Goal: Task Accomplishment & Management: Use online tool/utility

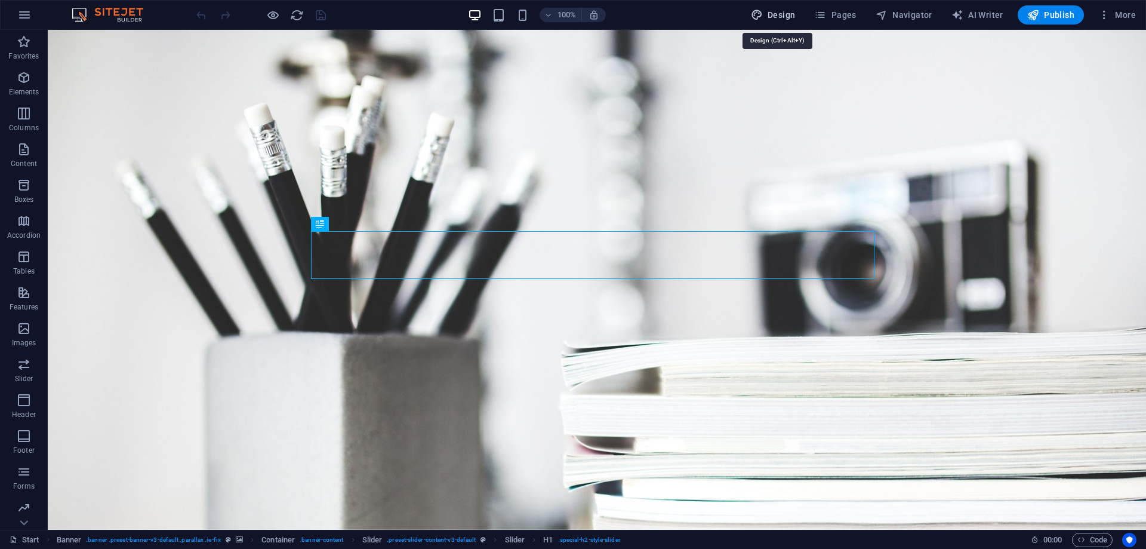
click at [778, 20] on span "Design" at bounding box center [773, 15] width 45 height 12
select select "px"
select select "300"
select select "px"
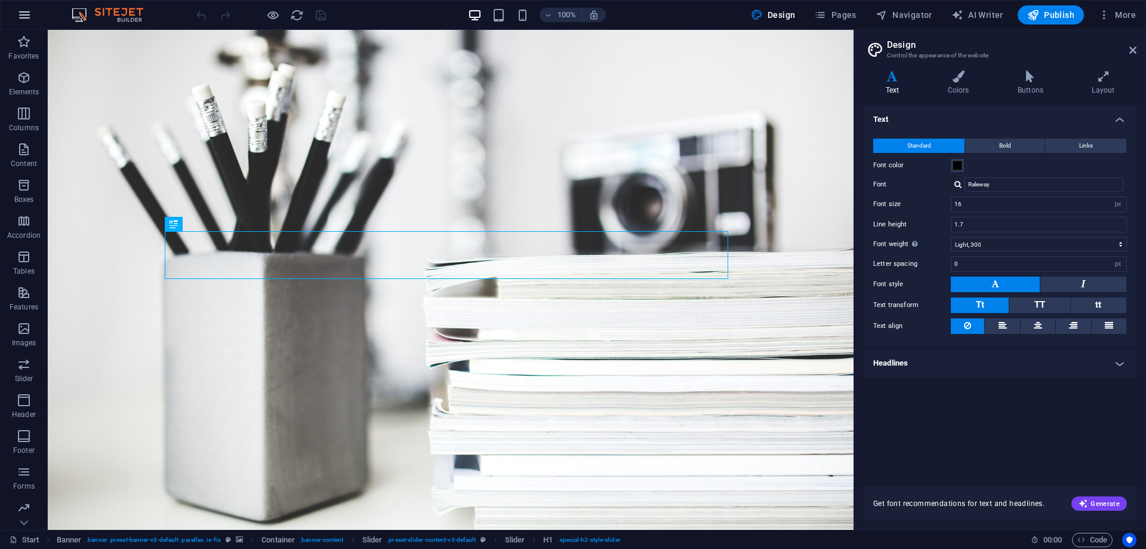
click at [24, 14] on icon "button" at bounding box center [24, 15] width 14 height 14
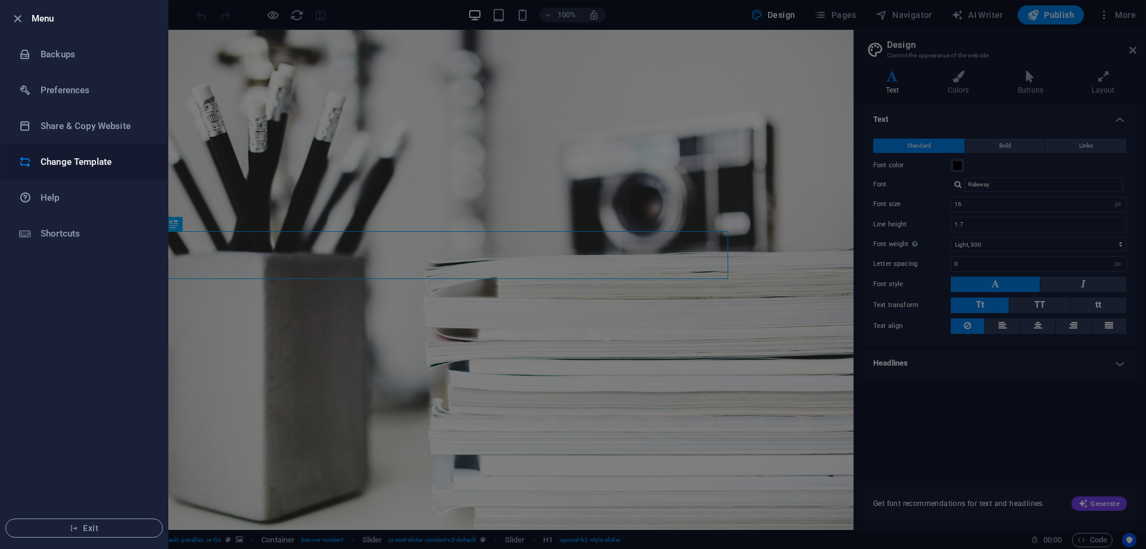
click at [53, 164] on h6 "Change Template" at bounding box center [96, 162] width 110 height 14
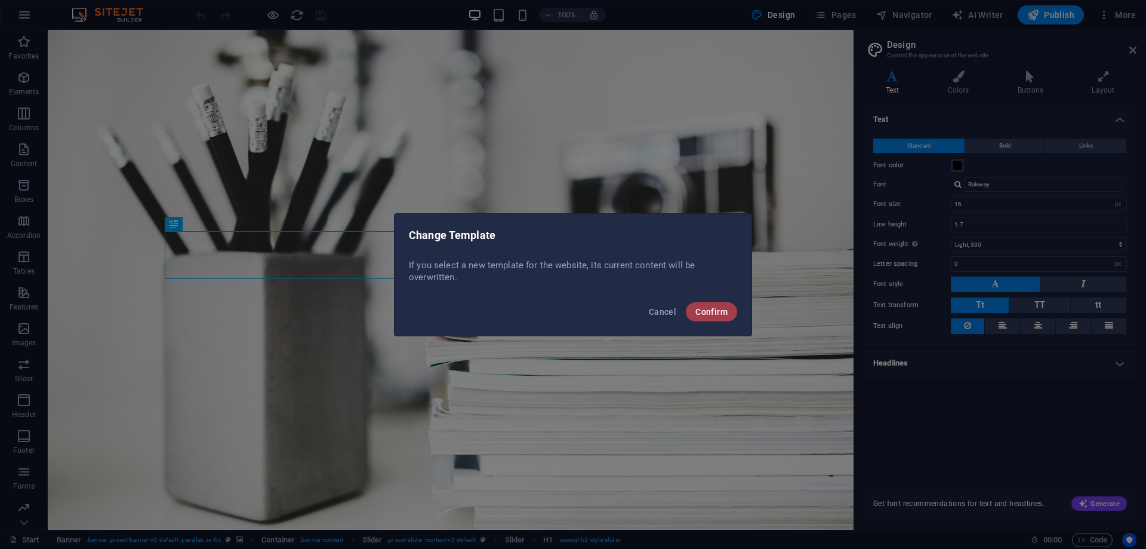
click at [701, 310] on span "Confirm" at bounding box center [711, 312] width 32 height 10
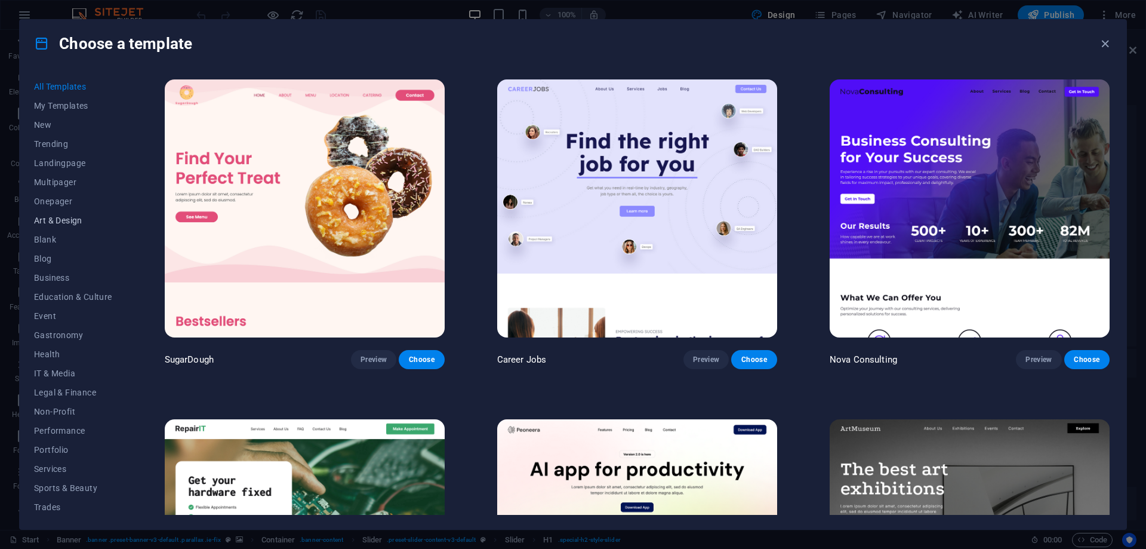
click at [40, 214] on button "Art & Design" at bounding box center [73, 220] width 78 height 19
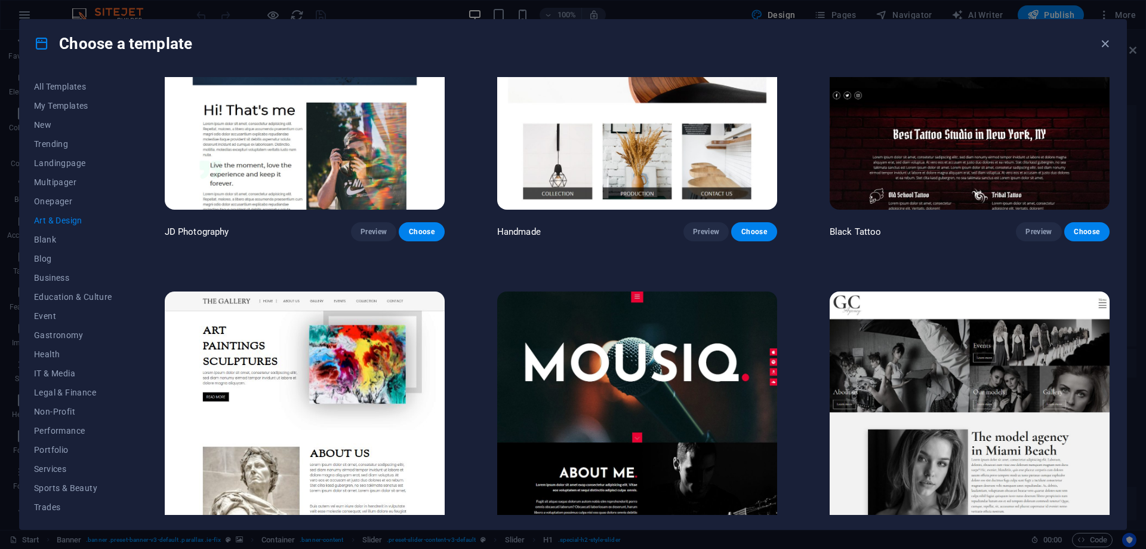
scroll to position [371, 0]
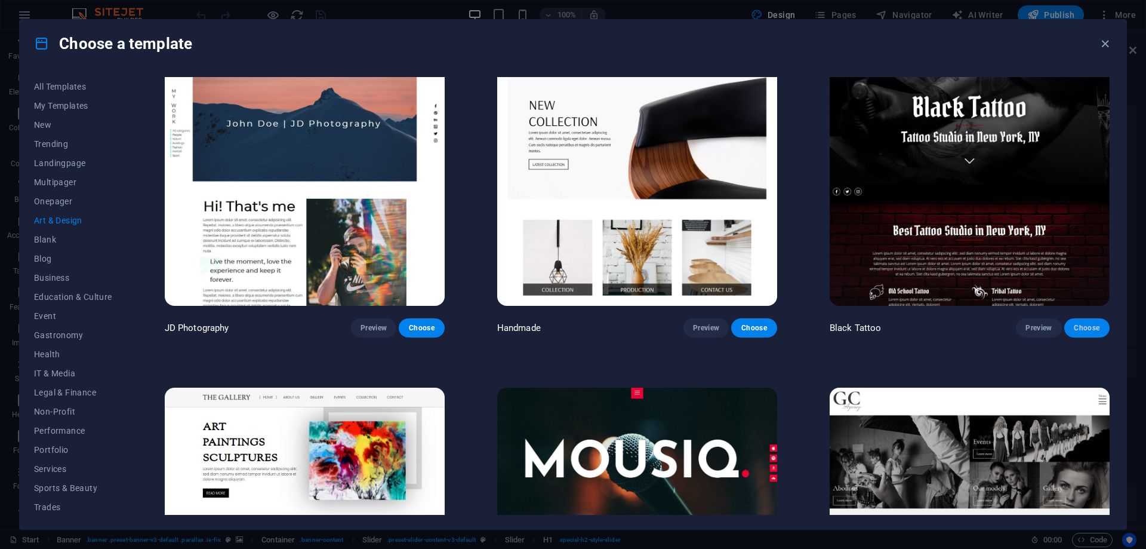
click at [1080, 324] on span "Choose" at bounding box center [1087, 328] width 26 height 10
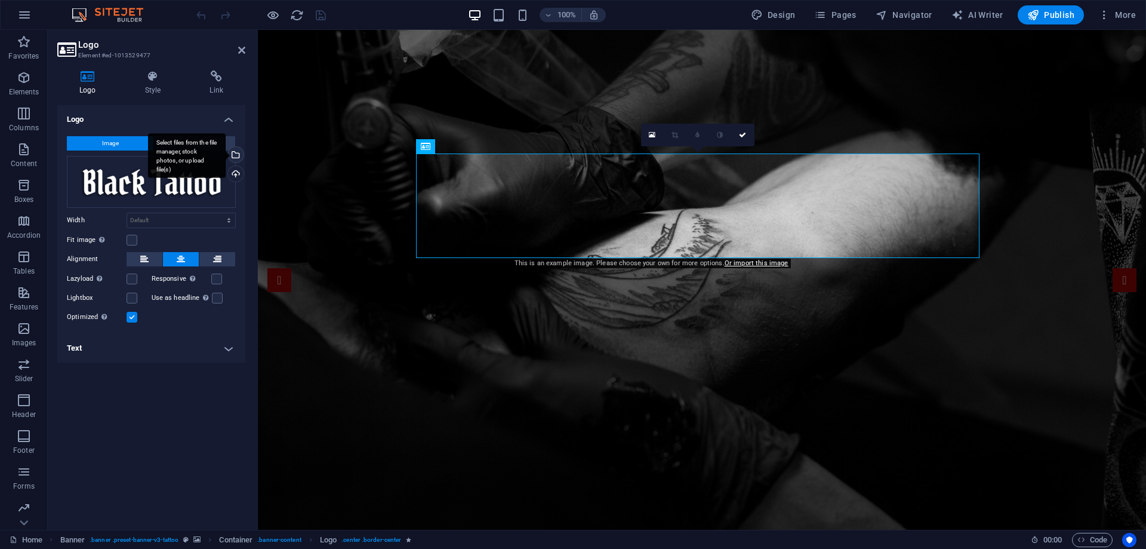
click at [235, 154] on div "Select files from the file manager, stock photos, or upload file(s)" at bounding box center [235, 156] width 18 height 18
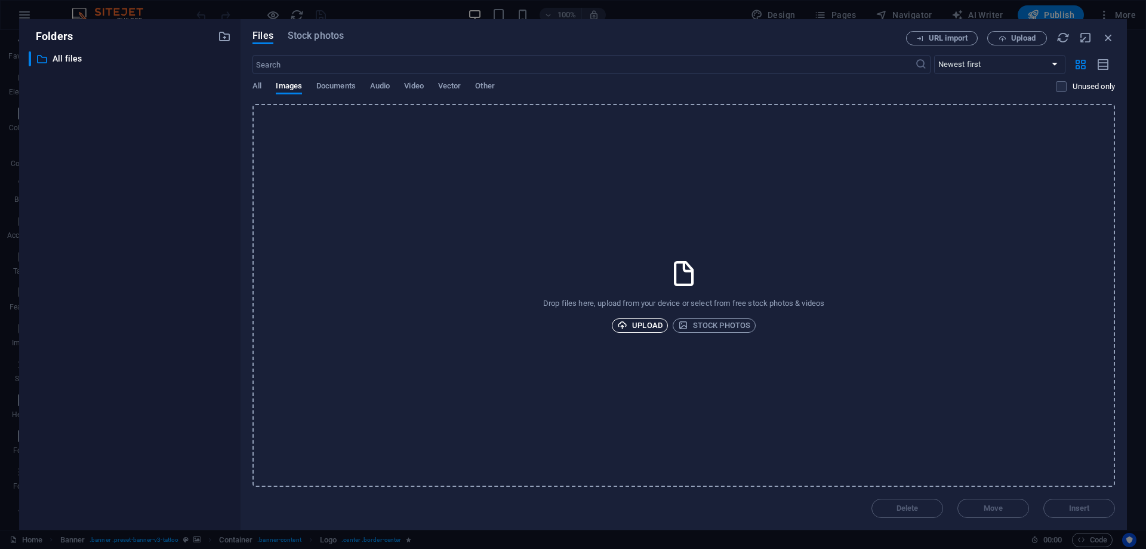
click at [629, 328] on span "Upload" at bounding box center [639, 325] width 45 height 14
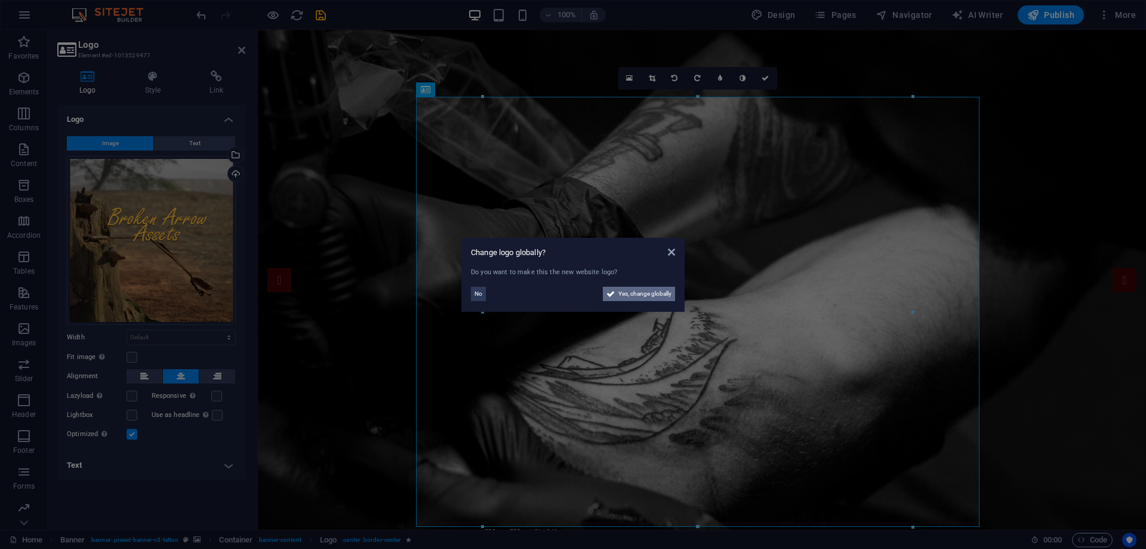
click at [621, 292] on span "Yes, change globally" at bounding box center [644, 294] width 53 height 14
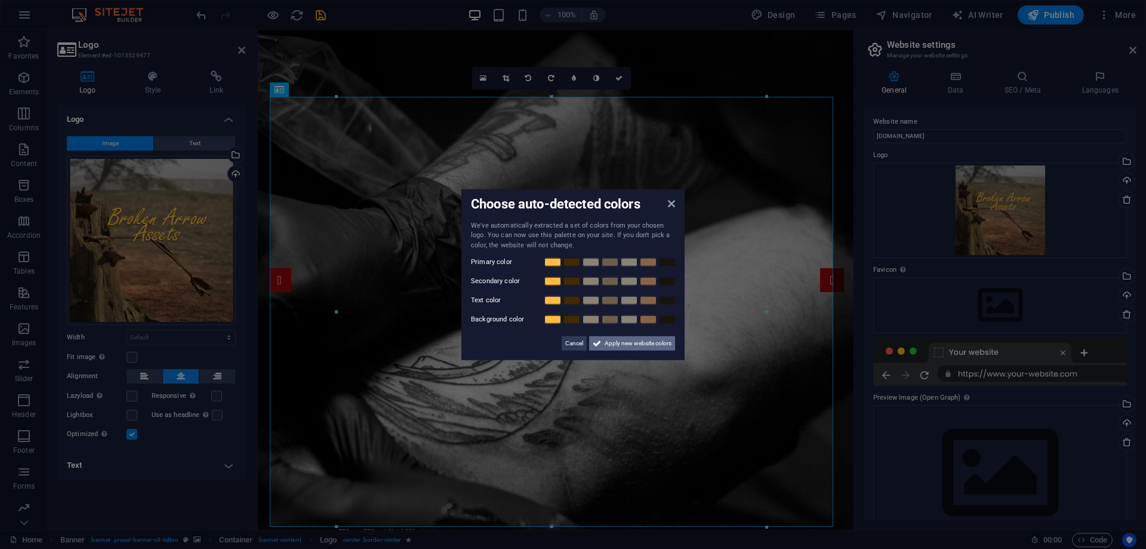
click at [619, 341] on span "Apply new website colors" at bounding box center [638, 343] width 67 height 14
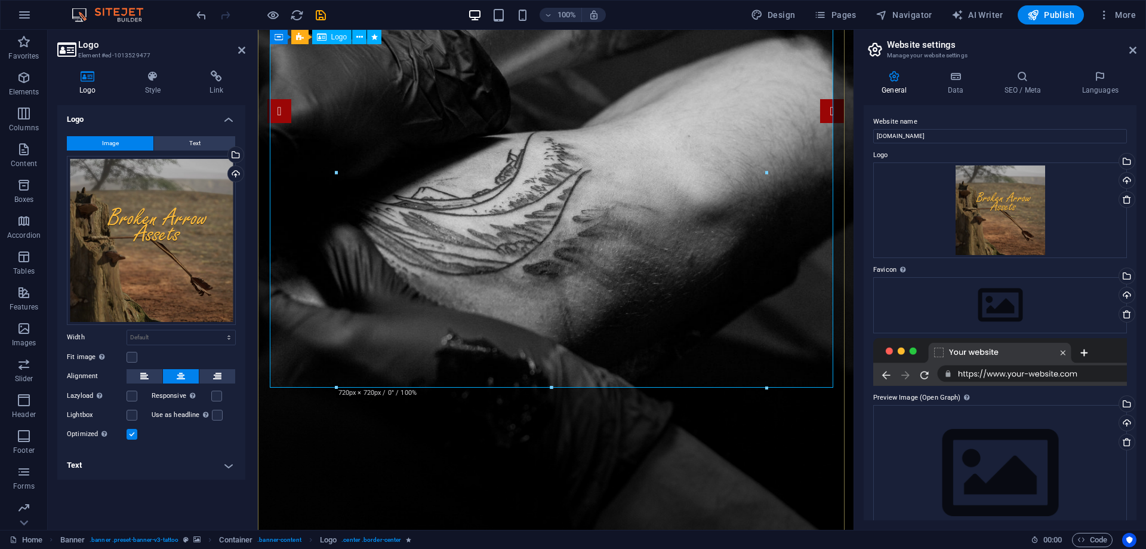
scroll to position [139, 0]
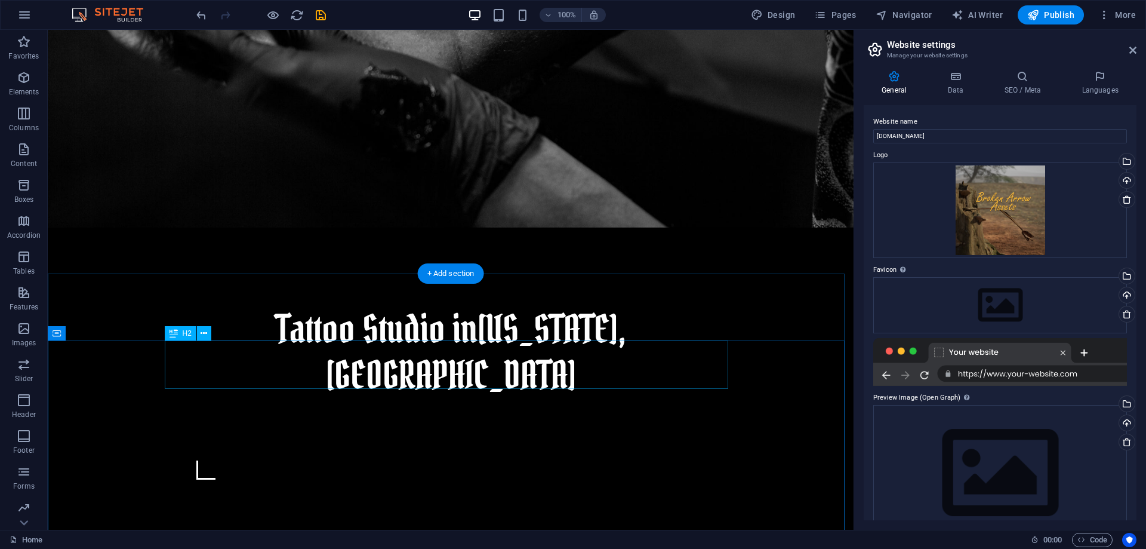
scroll to position [418, 0]
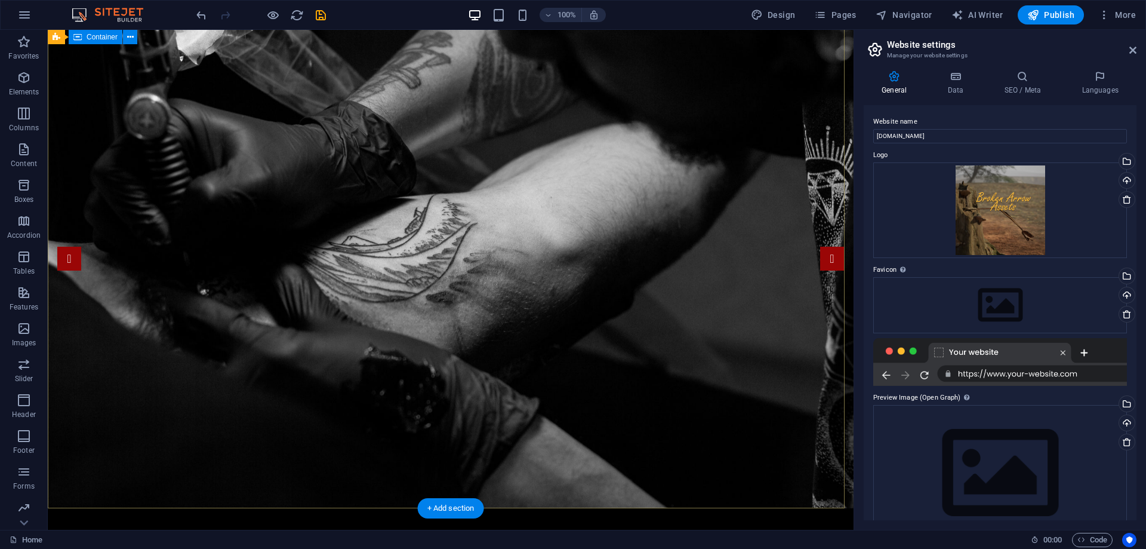
scroll to position [0, 0]
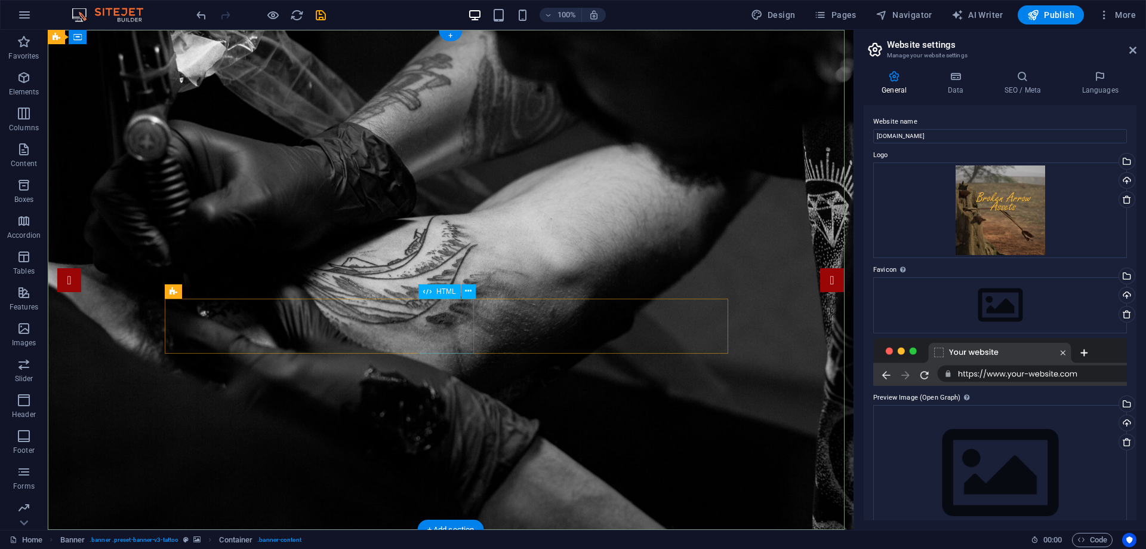
click at [468, 287] on icon at bounding box center [468, 291] width 7 height 13
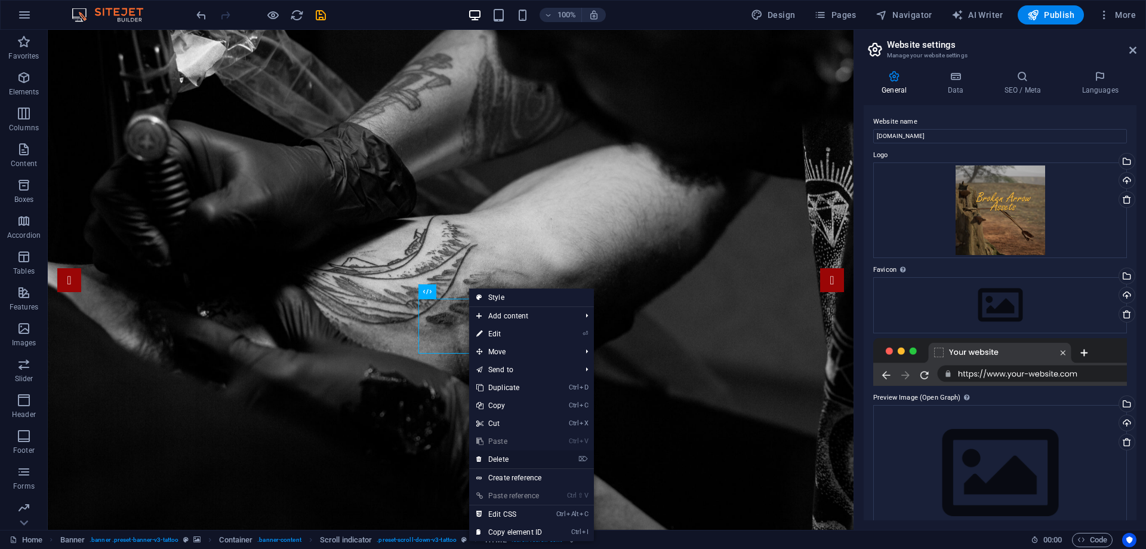
drag, startPoint x: 498, startPoint y: 454, endPoint x: 451, endPoint y: 423, distance: 56.5
click at [498, 454] on link "⌦ Delete" at bounding box center [509, 459] width 80 height 18
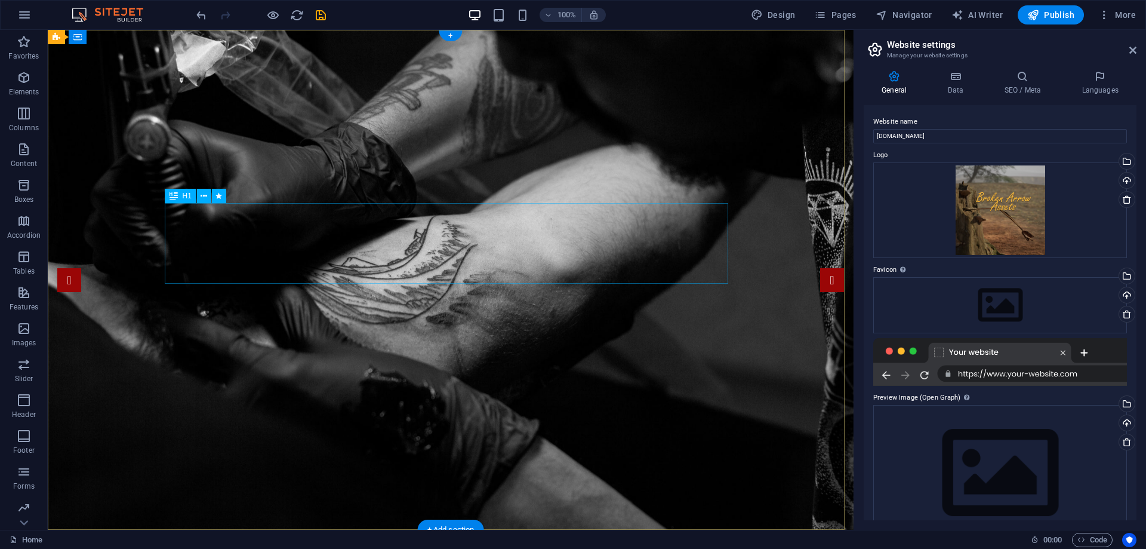
click at [180, 199] on div "H1" at bounding box center [181, 196] width 32 height 14
click at [204, 197] on icon at bounding box center [204, 196] width 7 height 13
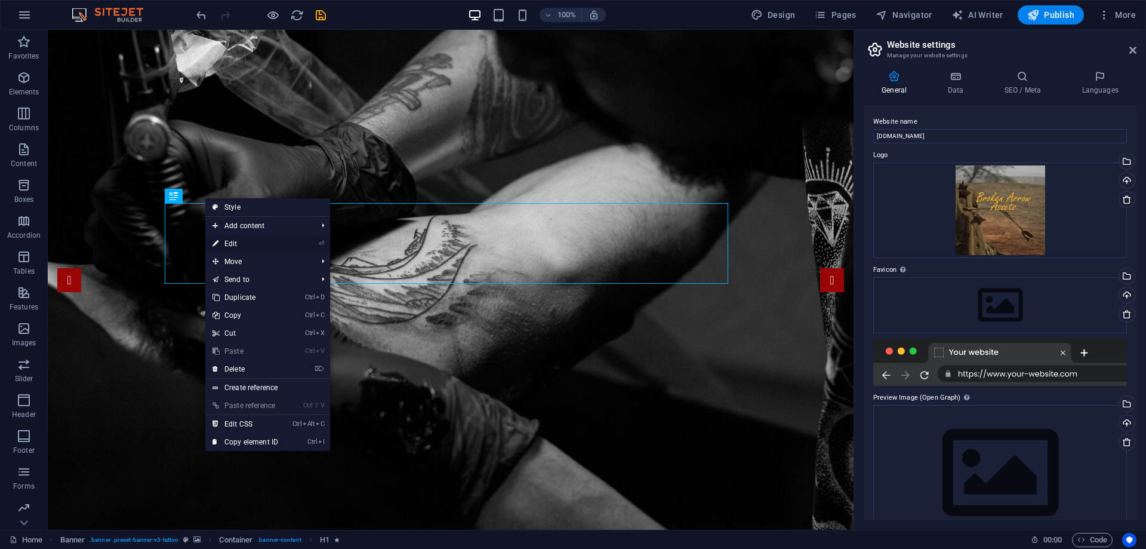
click at [232, 244] on link "⏎ Edit" at bounding box center [245, 244] width 80 height 18
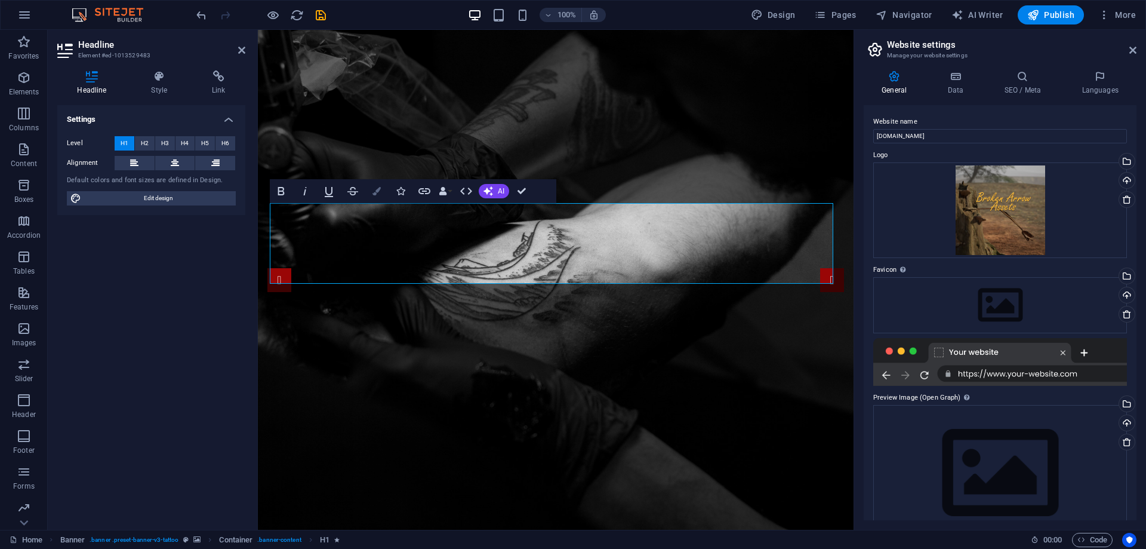
click at [376, 192] on icon "button" at bounding box center [376, 191] width 8 height 8
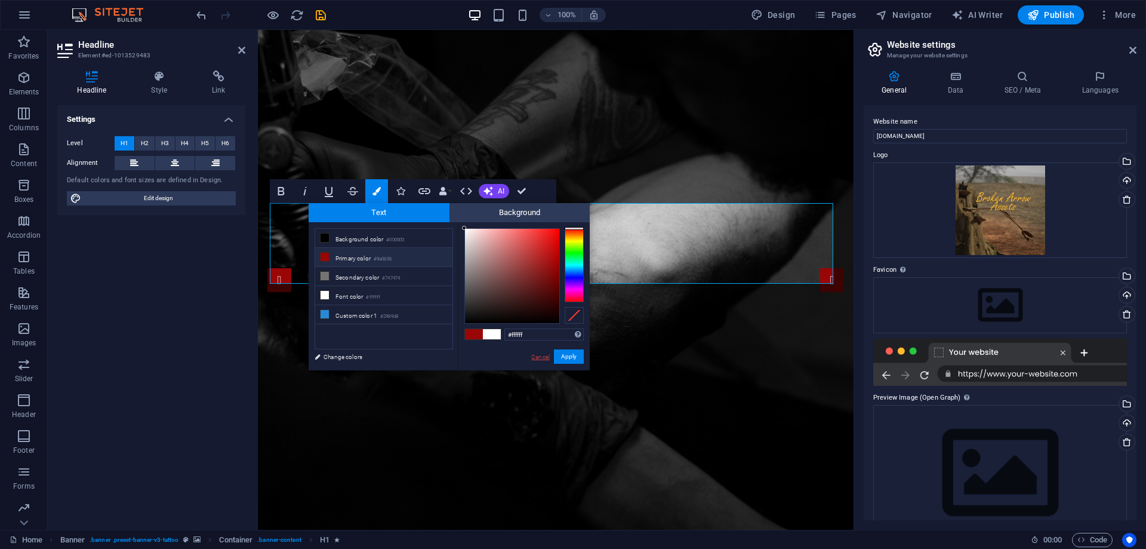
click at [535, 358] on link "Cancel" at bounding box center [540, 356] width 21 height 9
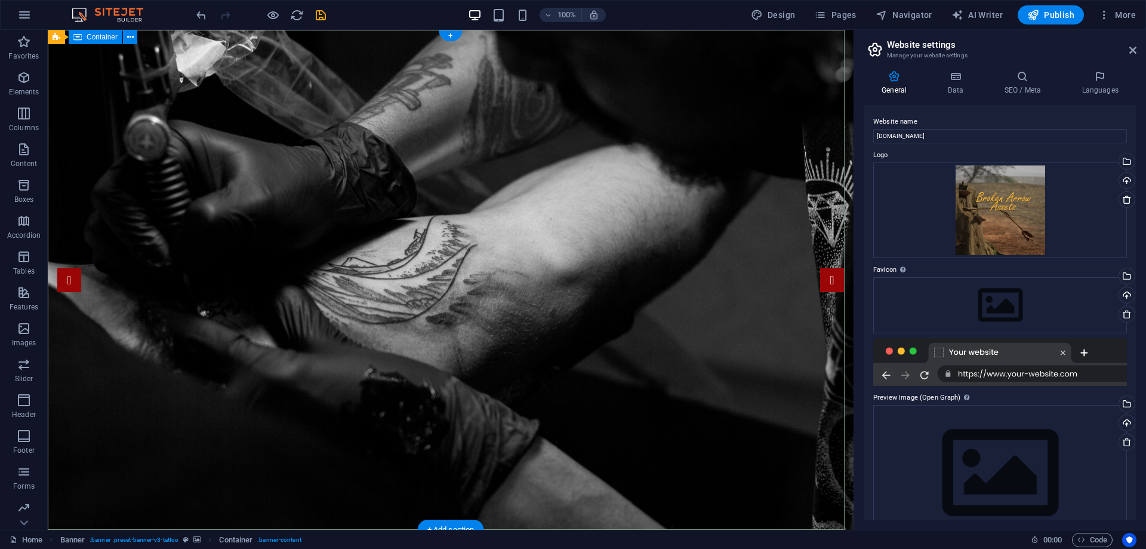
click at [133, 33] on icon at bounding box center [130, 37] width 7 height 13
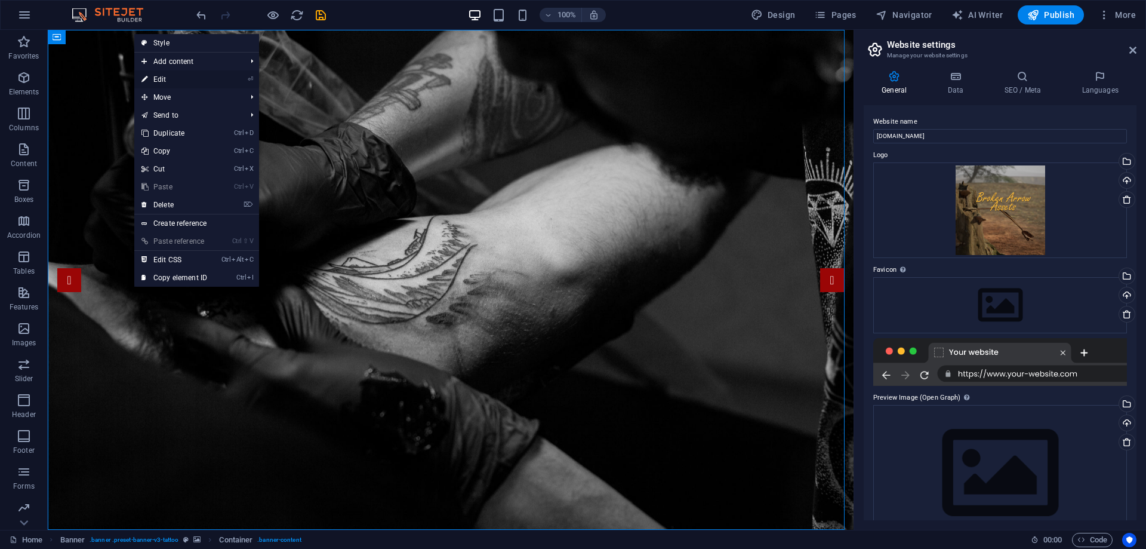
click at [156, 79] on link "⏎ Edit" at bounding box center [174, 79] width 80 height 18
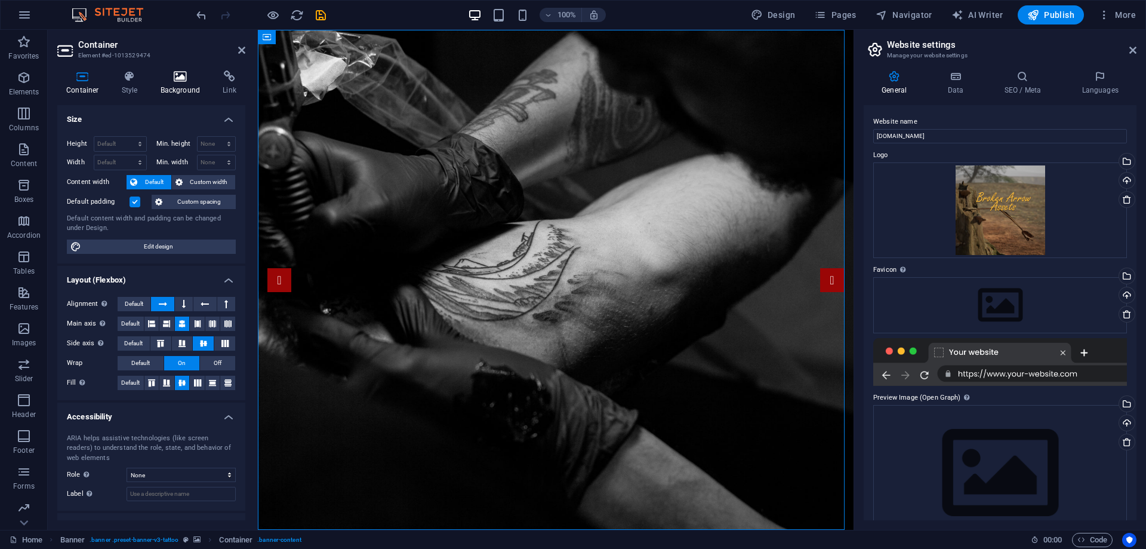
click at [177, 79] on icon at bounding box center [181, 76] width 58 height 12
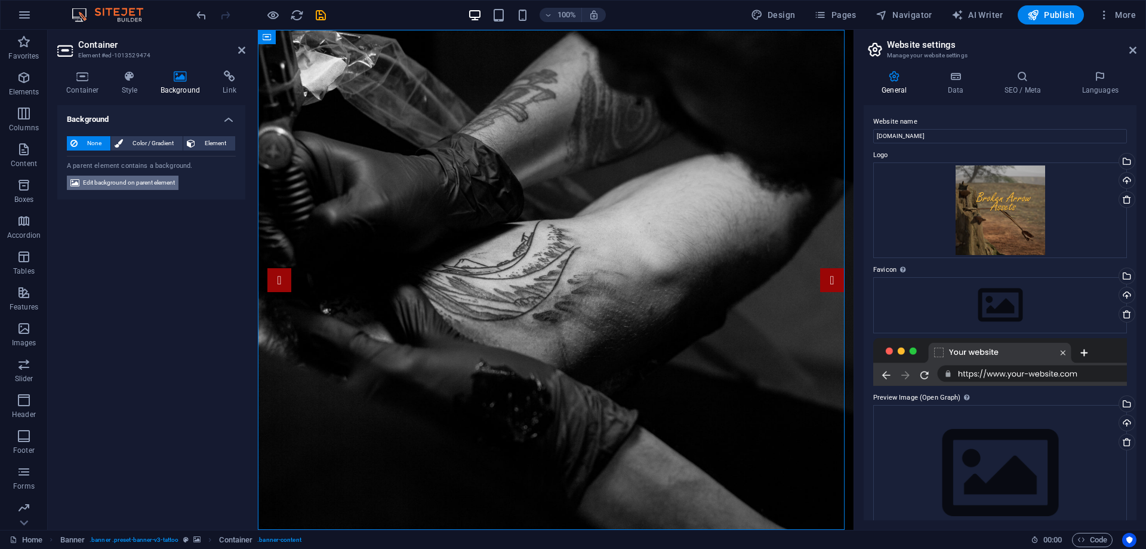
click at [93, 183] on span "Edit background on parent element" at bounding box center [129, 182] width 92 height 14
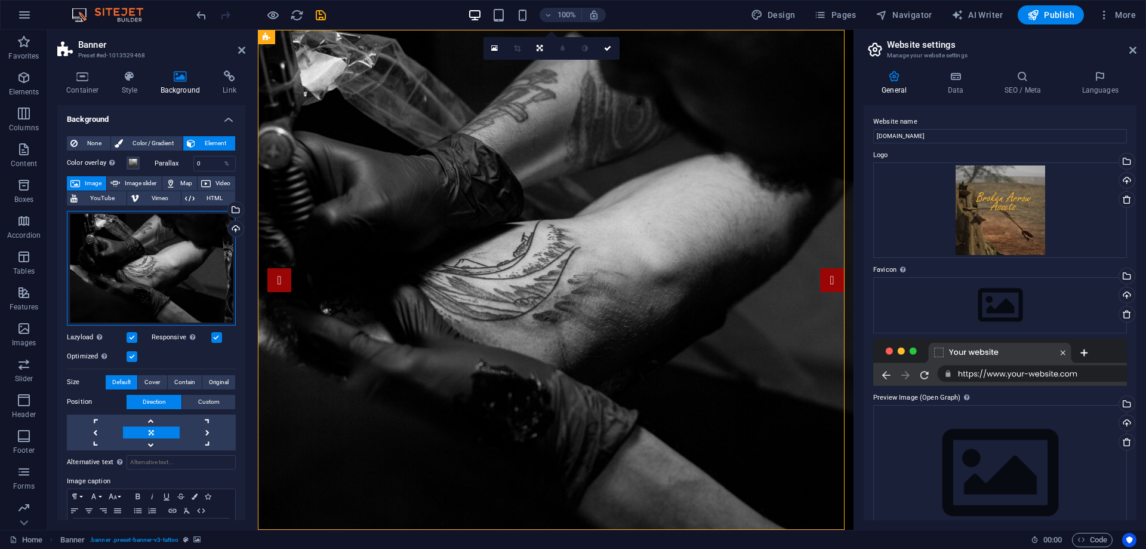
click at [140, 276] on div "Drag files here, click to choose files or select files from Files or our free s…" at bounding box center [151, 268] width 169 height 115
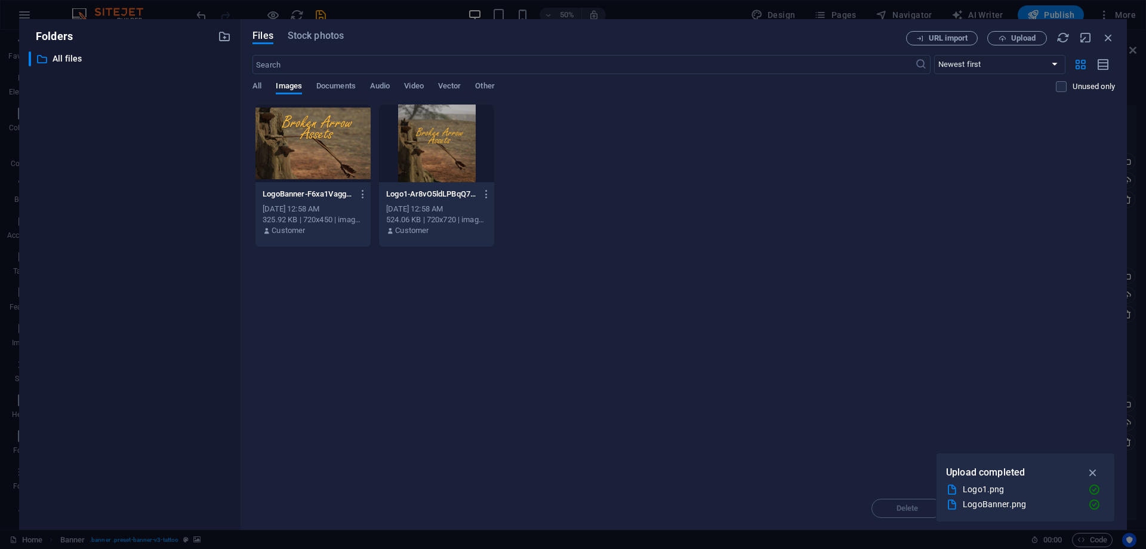
click at [316, 161] on div at bounding box center [312, 143] width 115 height 78
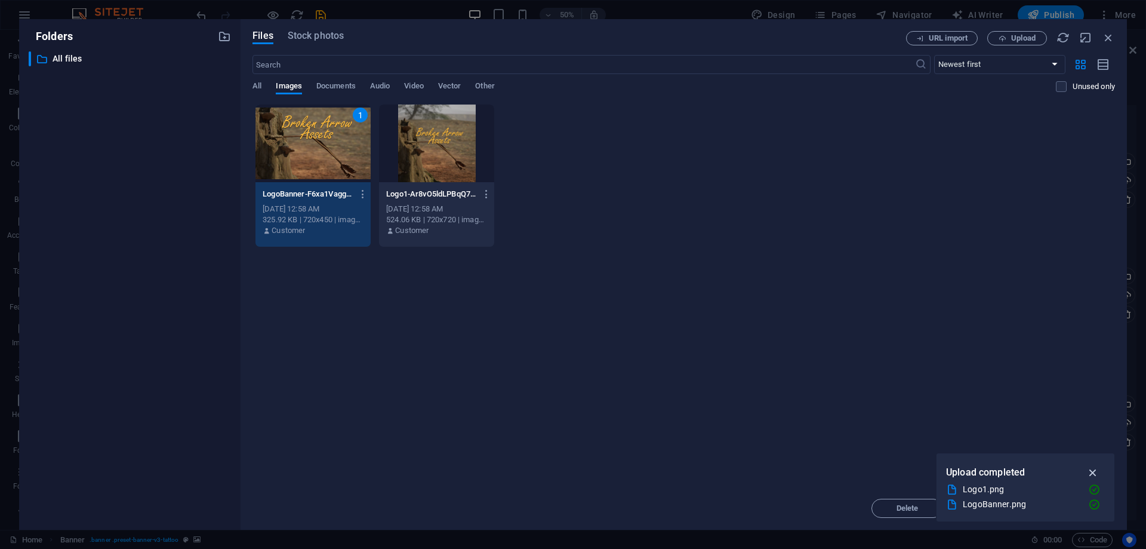
click at [1094, 474] on icon "button" at bounding box center [1093, 472] width 14 height 13
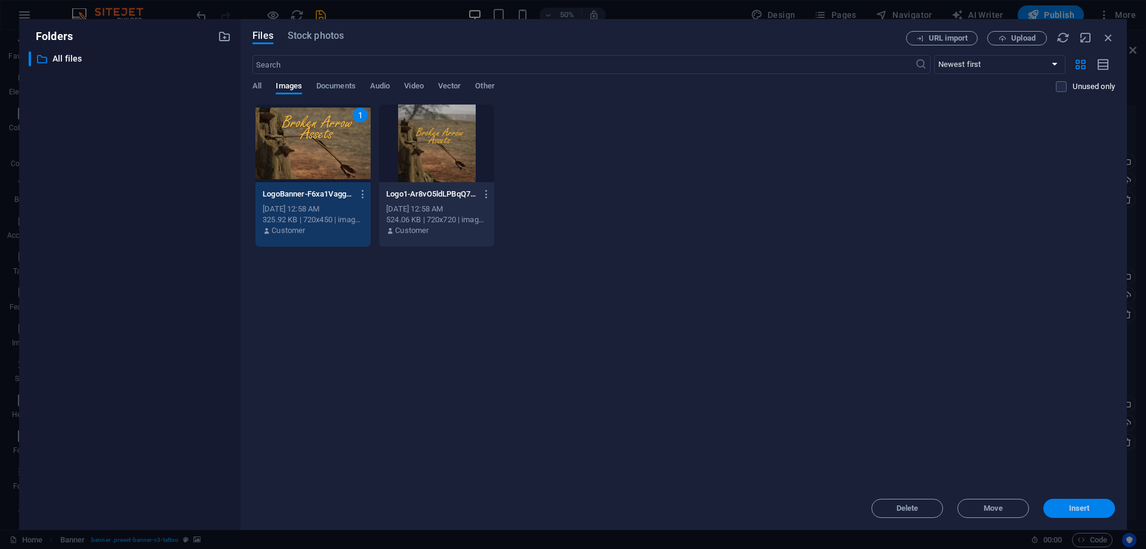
click at [1080, 507] on span "Insert" at bounding box center [1079, 507] width 21 height 7
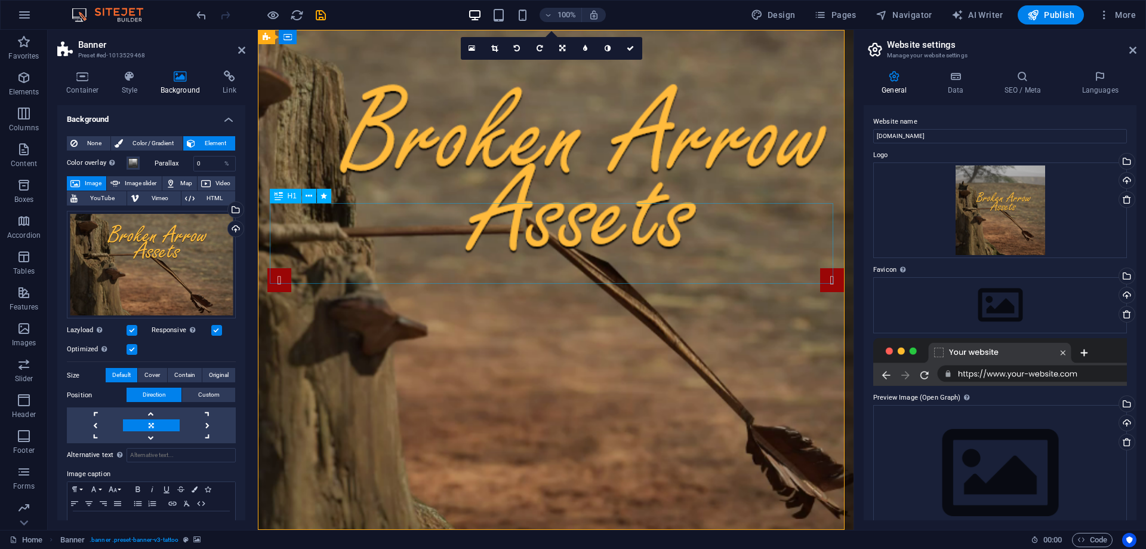
click at [308, 194] on icon at bounding box center [309, 196] width 7 height 13
click at [309, 198] on icon at bounding box center [309, 196] width 7 height 13
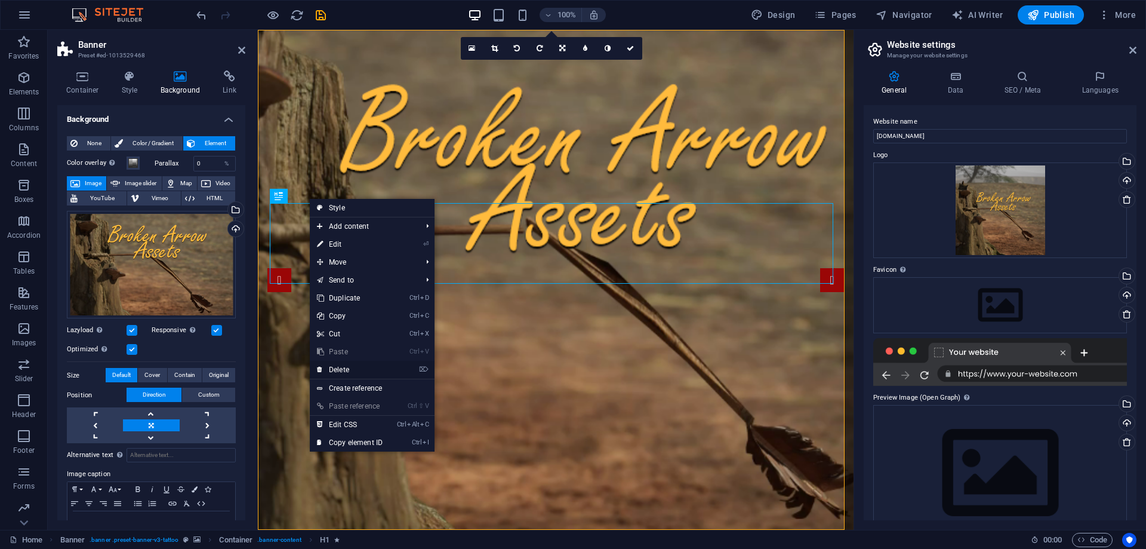
drag, startPoint x: 345, startPoint y: 367, endPoint x: 86, endPoint y: 335, distance: 261.0
click at [344, 367] on link "⌦ Delete" at bounding box center [350, 370] width 80 height 18
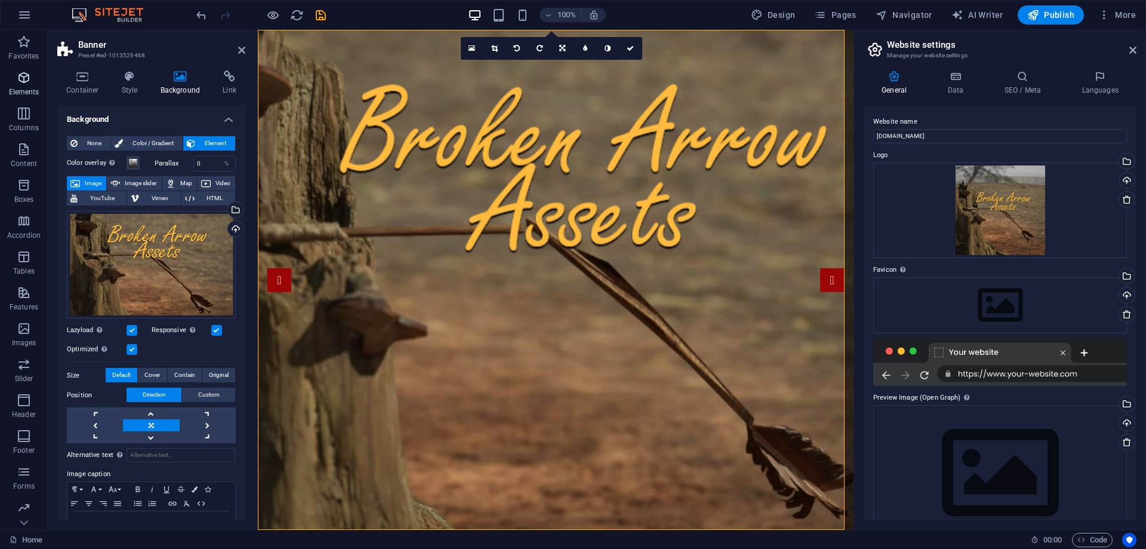
click at [15, 75] on span "Elements" at bounding box center [24, 84] width 48 height 29
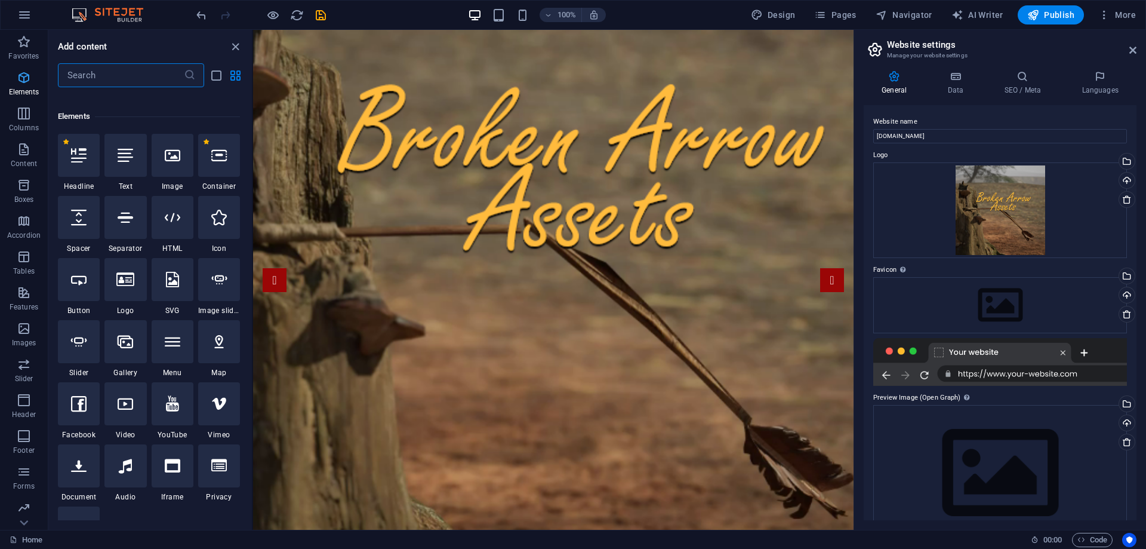
scroll to position [127, 0]
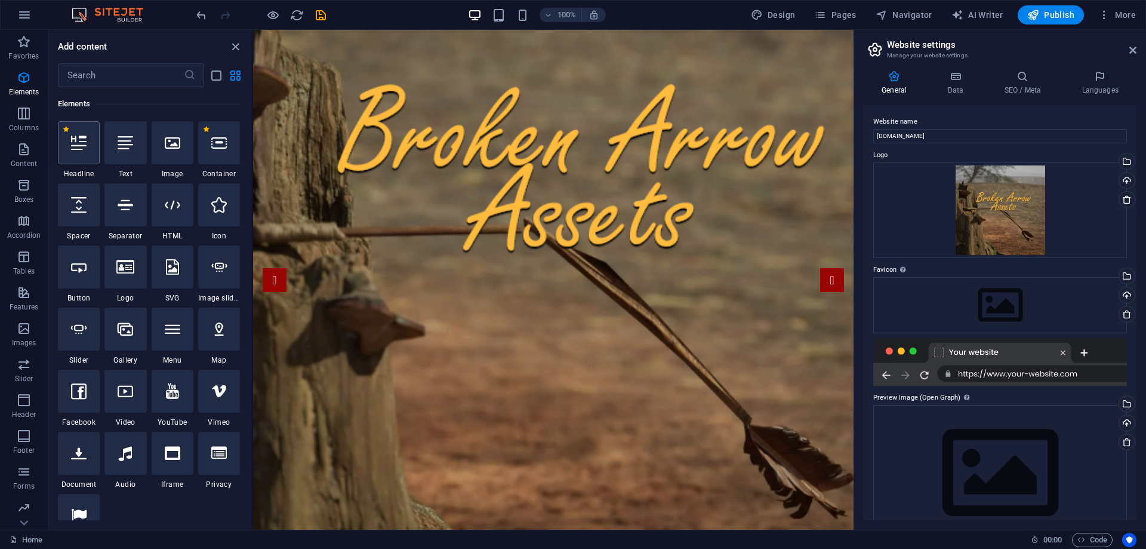
click at [71, 143] on icon at bounding box center [79, 143] width 16 height 16
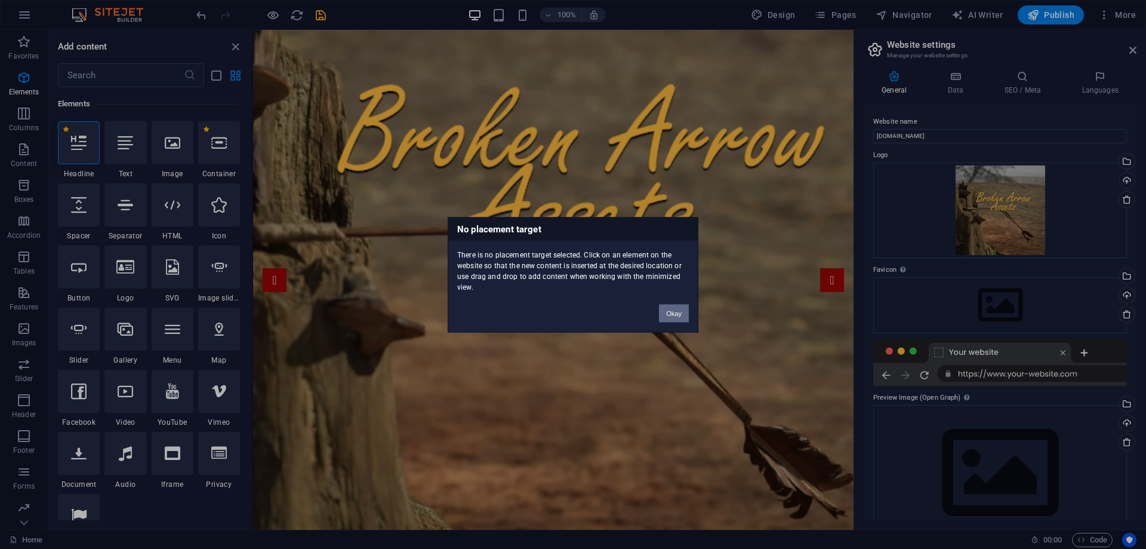
click at [679, 316] on button "Okay" at bounding box center [674, 313] width 30 height 18
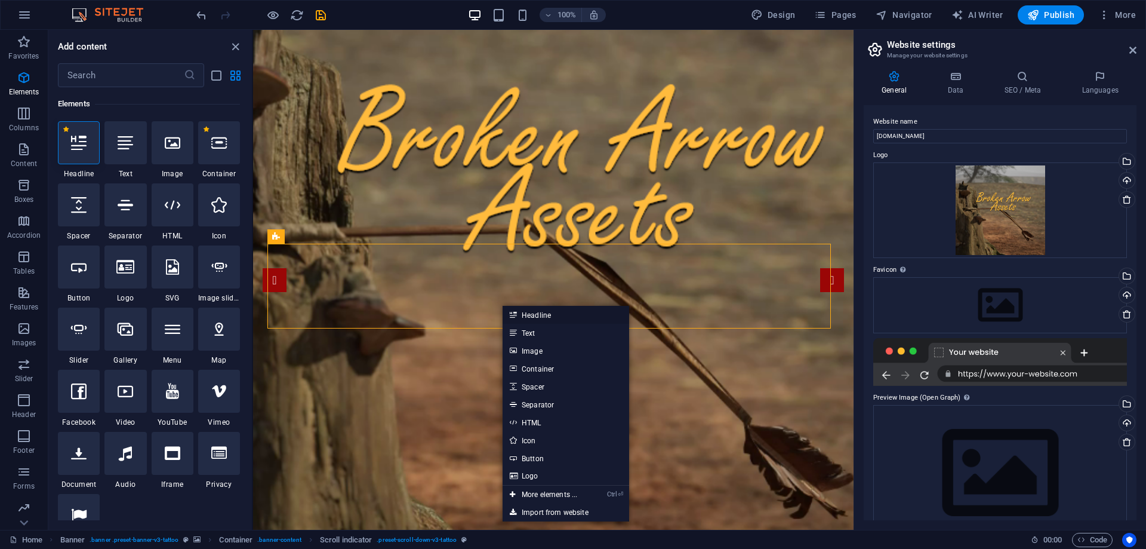
click at [528, 316] on link "Headline" at bounding box center [566, 315] width 127 height 18
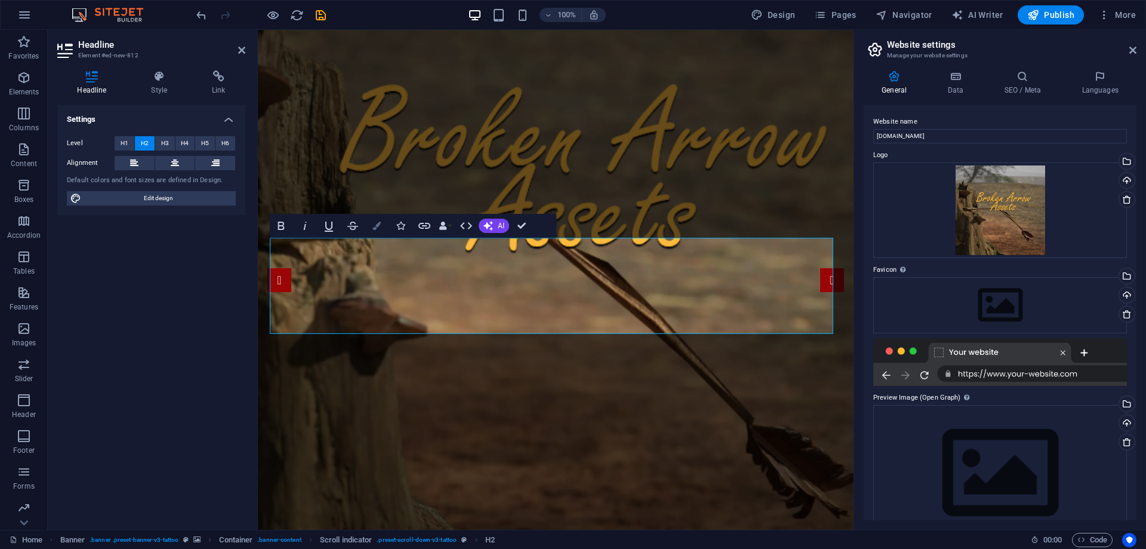
click at [371, 231] on button "Colors" at bounding box center [376, 226] width 23 height 24
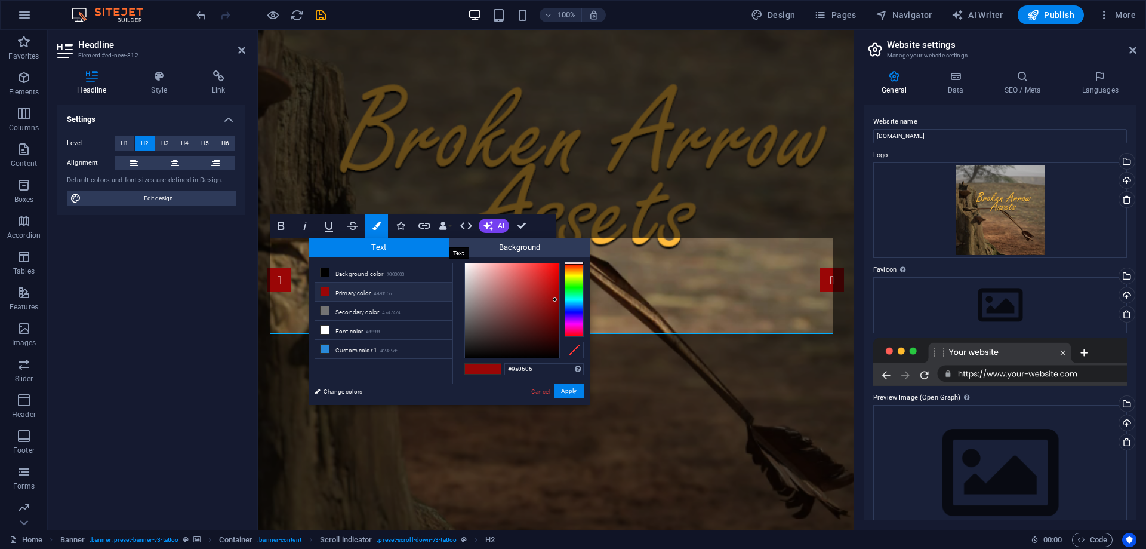
click at [395, 248] on span "Text" at bounding box center [379, 247] width 141 height 19
click at [487, 244] on span "Background" at bounding box center [519, 247] width 141 height 19
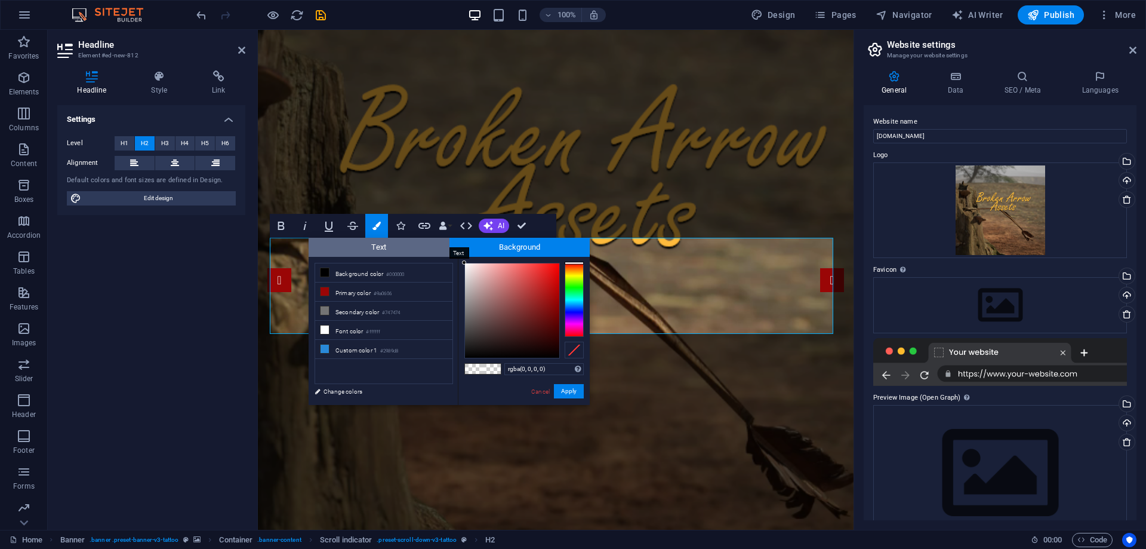
click at [402, 243] on span "Text" at bounding box center [379, 247] width 141 height 19
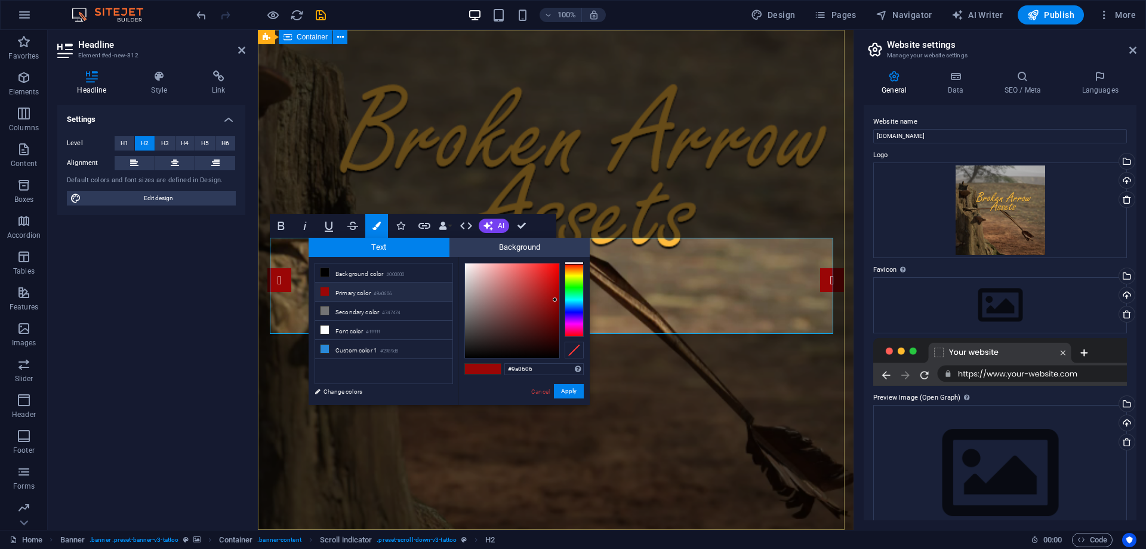
drag, startPoint x: 695, startPoint y: 377, endPoint x: 906, endPoint y: 360, distance: 210.8
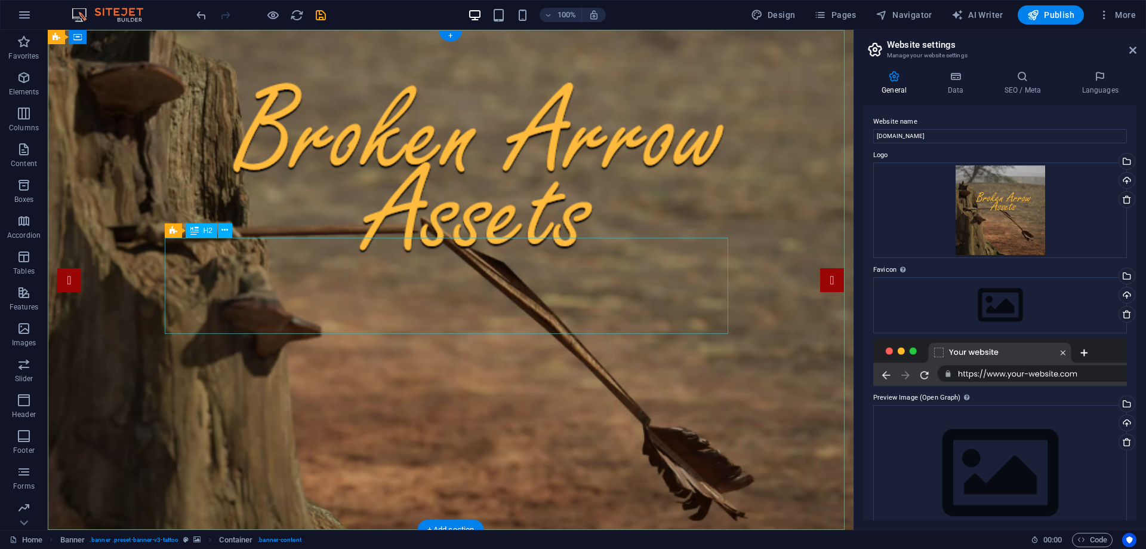
click at [227, 229] on icon at bounding box center [224, 230] width 7 height 13
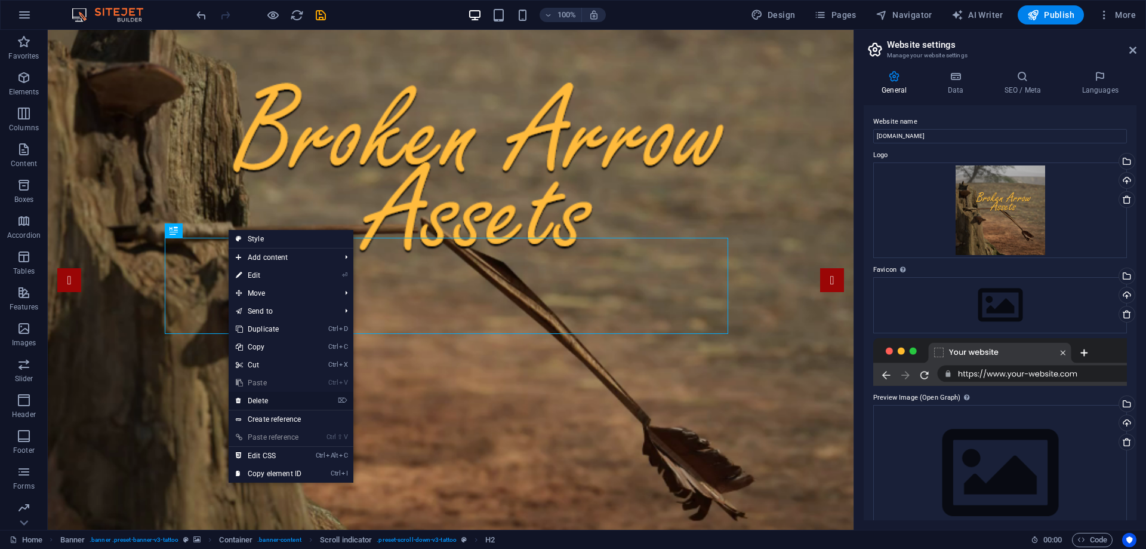
click at [260, 398] on link "⌦ Delete" at bounding box center [269, 401] width 80 height 18
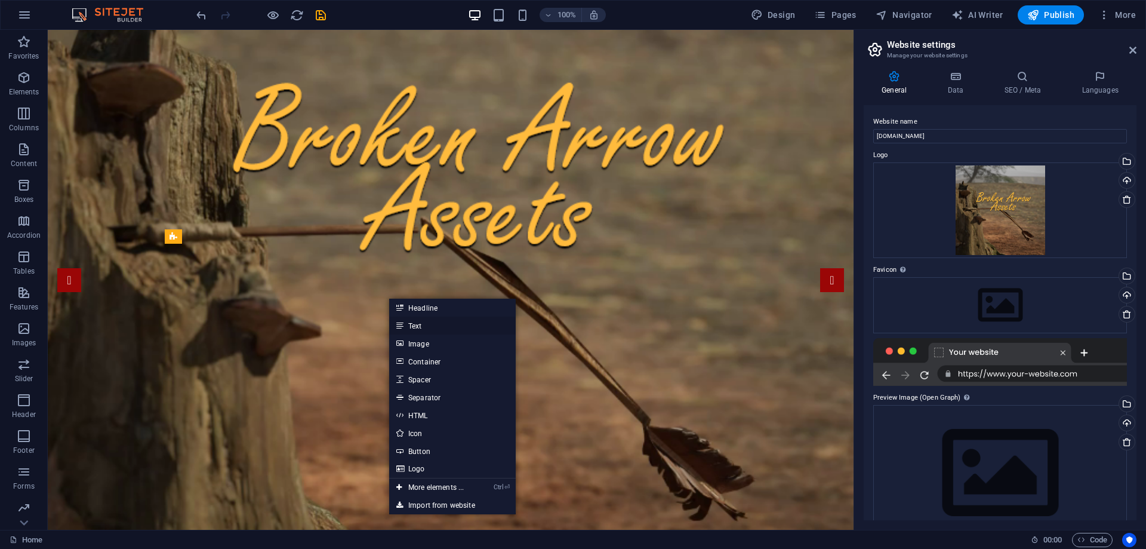
click at [439, 324] on link "Text" at bounding box center [452, 325] width 127 height 18
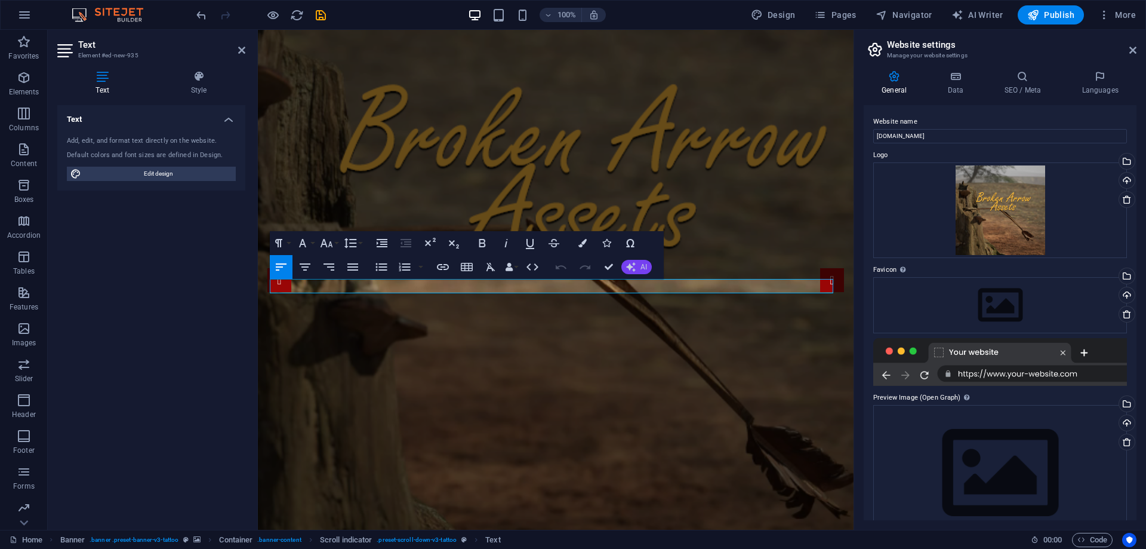
click at [638, 264] on button "AI" at bounding box center [636, 267] width 30 height 14
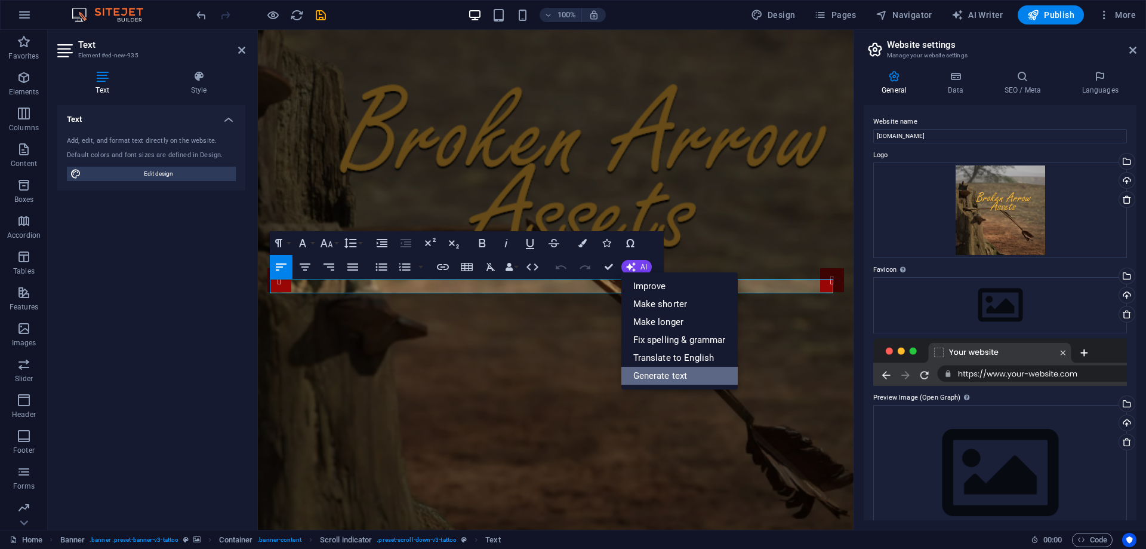
click at [646, 374] on link "Generate text" at bounding box center [679, 376] width 116 height 18
select select "English"
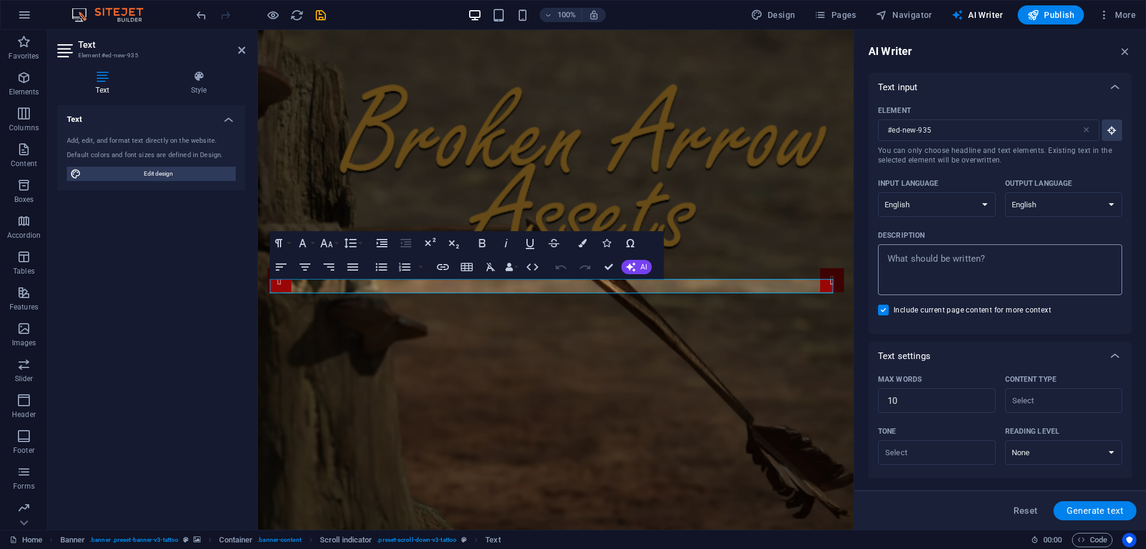
type textarea "x"
click at [894, 257] on textarea "Description x ​" at bounding box center [1000, 269] width 232 height 39
type textarea "B"
type textarea "x"
type textarea "Br"
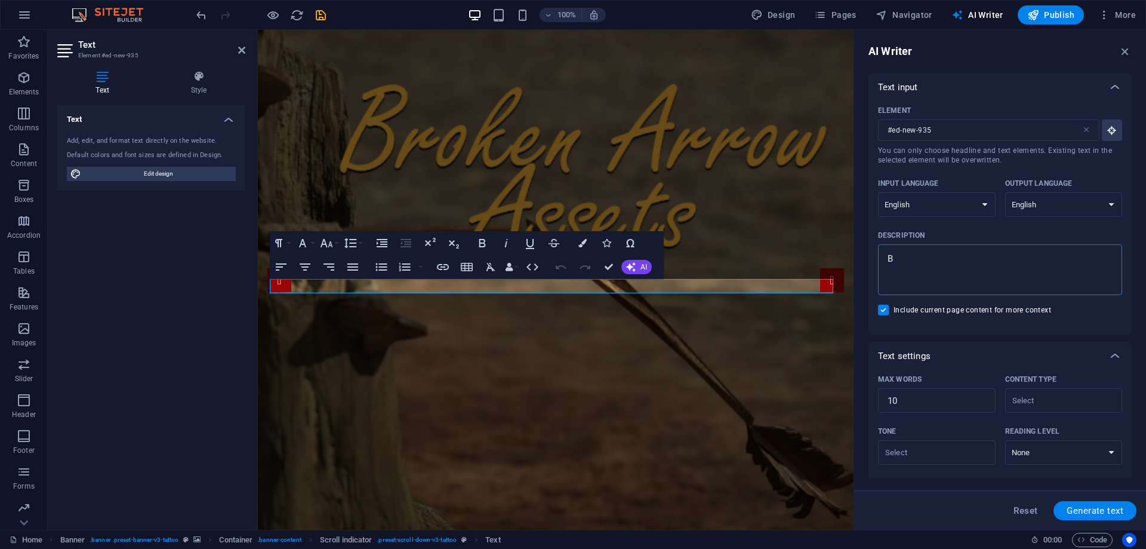
type textarea "x"
type textarea "Bro"
type textarea "x"
type textarea "Brok"
type textarea "x"
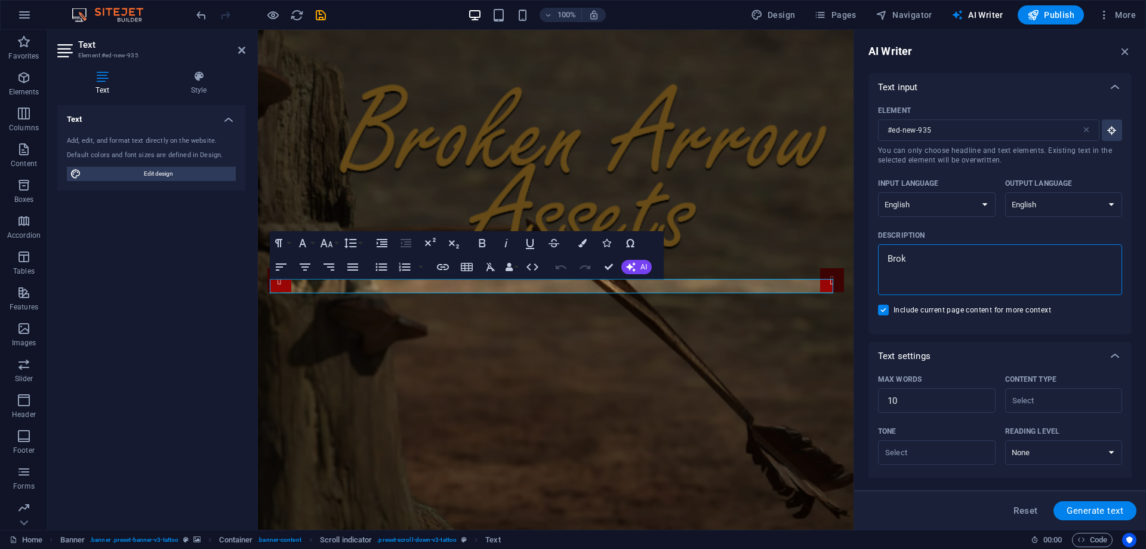
type textarea "Broke"
type textarea "x"
type textarea "Broken"
type textarea "x"
type textarea "Broken"
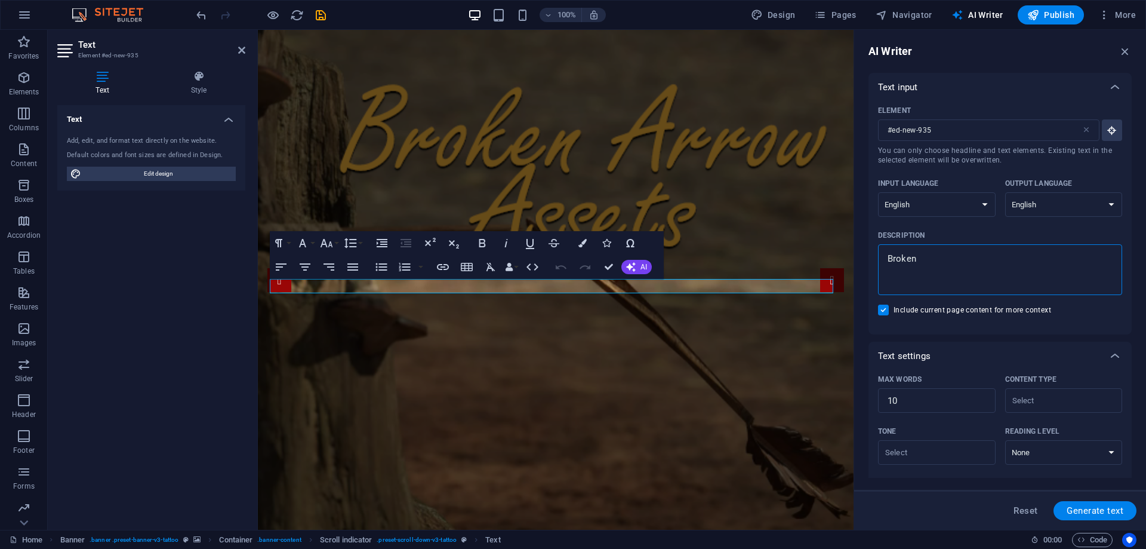
type textarea "x"
type textarea "Broken A"
type textarea "x"
type textarea "Broken Ar"
type textarea "x"
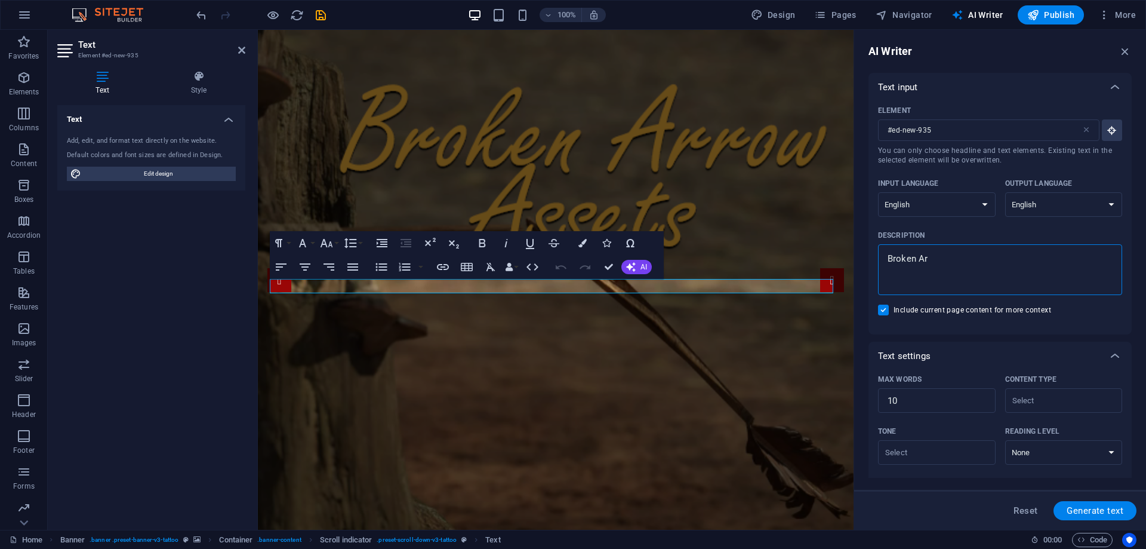
type textarea "Broken Arr"
type textarea "x"
type textarea "Broken Arro"
type textarea "x"
type textarea "Broken Arrow"
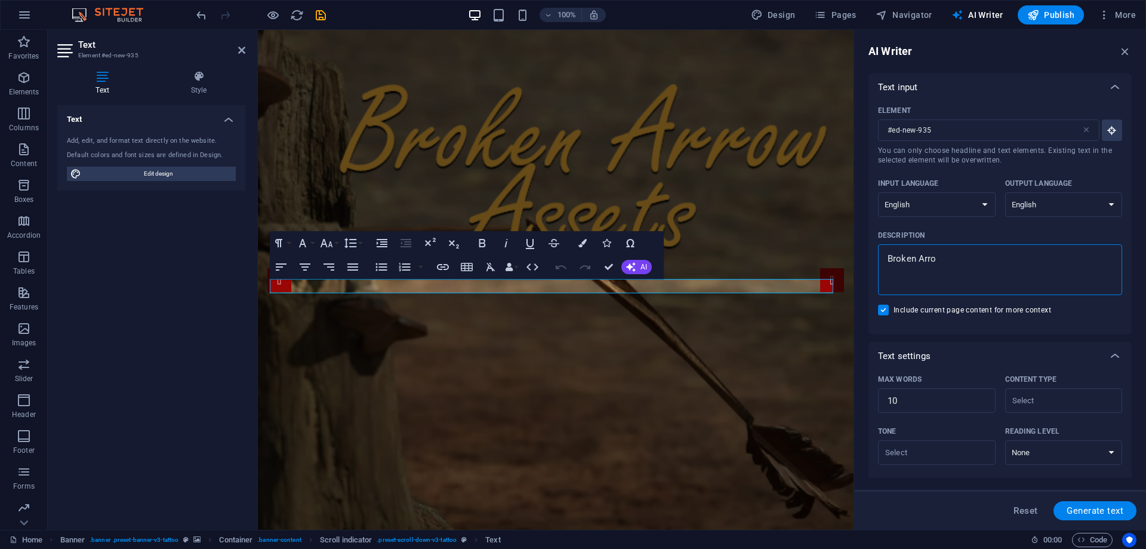
type textarea "x"
type textarea "Broken Arrow"
type textarea "x"
type textarea "Broken Arrow A"
type textarea "x"
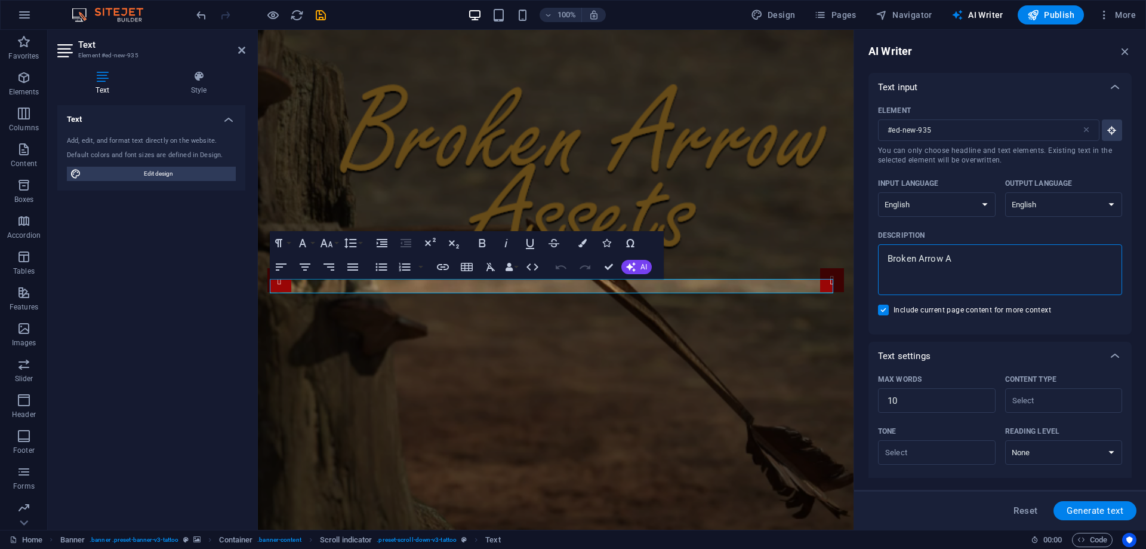
type textarea "Broken Arrow As"
type textarea "x"
type textarea "Broken Arrow Ass"
type textarea "x"
type textarea "Broken Arrow Asse"
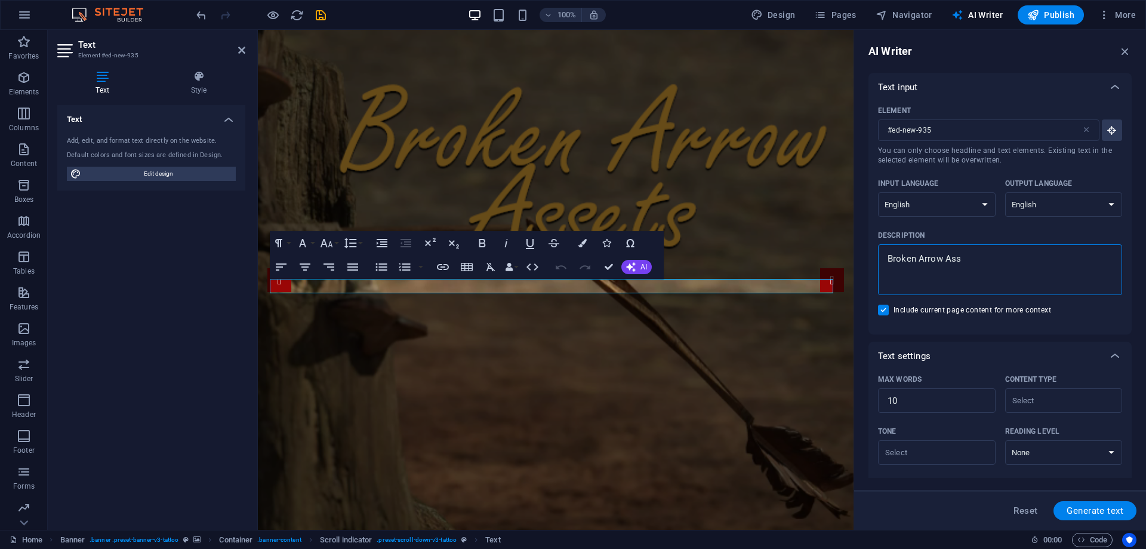
type textarea "x"
type textarea "Broken Arrow Asset"
type textarea "x"
type textarea "Broken Arrow Assets"
type textarea "x"
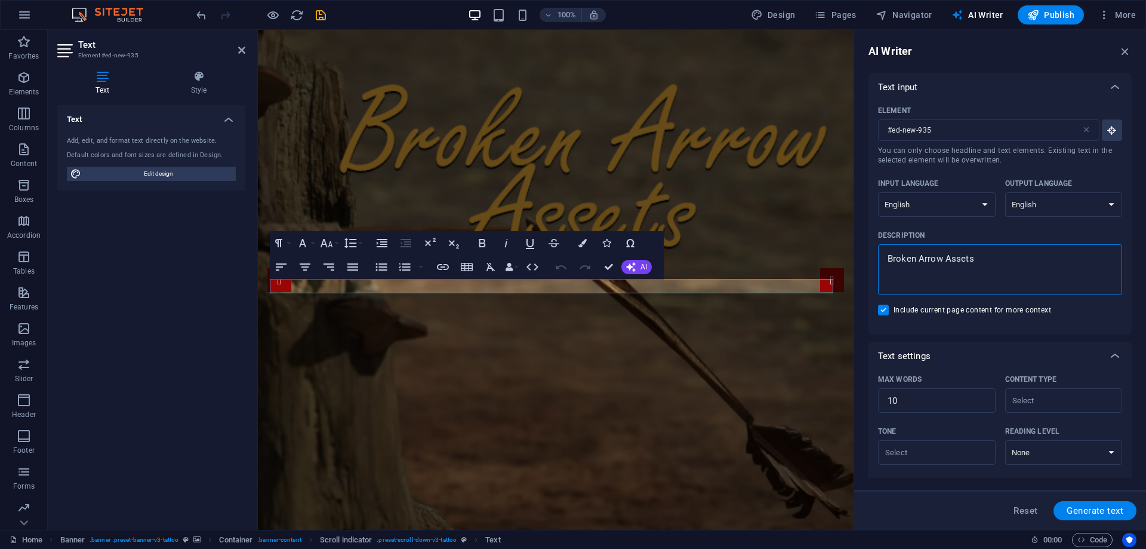
type textarea "Broken Arrow Assets"
type textarea "x"
type textarea "Broken Arrow Assets p"
type textarea "x"
type textarea "Broken Arrow Assets pr"
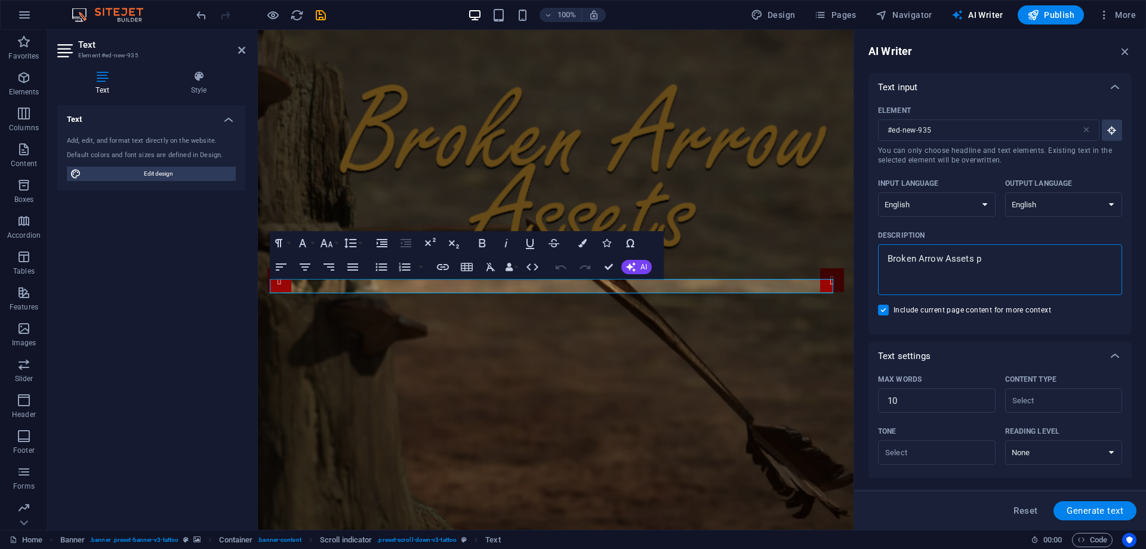
type textarea "x"
type textarea "Broken Arrow Assets pro"
type textarea "x"
type textarea "Broken Arrow Assets prov"
type textarea "x"
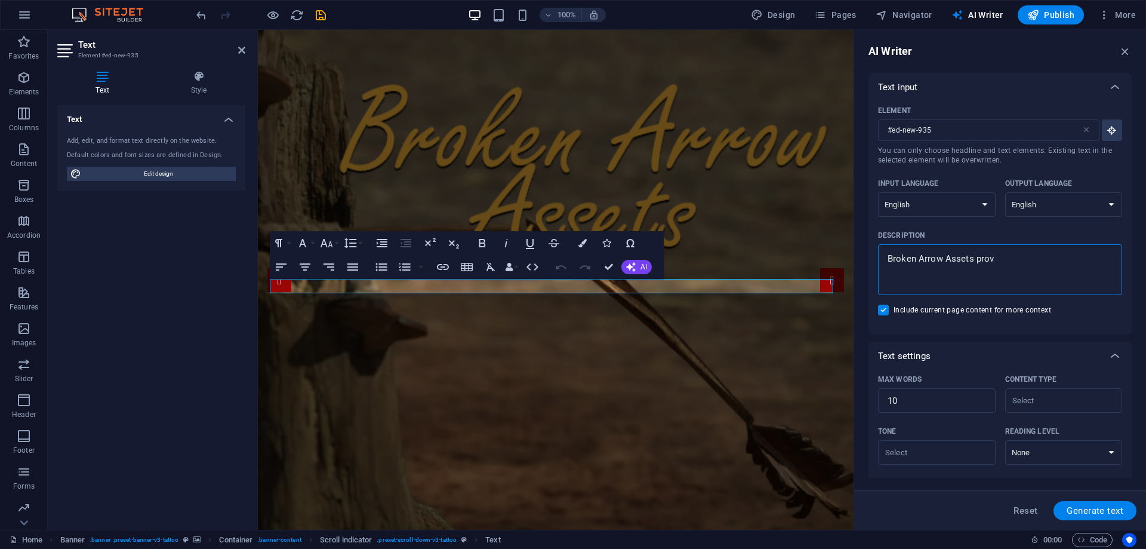
type textarea "Broken Arrow Assets provi"
type textarea "x"
type textarea "Broken Arrow Assets provid"
type textarea "x"
type textarea "Broken Arrow Assets provide"
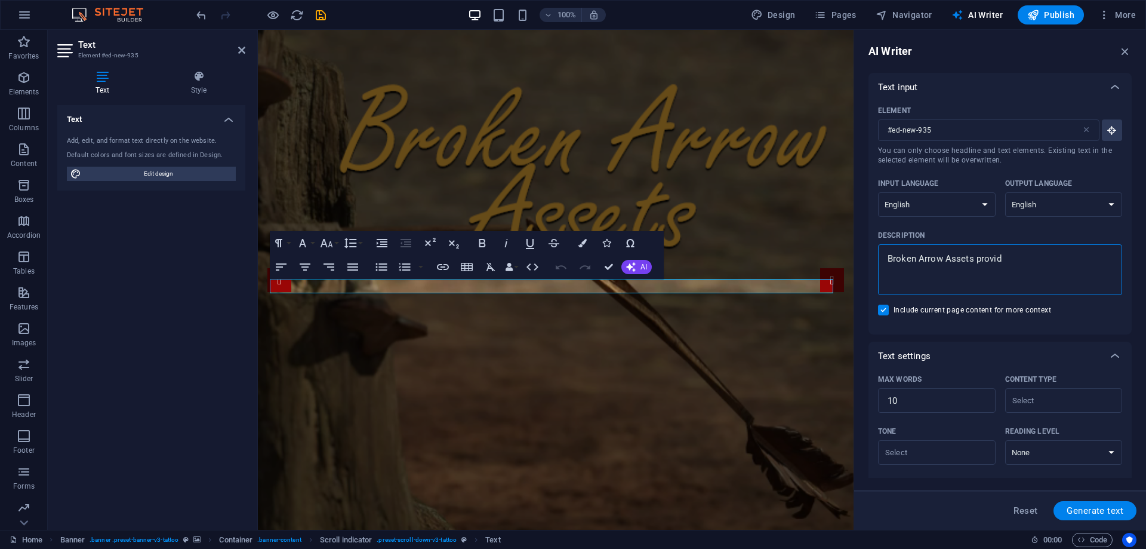
type textarea "x"
type textarea "Broken Arrow Assets provides"
type textarea "x"
type textarea "Broken Arrow Assets provides"
type textarea "x"
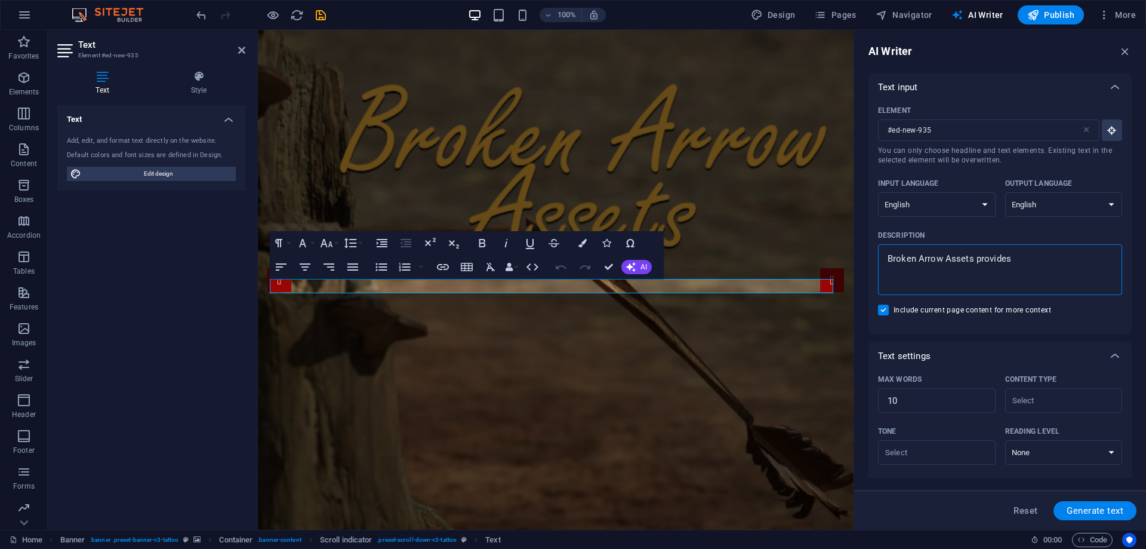
type textarea "Broken Arrow Assets provides h"
type textarea "x"
type textarea "Broken Arrow Assets provides hi"
type textarea "x"
type textarea "Broken Arrow Assets provides hig"
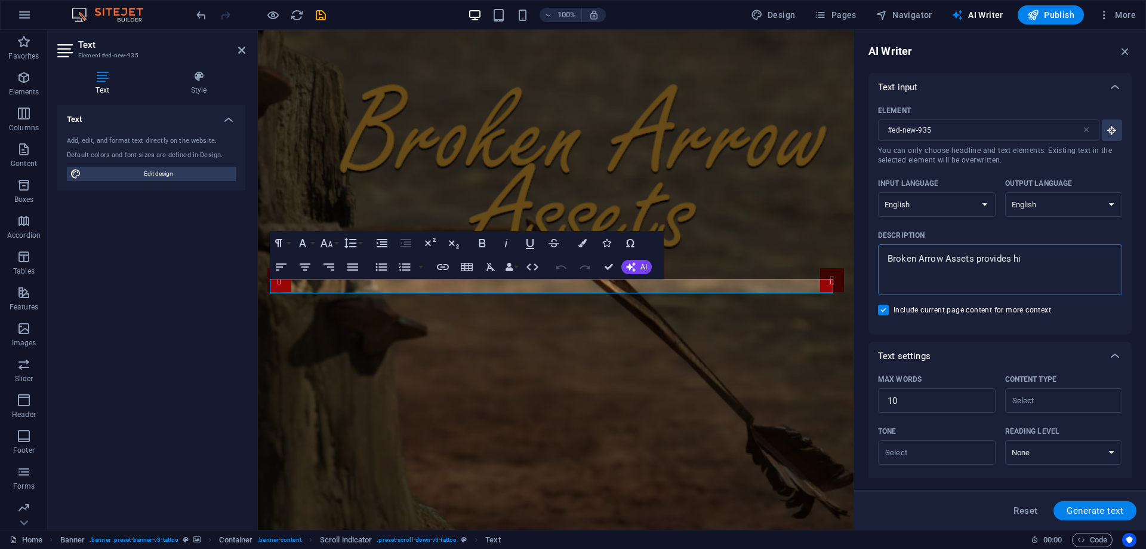
type textarea "x"
type textarea "Broken Arrow Assets provides high"
type textarea "x"
type textarea "Broken Arrow Assets provides high"
type textarea "x"
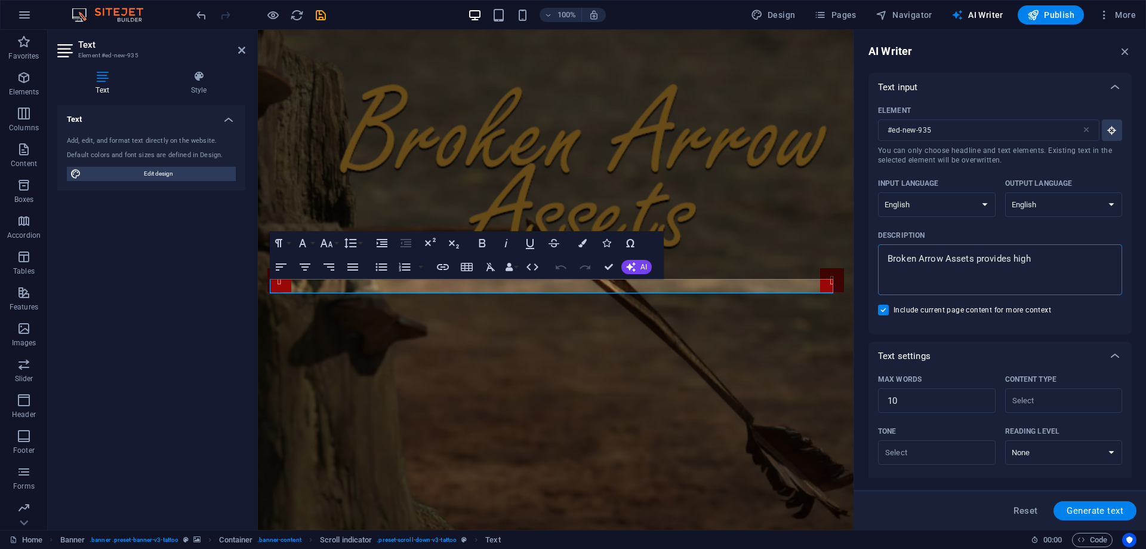
type textarea "Broken Arrow Assets provides high q"
type textarea "x"
type textarea "Broken Arrow Assets provides high qu"
type textarea "x"
type textarea "Broken Arrow Assets provides high qua"
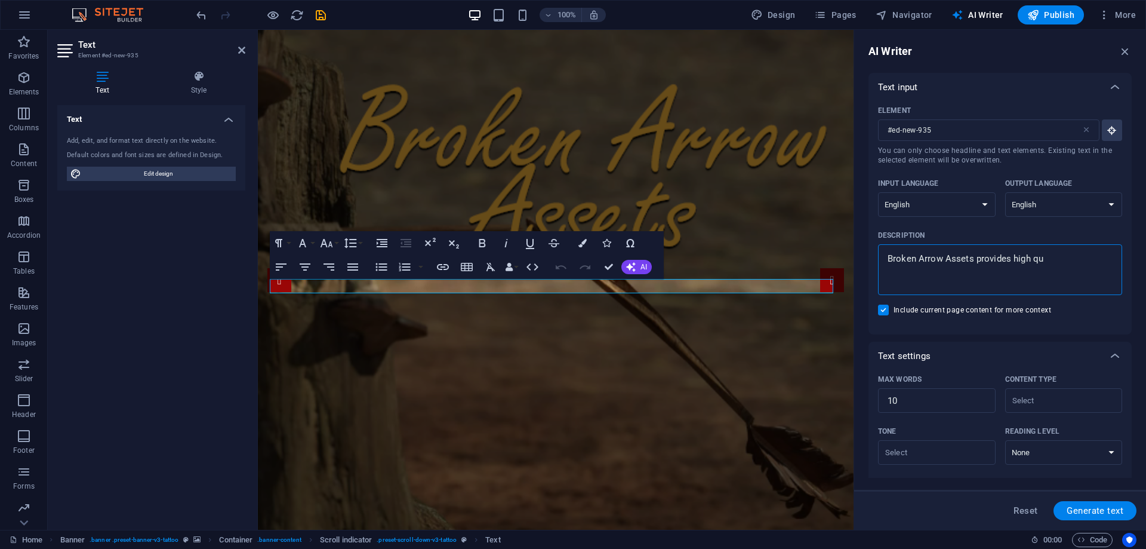
type textarea "x"
type textarea "Broken Arrow Assets provides high qual"
type textarea "x"
type textarea "Broken Arrow Assets provides high quali"
type textarea "x"
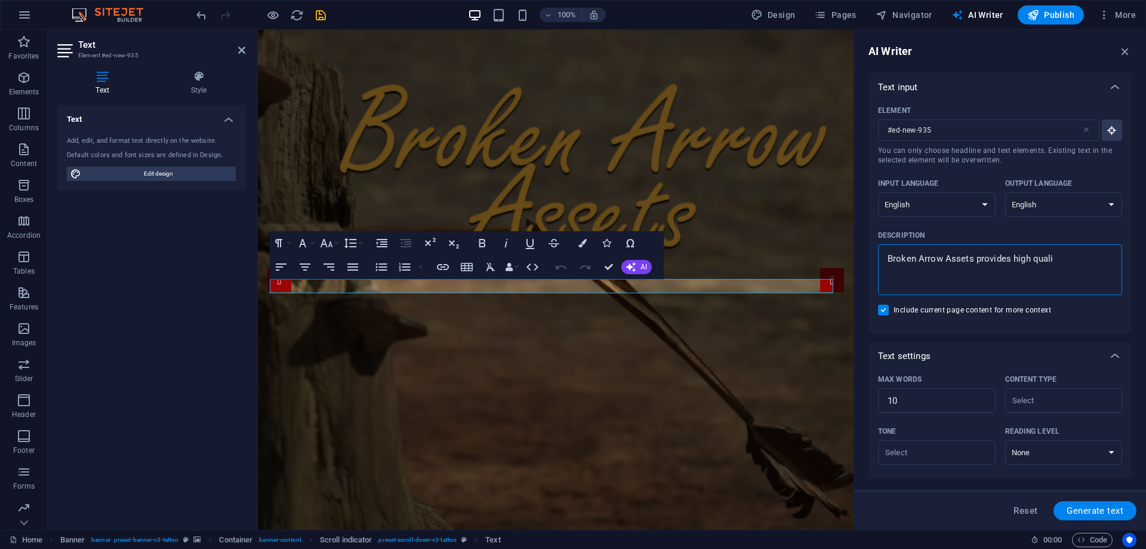
type textarea "Broken Arrow Assets provides high qualit"
type textarea "x"
type textarea "Broken Arrow Assets provides high quality"
type textarea "x"
type textarea "Broken Arrow Assets provides high quality"
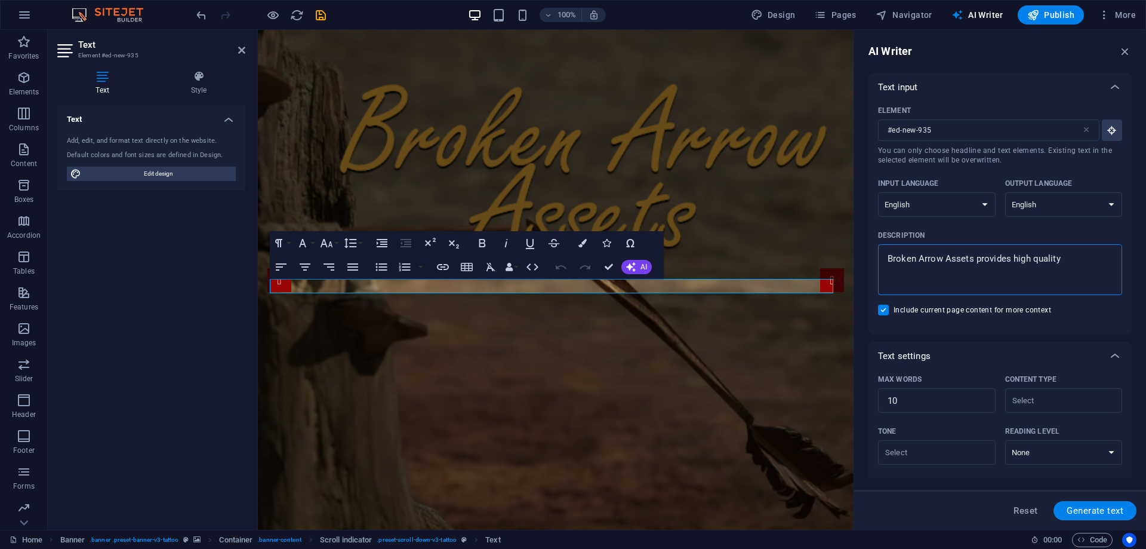
type textarea "x"
type textarea "Broken Arrow Assets provides high quality M"
type textarea "x"
type textarea "Broken Arrow Assets provides high quality Me"
type textarea "x"
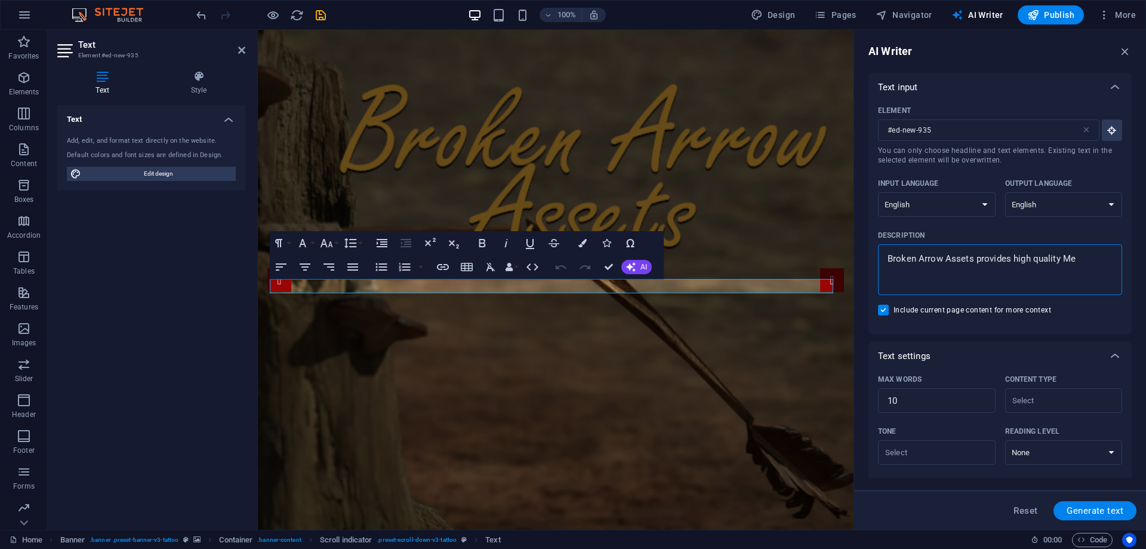
type textarea "Broken Arrow Assets provides high quality Met"
type textarea "x"
type textarea "Broken Arrow Assets provides high quality Meta"
type textarea "x"
type textarea "Broken Arrow Assets provides high quality Metah"
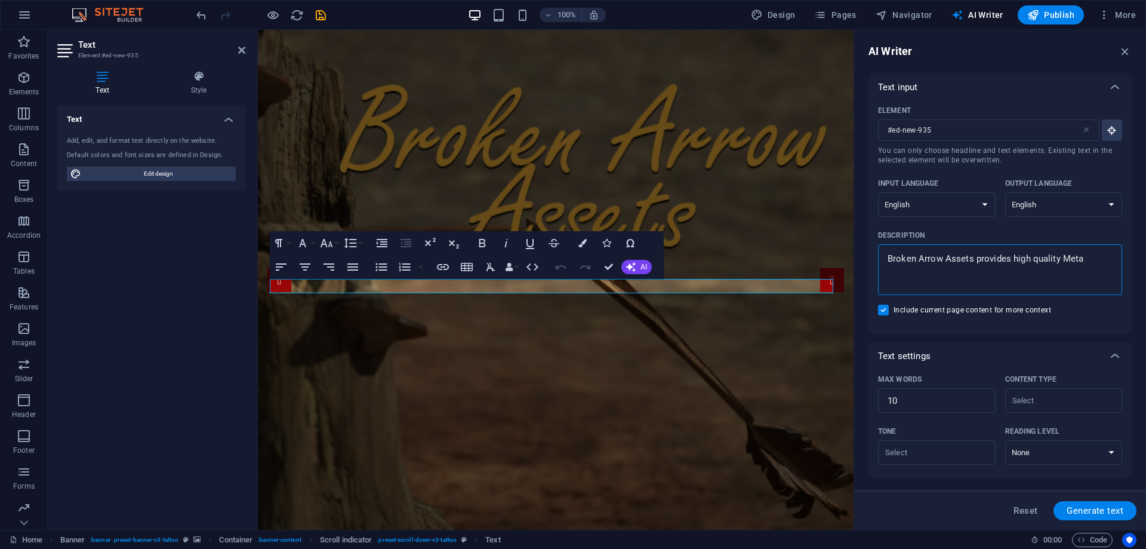
type textarea "x"
type textarea "Broken Arrow Assets provides high quality Metahu"
type textarea "x"
type textarea "Broken Arrow Assets provides high quality Metahum"
type textarea "x"
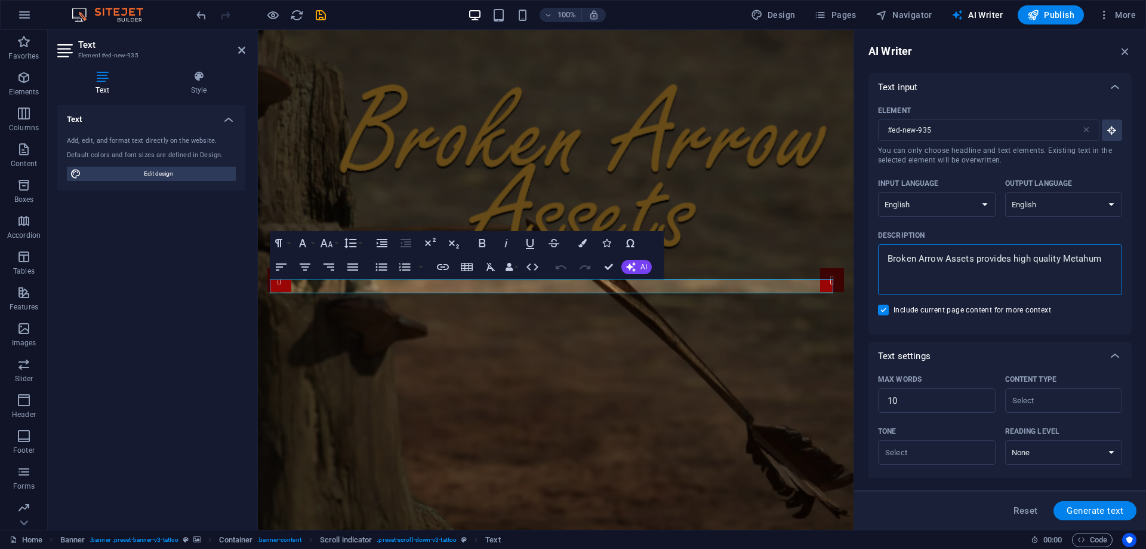
type textarea "Broken Arrow Assets provides high quality Metahuma"
type textarea "x"
type textarea "Broken Arrow Assets provides high quality Metahuman"
type textarea "x"
type textarea "Broken Arrow Assets provides high quality Metahuman"
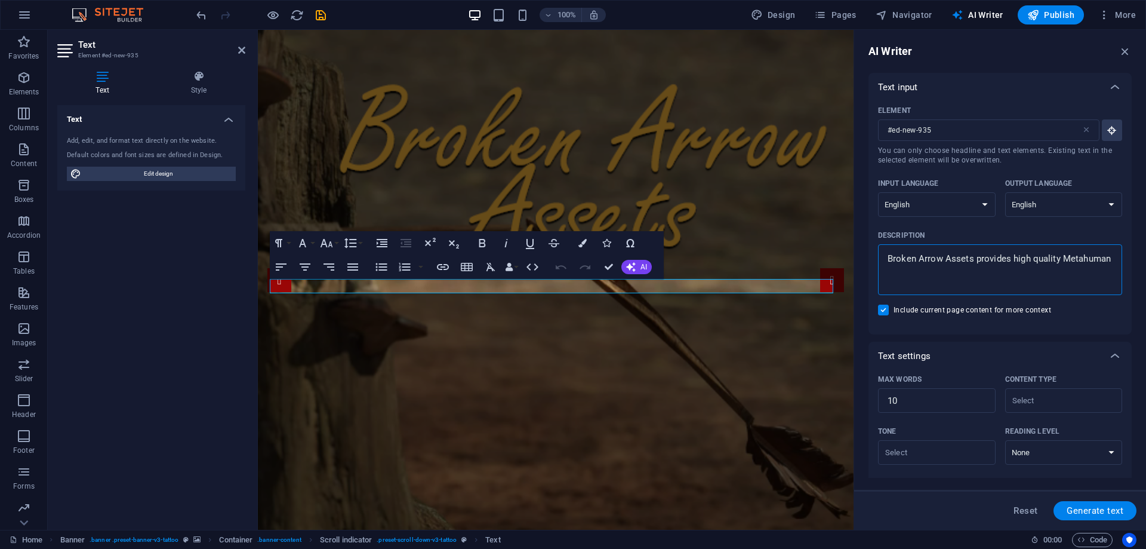
type textarea "x"
type textarea "Broken Arrow Assets provides high quality Metahuman c"
type textarea "x"
type textarea "Broken Arrow Assets provides high quality Metahuman ch"
type textarea "x"
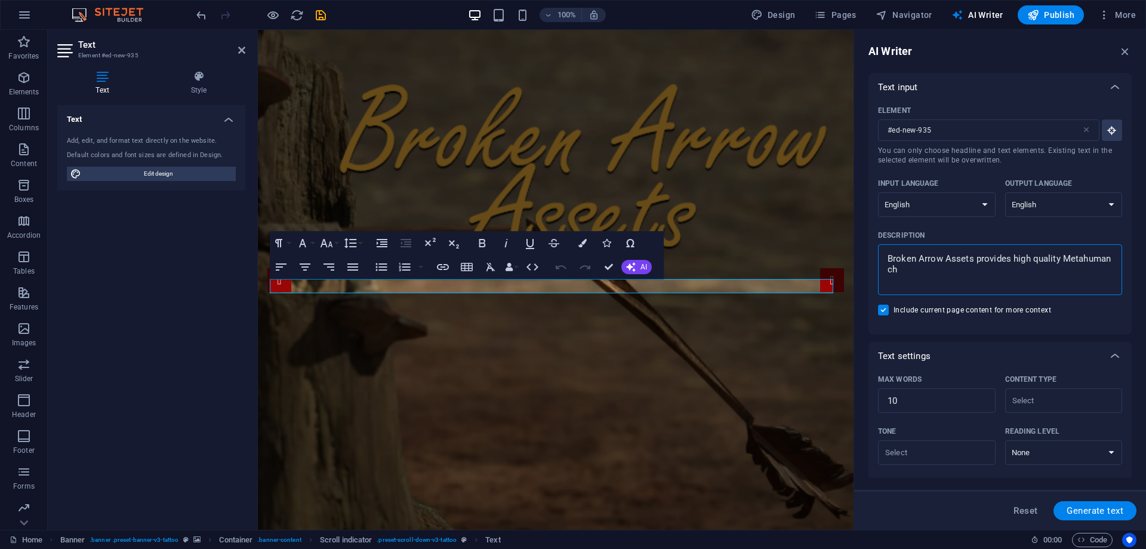
type textarea "Broken Arrow Assets provides high quality Metahuman cha"
type textarea "x"
type textarea "Broken Arrow Assets provides high quality Metahuman char"
type textarea "x"
type textarea "Broken Arrow Assets provides high quality Metahuman chara"
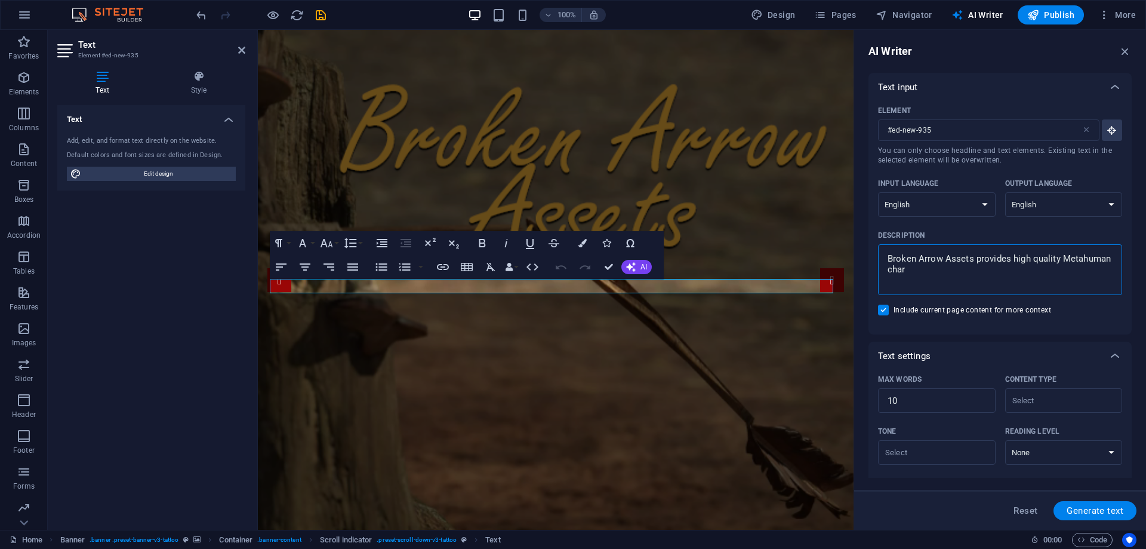
type textarea "x"
type textarea "Broken Arrow Assets provides high quality Metahuman charac"
type textarea "x"
type textarea "Broken Arrow Assets provides high quality Metahuman charact"
type textarea "x"
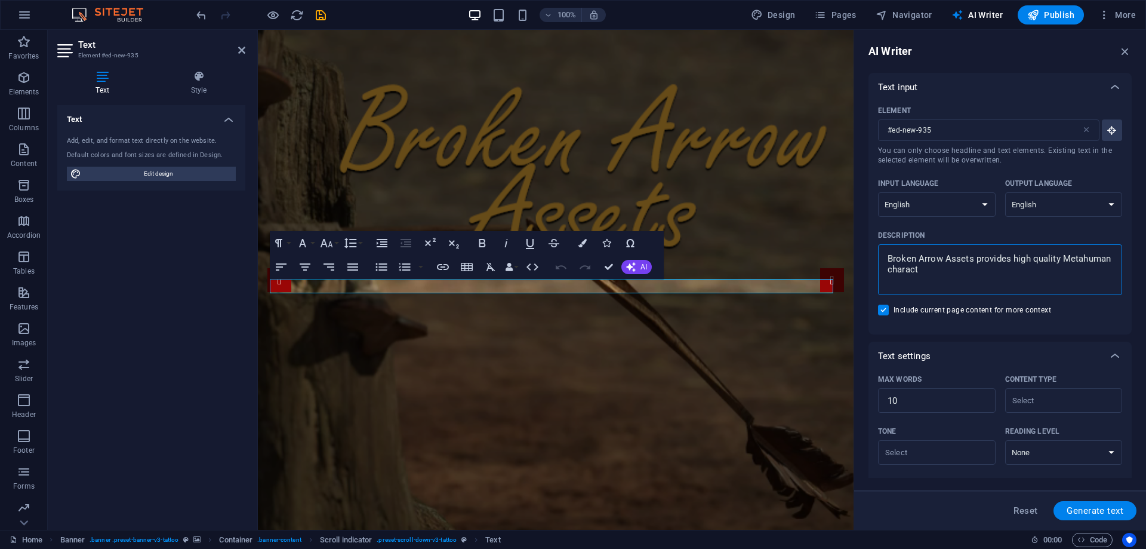
type textarea "Broken Arrow Assets provides high quality Metahuman characte"
type textarea "x"
type textarea "Broken Arrow Assets provides high quality Metahuman character"
type textarea "x"
type textarea "Broken Arrow Assets provides high quality Metahuman characters"
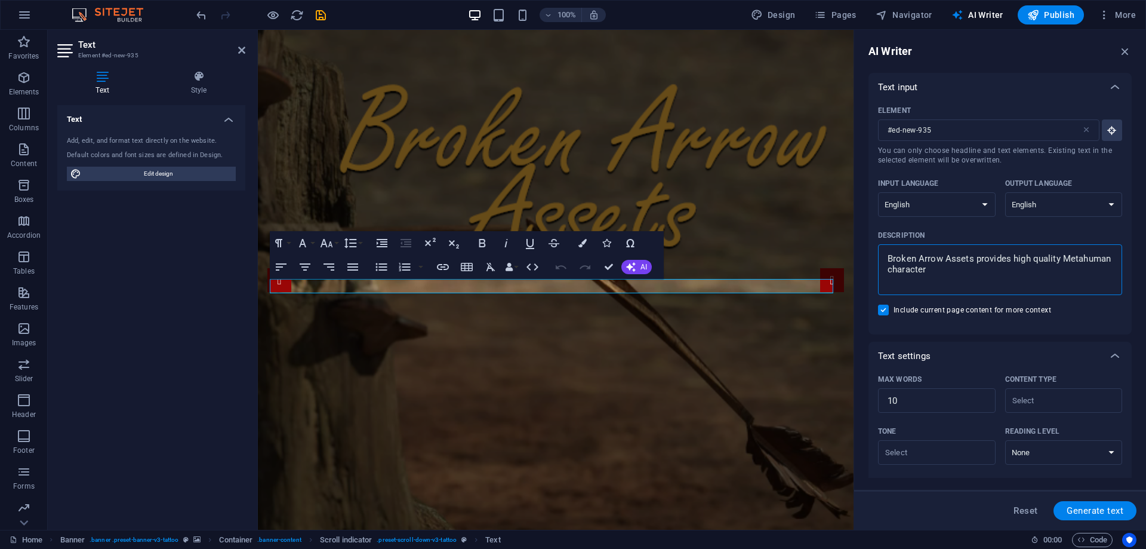
type textarea "x"
type textarea "Broken Arrow Assets provides high quality Metahuman characters"
type textarea "x"
type textarea "Broken Arrow Assets provides high quality Metahuman characters f"
type textarea "x"
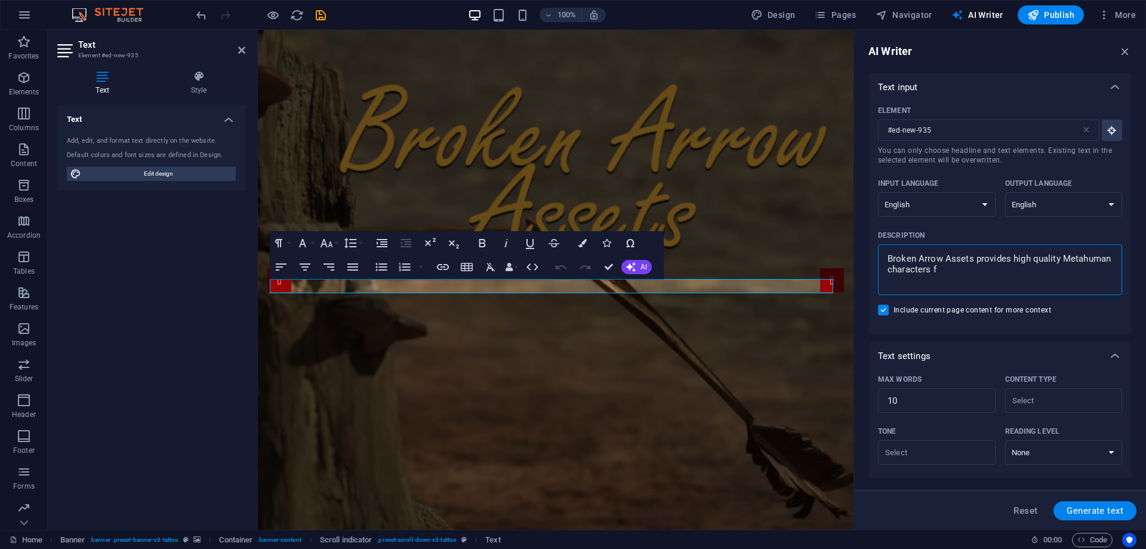
type textarea "Broken Arrow Assets provides high quality Metahuman characters fo"
type textarea "x"
type textarea "Broken Arrow Assets provides high quality Metahuman characters for"
type textarea "x"
type textarea "Broken Arrow Assets provides high quality Metahuman characters for"
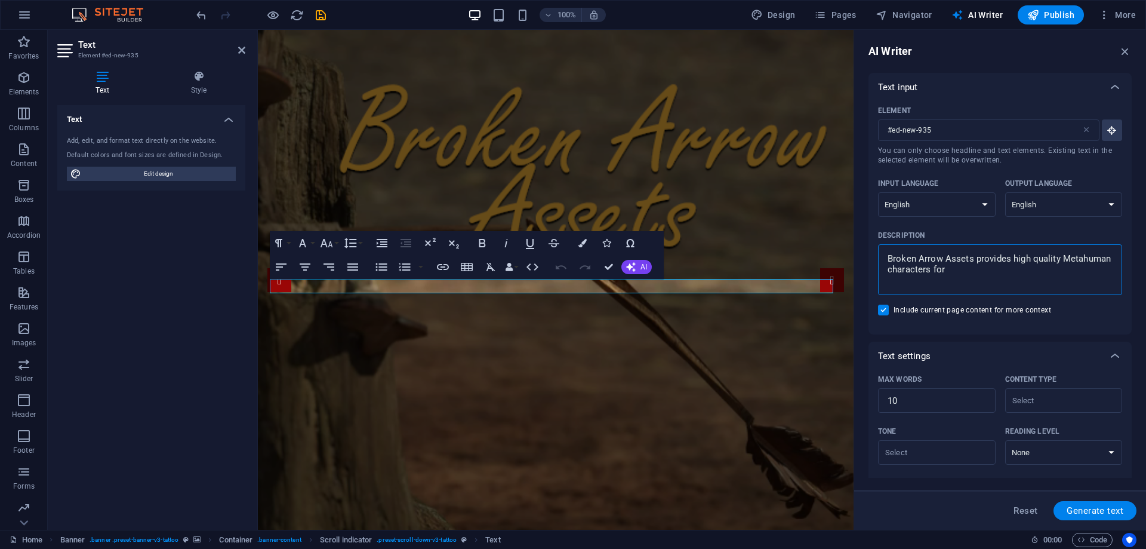
type textarea "x"
type textarea "Broken Arrow Assets provides high quality Metahuman characters for U"
type textarea "x"
type textarea "Broken Arrow Assets provides high quality Metahuman characters for Un"
type textarea "x"
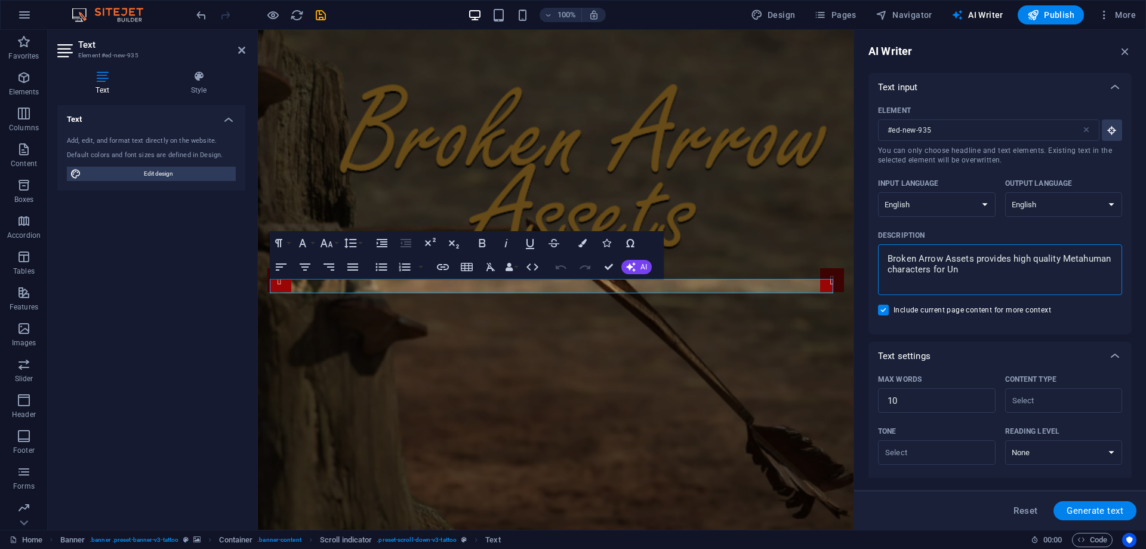
type textarea "Broken Arrow Assets provides high quality Metahuman characters for Unr"
type textarea "x"
type textarea "Broken Arrow Assets provides high quality Metahuman characters for Unre"
type textarea "x"
type textarea "Broken Arrow Assets provides high quality Metahuman characters for Unrea"
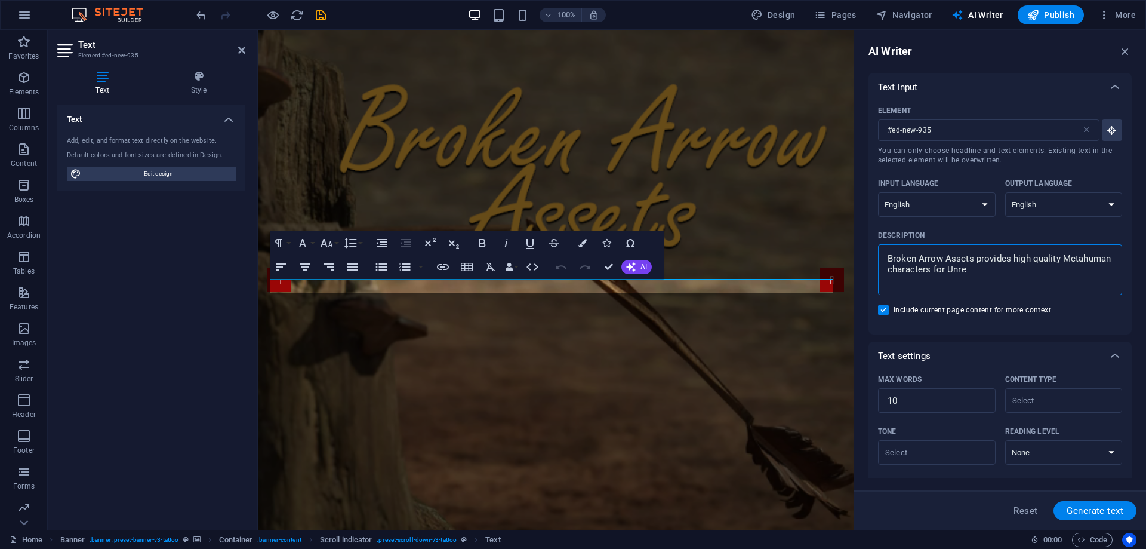
type textarea "x"
type textarea "Broken Arrow Assets provides high quality Metahuman characters for Unreal"
type textarea "x"
type textarea "Broken Arrow Assets provides high quality Metahuman characters for Unreal"
type textarea "x"
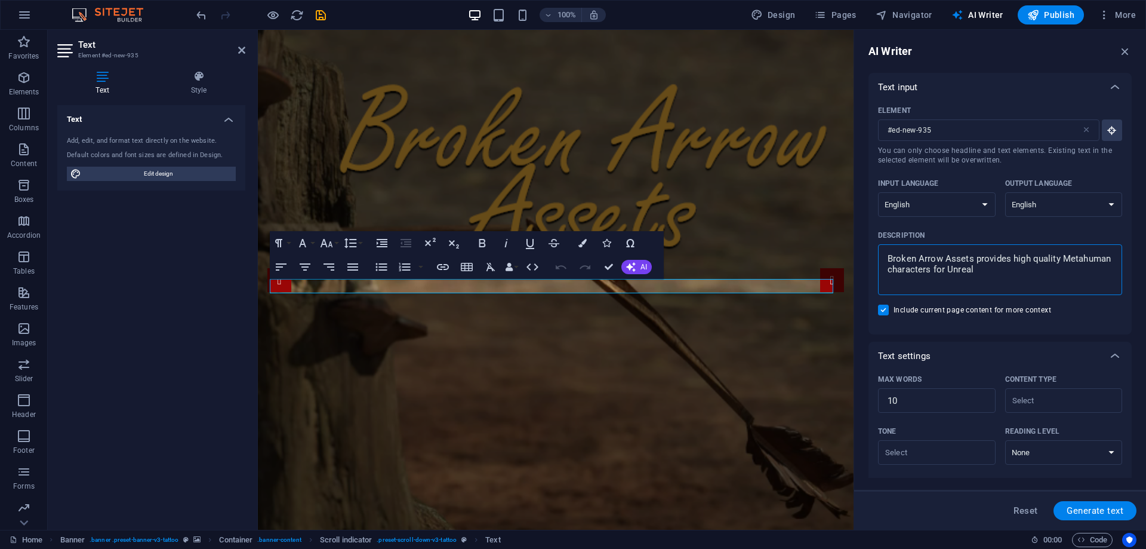
type textarea "Broken Arrow Assets provides high quality Metahuman characters for Unreal E"
type textarea "x"
type textarea "Broken Arrow Assets provides high quality Metahuman characters for Unreal En"
type textarea "x"
type textarea "Broken Arrow Assets provides high quality Metahuman characters for Unreal Eng"
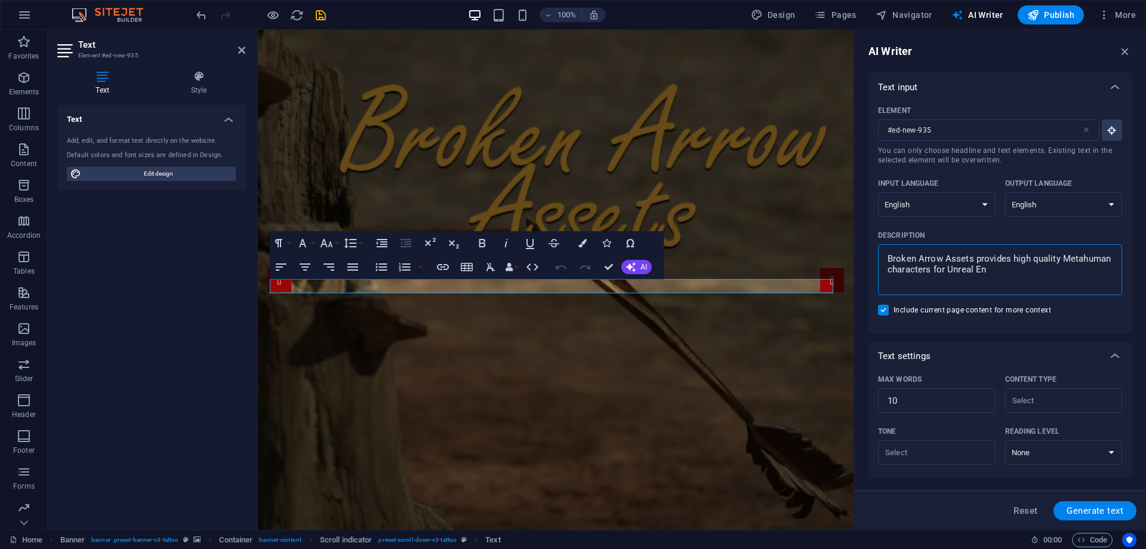
type textarea "x"
type textarea "Broken Arrow Assets provides high quality Metahuman characters for Unreal Engi"
type textarea "x"
type textarea "Broken Arrow Assets provides high quality Metahuman characters for Unreal Engin"
type textarea "x"
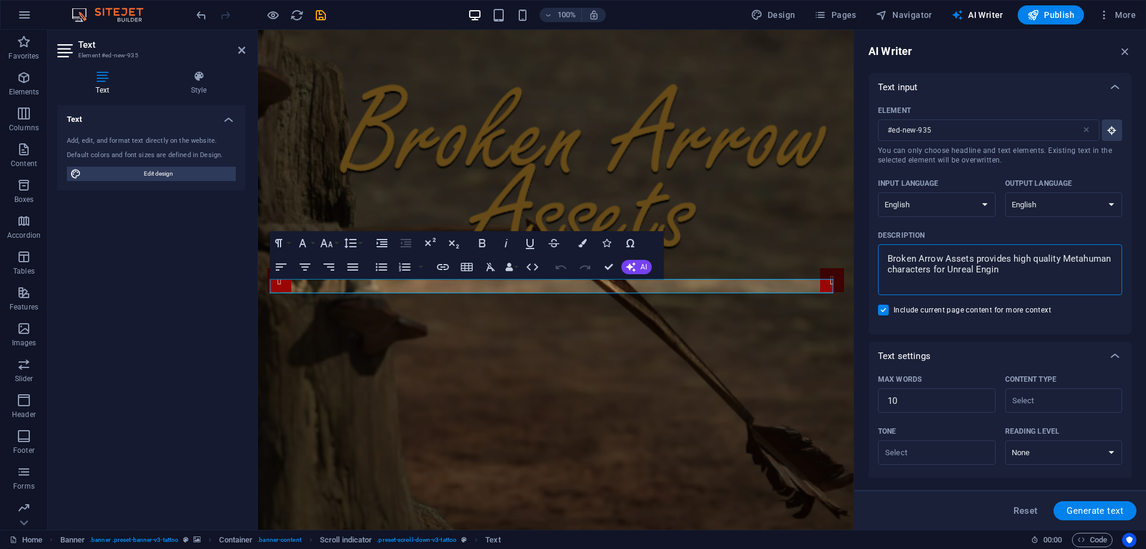
type textarea "Broken Arrow Assets provides high quality Metahuman characters for Unreal Engine"
type textarea "x"
type textarea "Broken Arrow Assets provides high quality Metahuman characters for Unreal Engin…"
type textarea "x"
type textarea "Broken Arrow Assets provides high quality Metahuman characters for Unreal Engin…"
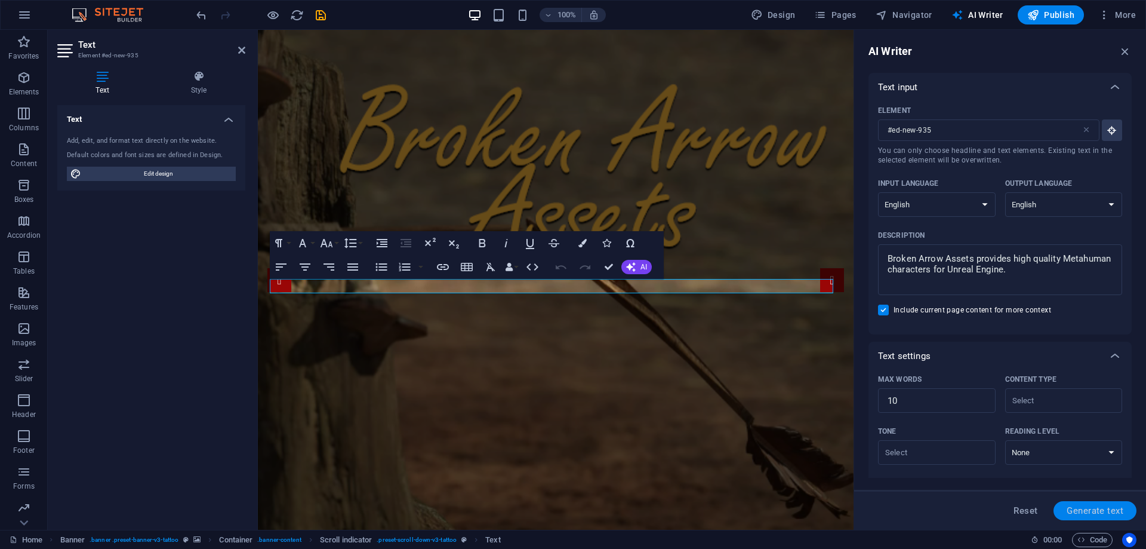
click at [1077, 506] on span "Generate text" at bounding box center [1095, 511] width 57 height 10
type textarea "x"
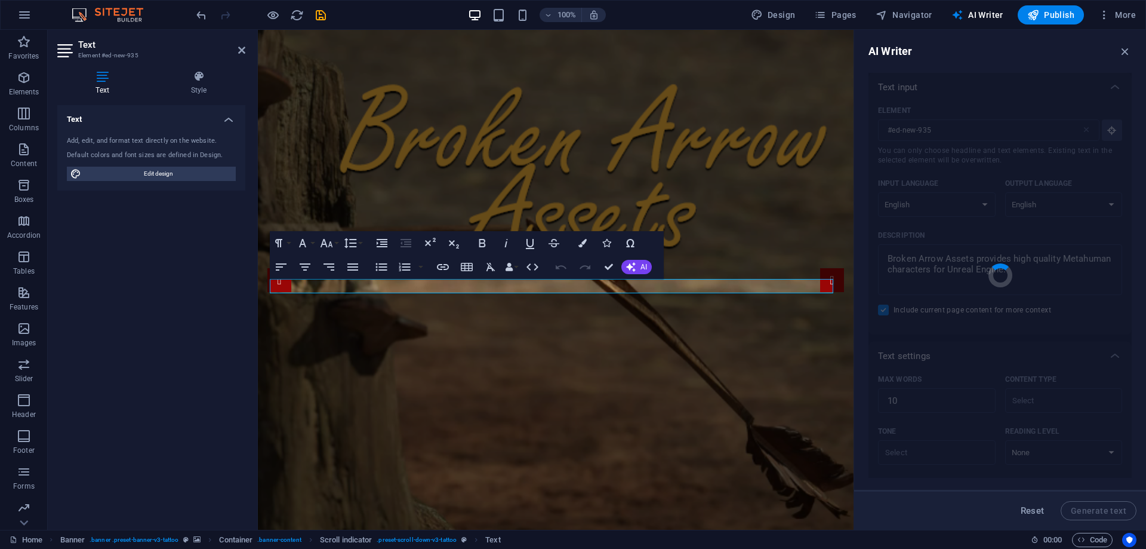
type textarea "x"
type textarea "High-quality Metahuman characters for Unreal Engine development."
type textarea "x"
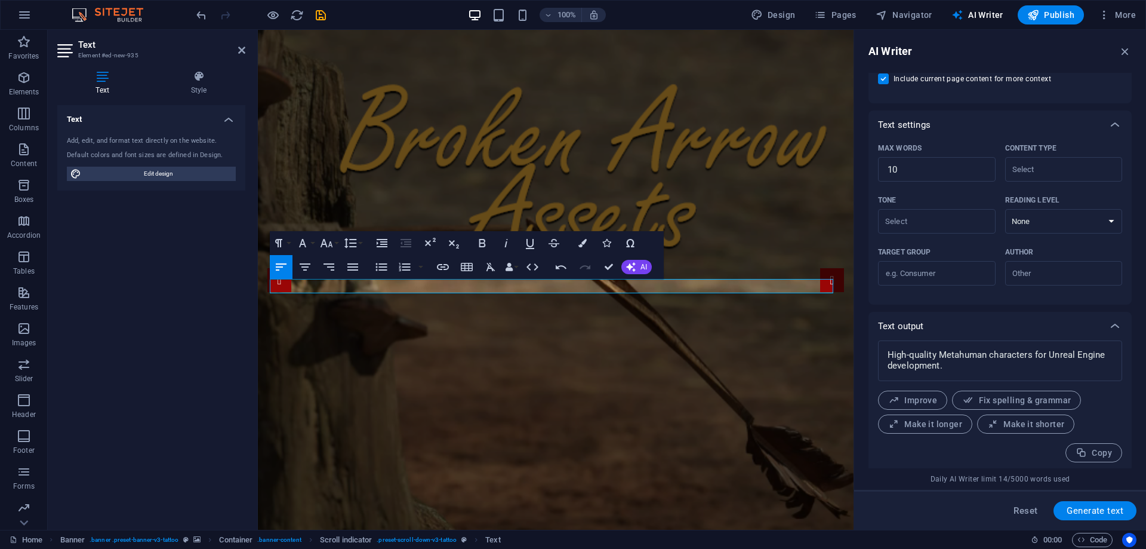
scroll to position [235, 0]
click at [917, 418] on span "Make it longer" at bounding box center [925, 420] width 74 height 11
type textarea "x"
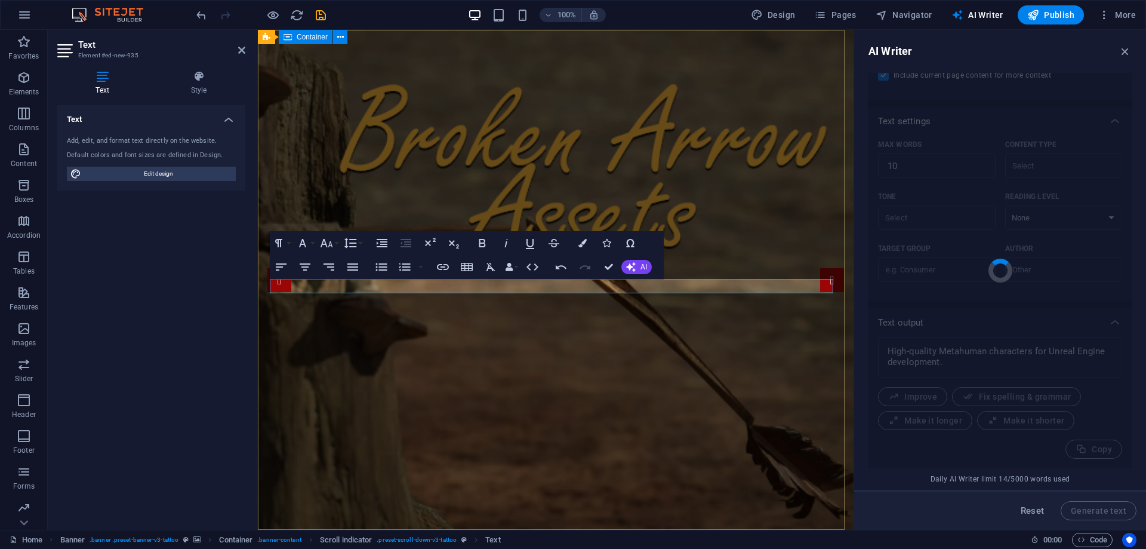
type textarea "x"
type textarea "Discover our collection of high-quality Metahuman characters designed specifica…"
type textarea "x"
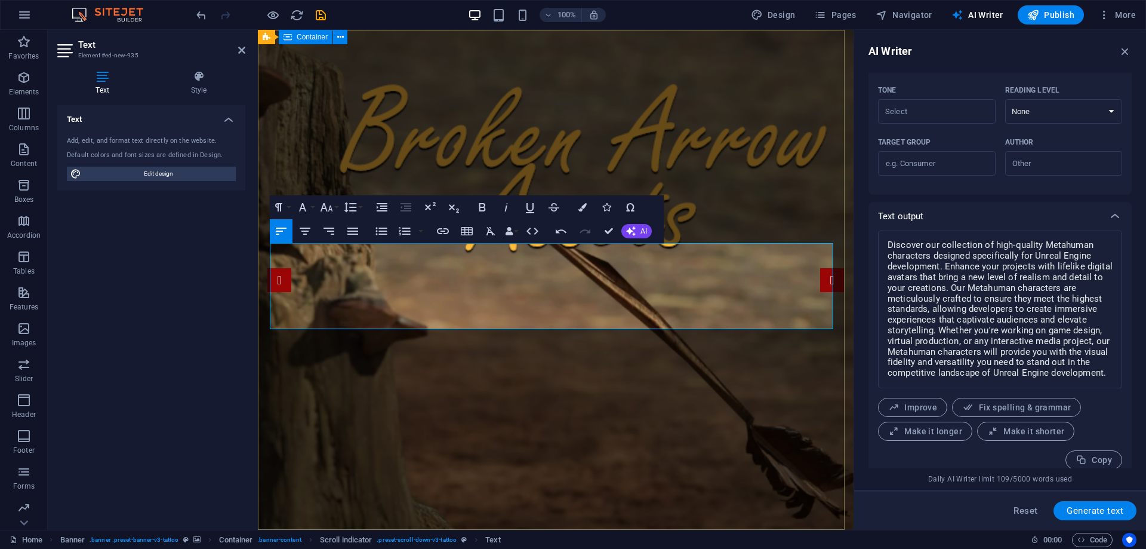
scroll to position [352, 0]
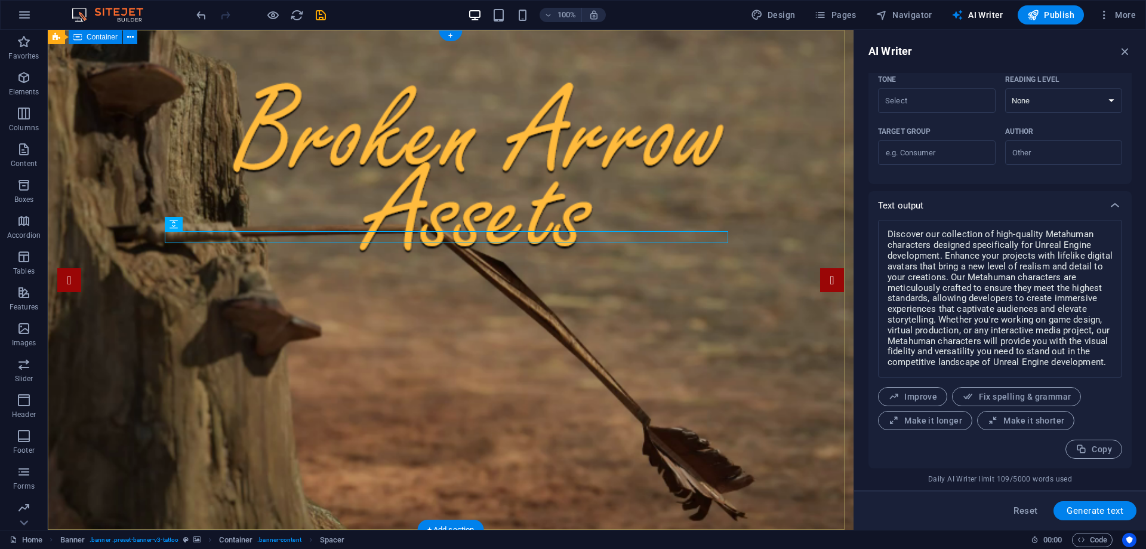
select select "px"
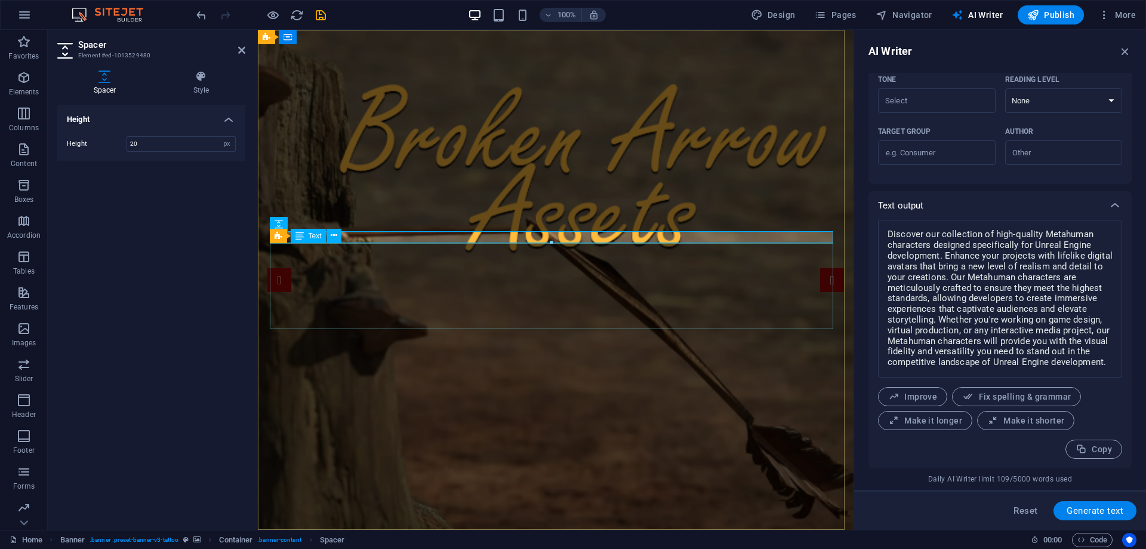
drag, startPoint x: 813, startPoint y: 273, endPoint x: 554, endPoint y: 260, distance: 259.4
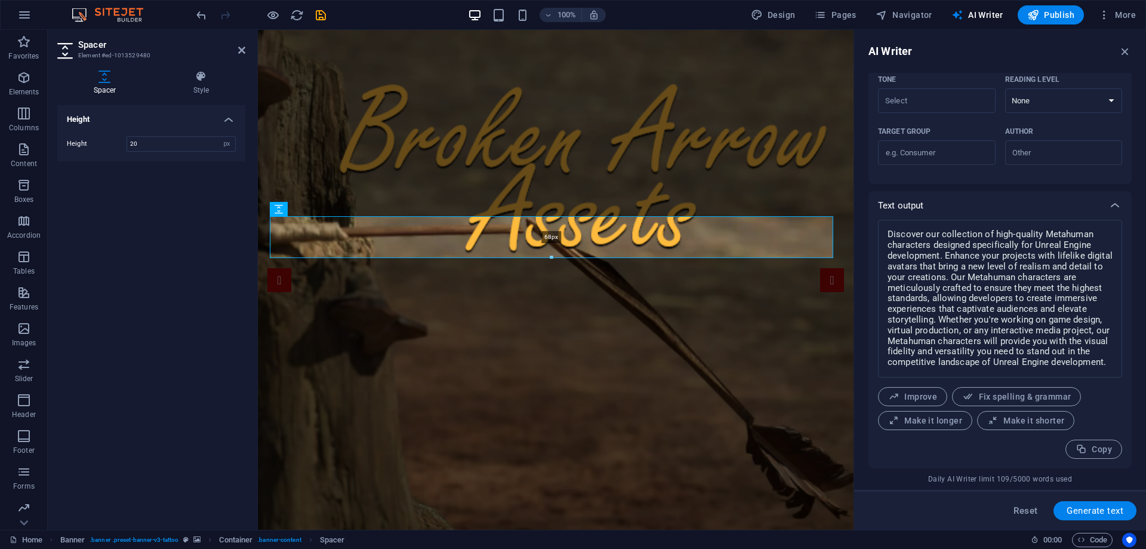
drag, startPoint x: 549, startPoint y: 239, endPoint x: 291, endPoint y: 246, distance: 258.0
click at [549, 276] on div "H1 Banner Banner Container Logo Spacer 68px Scroll indicator Menu Bar Menu Cont…" at bounding box center [556, 280] width 596 height 500
drag, startPoint x: 807, startPoint y: 288, endPoint x: 550, endPoint y: 272, distance: 257.2
type input "66"
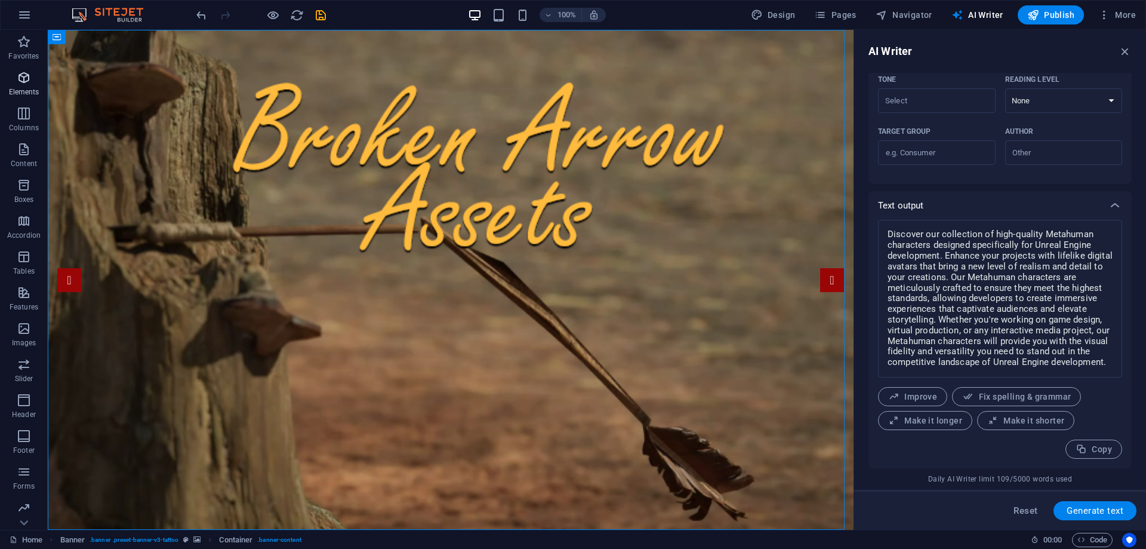
click at [27, 82] on icon "button" at bounding box center [24, 77] width 14 height 14
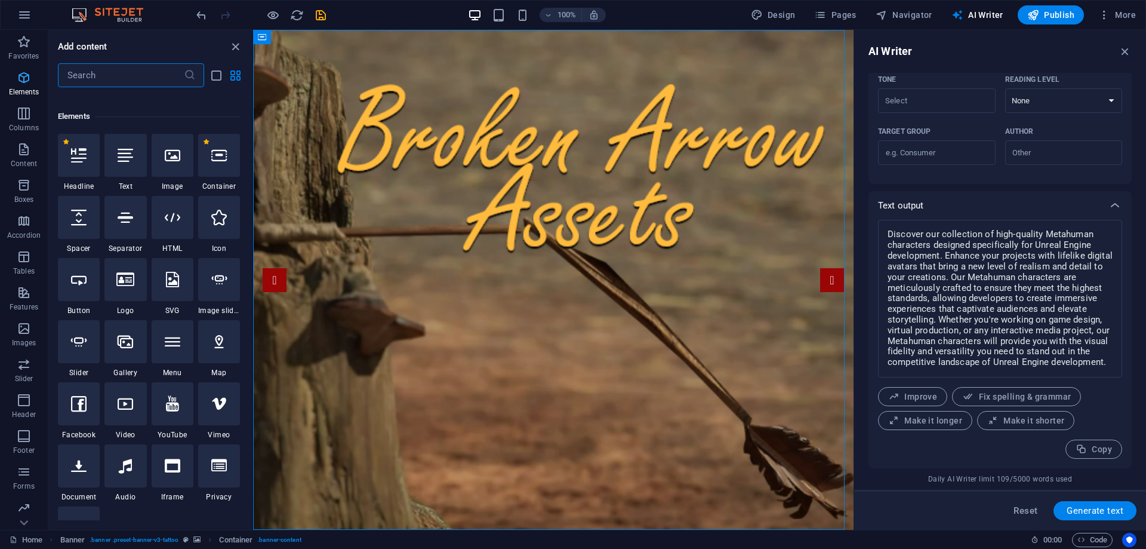
scroll to position [127, 0]
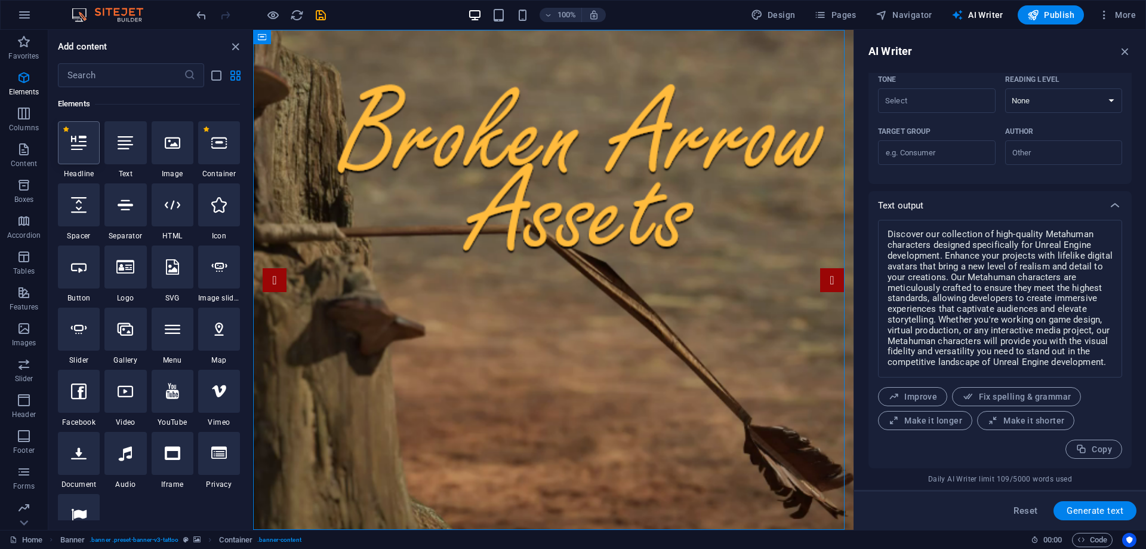
click at [75, 146] on icon at bounding box center [79, 143] width 16 height 16
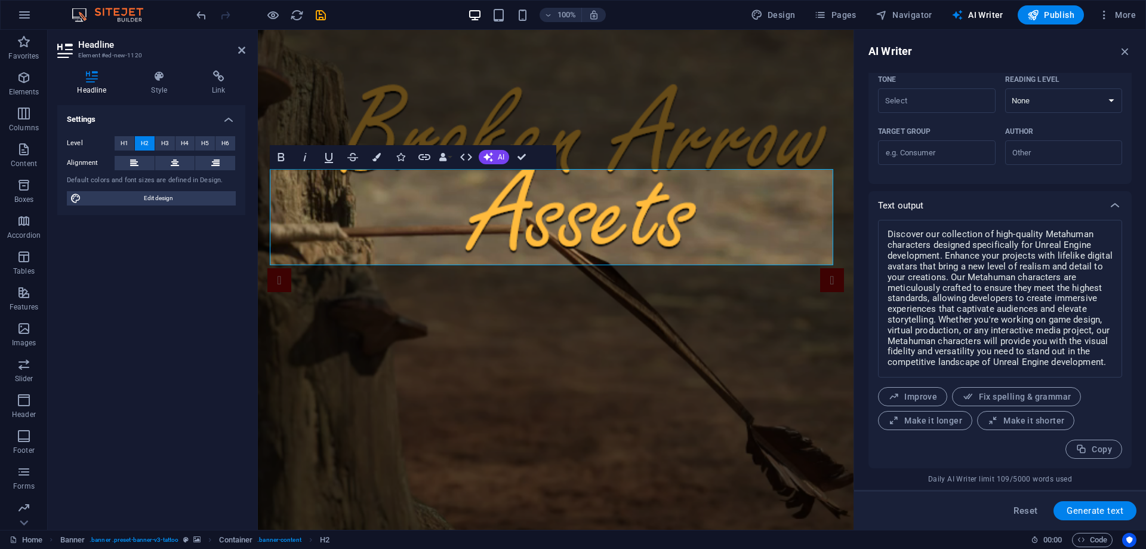
type input "#ed-new-1120"
drag, startPoint x: 621, startPoint y: 210, endPoint x: 263, endPoint y: 217, distance: 358.2
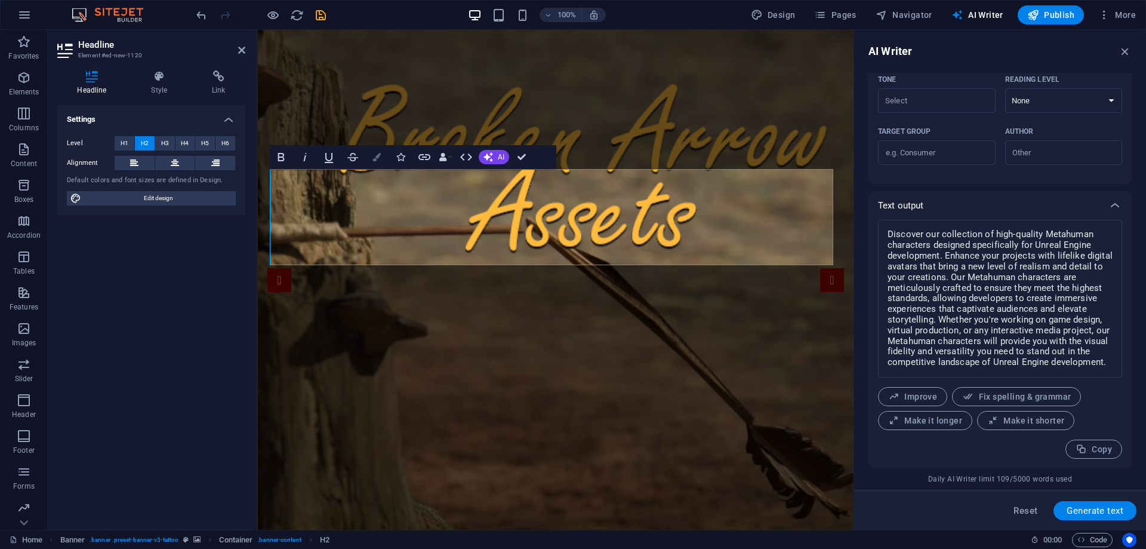
click at [373, 156] on icon "button" at bounding box center [376, 157] width 8 height 8
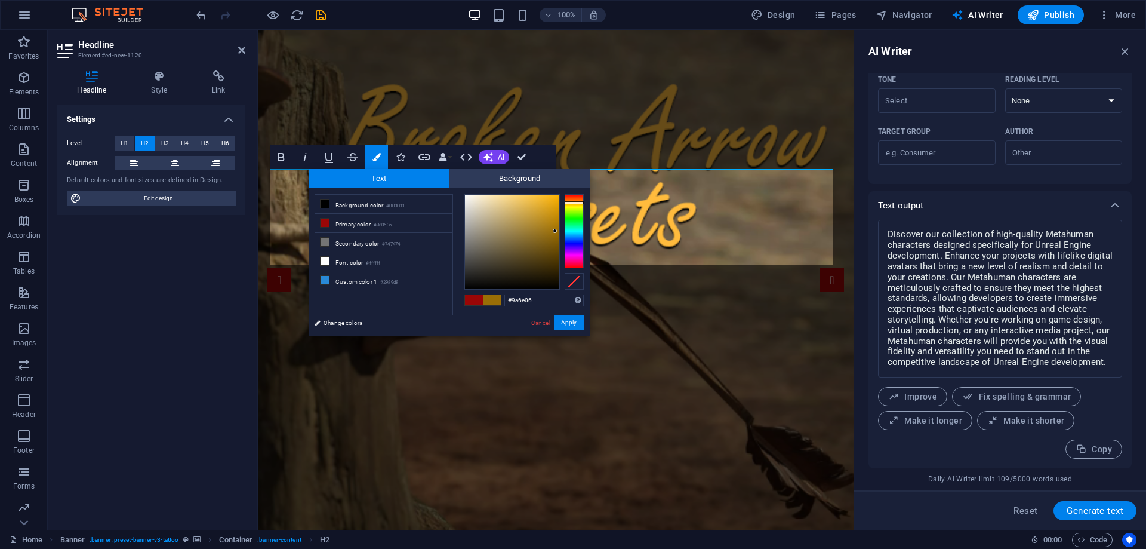
click at [568, 202] on div at bounding box center [574, 231] width 19 height 74
click at [574, 200] on div at bounding box center [574, 231] width 19 height 74
click at [572, 205] on div at bounding box center [574, 231] width 19 height 74
click at [572, 205] on div at bounding box center [574, 205] width 19 height 3
click at [572, 203] on div at bounding box center [574, 203] width 19 height 3
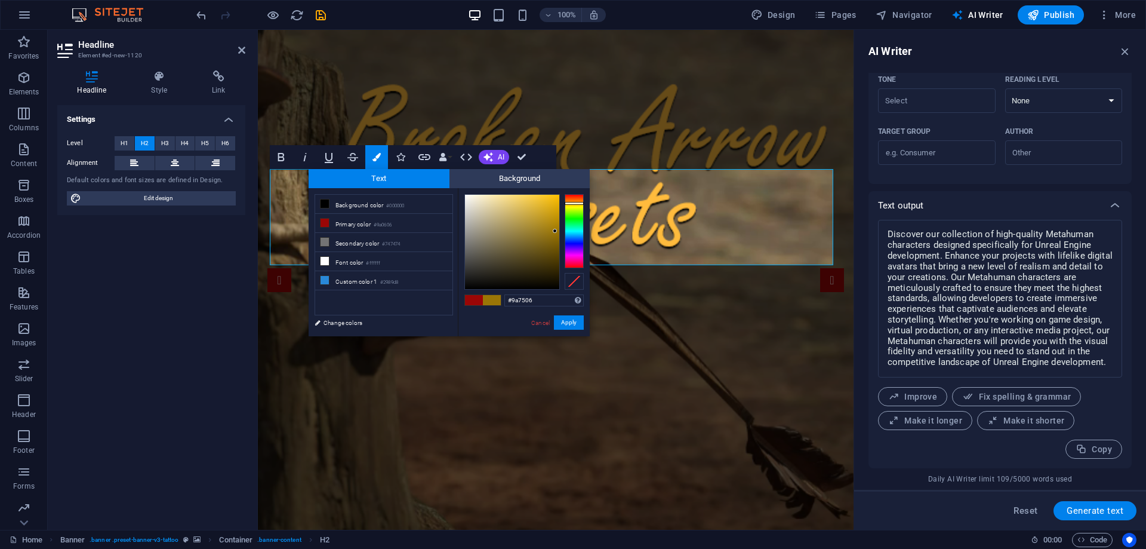
type input "#f5bd13"
click at [552, 198] on div at bounding box center [512, 242] width 94 height 94
click at [568, 320] on button "Apply" at bounding box center [569, 322] width 30 height 14
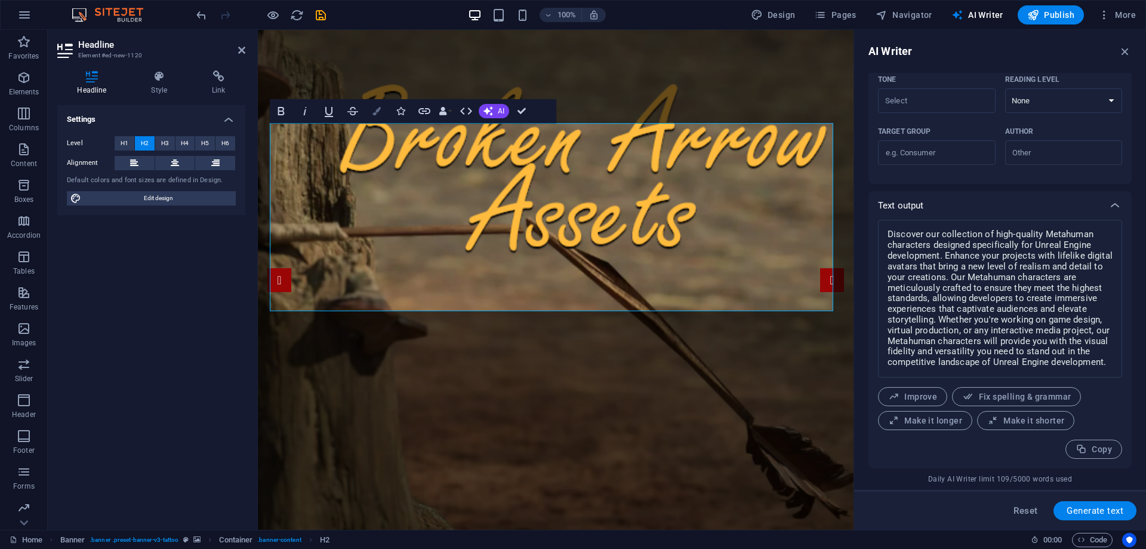
click at [376, 112] on icon "button" at bounding box center [376, 111] width 8 height 8
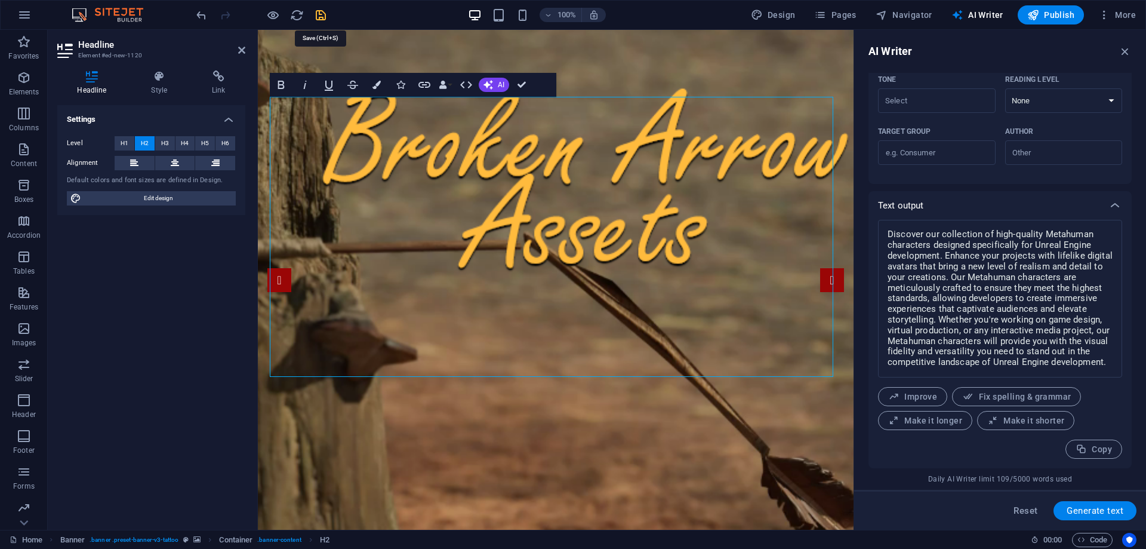
click at [320, 17] on icon "save" at bounding box center [321, 15] width 14 height 14
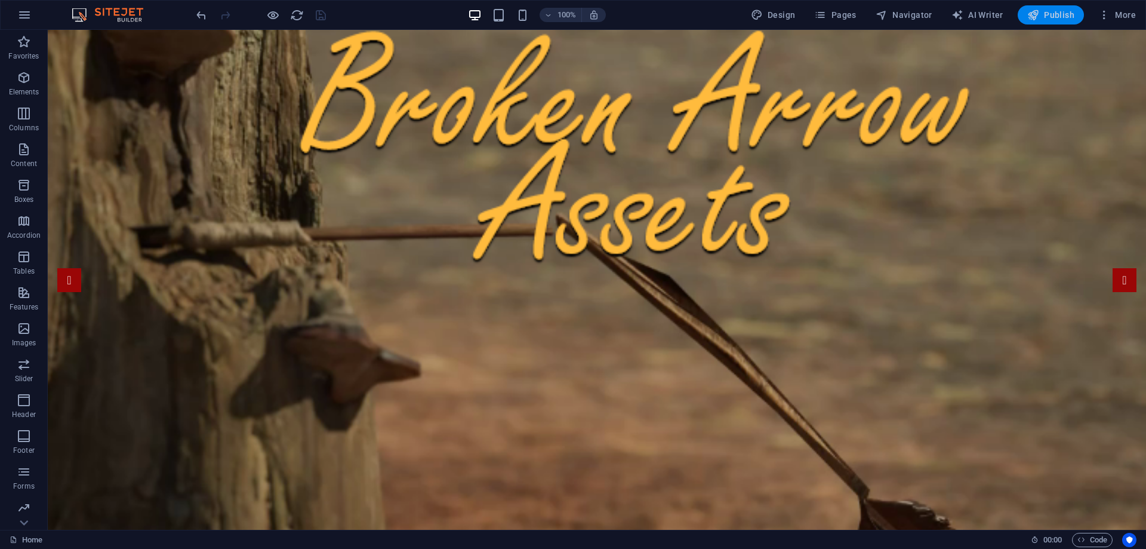
click at [1052, 16] on span "Publish" at bounding box center [1050, 15] width 47 height 12
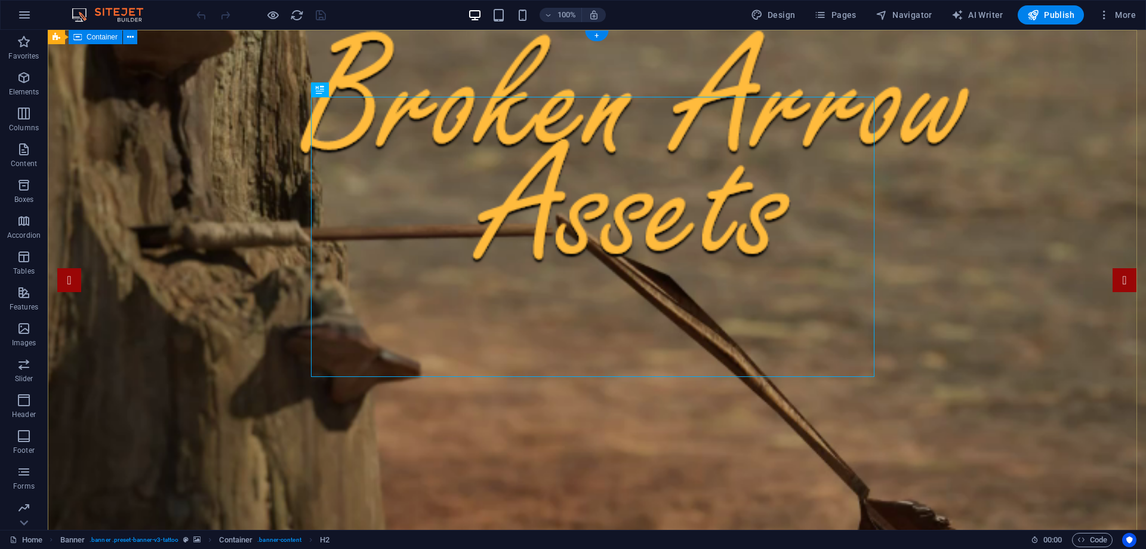
click at [129, 32] on icon at bounding box center [130, 37] width 7 height 13
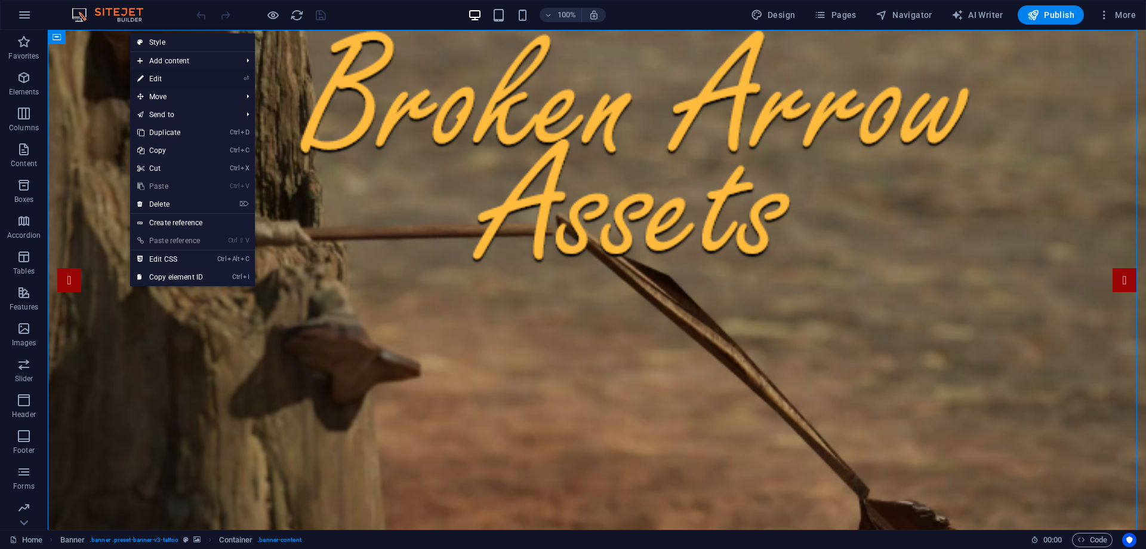
click at [153, 77] on link "⏎ Edit" at bounding box center [170, 79] width 80 height 18
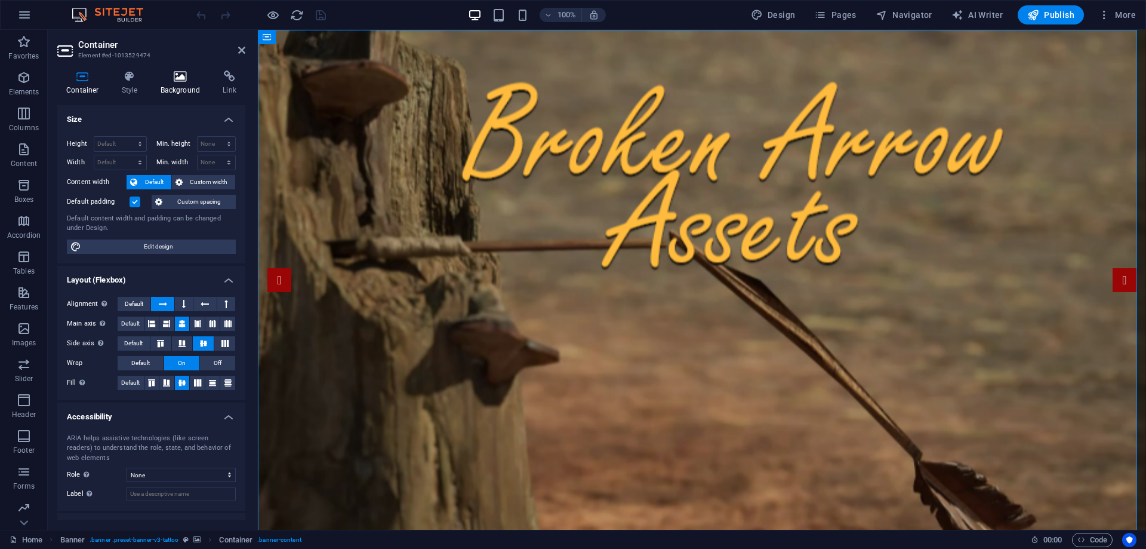
click at [172, 82] on h4 "Background" at bounding box center [183, 82] width 63 height 25
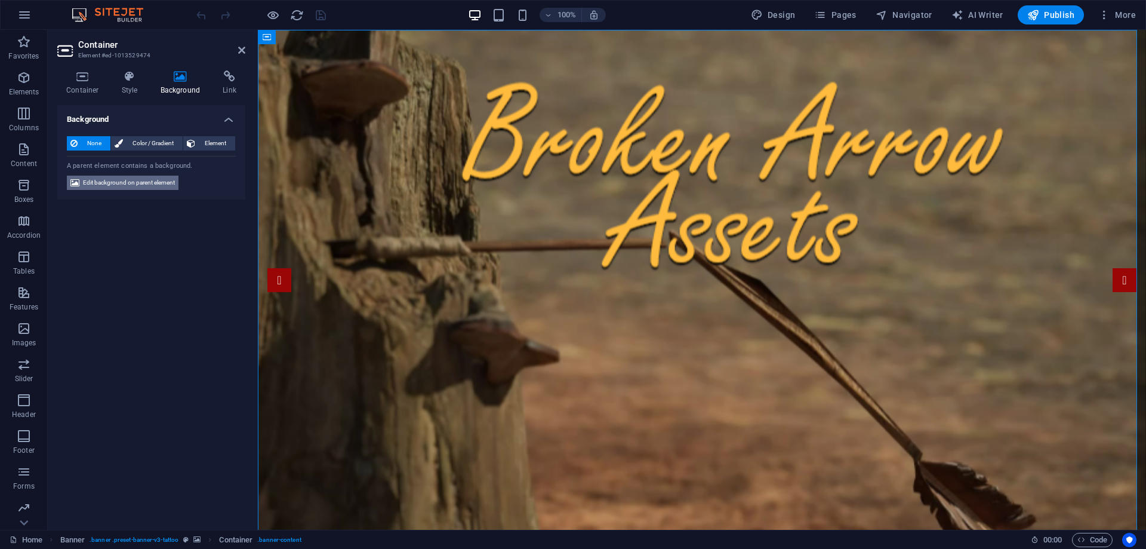
click at [97, 183] on span "Edit background on parent element" at bounding box center [129, 182] width 92 height 14
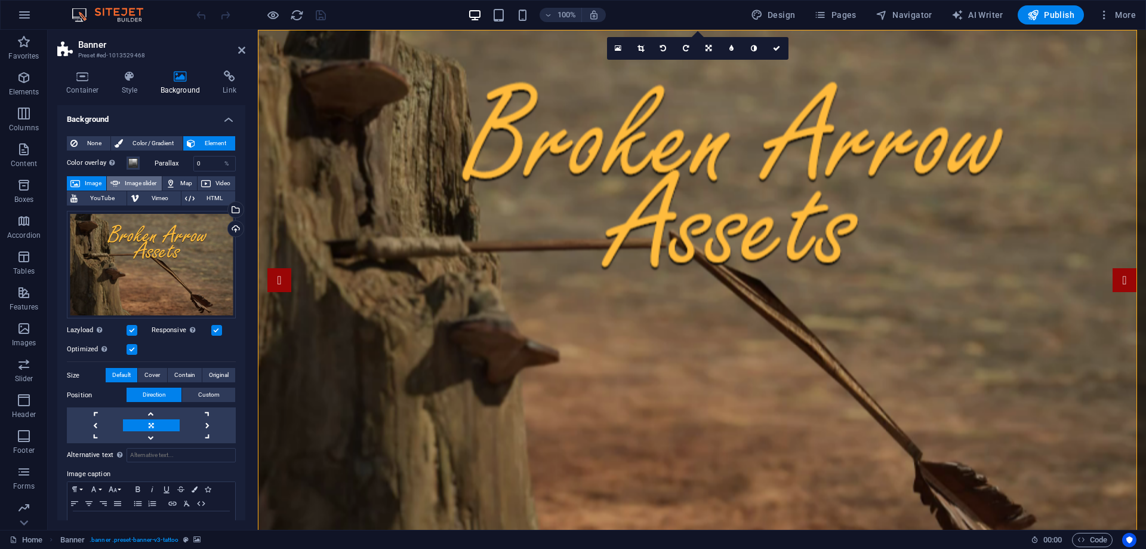
click at [136, 177] on span "Image slider" at bounding box center [141, 183] width 34 height 14
select select "ms"
select select "s"
select select "progressive"
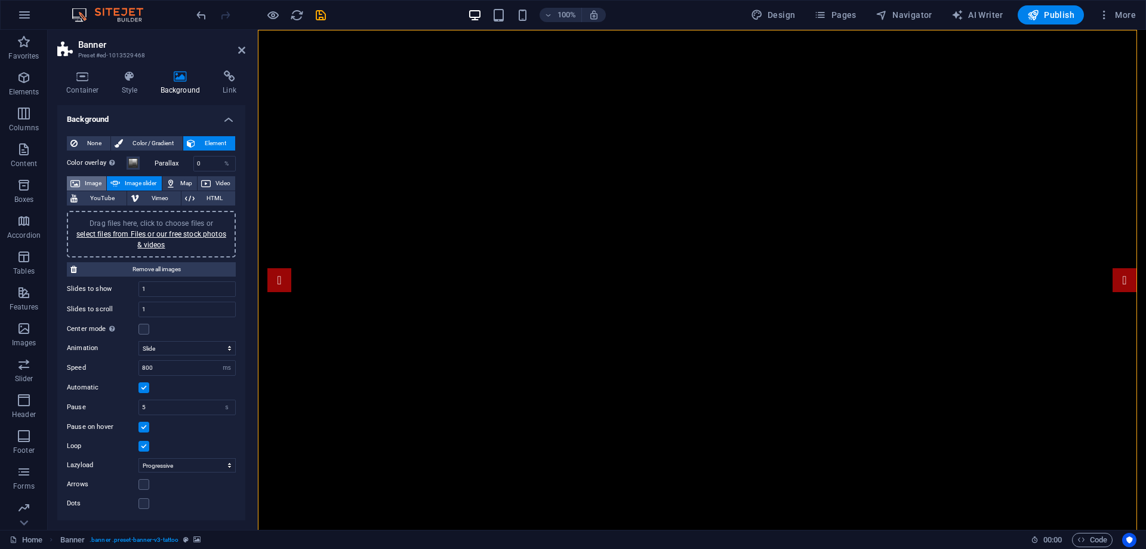
click at [71, 184] on icon at bounding box center [75, 183] width 10 height 14
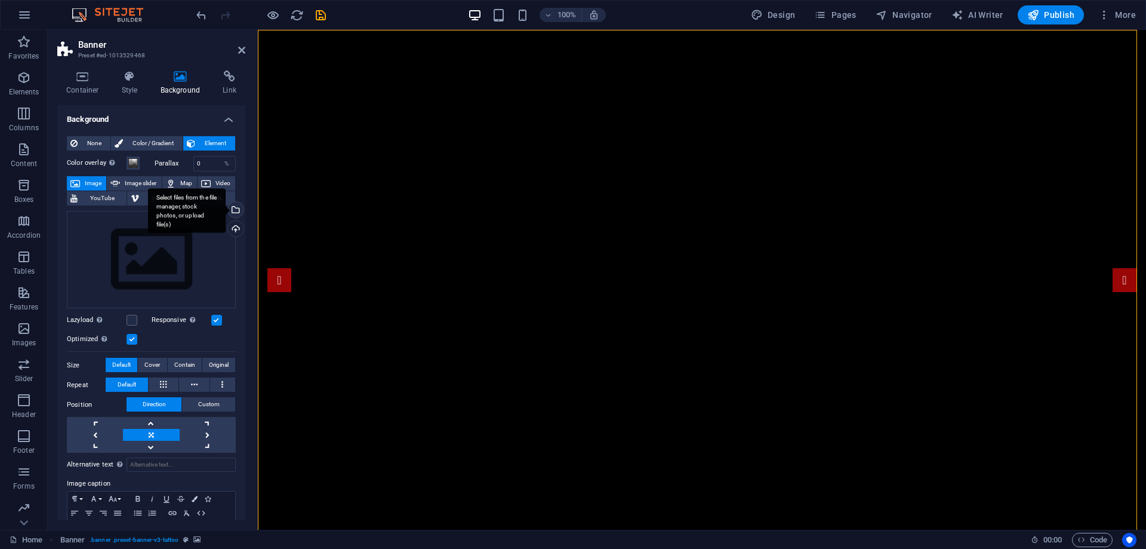
click at [234, 211] on div "Select files from the file manager, stock photos, or upload file(s)" at bounding box center [235, 211] width 18 height 18
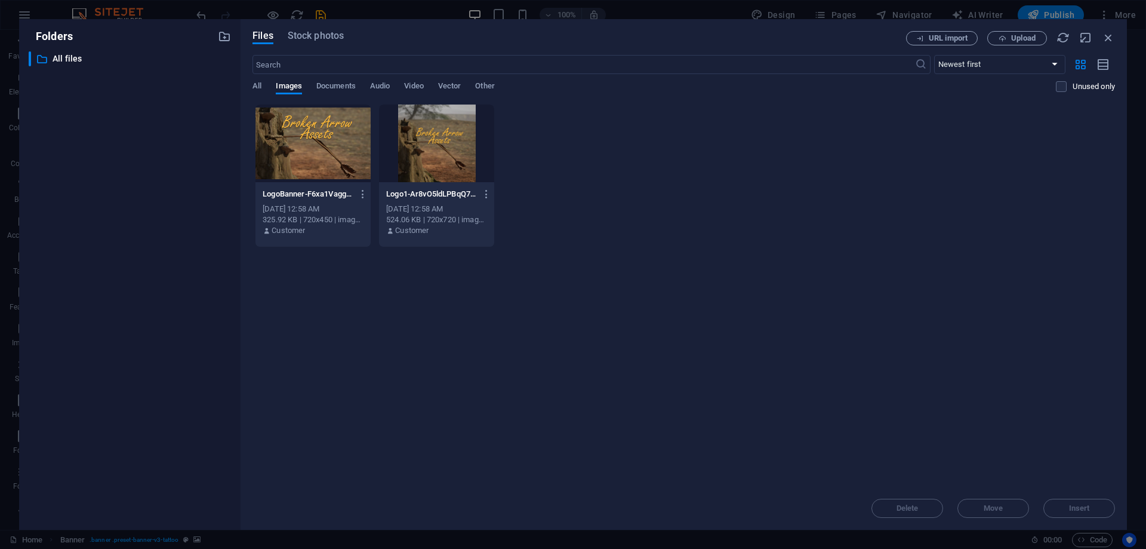
click at [317, 143] on div at bounding box center [312, 143] width 115 height 78
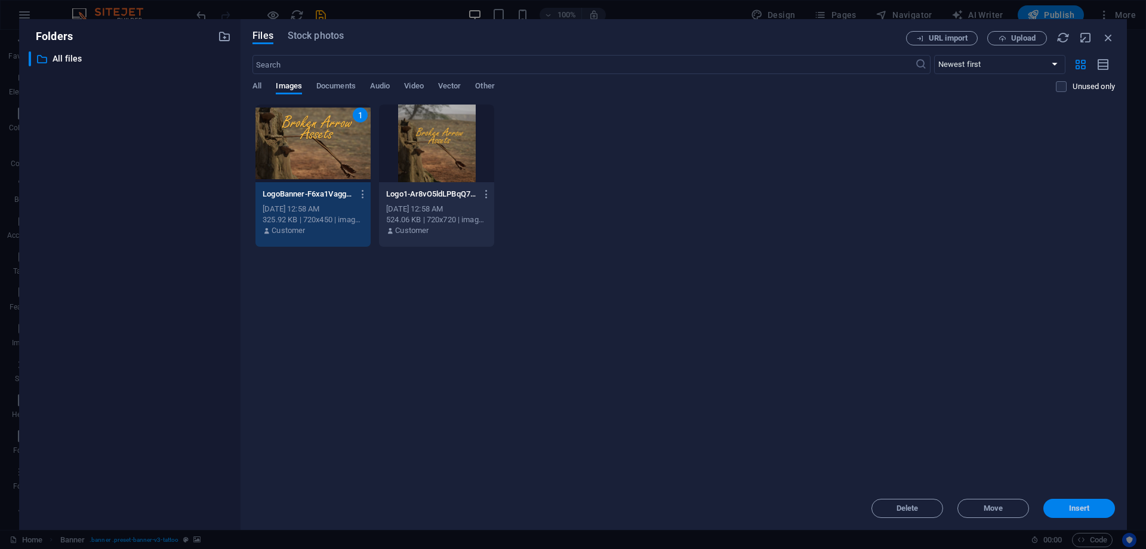
click at [1097, 506] on span "Insert" at bounding box center [1079, 507] width 62 height 7
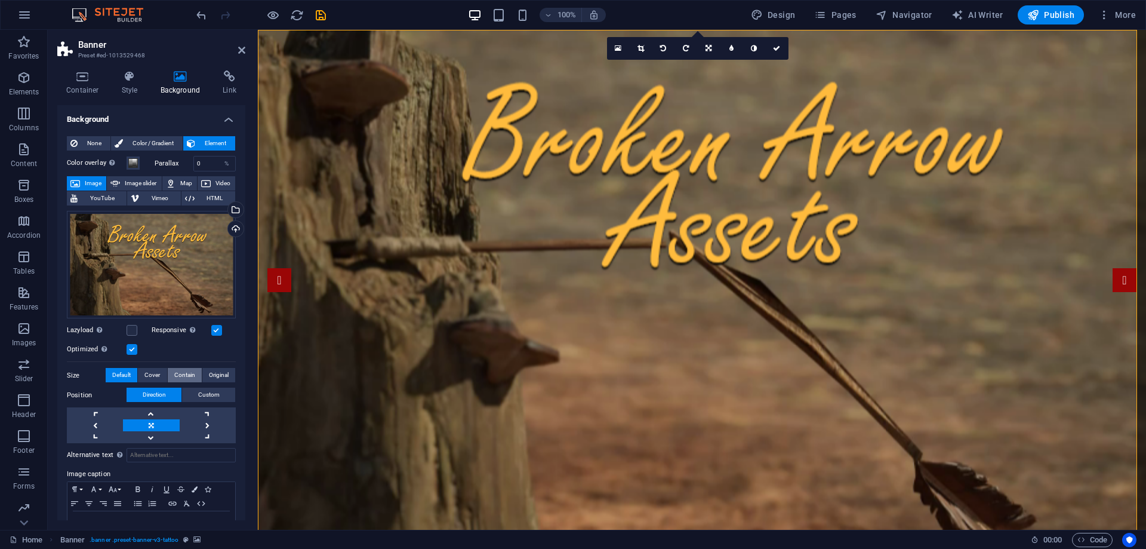
click at [170, 375] on button "Contain" at bounding box center [185, 375] width 34 height 14
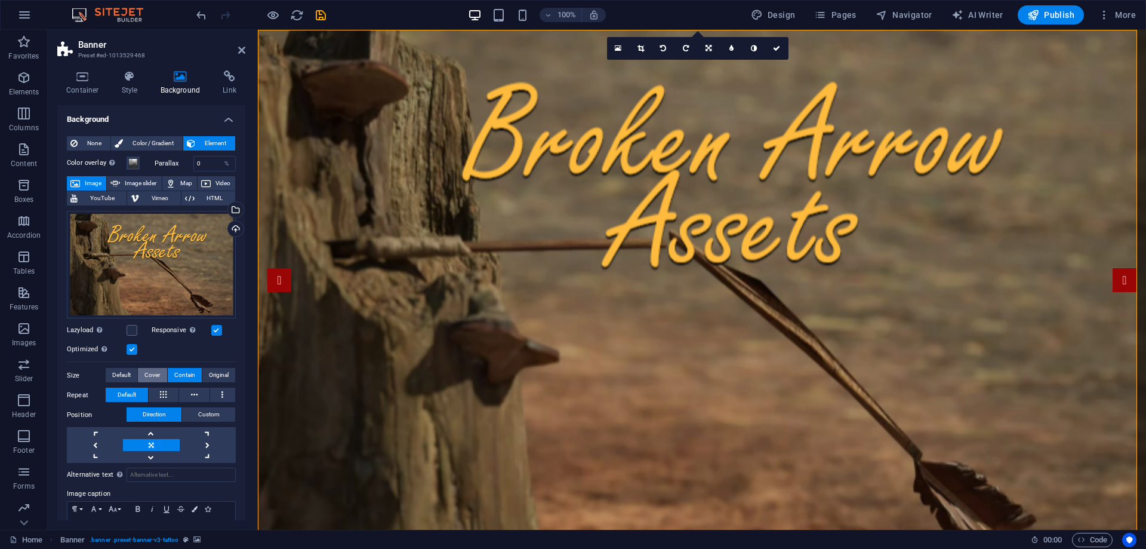
click at [143, 369] on button "Cover" at bounding box center [152, 375] width 29 height 14
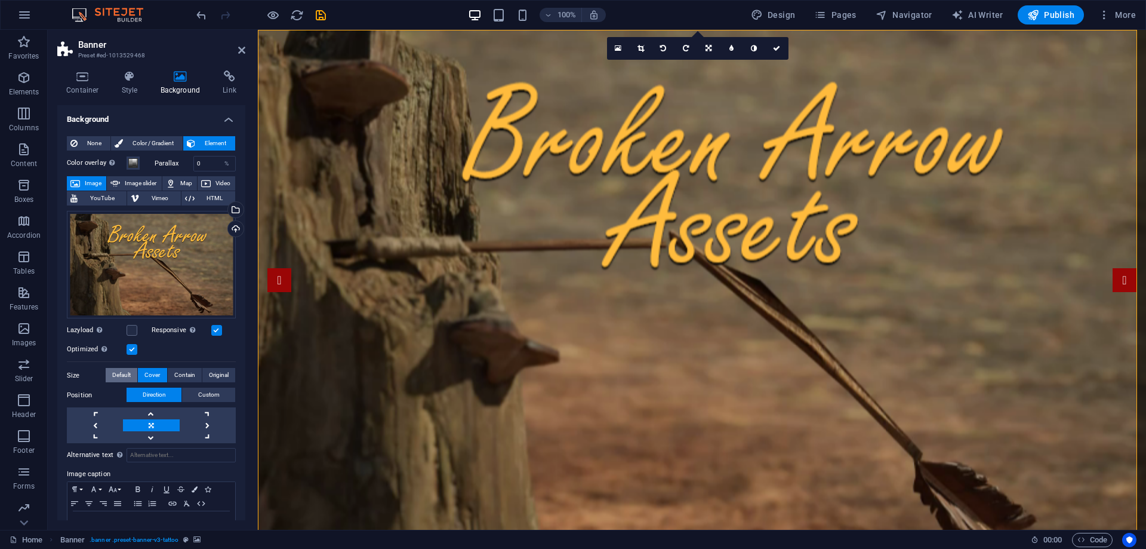
click at [126, 371] on span "Default" at bounding box center [121, 375] width 19 height 14
click at [209, 371] on span "Original" at bounding box center [219, 375] width 20 height 14
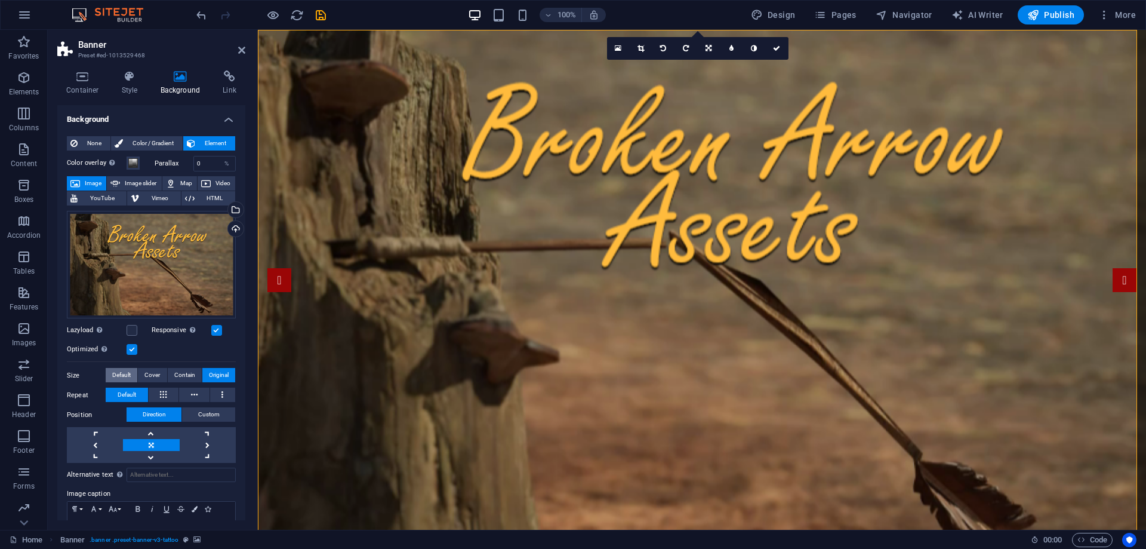
click at [118, 371] on span "Default" at bounding box center [121, 375] width 19 height 14
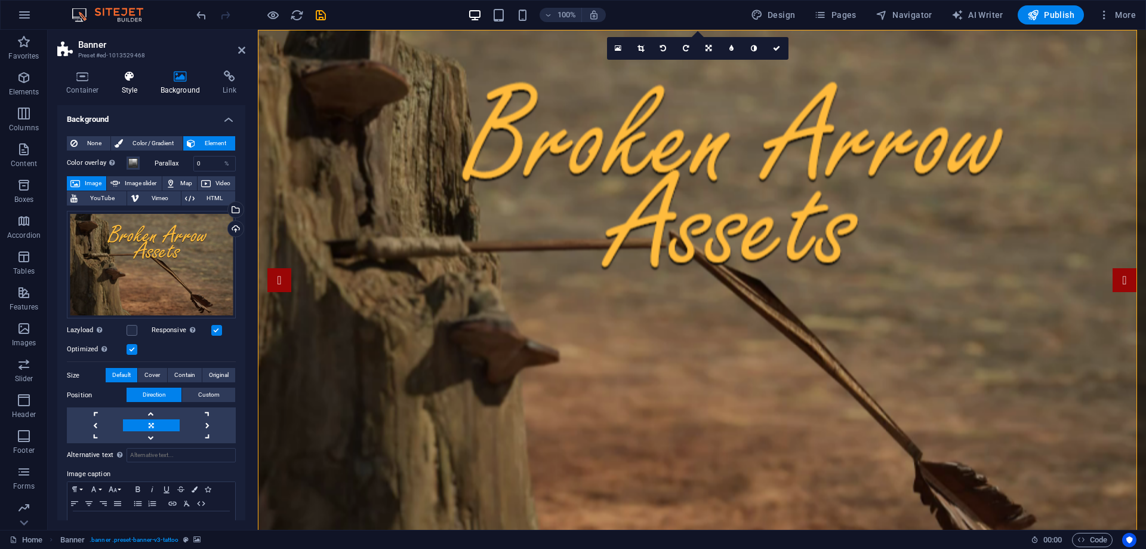
click at [127, 87] on h4 "Style" at bounding box center [132, 82] width 39 height 25
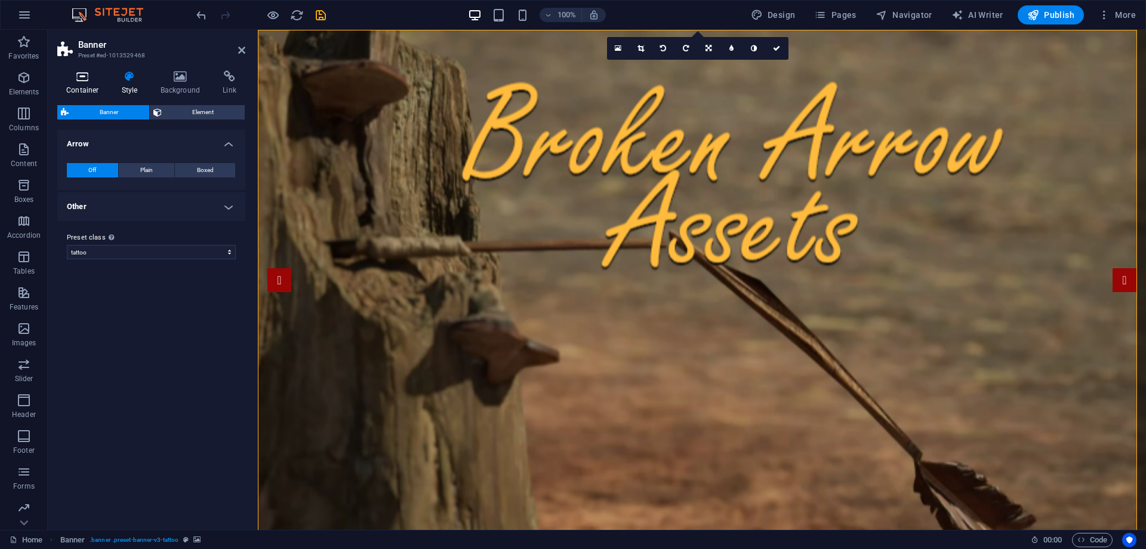
click at [88, 78] on icon at bounding box center [82, 76] width 51 height 12
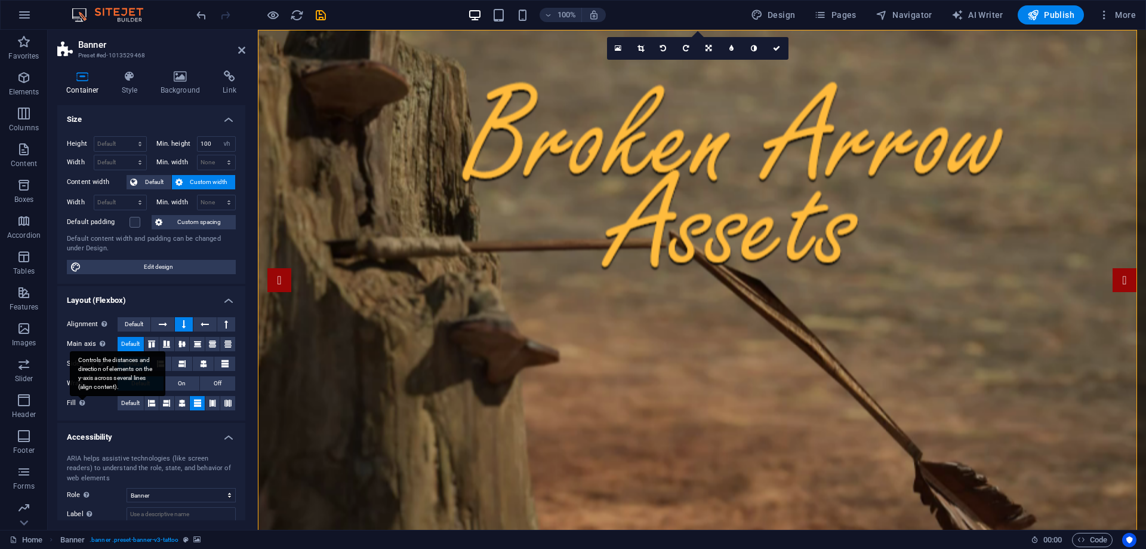
scroll to position [68, 0]
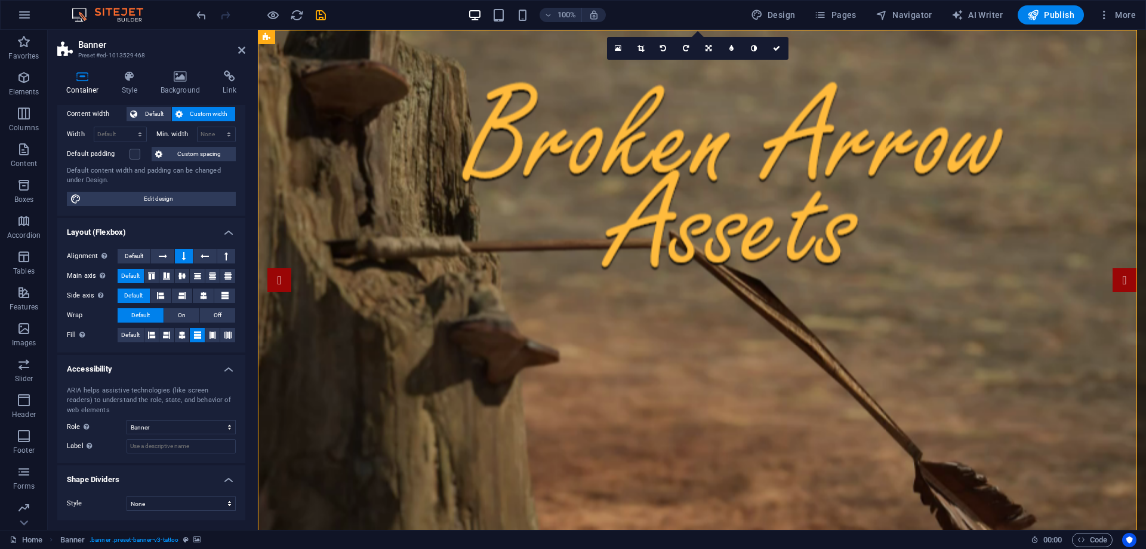
click at [85, 78] on icon at bounding box center [82, 76] width 51 height 12
click at [131, 78] on icon at bounding box center [130, 76] width 34 height 12
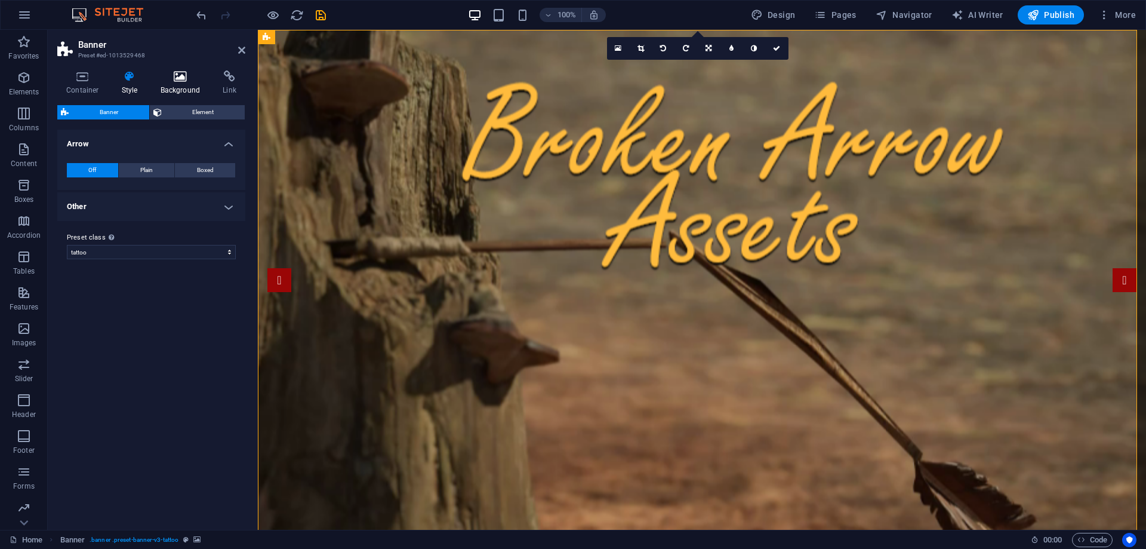
click at [181, 75] on icon at bounding box center [181, 76] width 58 height 12
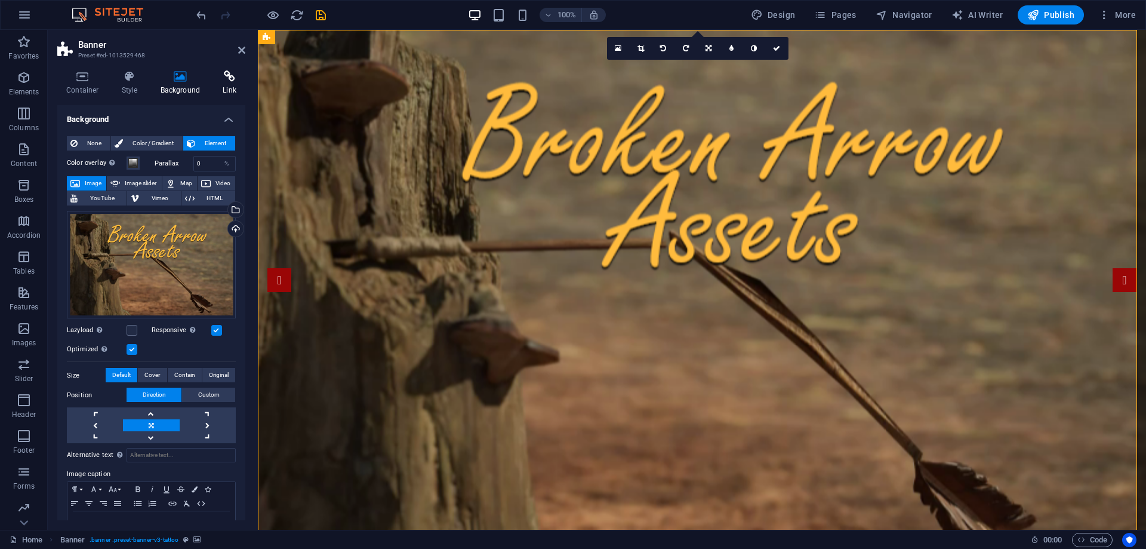
click at [231, 78] on icon at bounding box center [230, 76] width 32 height 12
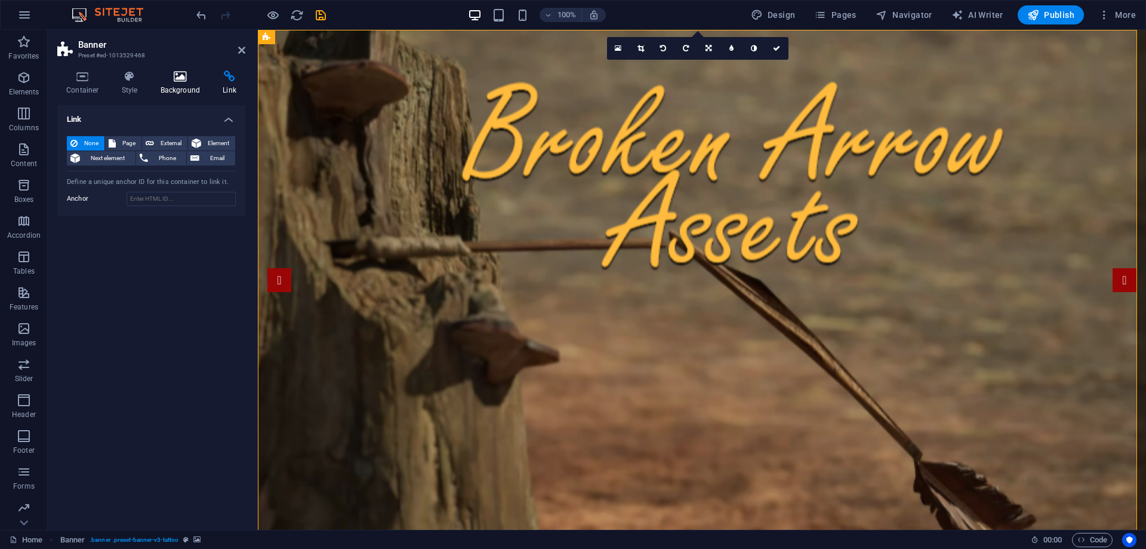
click at [176, 78] on icon at bounding box center [181, 76] width 58 height 12
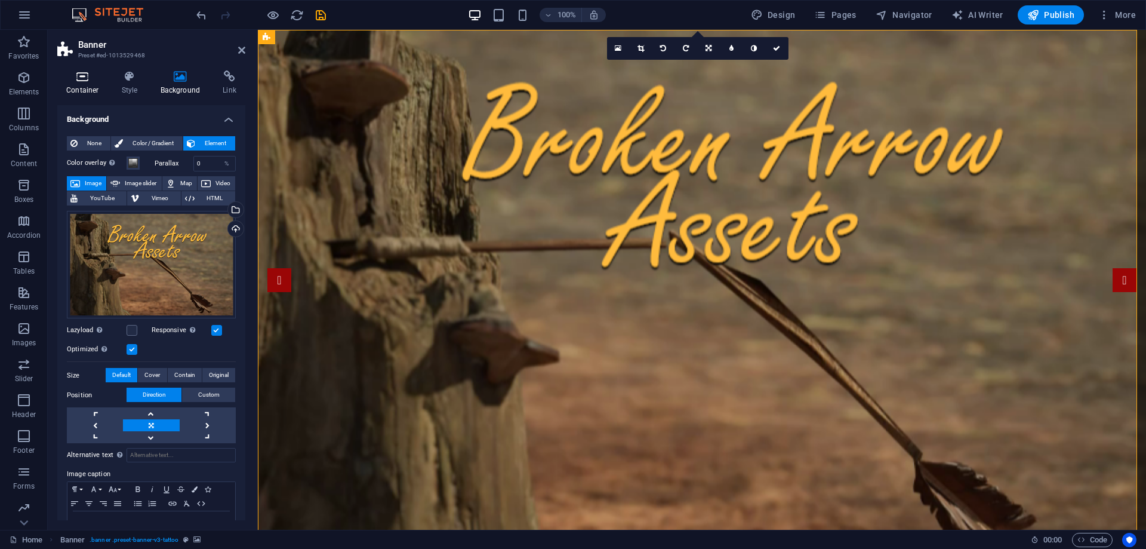
click at [82, 84] on h4 "Container" at bounding box center [85, 82] width 56 height 25
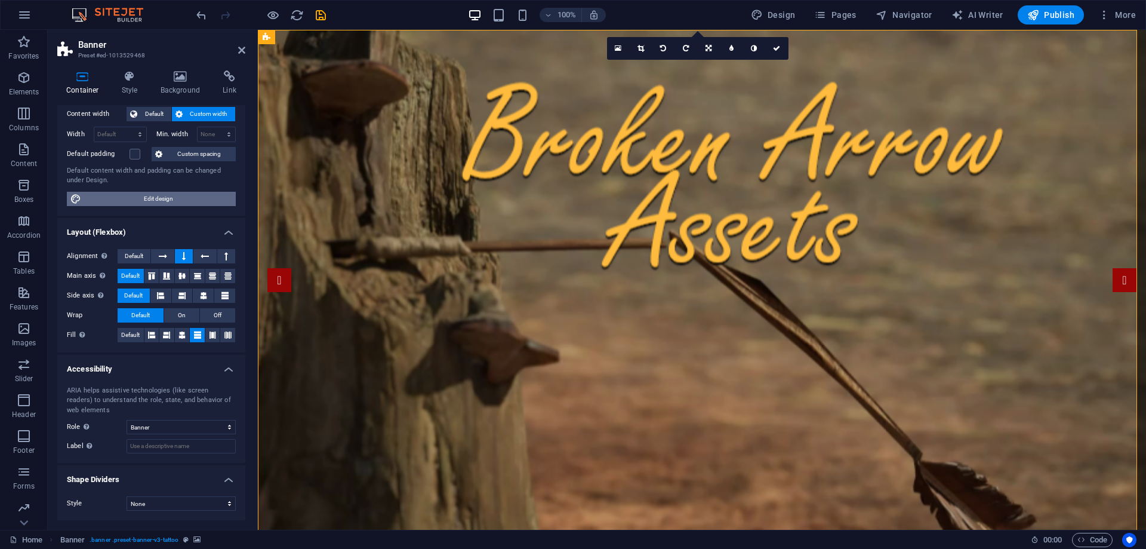
click at [109, 196] on span "Edit design" at bounding box center [158, 199] width 147 height 14
select select "rem"
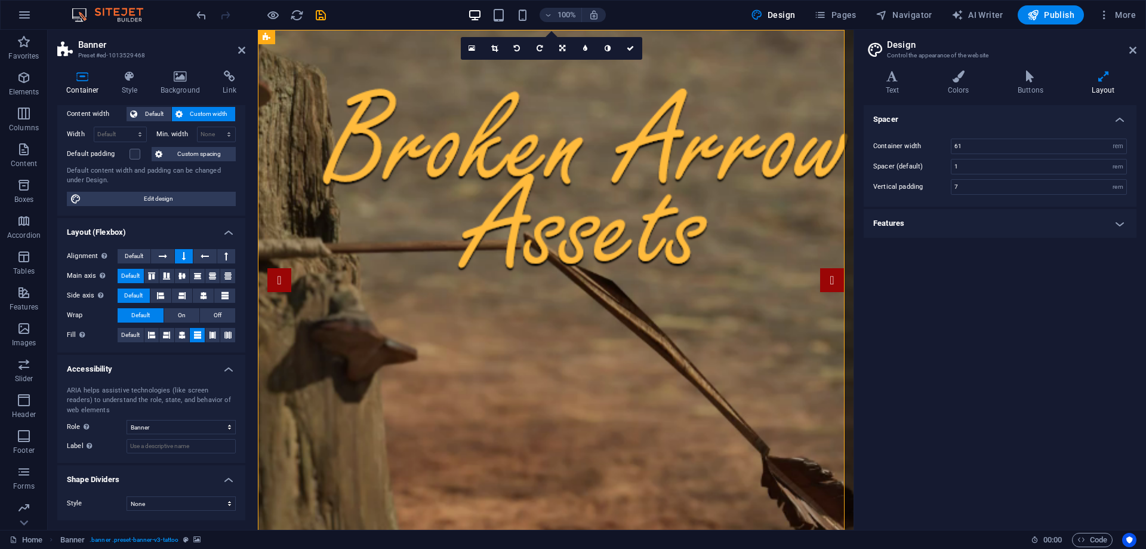
click at [1111, 221] on h4 "Features" at bounding box center [1000, 223] width 273 height 29
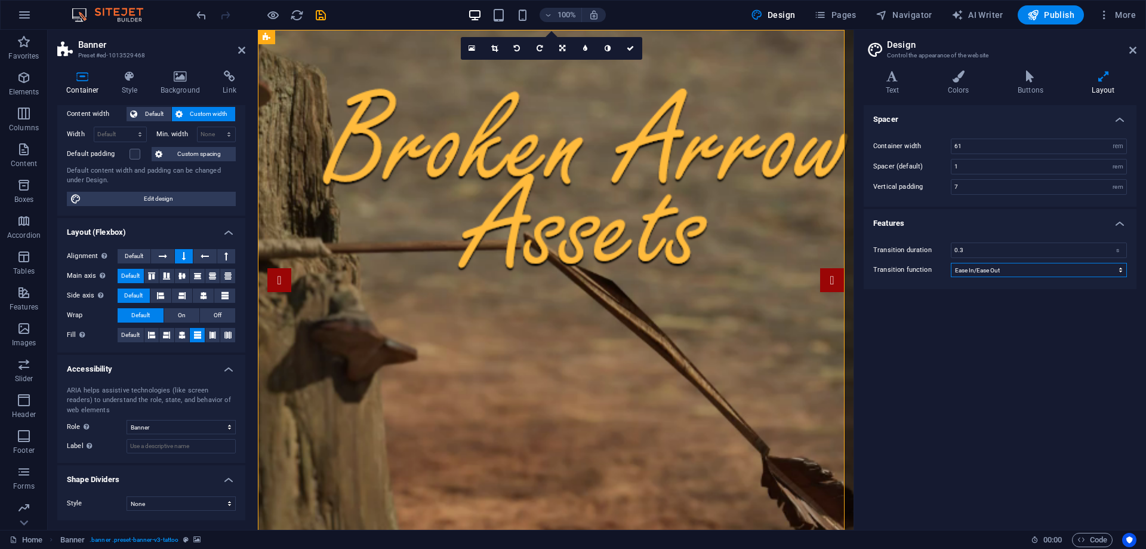
click at [1114, 269] on select "Ease Ease In Ease Out Ease In/Ease Out Linear" at bounding box center [1039, 270] width 176 height 14
click at [951, 263] on select "Ease Ease In Ease Out Ease In/Ease Out Linear" at bounding box center [1039, 270] width 176 height 14
click at [1120, 269] on select "Ease Ease In Ease Out Ease In/Ease Out Linear" at bounding box center [1039, 270] width 176 height 14
select select "ease-in"
click at [951, 263] on select "Ease Ease In Ease Out Ease In/Ease Out Linear" at bounding box center [1039, 270] width 176 height 14
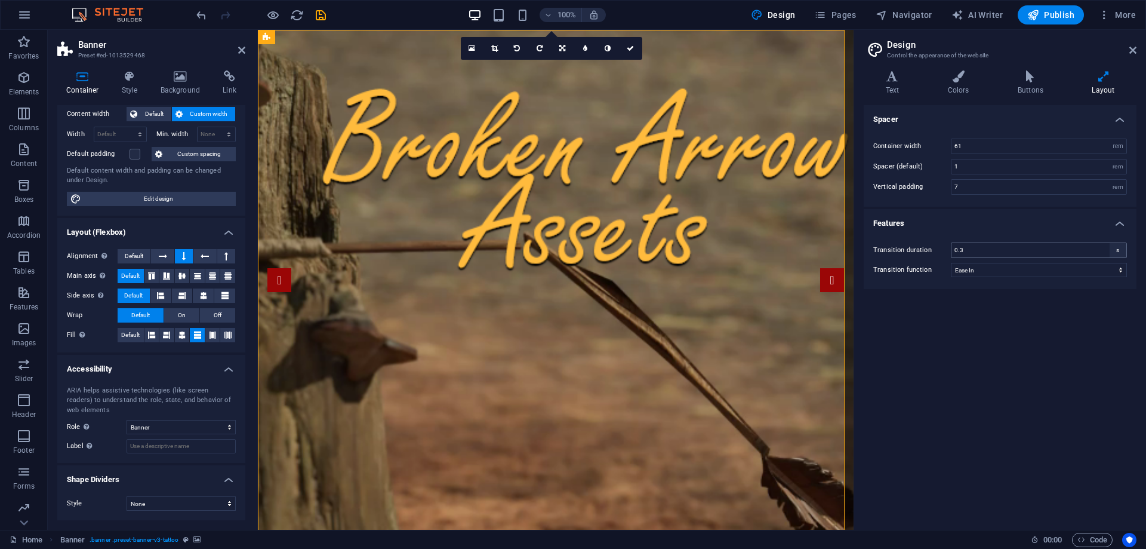
click at [1113, 248] on div "s" at bounding box center [1118, 250] width 17 height 14
click at [1119, 251] on div "s" at bounding box center [1118, 250] width 17 height 14
click at [1006, 243] on input "0.3" at bounding box center [1038, 250] width 175 height 14
click at [317, 11] on icon "save" at bounding box center [321, 15] width 14 height 14
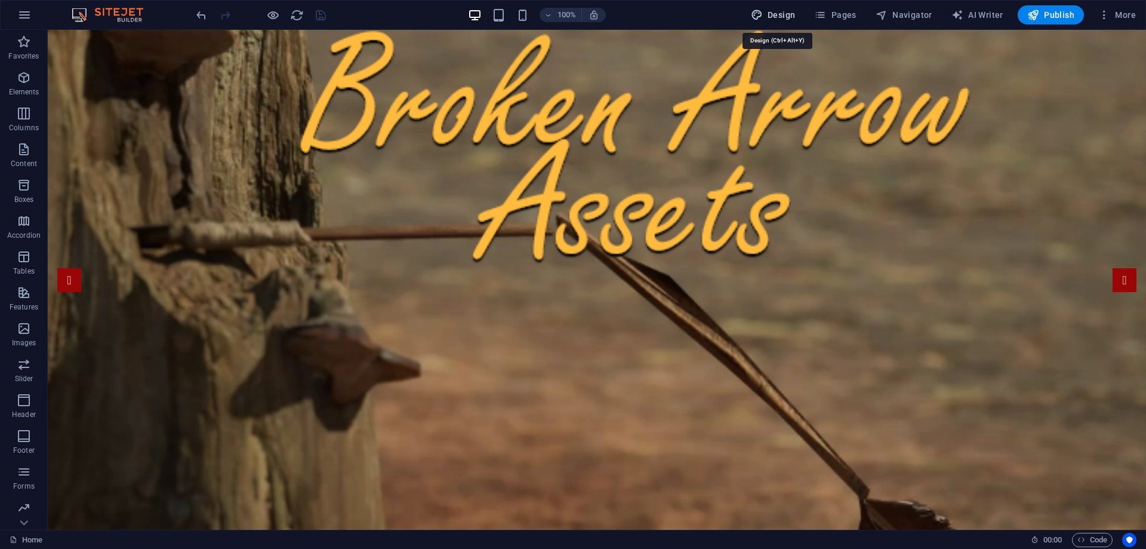
click at [781, 14] on span "Design" at bounding box center [773, 15] width 45 height 12
select select "rem"
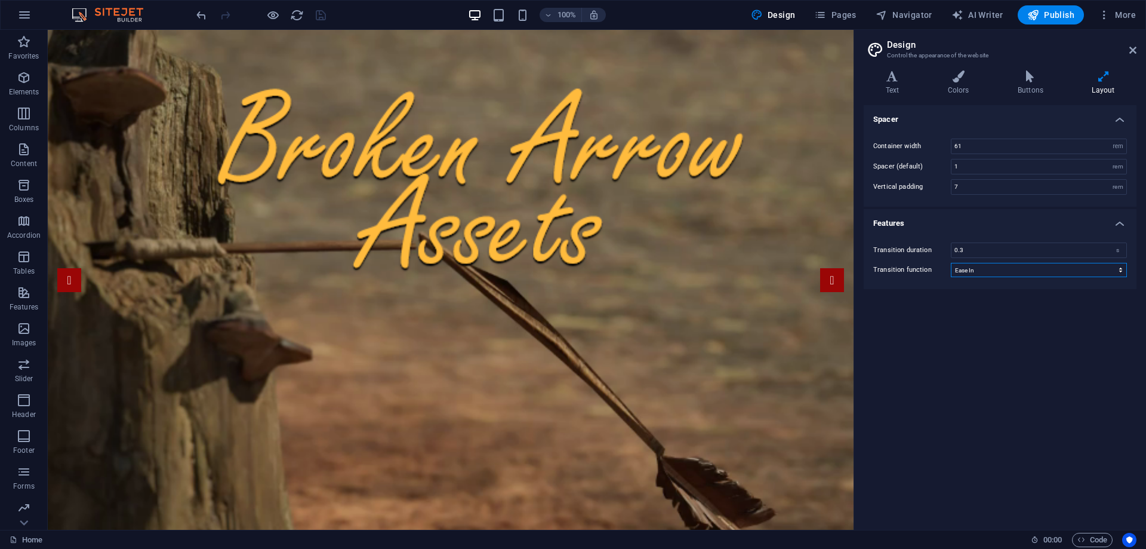
click at [1075, 272] on select "Ease Ease In Ease Out Ease In/Ease Out Linear" at bounding box center [1039, 270] width 176 height 14
select select "ease"
click at [951, 263] on select "Ease Ease In Ease Out Ease In/Ease Out Linear" at bounding box center [1039, 270] width 176 height 14
click at [981, 249] on input "0.3" at bounding box center [1038, 250] width 175 height 14
drag, startPoint x: 974, startPoint y: 245, endPoint x: 922, endPoint y: 233, distance: 53.4
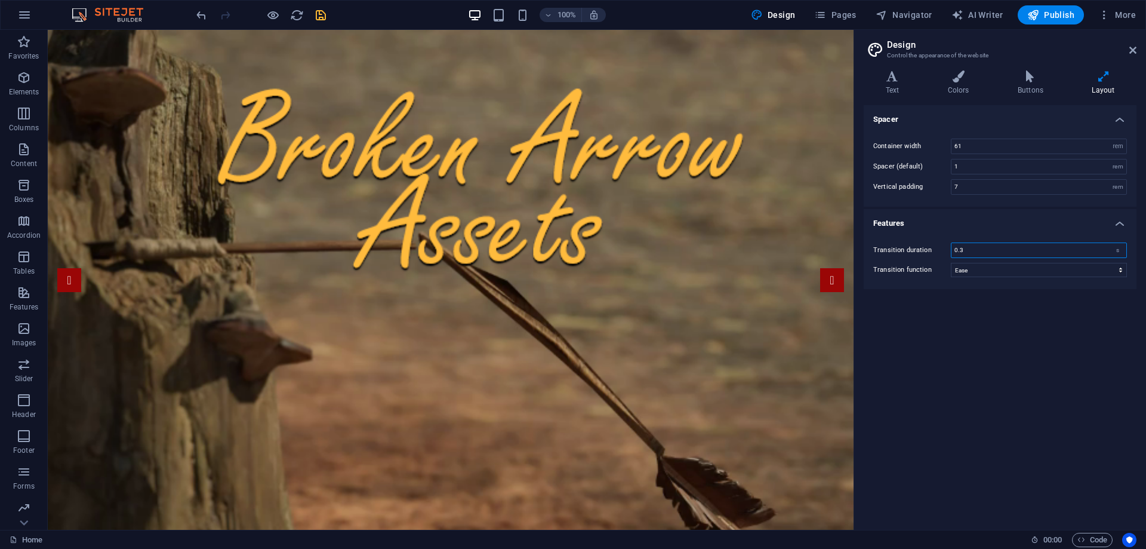
click at [922, 233] on div "Transition duration 0.3 s Transition function Ease Ease In Ease Out Ease In/Eas…" at bounding box center [1000, 259] width 278 height 58
type input "03"
click at [1000, 270] on select "Ease Ease In Ease Out Ease In/Ease Out Linear" at bounding box center [1039, 270] width 176 height 14
click at [321, 12] on icon "save" at bounding box center [321, 15] width 14 height 14
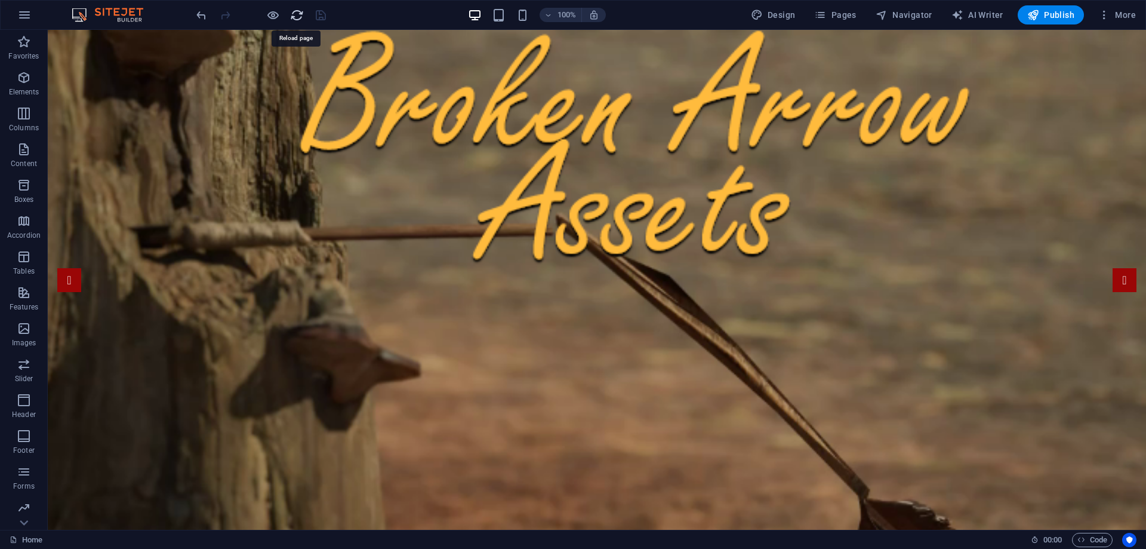
click at [294, 13] on icon "reload" at bounding box center [297, 15] width 14 height 14
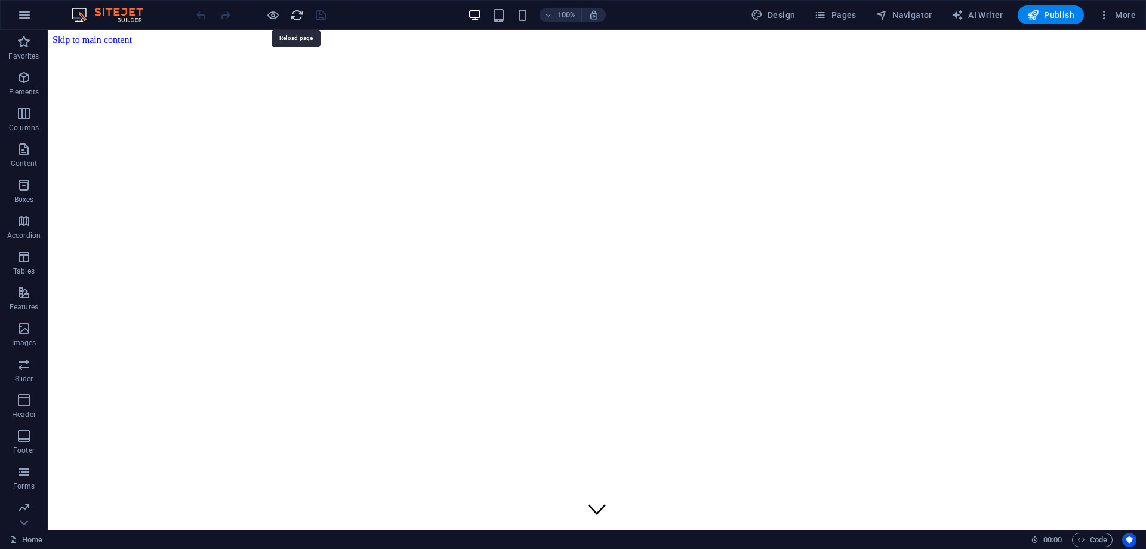
scroll to position [0, 0]
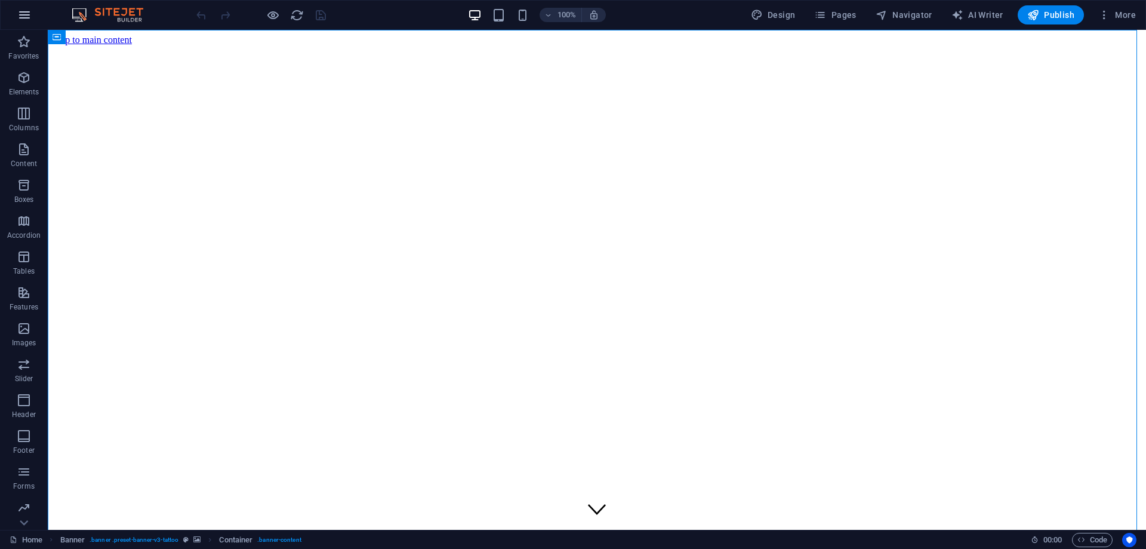
click at [21, 11] on icon "button" at bounding box center [24, 15] width 14 height 14
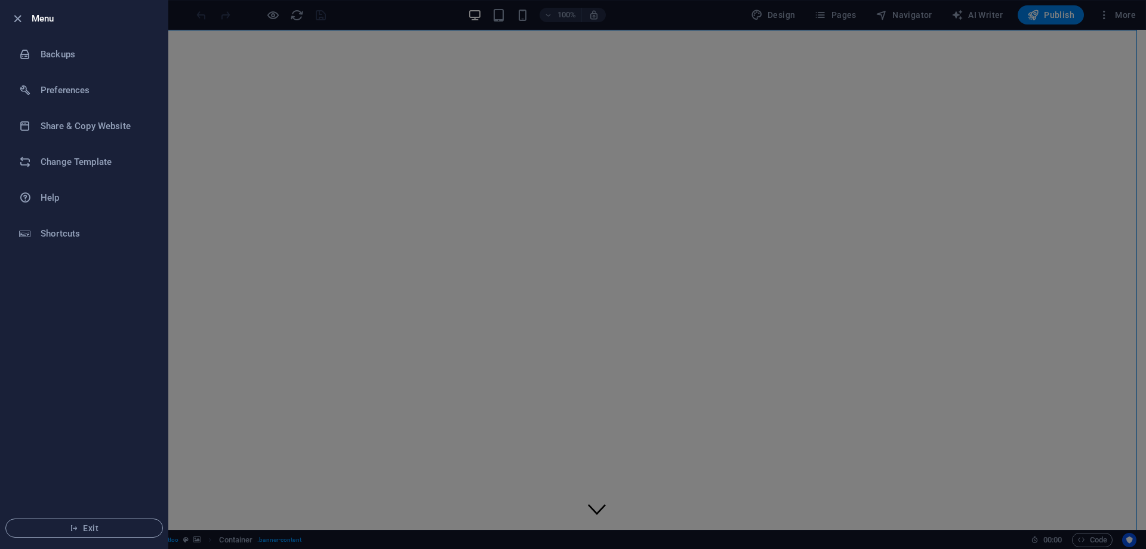
click at [21, 12] on icon "button" at bounding box center [18, 19] width 14 height 14
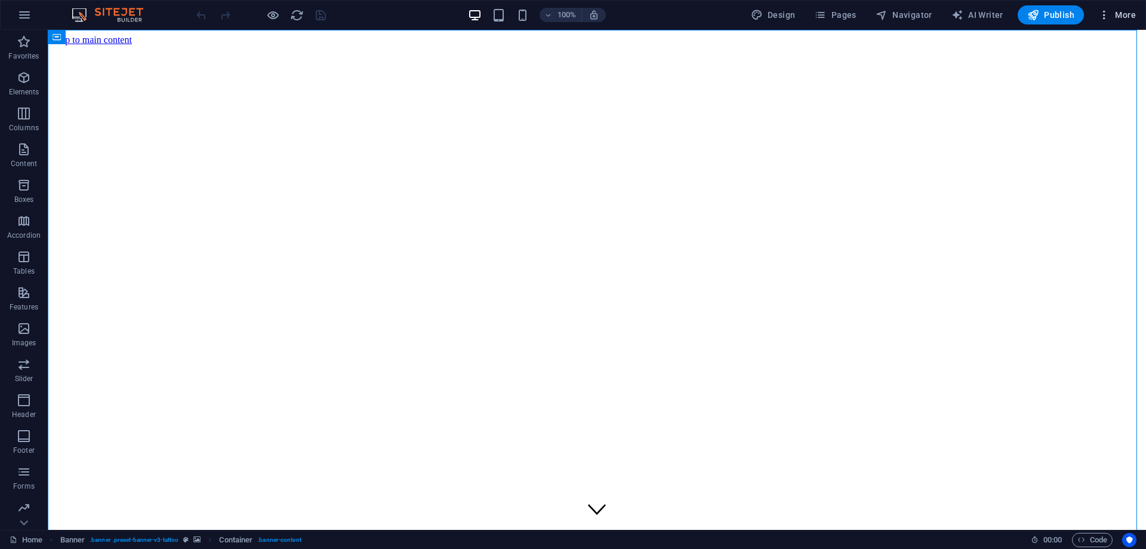
click at [1117, 16] on span "More" at bounding box center [1117, 15] width 38 height 12
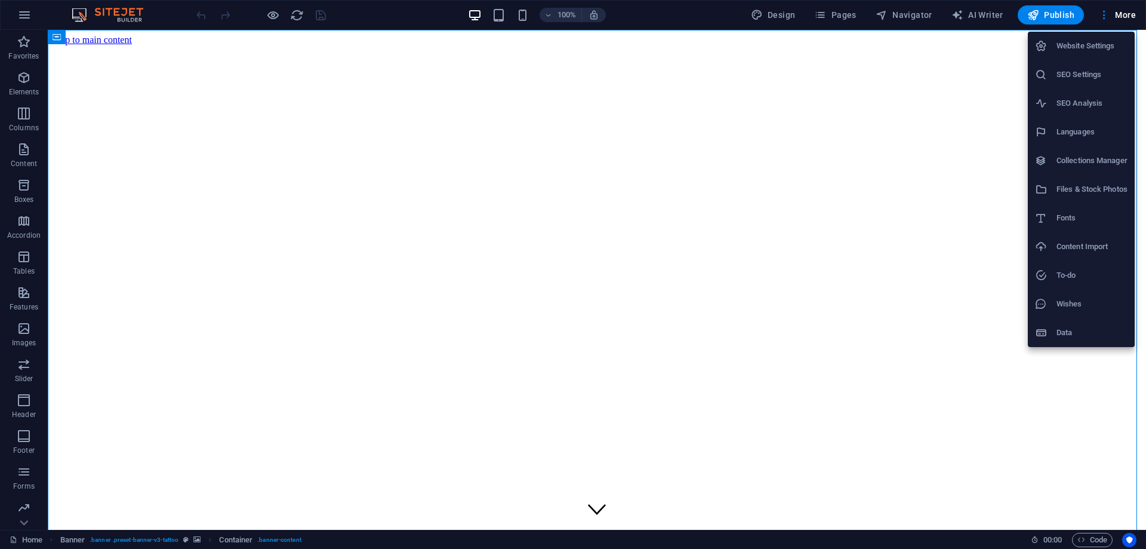
click at [874, 241] on div at bounding box center [573, 274] width 1146 height 549
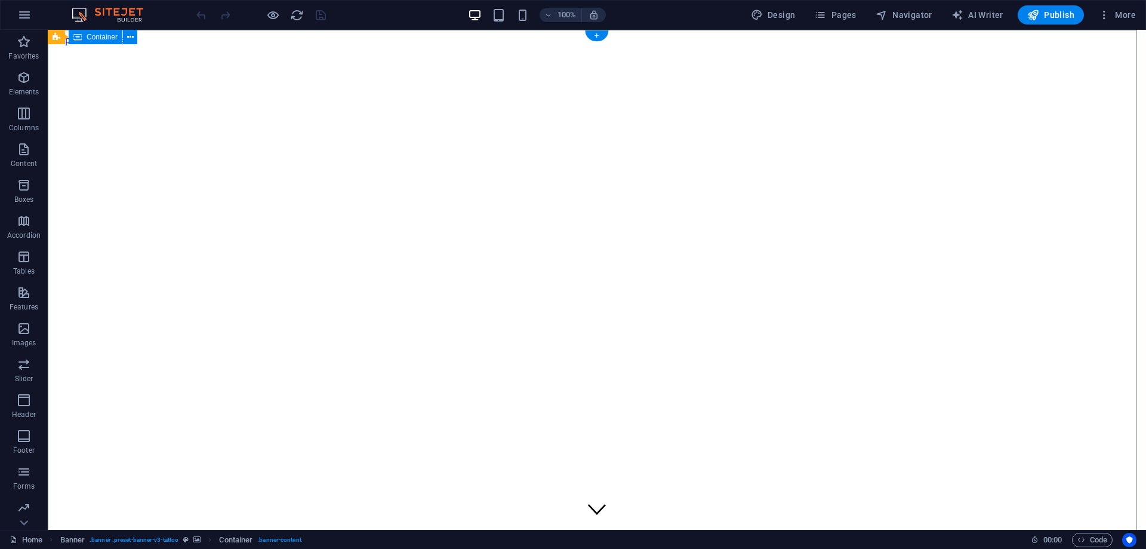
click at [162, 542] on span ". banner .preset-banner-v3-tattoo" at bounding box center [134, 539] width 89 height 14
click at [184, 538] on icon "breadcrumb" at bounding box center [185, 539] width 5 height 7
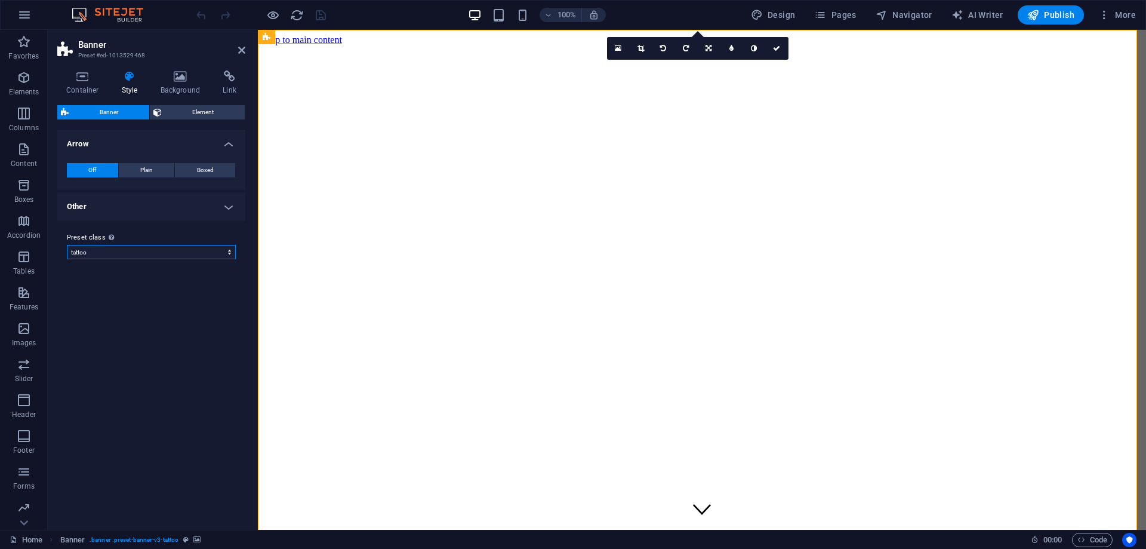
click at [166, 251] on select "tattoo Add preset class" at bounding box center [151, 252] width 169 height 14
click at [149, 235] on label "Preset class Above chosen variant and settings affect all elements which carry …" at bounding box center [151, 237] width 169 height 14
click at [149, 245] on select "tattoo Add preset class" at bounding box center [151, 252] width 169 height 14
click at [213, 199] on h4 "Other" at bounding box center [151, 206] width 188 height 29
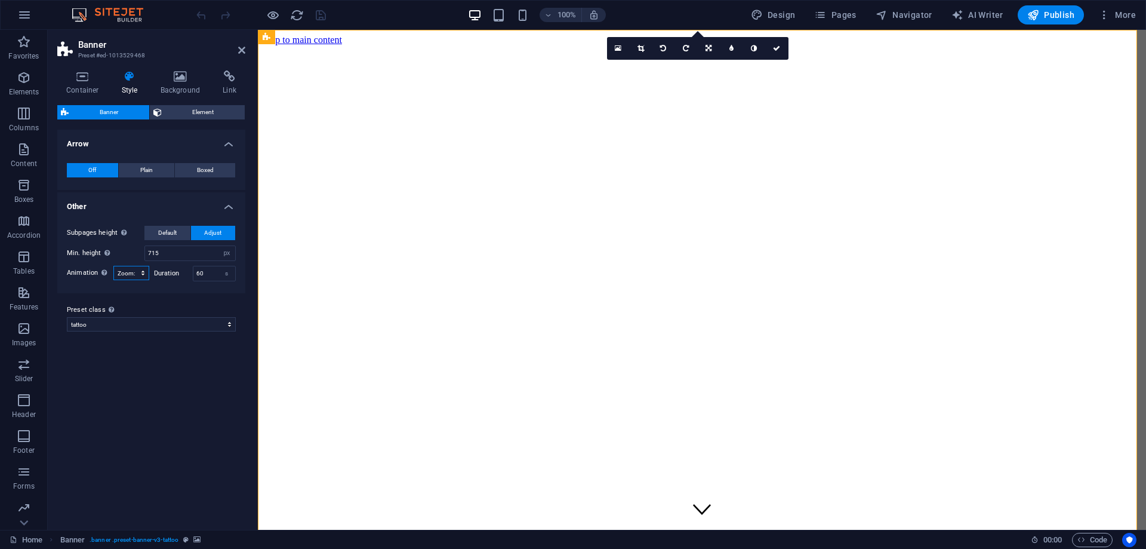
click at [141, 275] on select "Off Zoom: in & out Slide: left to right Slide: up to down" at bounding box center [131, 273] width 36 height 14
select select "none_default"
click at [113, 266] on select "Off Zoom: in & out Slide: left to right Slide: up to down" at bounding box center [131, 273] width 36 height 14
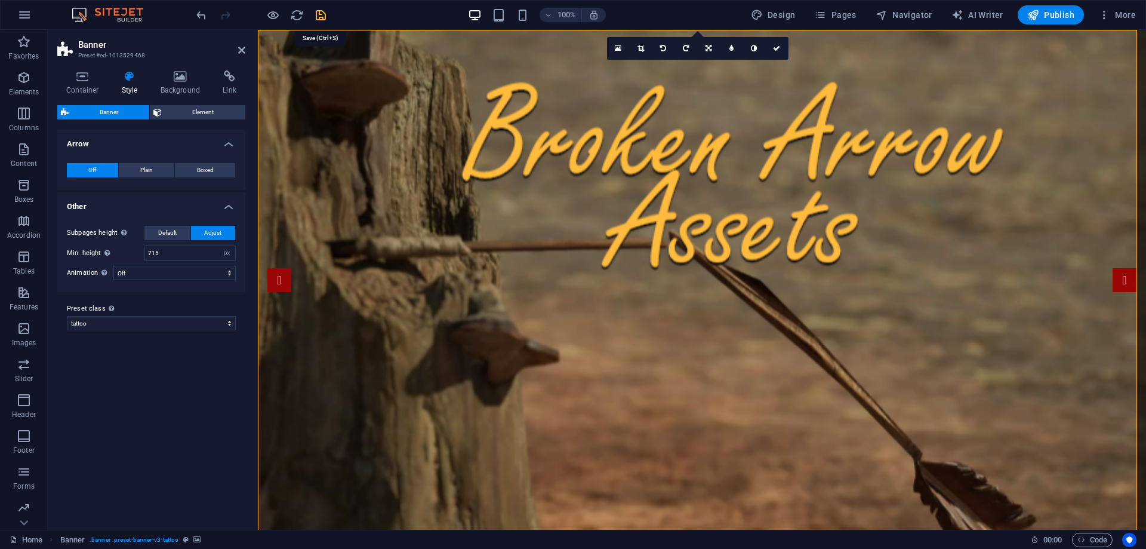
click at [321, 11] on icon "save" at bounding box center [321, 15] width 14 height 14
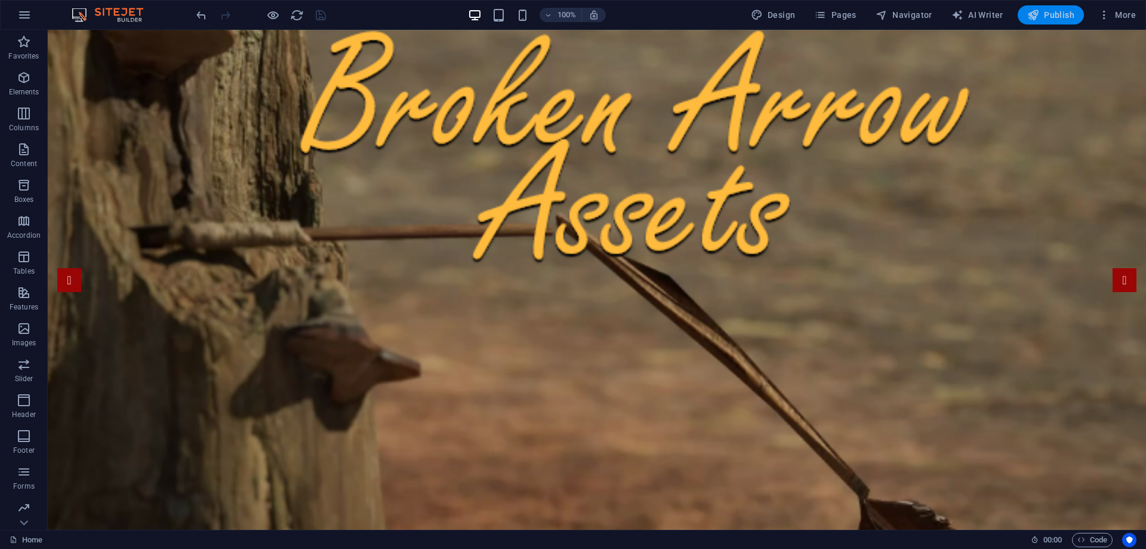
click at [1049, 17] on span "Publish" at bounding box center [1050, 15] width 47 height 12
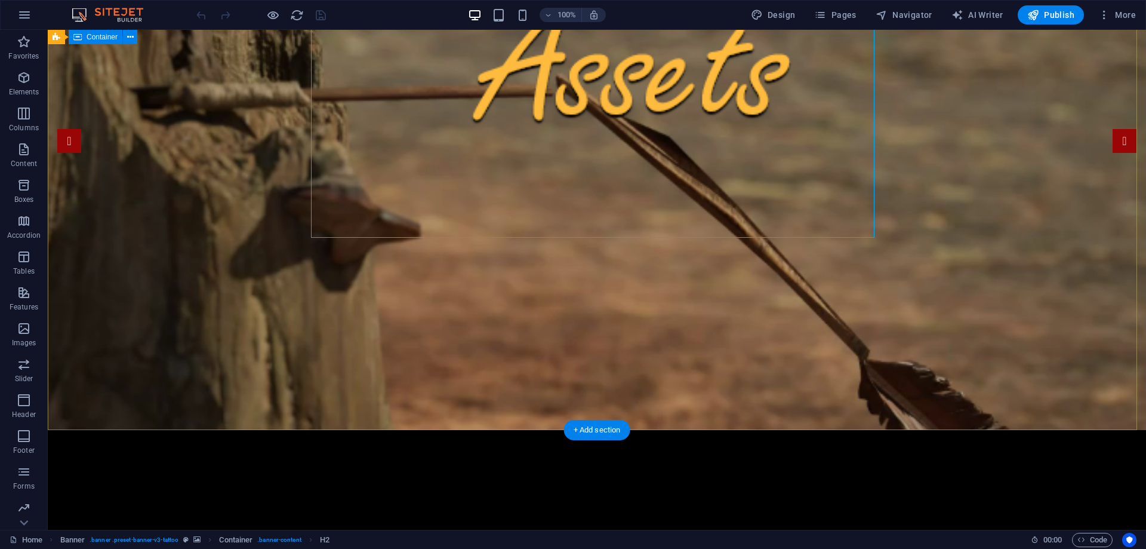
scroll to position [557, 0]
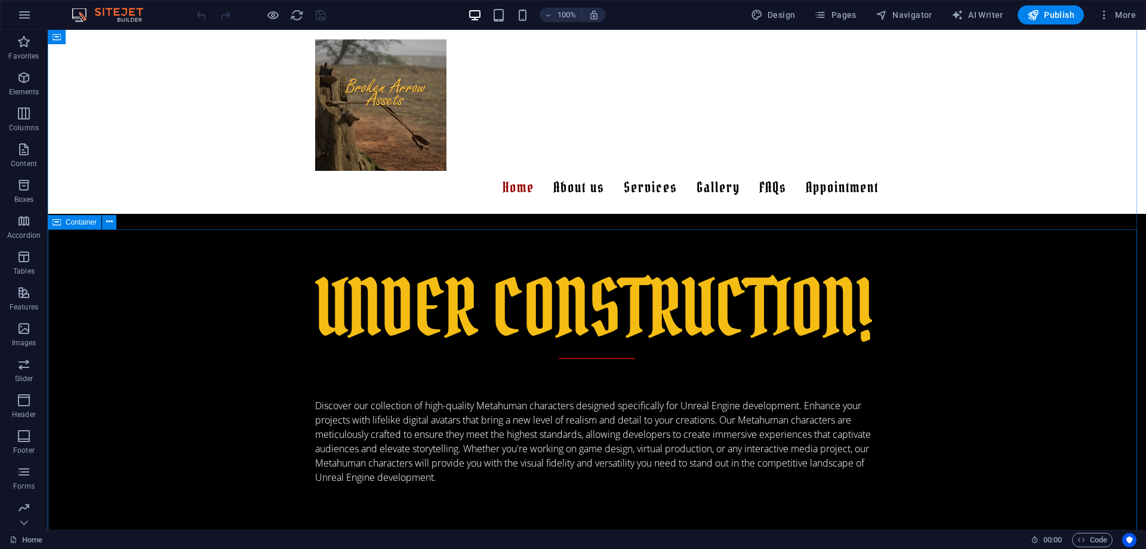
click at [68, 227] on div "Container" at bounding box center [75, 222] width 54 height 14
click at [111, 220] on icon at bounding box center [109, 221] width 7 height 13
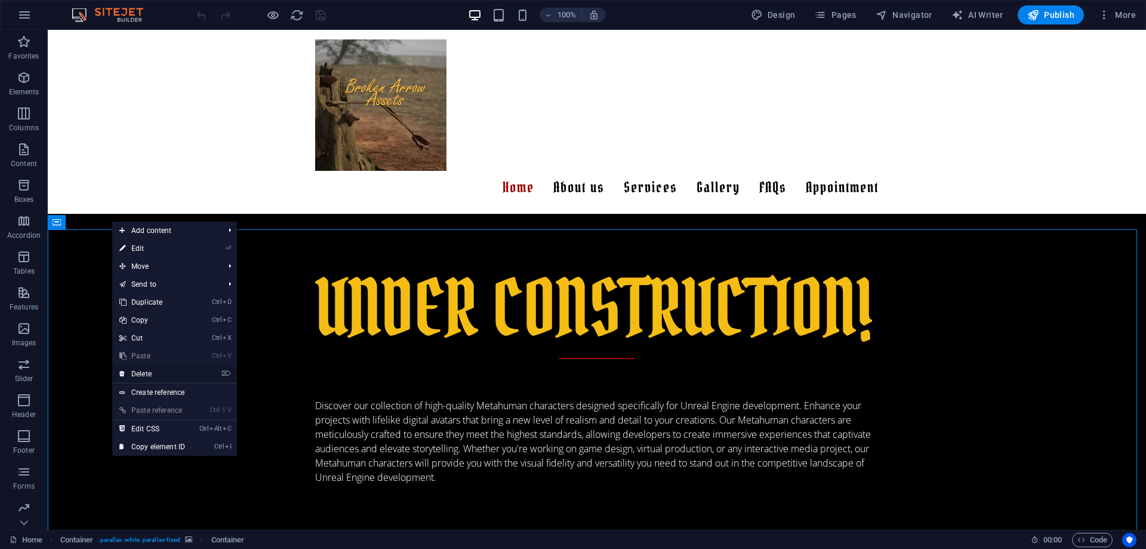
click at [138, 372] on link "⌦ Delete" at bounding box center [152, 374] width 80 height 18
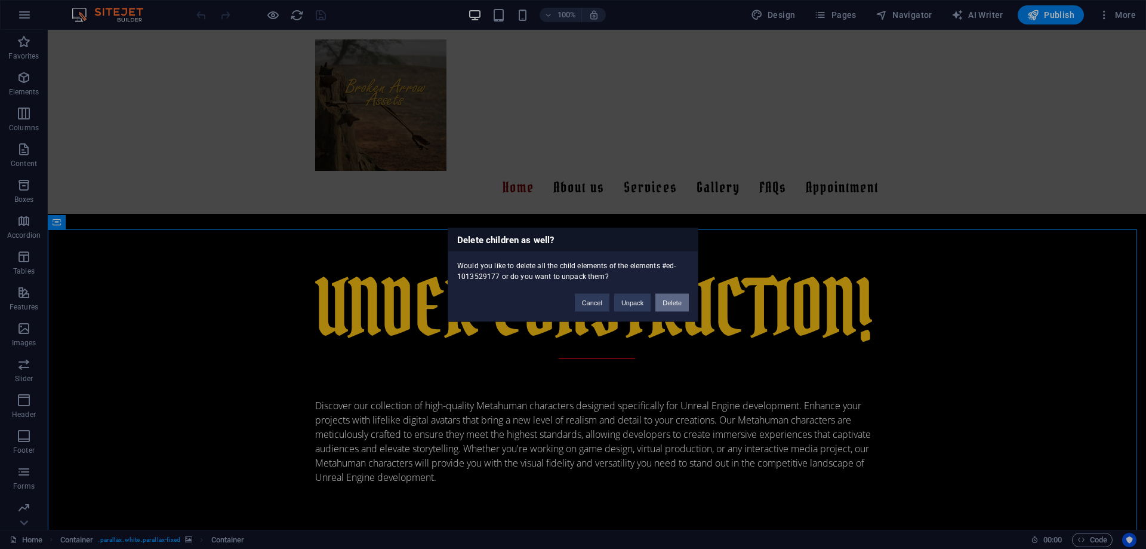
click at [669, 302] on button "Delete" at bounding box center [671, 302] width 33 height 18
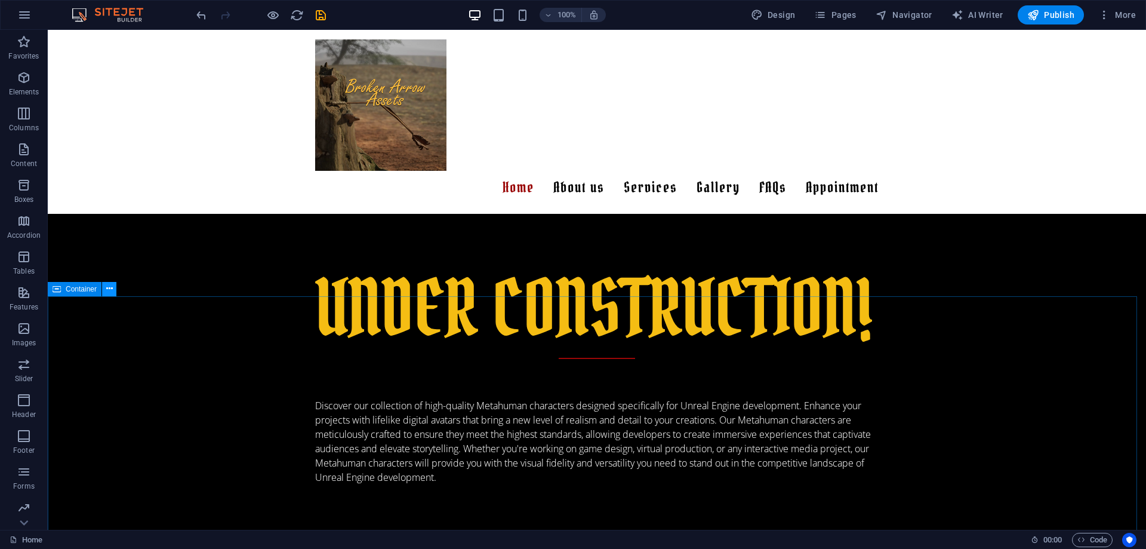
click at [109, 289] on icon at bounding box center [109, 288] width 7 height 13
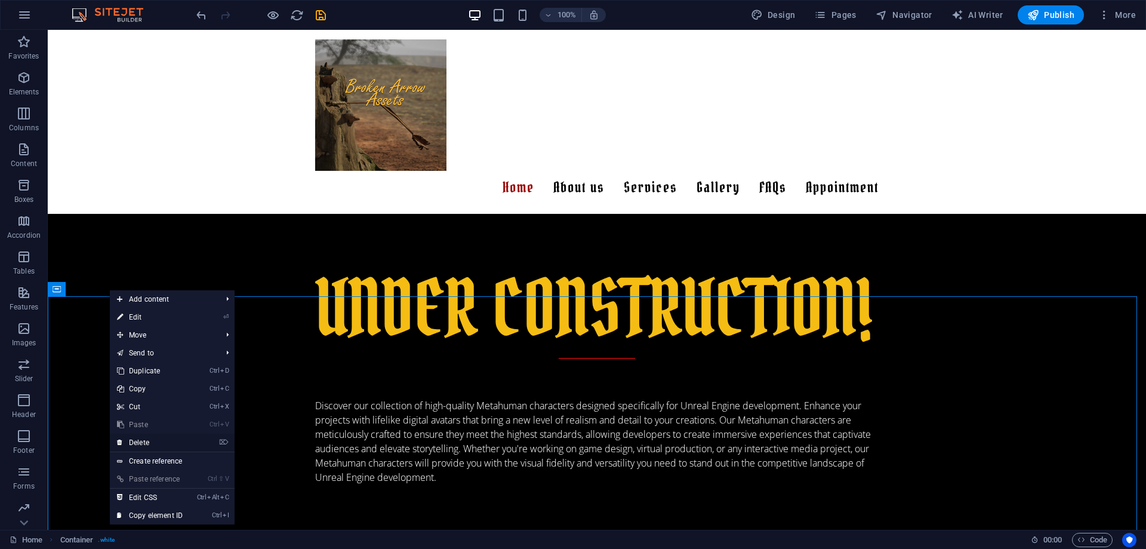
click at [138, 439] on link "⌦ Delete" at bounding box center [150, 442] width 80 height 18
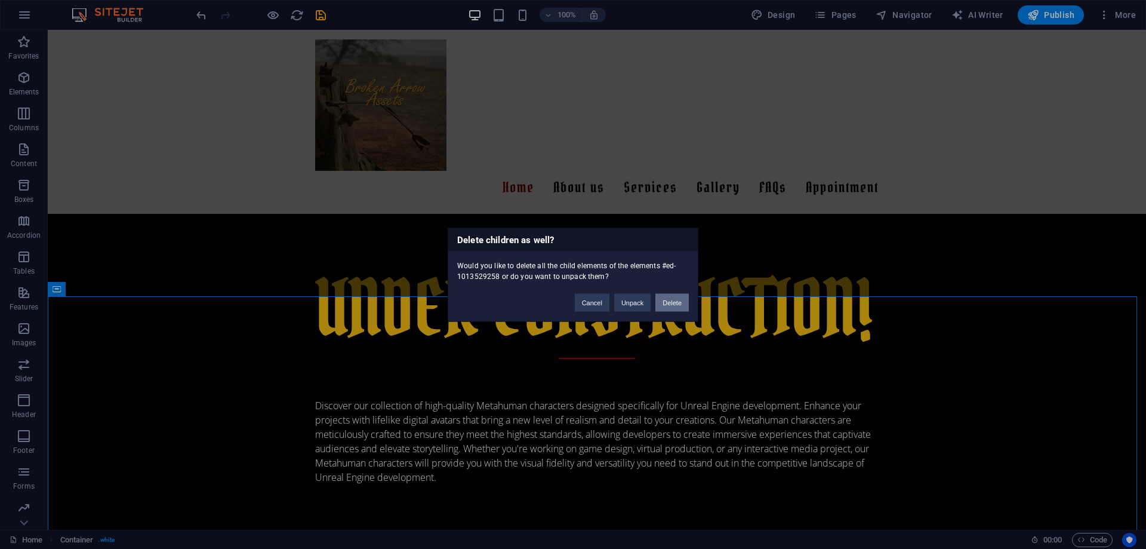
click at [674, 303] on button "Delete" at bounding box center [671, 302] width 33 height 18
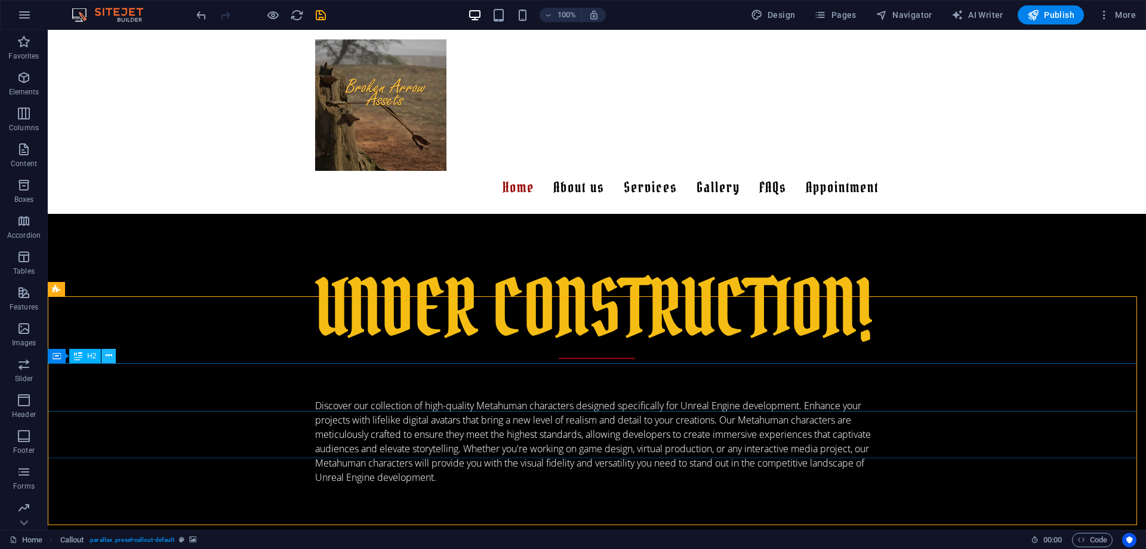
click at [109, 356] on icon at bounding box center [109, 355] width 7 height 13
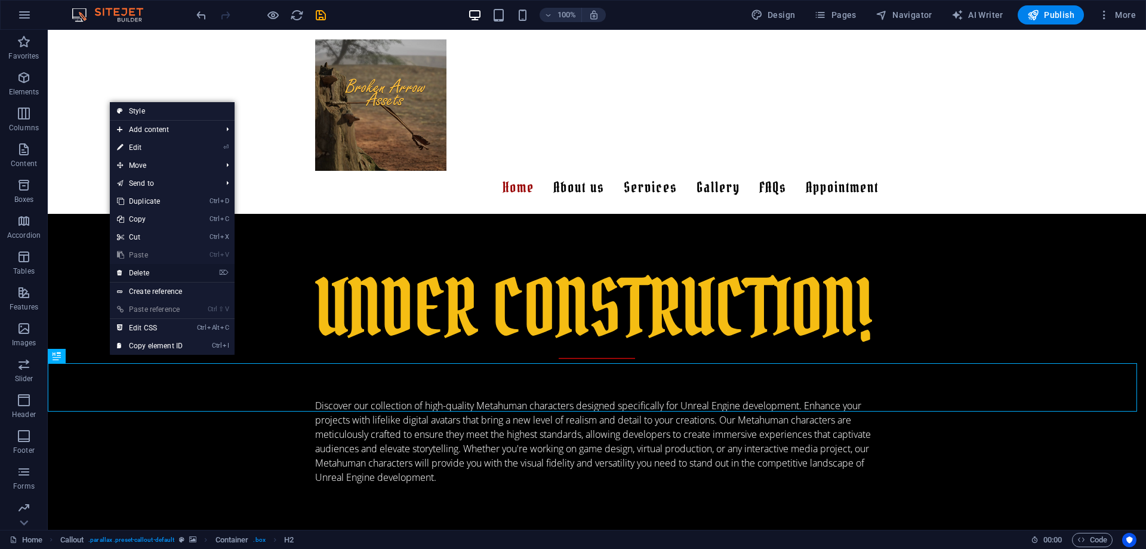
click at [143, 270] on link "⌦ Delete" at bounding box center [150, 273] width 80 height 18
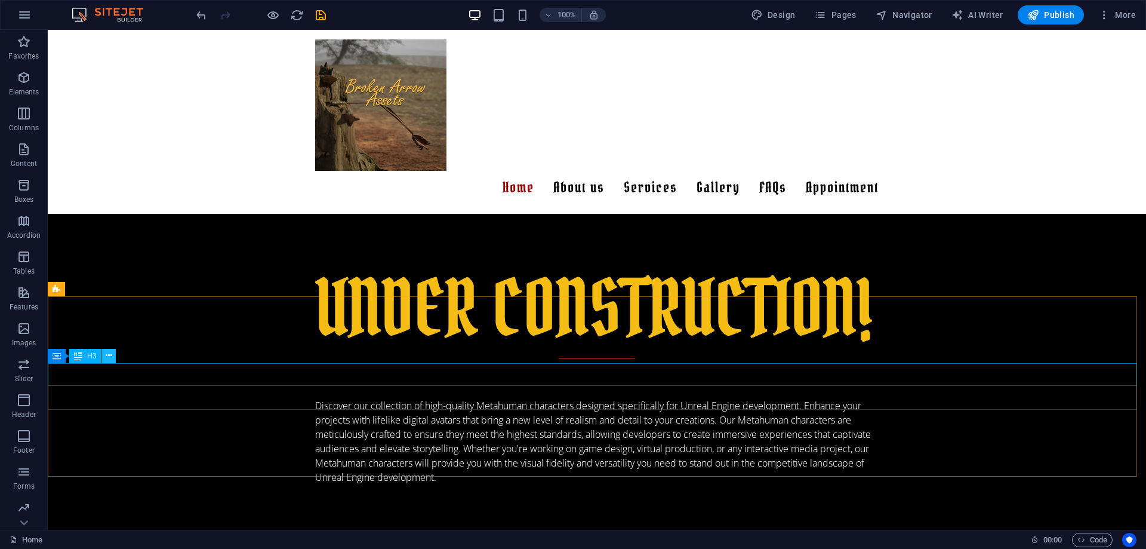
click at [110, 352] on icon at bounding box center [109, 355] width 7 height 13
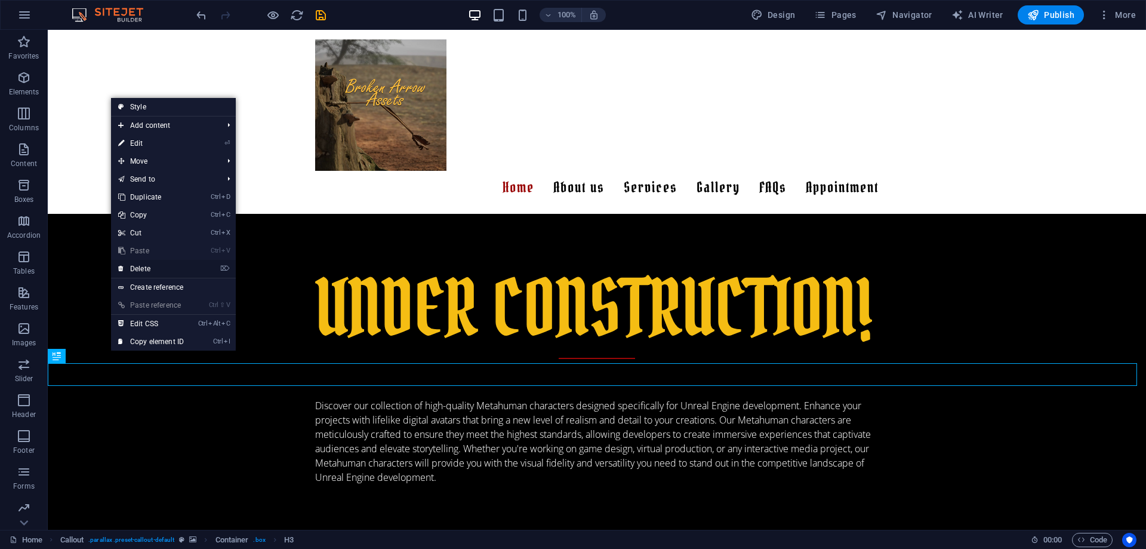
click at [141, 273] on link "⌦ Delete" at bounding box center [151, 269] width 80 height 18
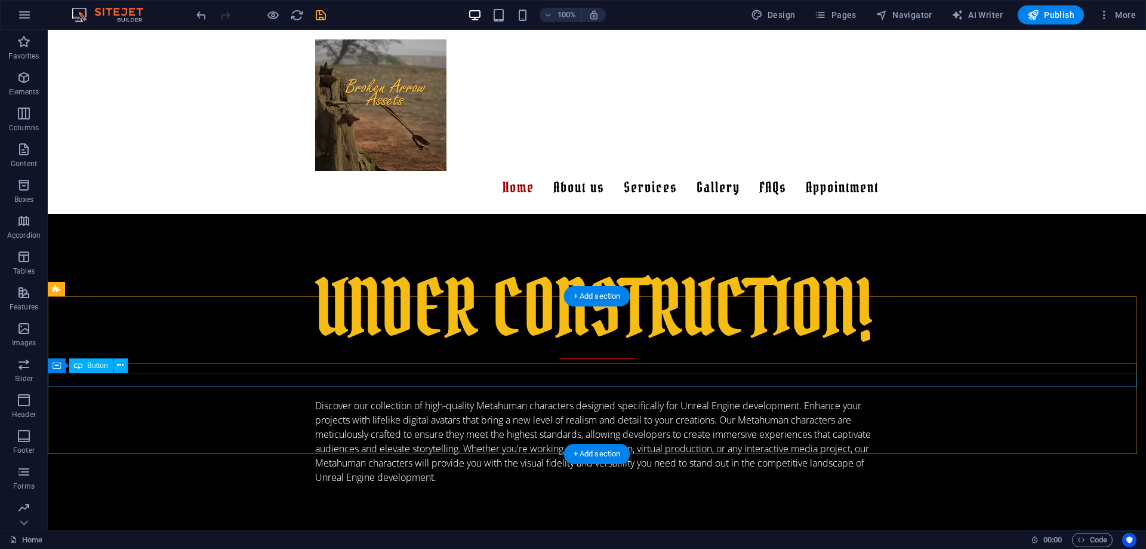
click at [125, 369] on button at bounding box center [120, 365] width 14 height 14
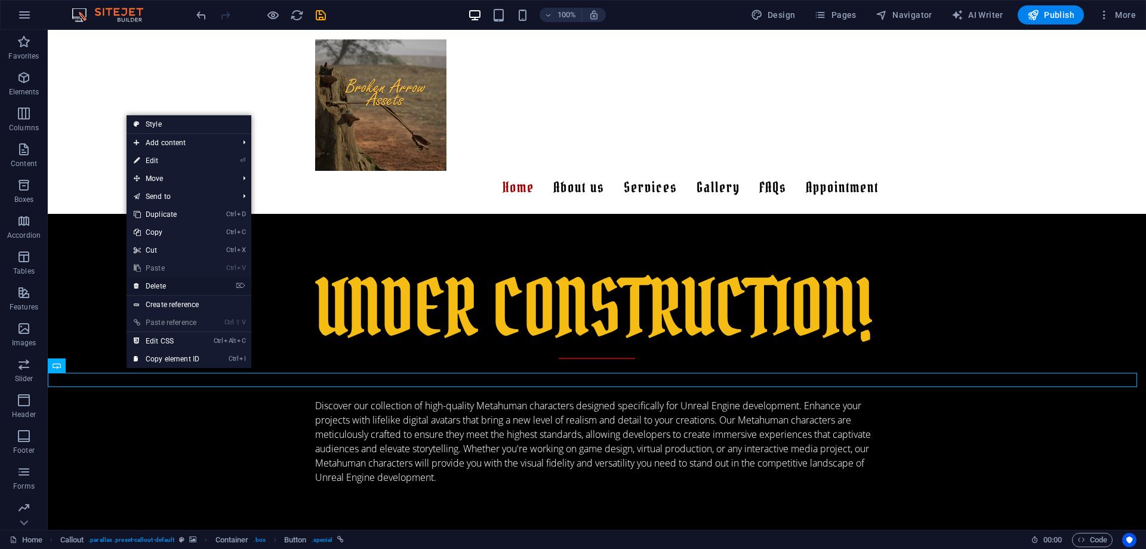
click at [167, 283] on link "⌦ Delete" at bounding box center [167, 286] width 80 height 18
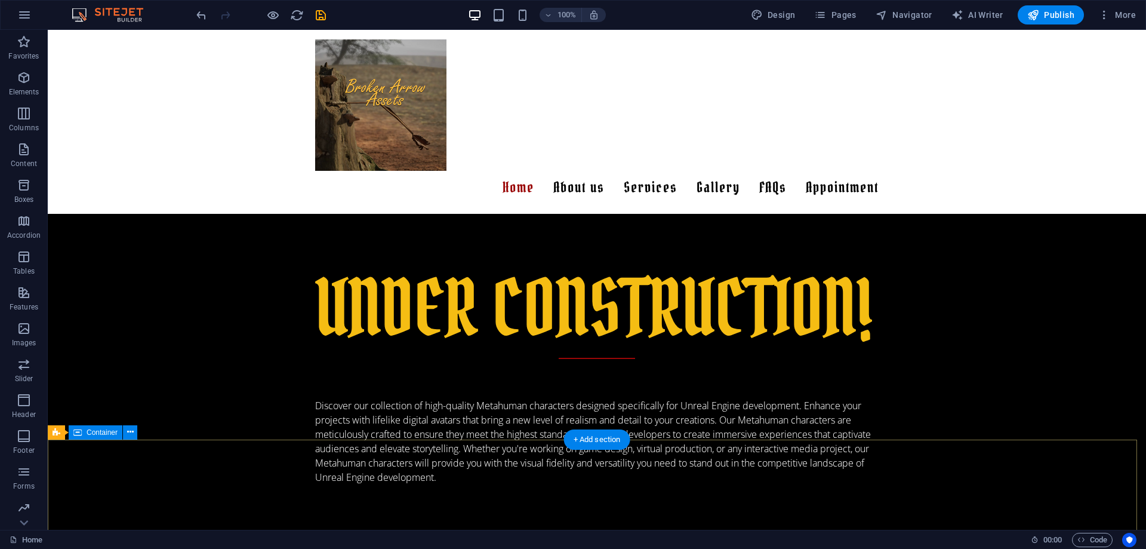
scroll to position [697, 0]
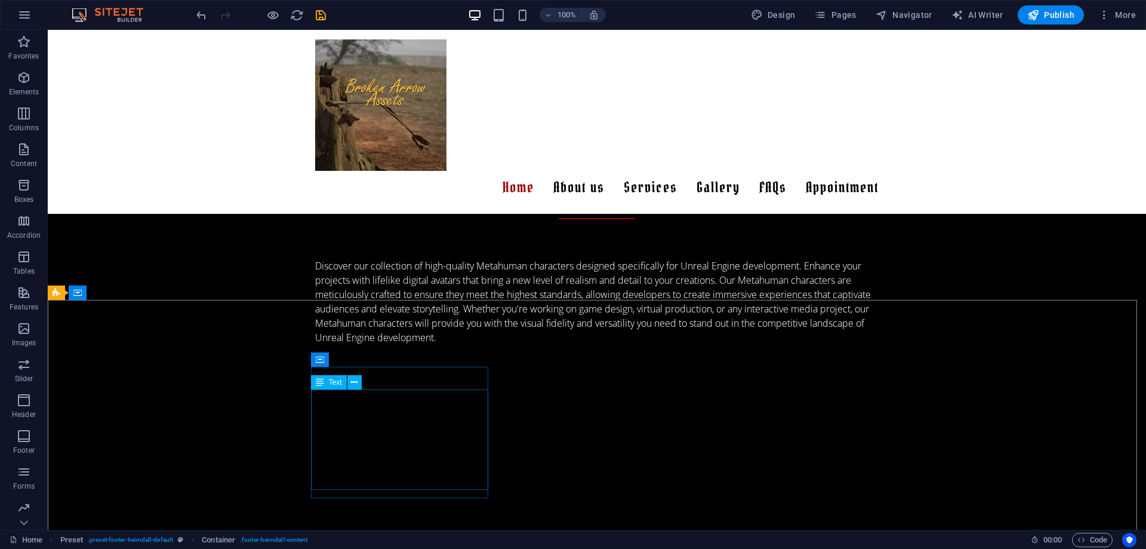
click at [321, 381] on icon at bounding box center [320, 382] width 8 height 14
click at [346, 377] on div "Text" at bounding box center [340, 382] width 58 height 15
click at [347, 381] on button at bounding box center [354, 382] width 14 height 14
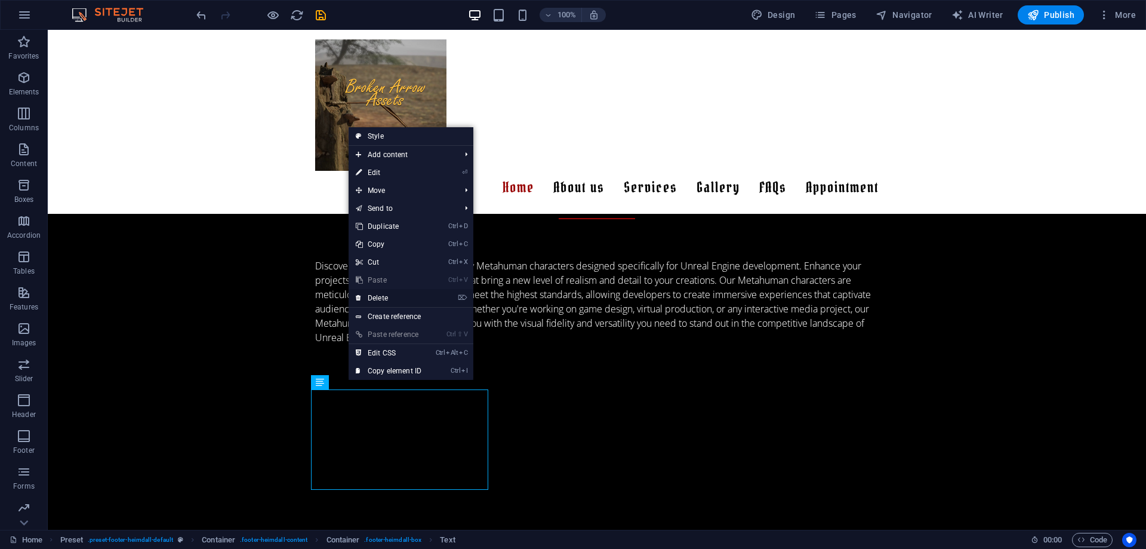
drag, startPoint x: 381, startPoint y: 291, endPoint x: 334, endPoint y: 261, distance: 56.6
click at [381, 291] on link "⌦ Delete" at bounding box center [389, 298] width 80 height 18
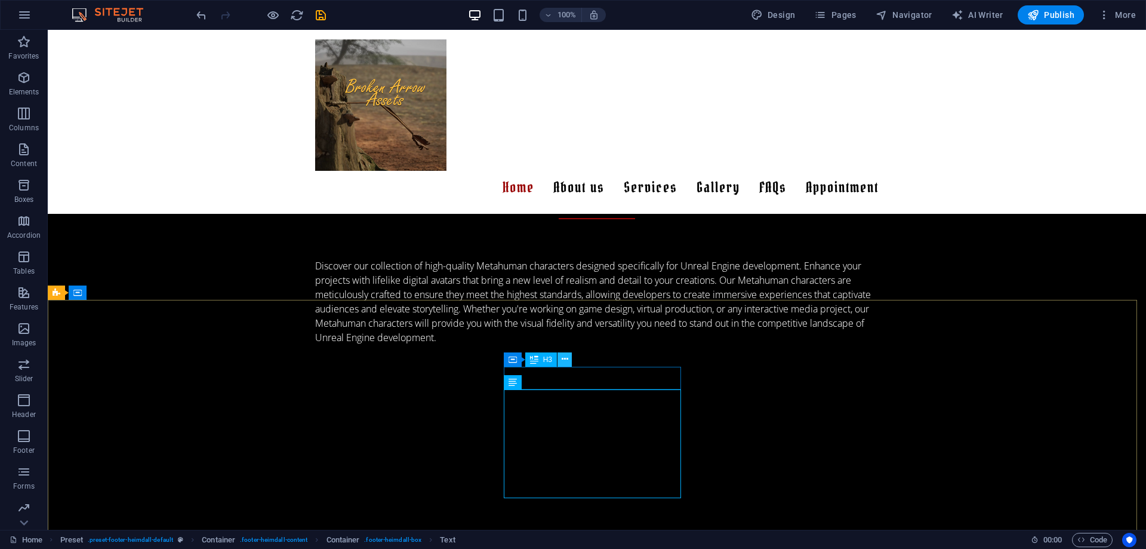
click at [567, 362] on icon at bounding box center [565, 359] width 7 height 13
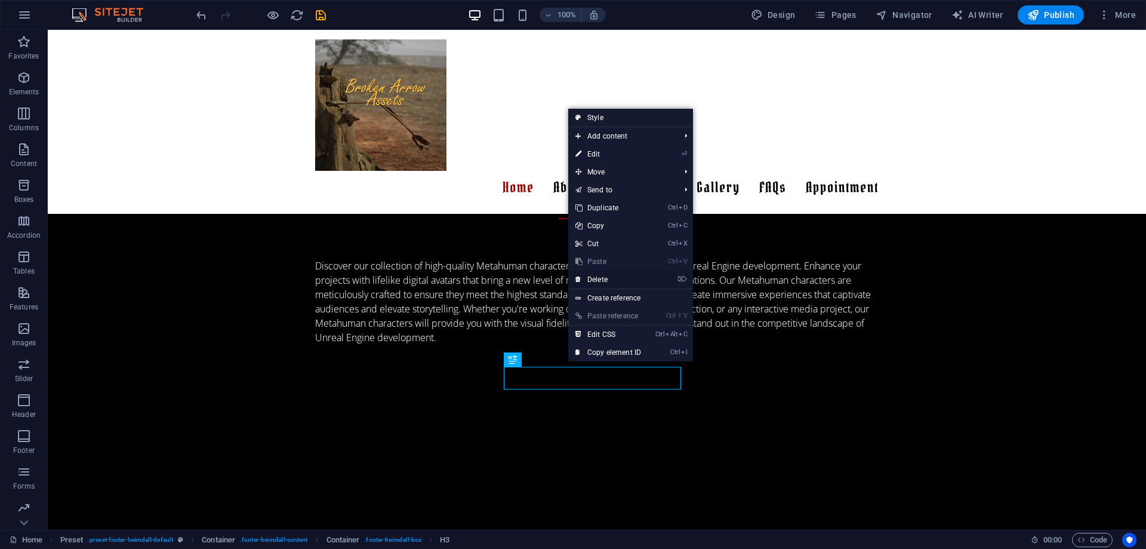
click at [600, 277] on link "⌦ Delete" at bounding box center [608, 279] width 80 height 18
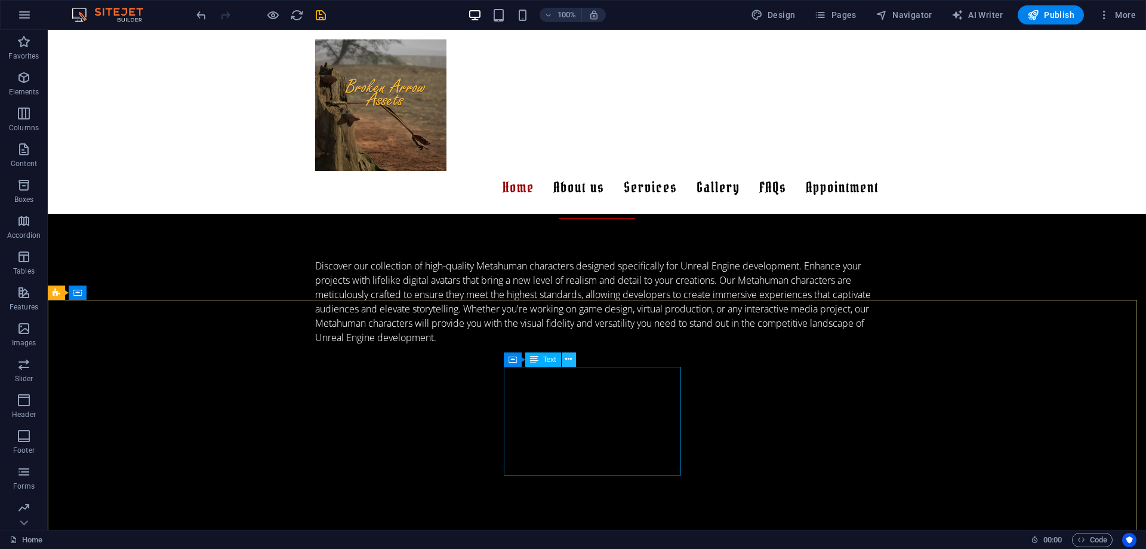
click at [573, 359] on button at bounding box center [569, 359] width 14 height 14
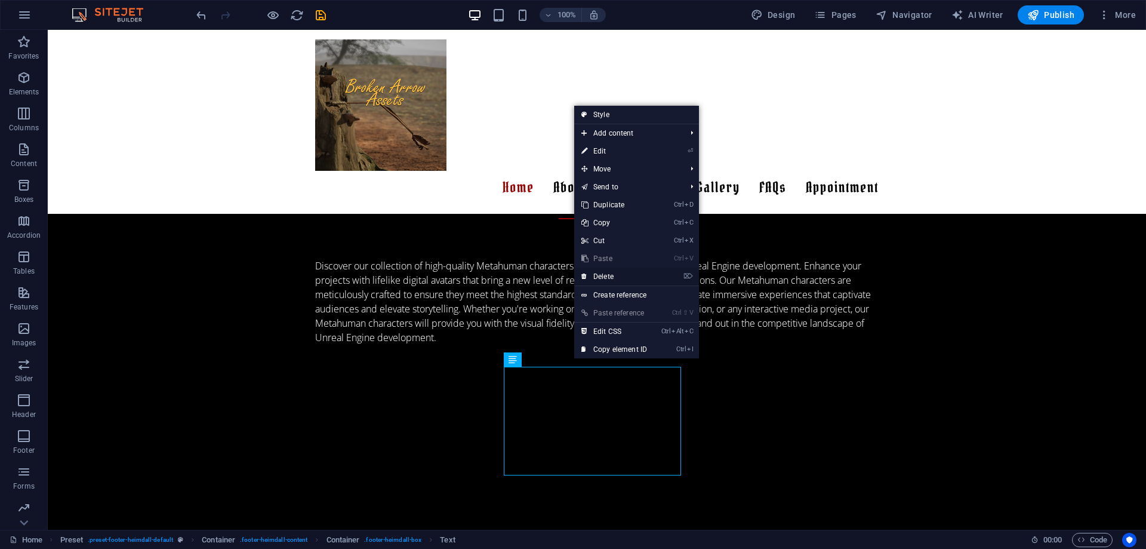
click at [614, 272] on link "⌦ Delete" at bounding box center [614, 276] width 80 height 18
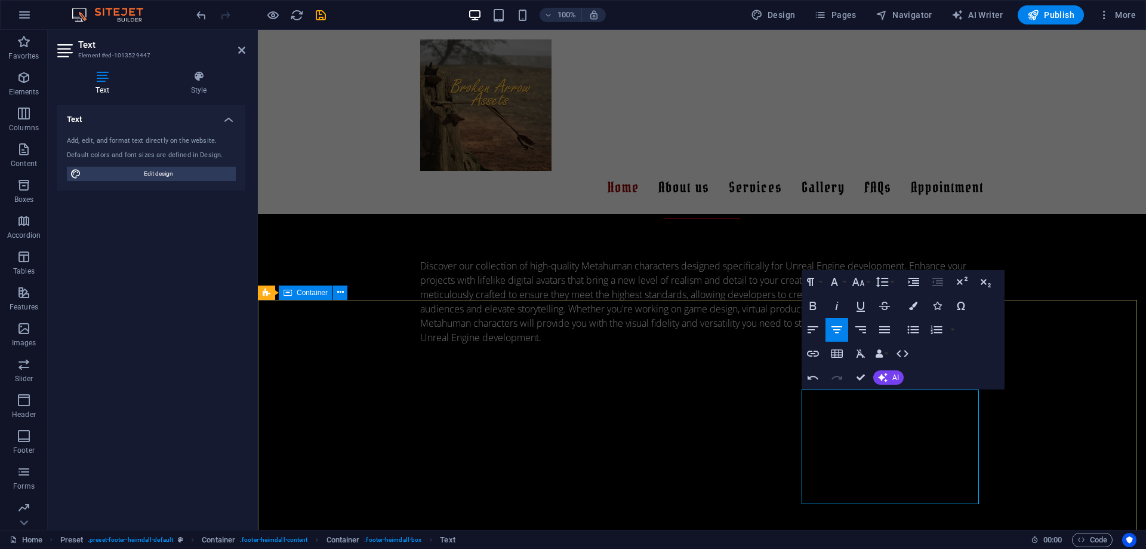
drag, startPoint x: 940, startPoint y: 393, endPoint x: 935, endPoint y: 509, distance: 116.5
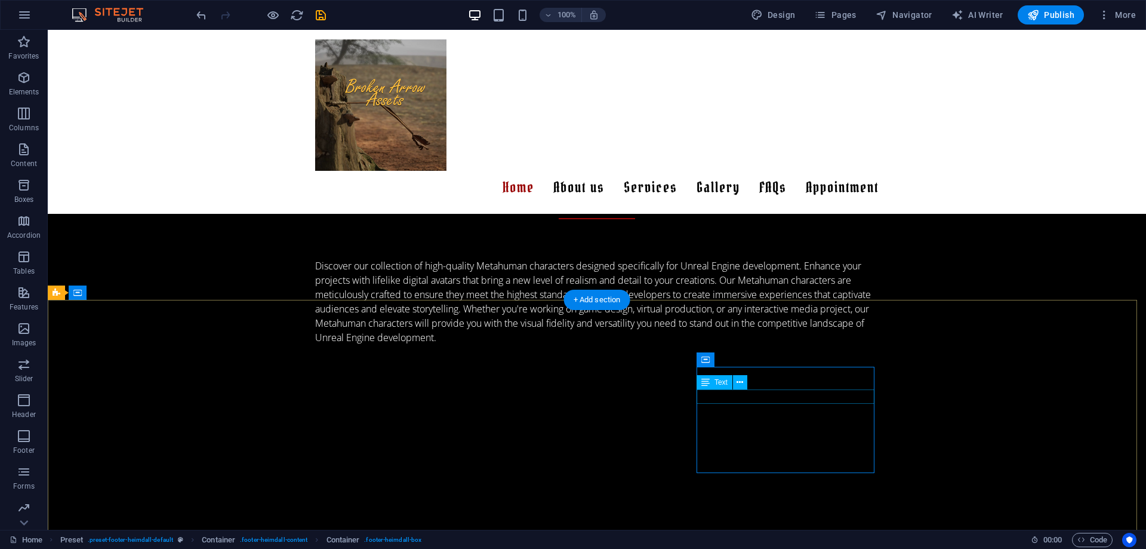
click at [743, 376] on icon at bounding box center [740, 382] width 7 height 13
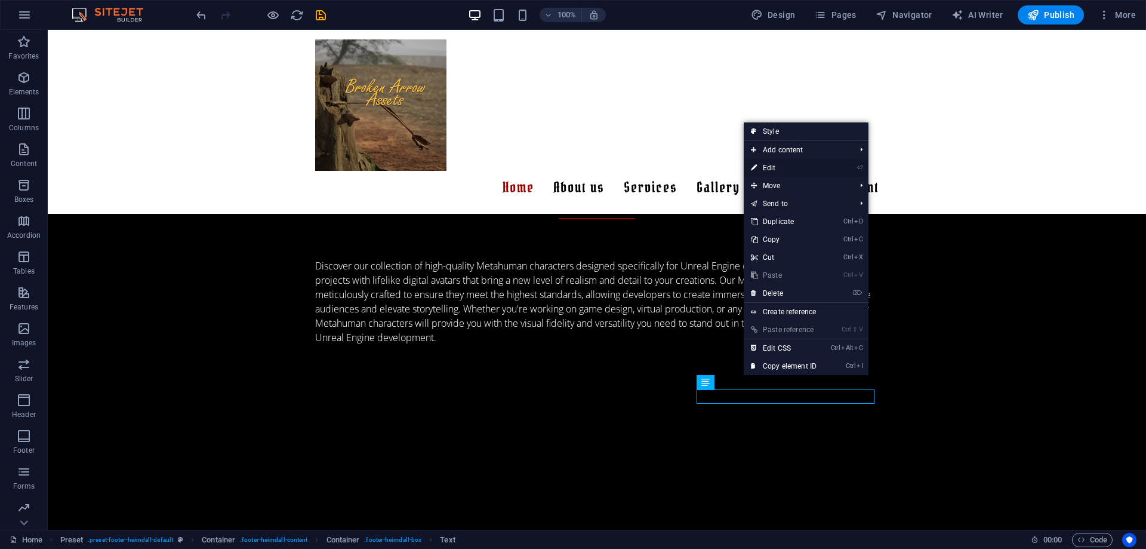
click at [767, 169] on link "⏎ Edit" at bounding box center [784, 168] width 80 height 18
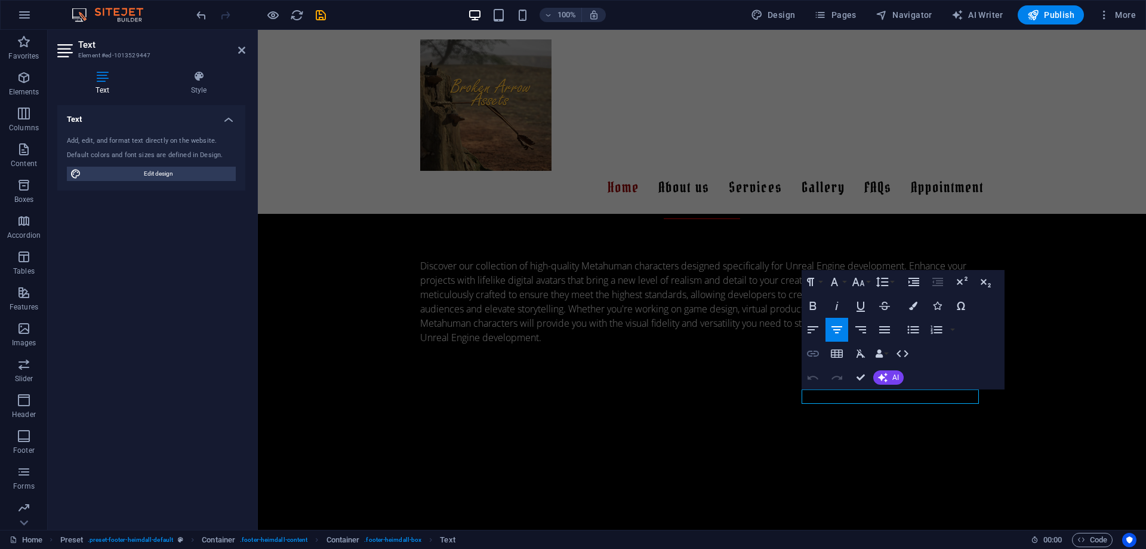
click at [812, 351] on icon "button" at bounding box center [813, 353] width 12 height 6
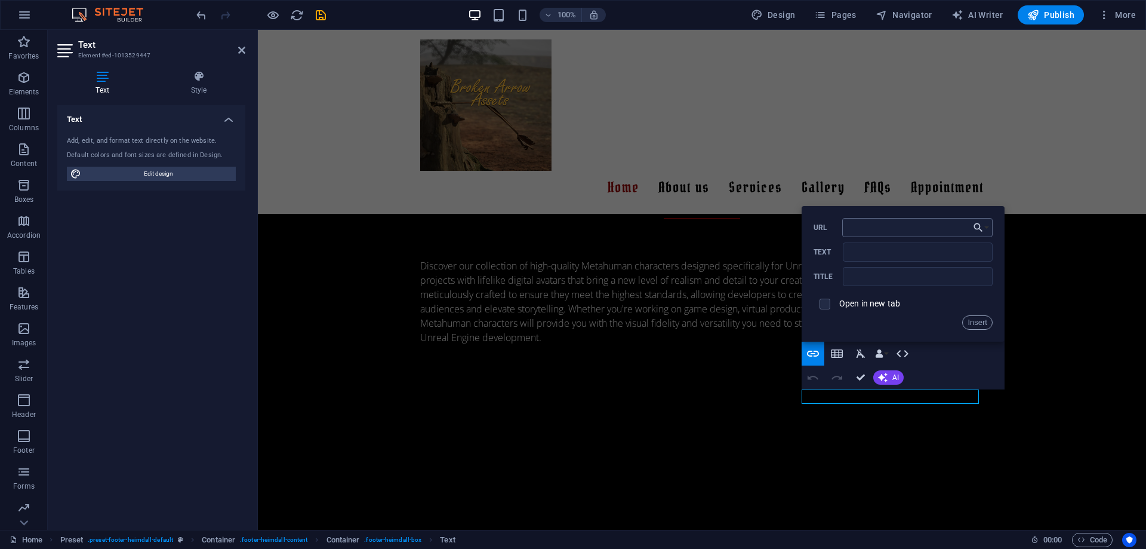
click at [874, 220] on input "URL" at bounding box center [917, 227] width 150 height 19
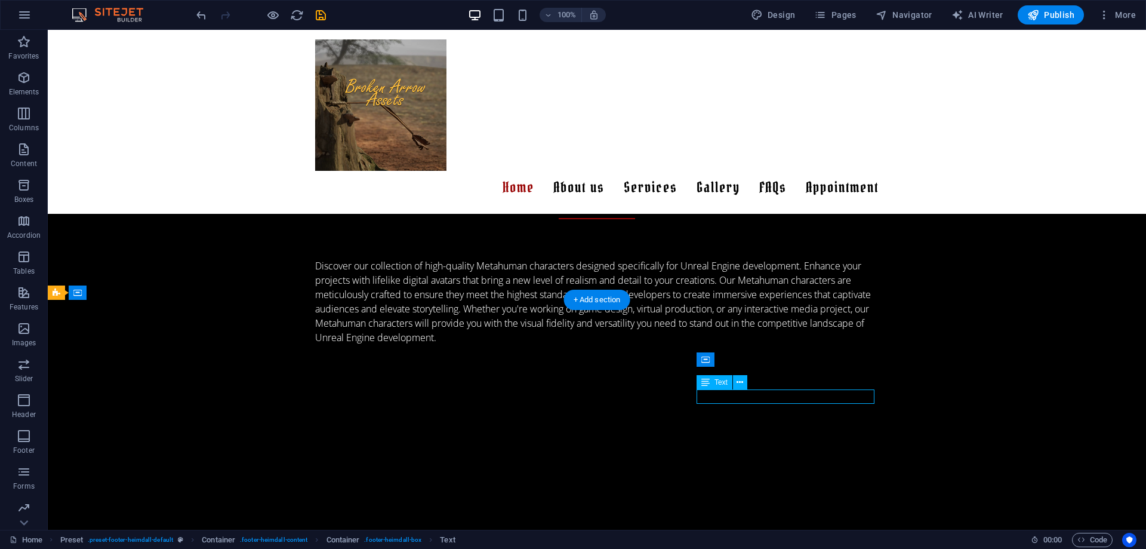
drag, startPoint x: 715, startPoint y: 394, endPoint x: 728, endPoint y: 396, distance: 13.3
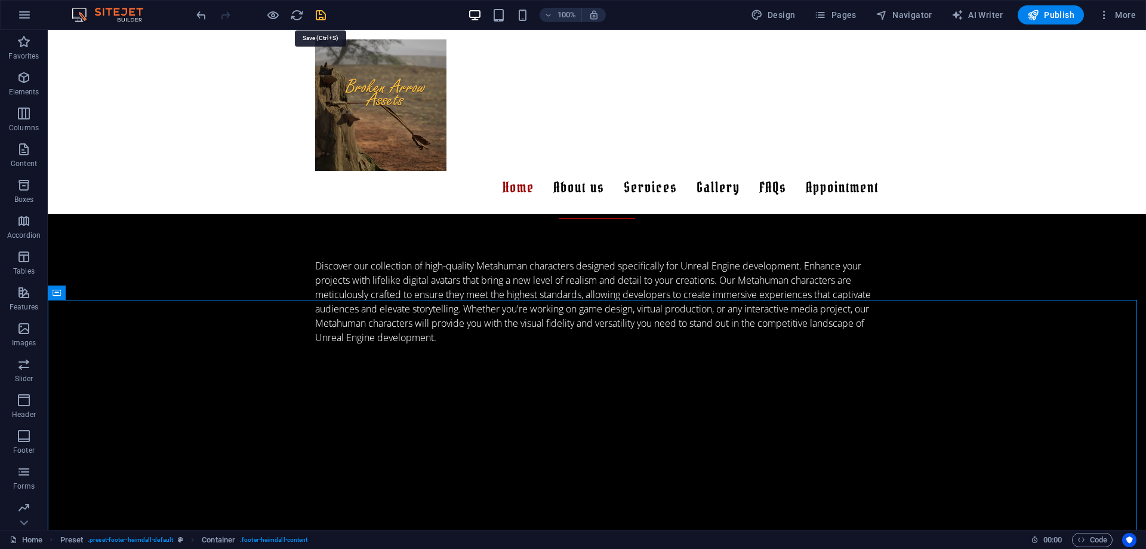
click at [322, 19] on icon "save" at bounding box center [321, 15] width 14 height 14
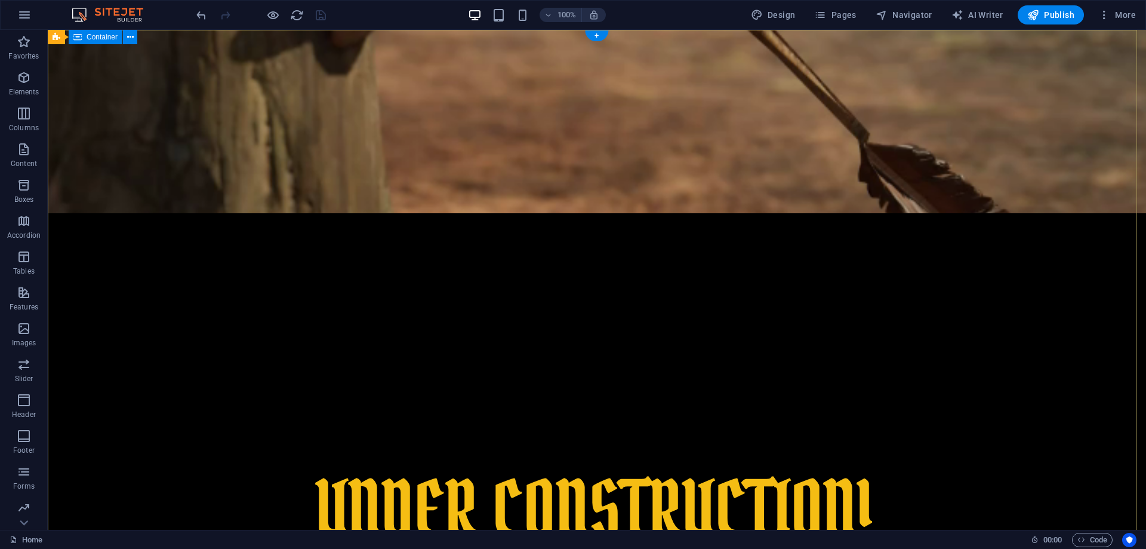
scroll to position [418, 0]
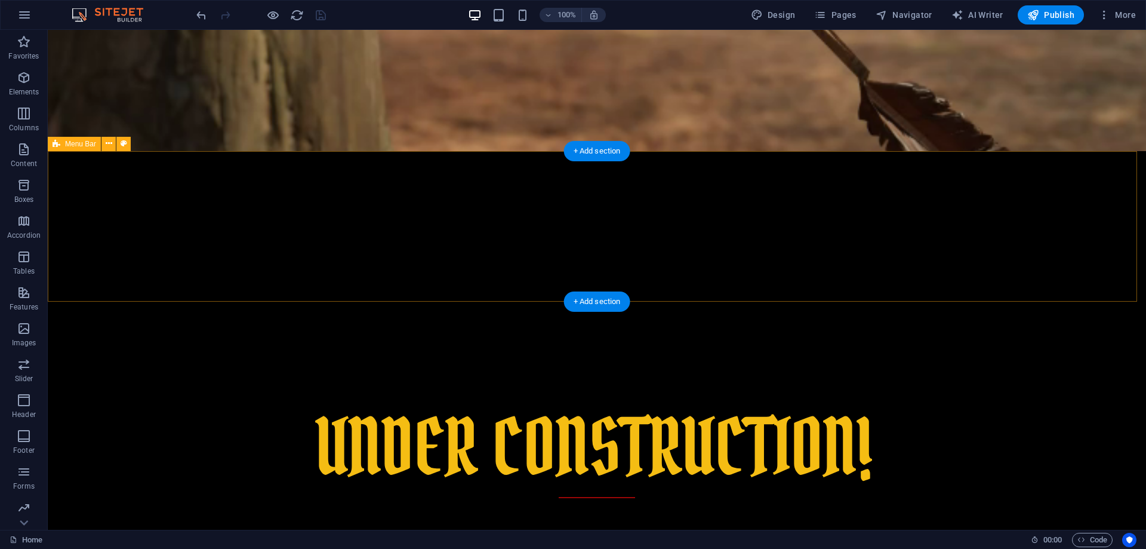
click at [104, 144] on button at bounding box center [108, 144] width 14 height 14
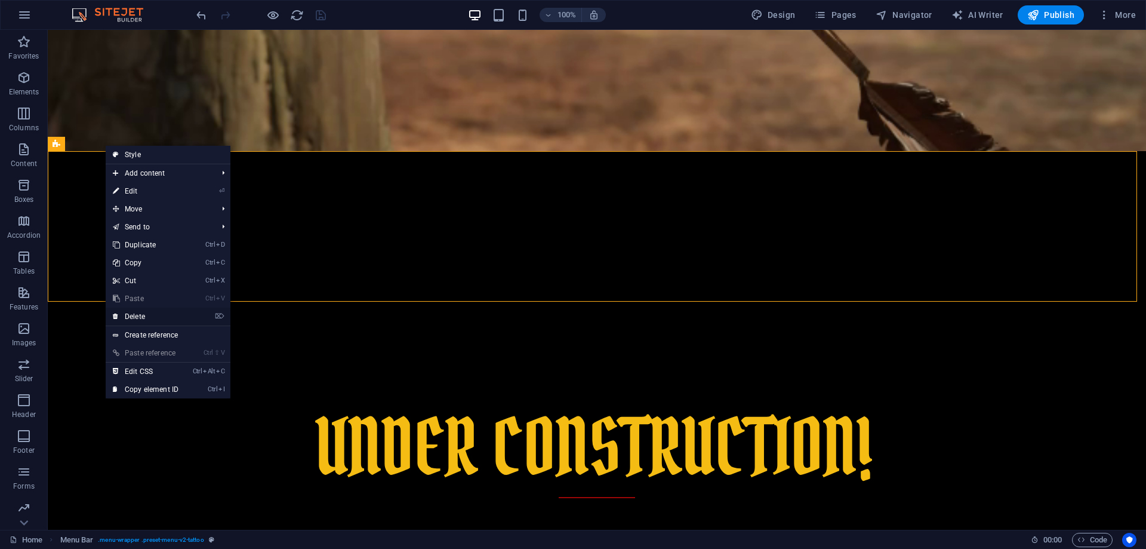
click at [143, 316] on link "⌦ Delete" at bounding box center [146, 316] width 80 height 18
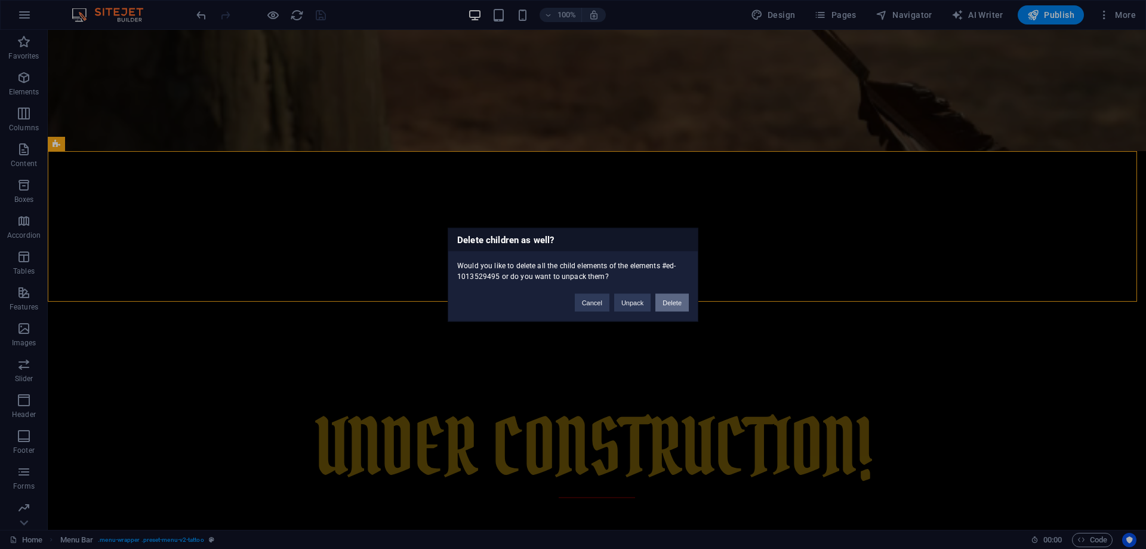
click at [666, 298] on button "Delete" at bounding box center [671, 302] width 33 height 18
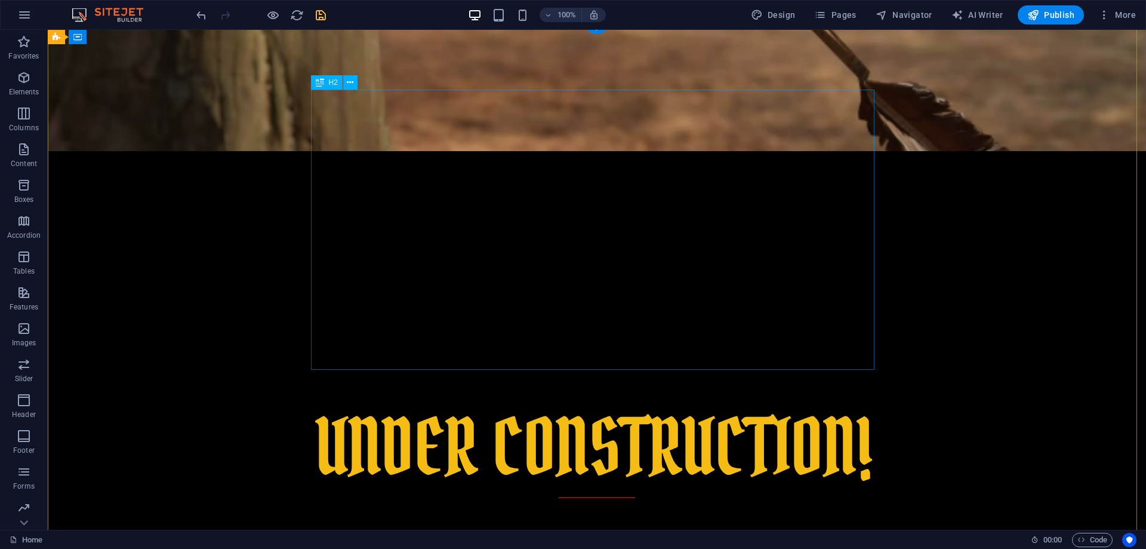
scroll to position [0, 0]
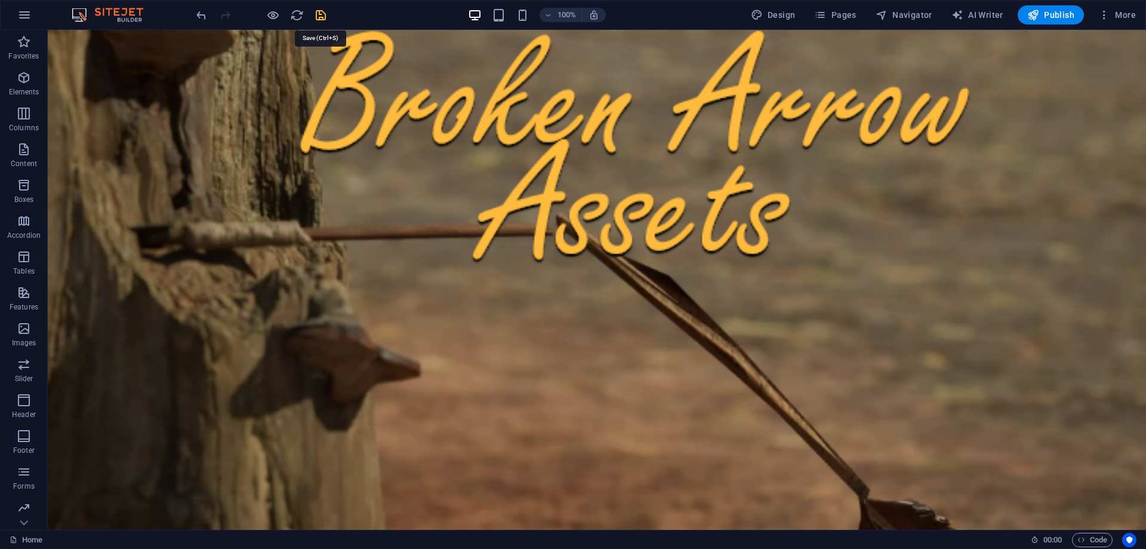
click at [325, 17] on icon "save" at bounding box center [321, 15] width 14 height 14
click at [1039, 17] on icon "button" at bounding box center [1033, 15] width 12 height 12
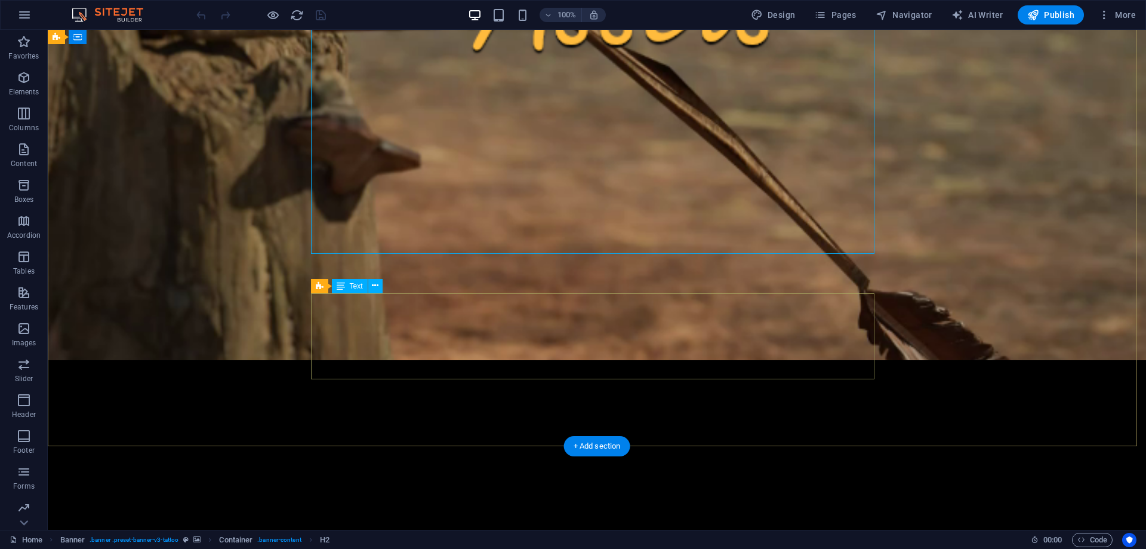
scroll to position [418, 0]
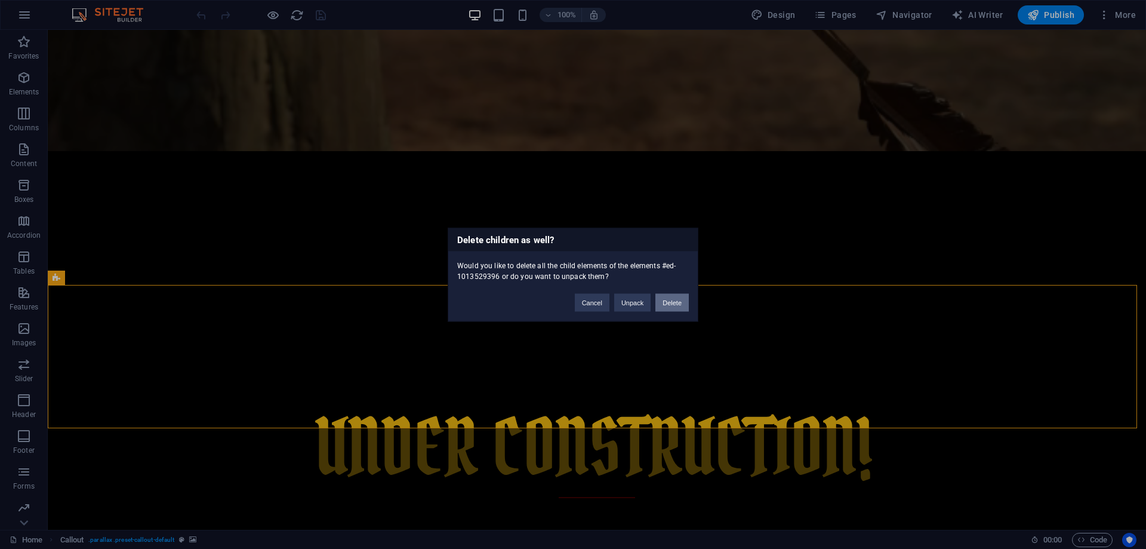
click at [675, 302] on button "Delete" at bounding box center [671, 302] width 33 height 18
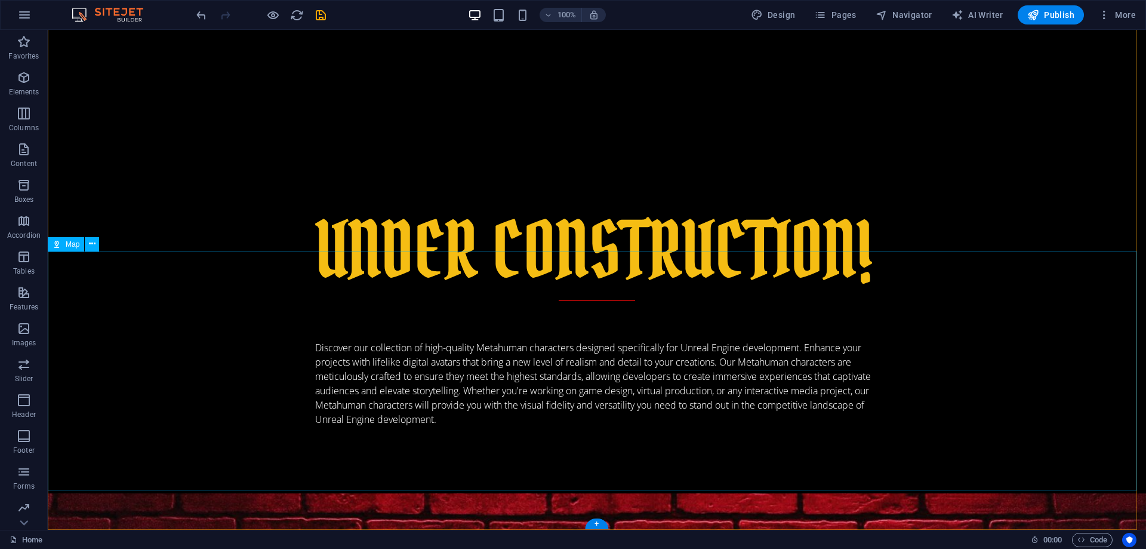
scroll to position [691, 0]
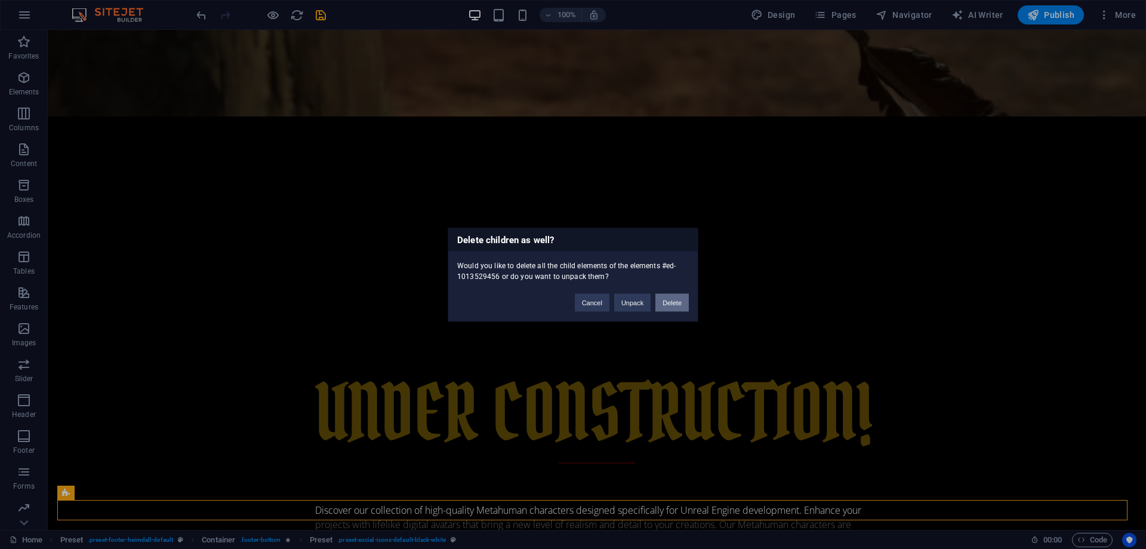
click at [667, 302] on button "Delete" at bounding box center [671, 302] width 33 height 18
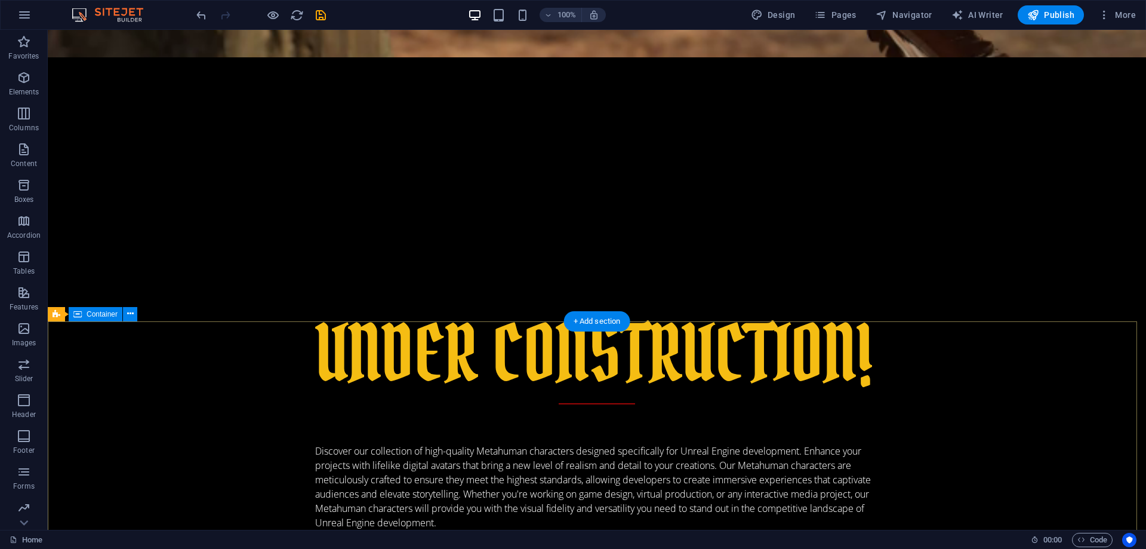
scroll to position [517, 0]
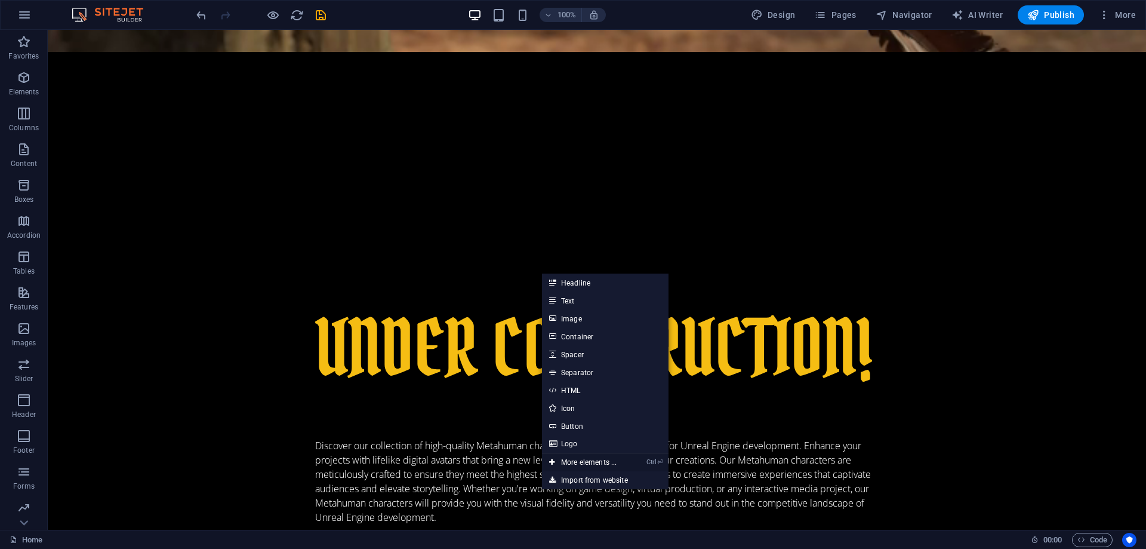
click at [571, 458] on link "Ctrl ⏎ More elements ..." at bounding box center [583, 462] width 82 height 18
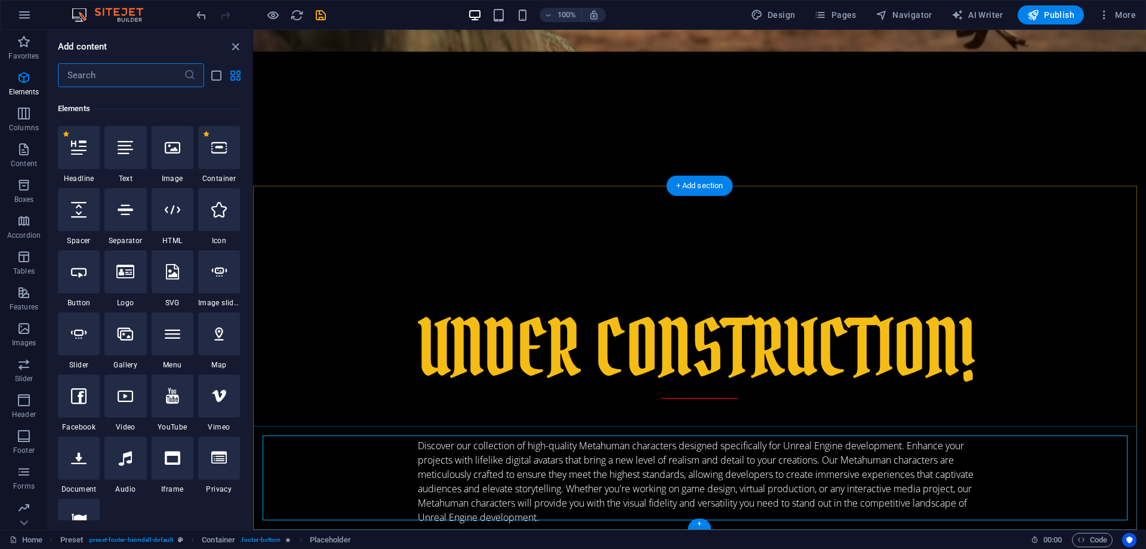
scroll to position [127, 0]
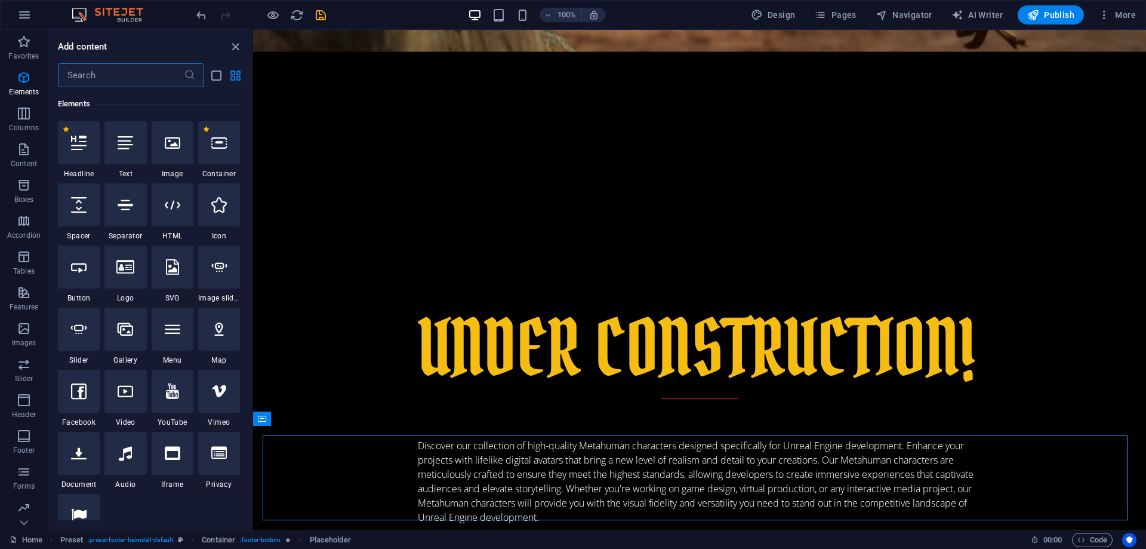
click at [82, 73] on input "text" at bounding box center [121, 75] width 126 height 24
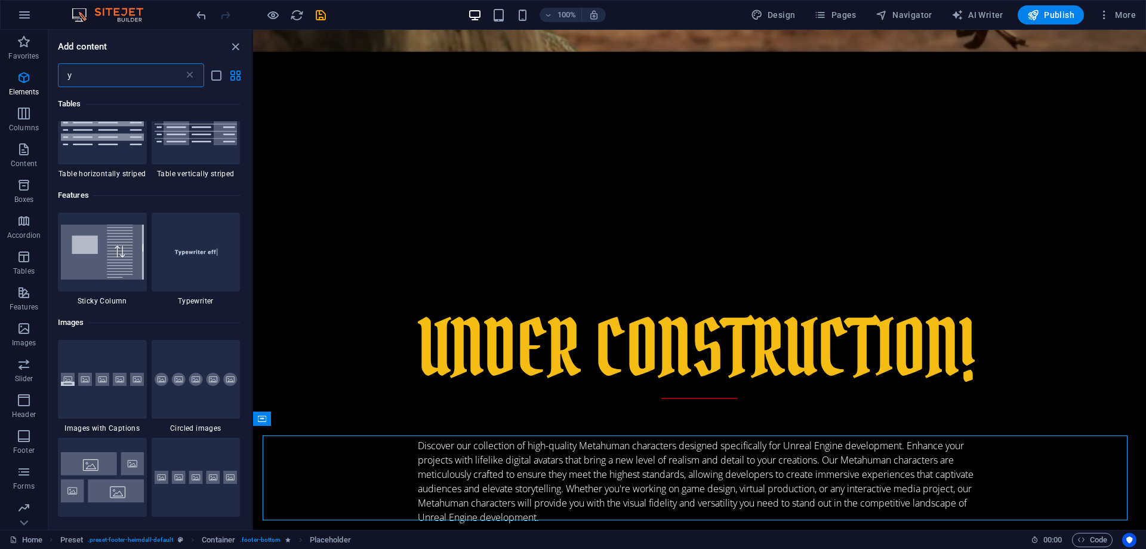
scroll to position [0, 0]
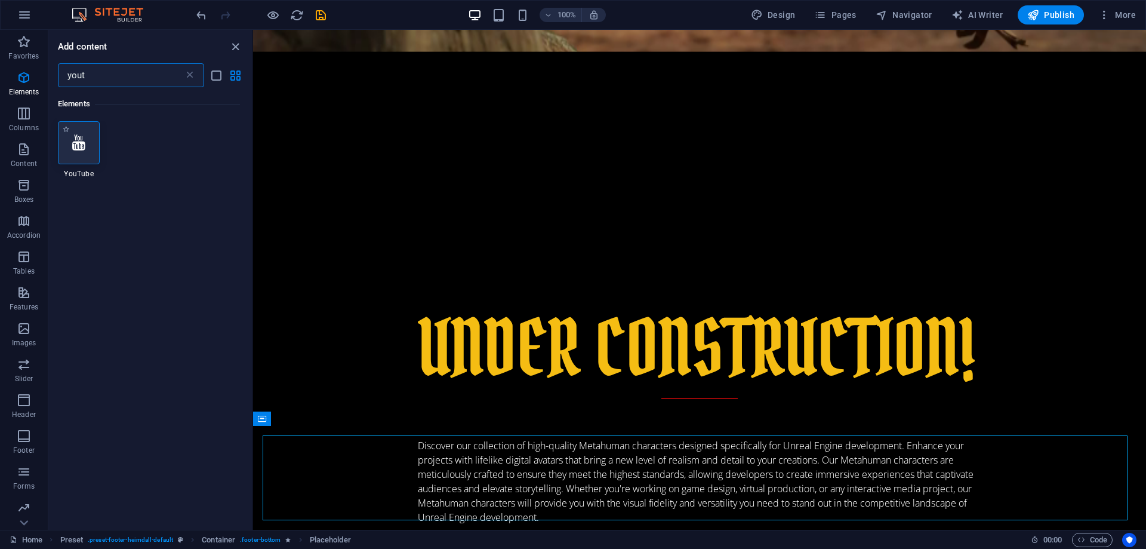
type input "yout"
click at [73, 142] on icon at bounding box center [78, 143] width 13 height 16
select select "ar16_9"
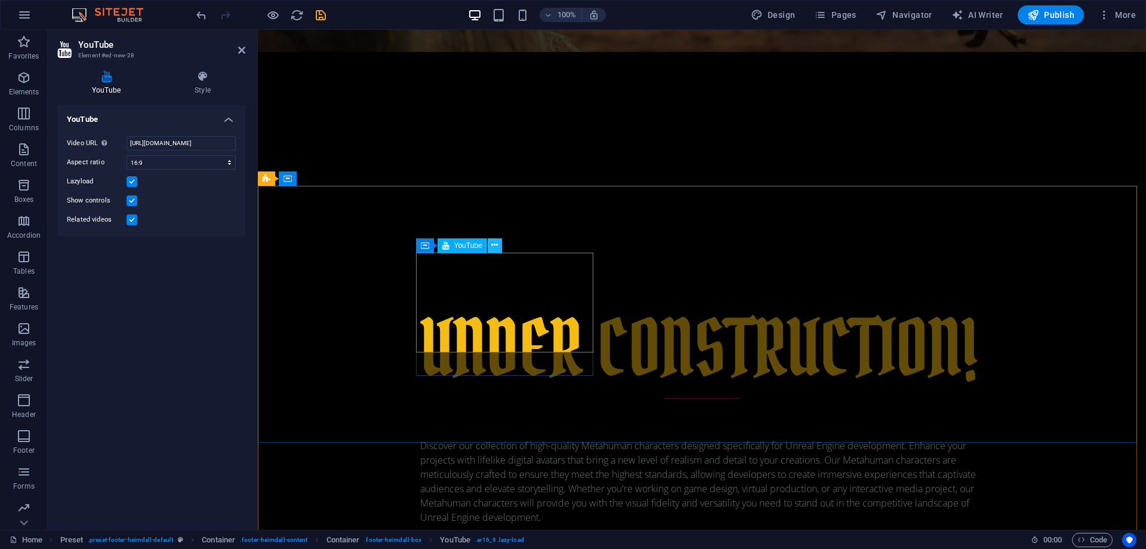
click at [496, 242] on icon at bounding box center [494, 245] width 7 height 13
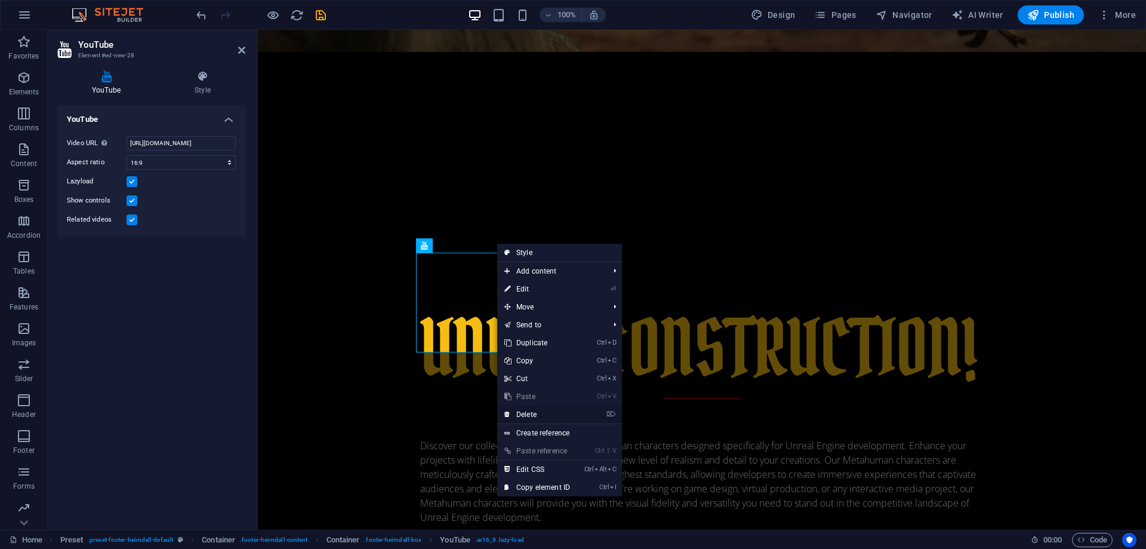
click at [526, 411] on link "⌦ Delete" at bounding box center [537, 414] width 80 height 18
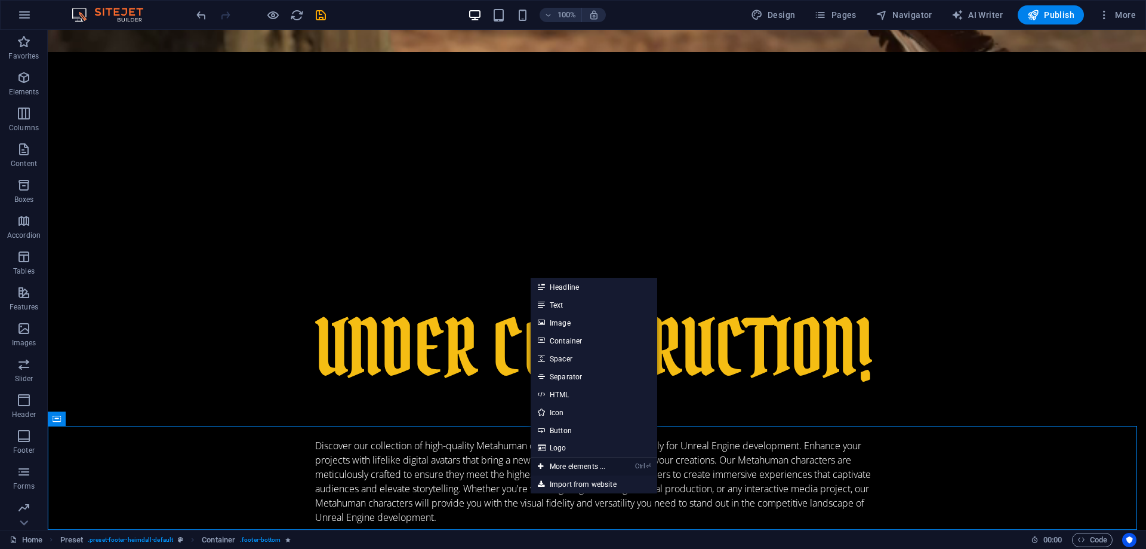
click at [589, 462] on link "Ctrl ⏎ More elements ..." at bounding box center [572, 466] width 82 height 18
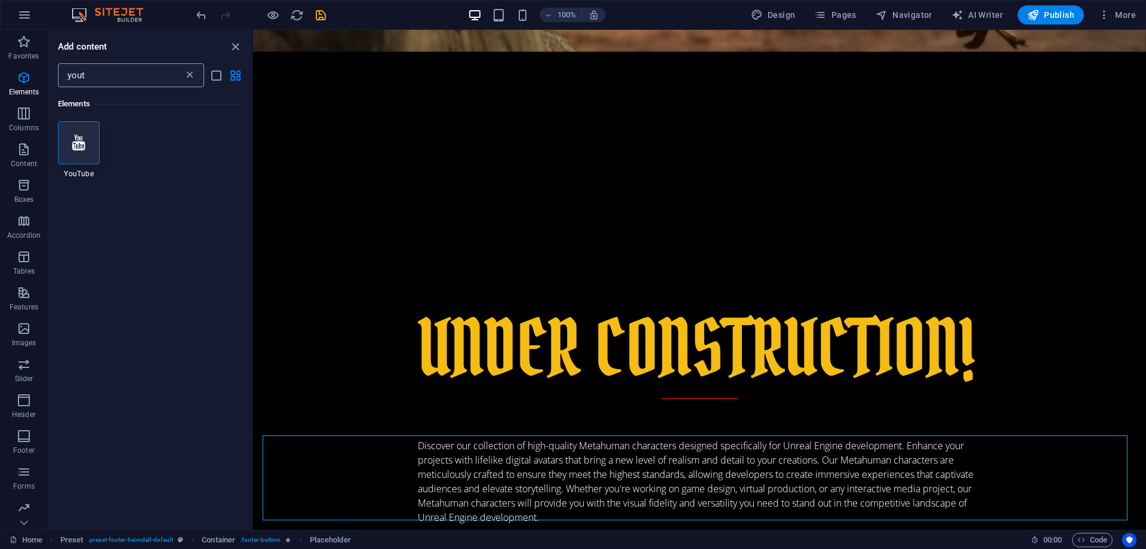
click at [192, 75] on icon at bounding box center [190, 75] width 12 height 12
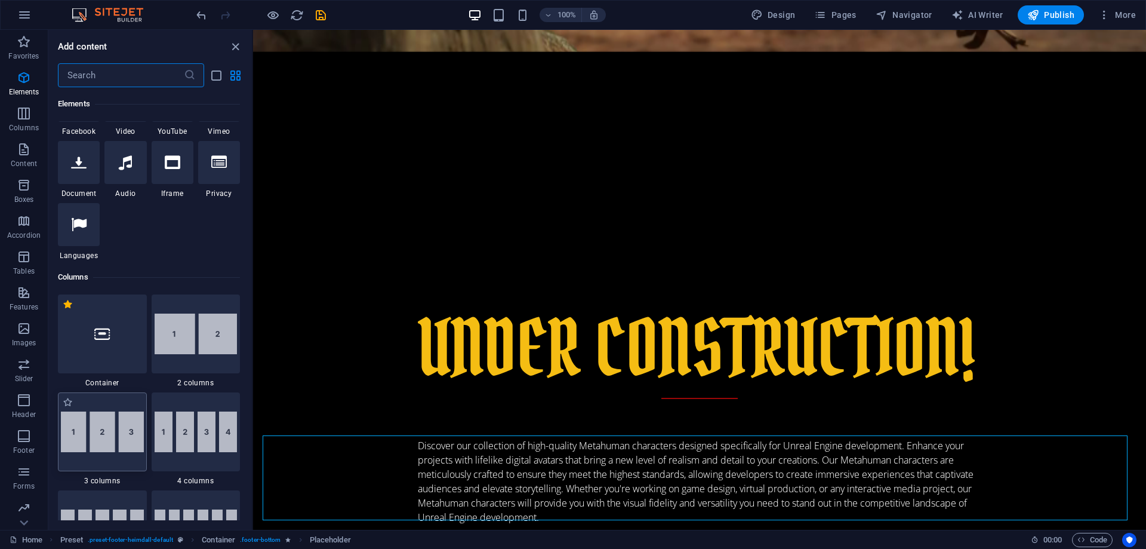
scroll to position [139, 0]
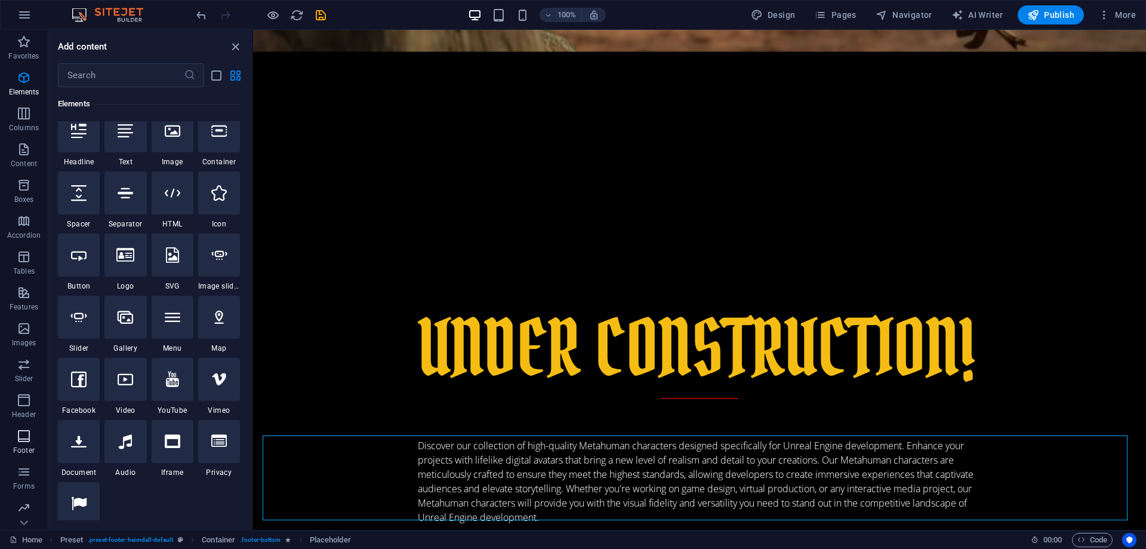
click at [25, 432] on icon "button" at bounding box center [24, 436] width 14 height 14
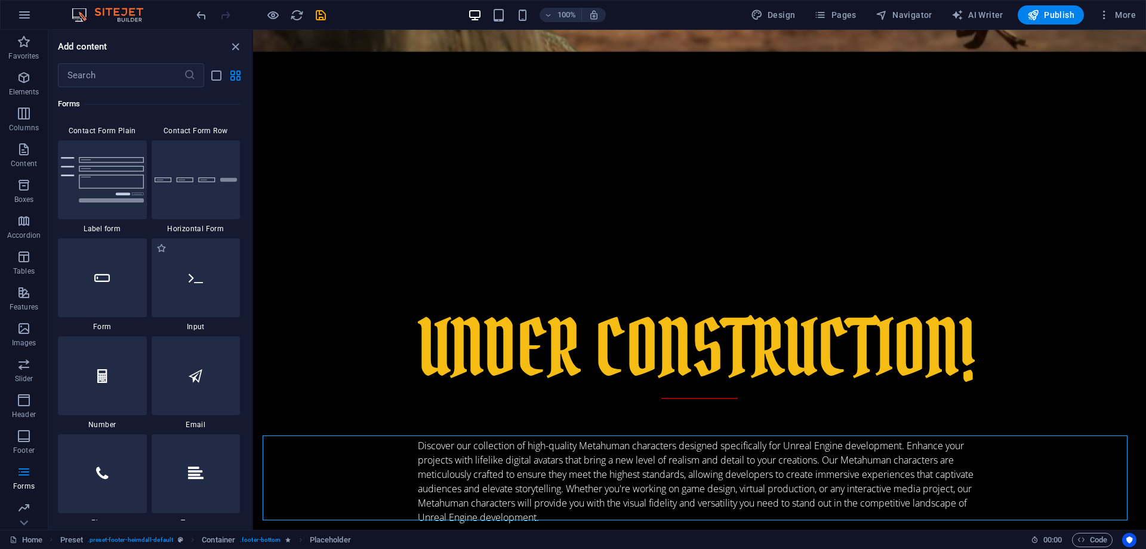
scroll to position [9017, 0]
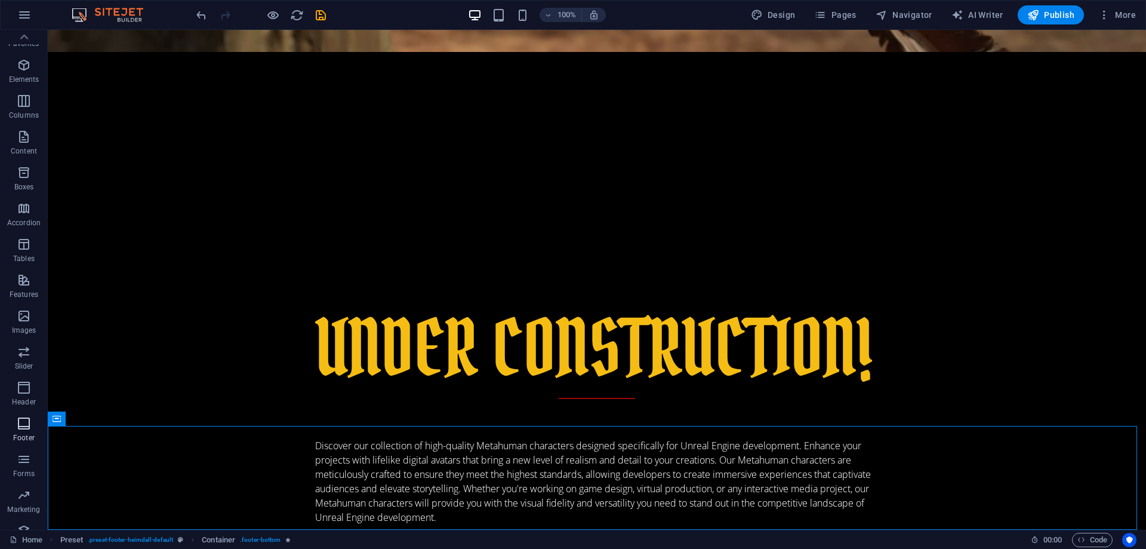
scroll to position [0, 0]
click at [21, 53] on p "Favorites" at bounding box center [23, 56] width 30 height 10
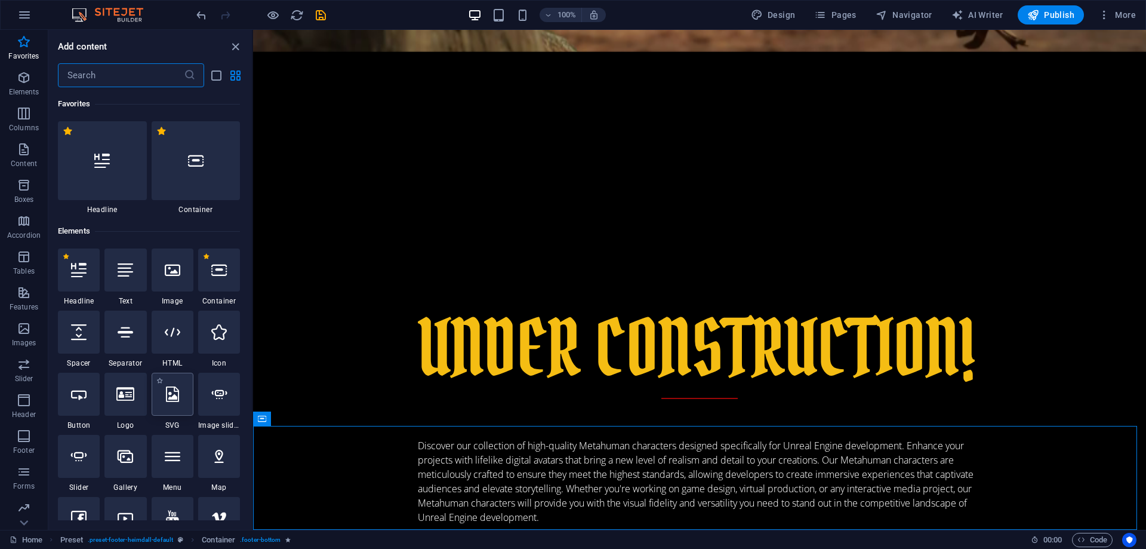
scroll to position [279, 0]
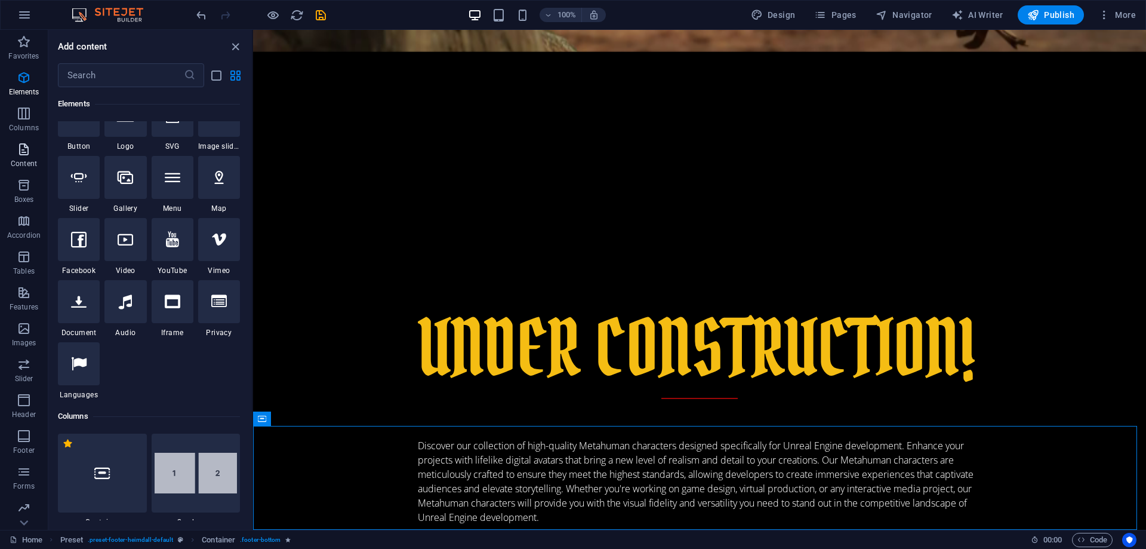
click at [24, 155] on icon "button" at bounding box center [24, 149] width 14 height 14
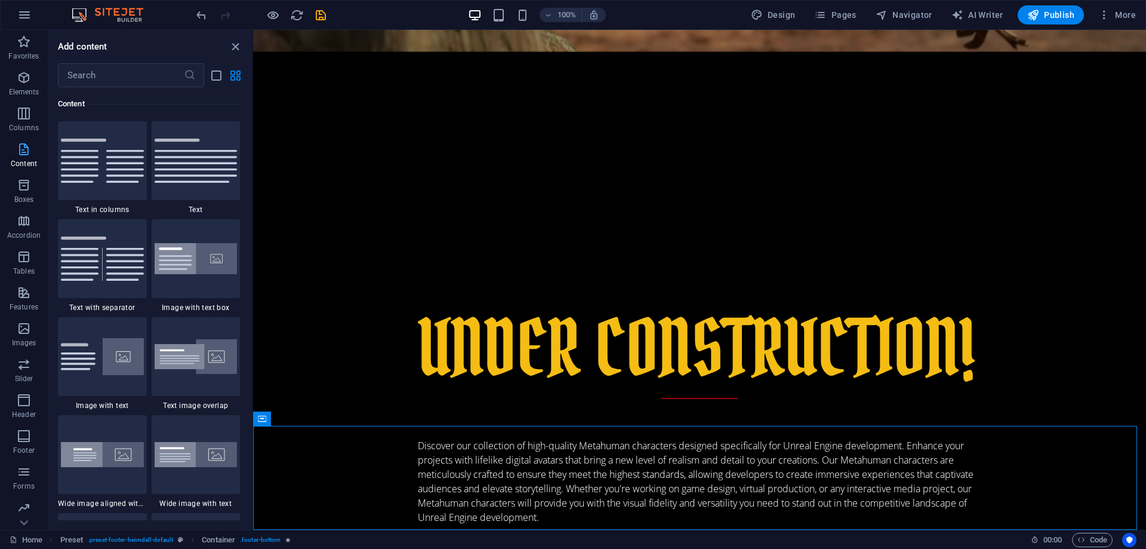
scroll to position [38, 0]
click at [23, 299] on span "Images" at bounding box center [24, 298] width 48 height 29
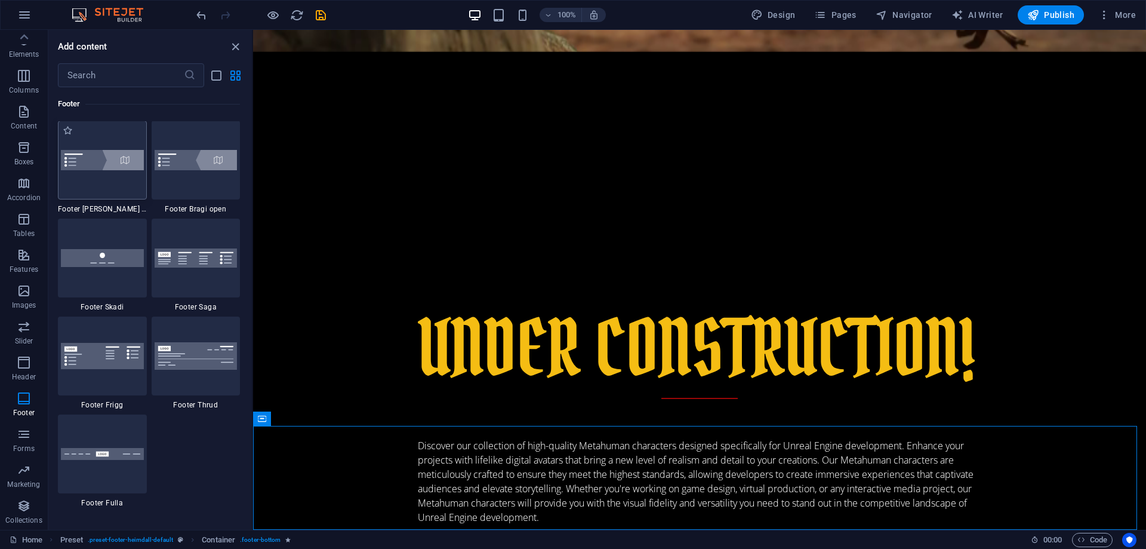
scroll to position [8420, 0]
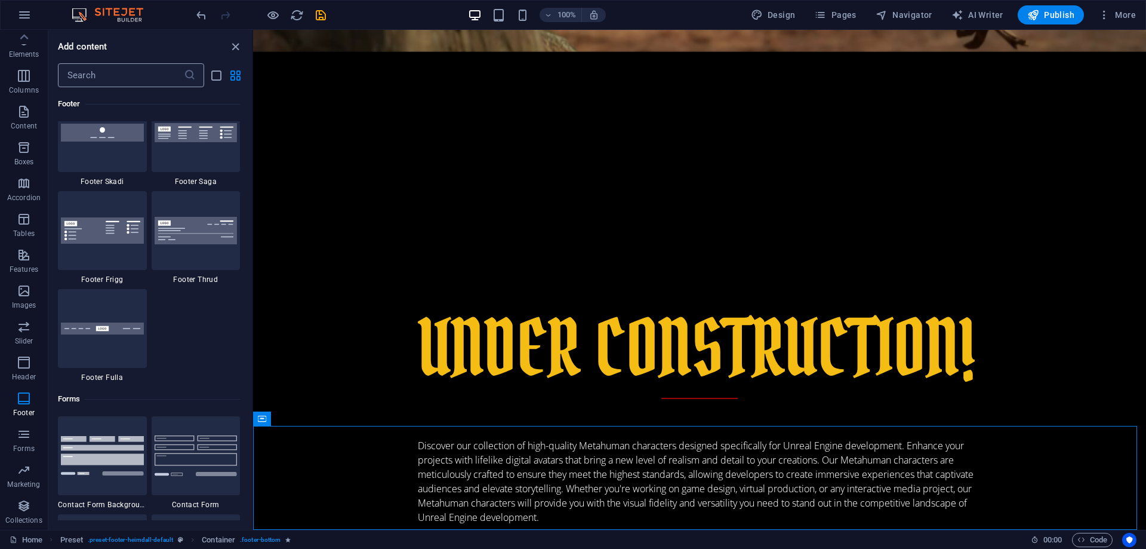
click at [70, 78] on input "text" at bounding box center [121, 75] width 126 height 24
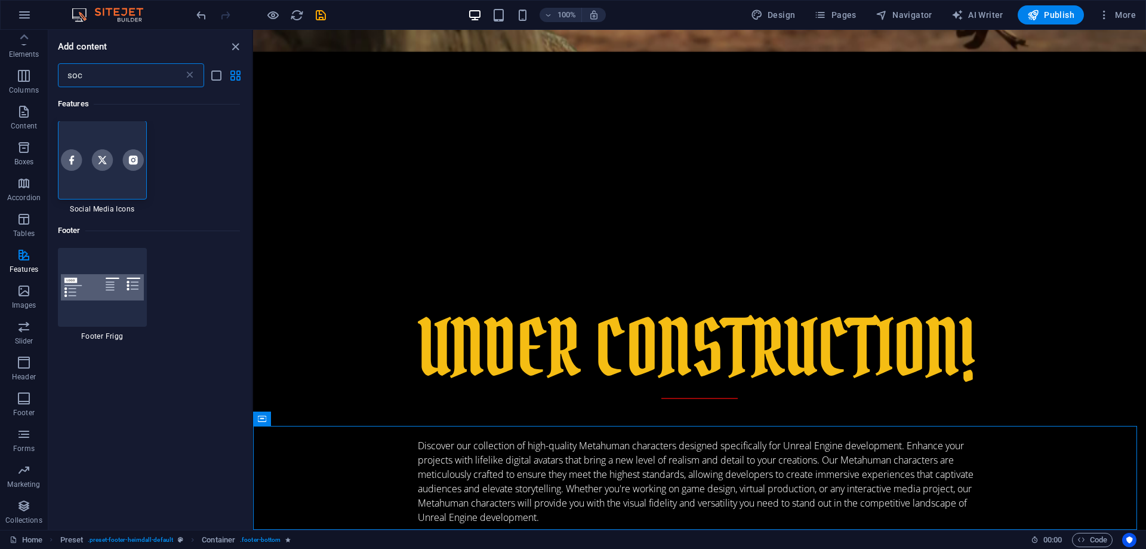
scroll to position [0, 0]
type input "soc"
click at [78, 156] on img at bounding box center [102, 160] width 83 height 21
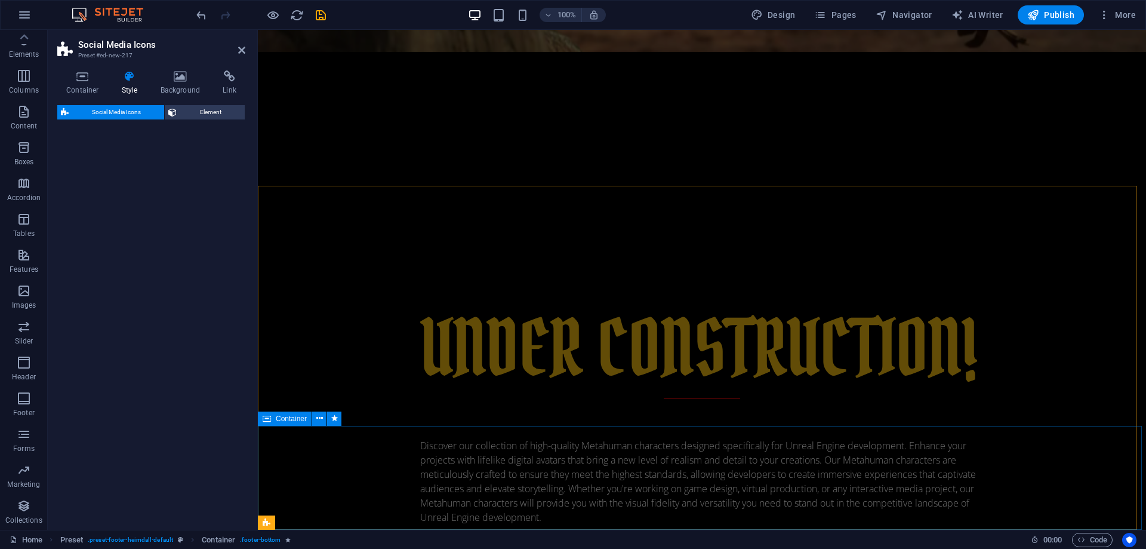
drag, startPoint x: 336, startPoint y: 186, endPoint x: 391, endPoint y: 472, distance: 291.2
select select "rem"
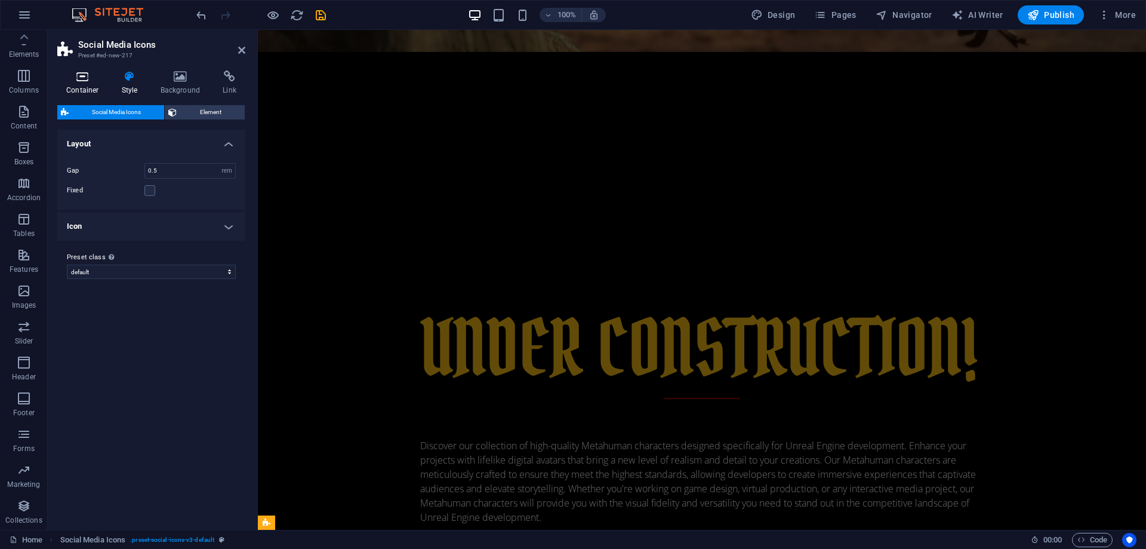
click at [79, 82] on h4 "Container" at bounding box center [85, 82] width 56 height 25
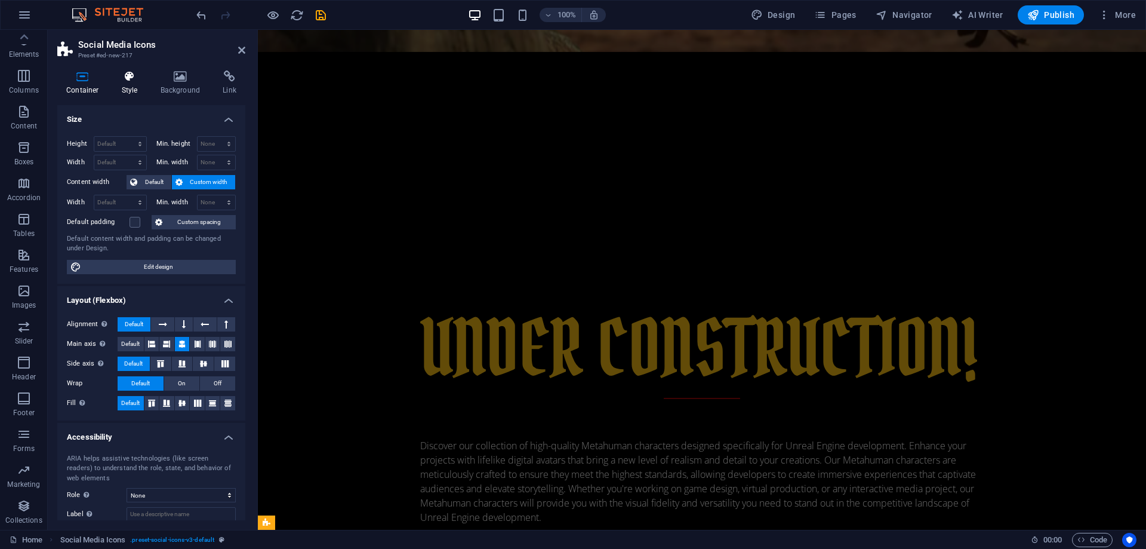
click at [124, 79] on icon at bounding box center [130, 76] width 34 height 12
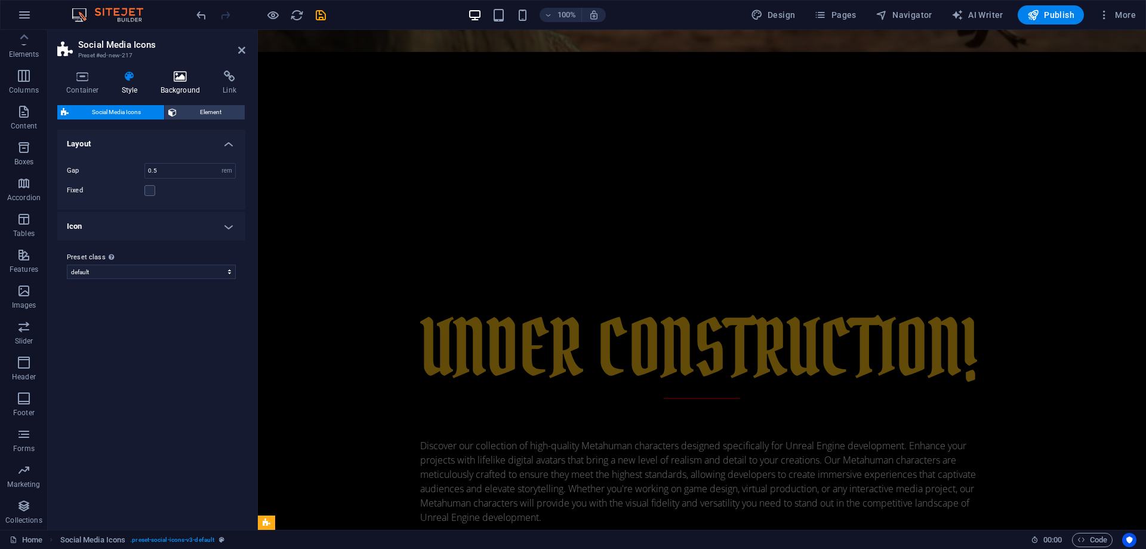
click at [177, 82] on icon at bounding box center [181, 76] width 58 height 12
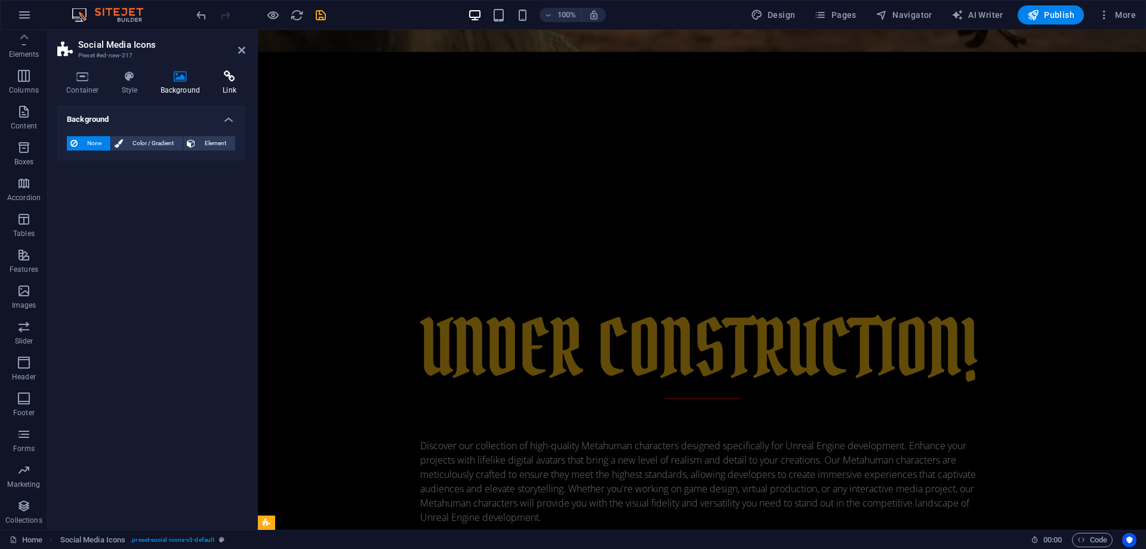
click at [233, 83] on h4 "Link" at bounding box center [230, 82] width 32 height 25
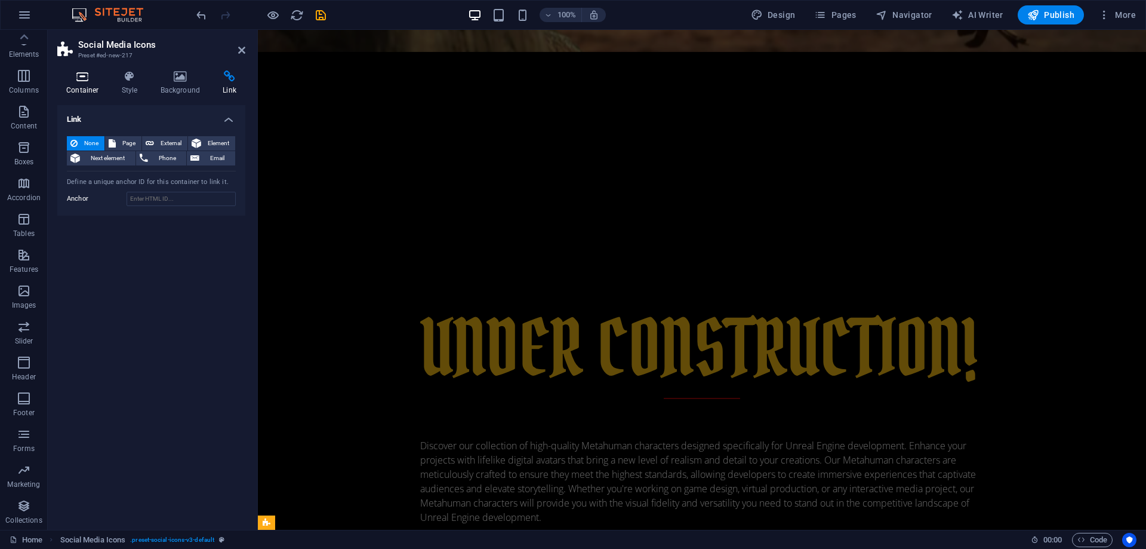
click at [82, 76] on icon at bounding box center [82, 76] width 51 height 12
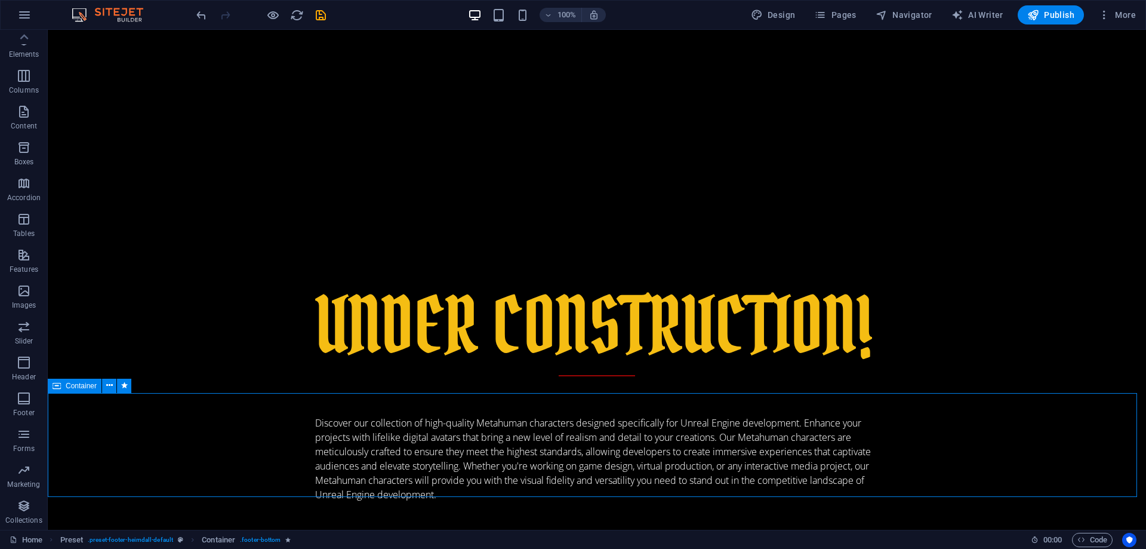
scroll to position [550, 0]
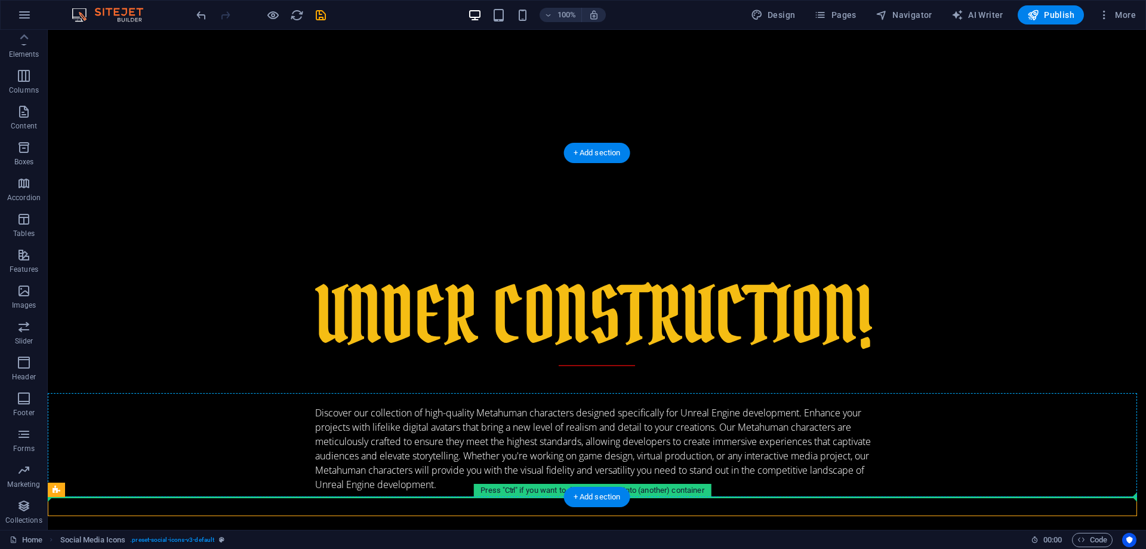
drag, startPoint x: 69, startPoint y: 505, endPoint x: 80, endPoint y: 443, distance: 63.1
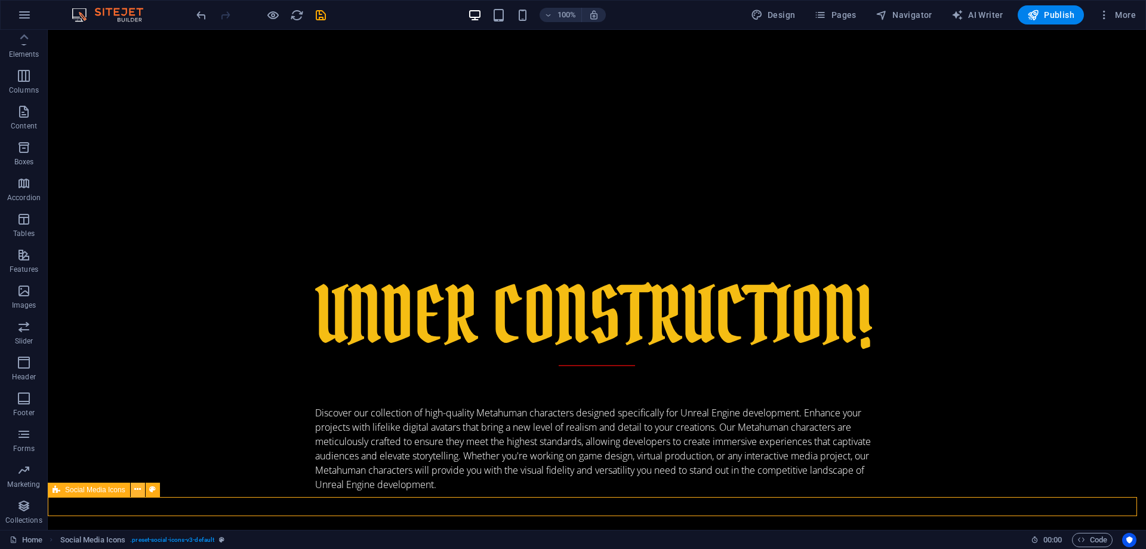
click at [137, 484] on icon at bounding box center [137, 489] width 7 height 13
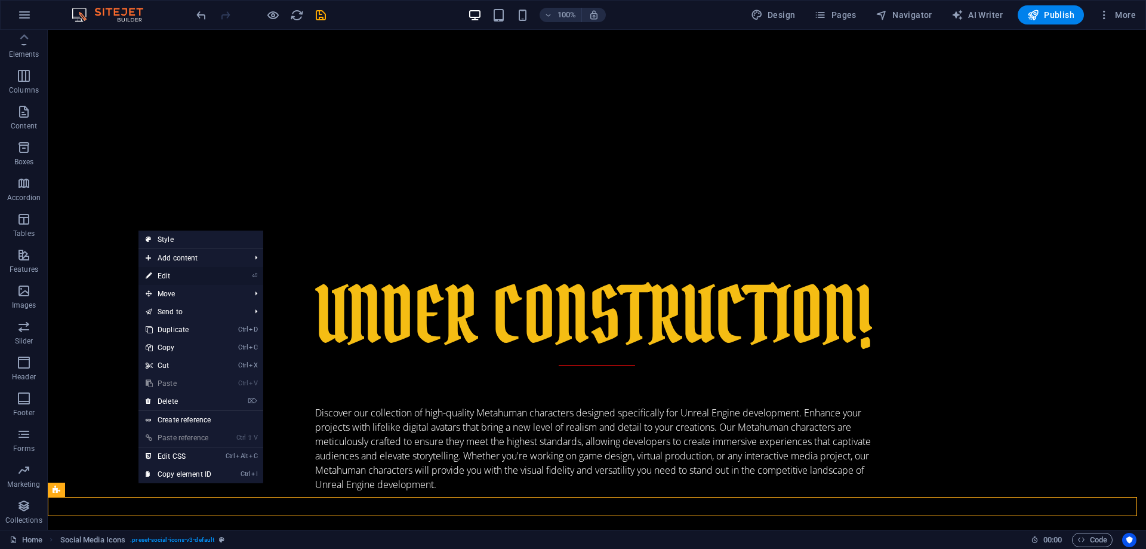
click at [171, 272] on link "⏎ Edit" at bounding box center [178, 276] width 80 height 18
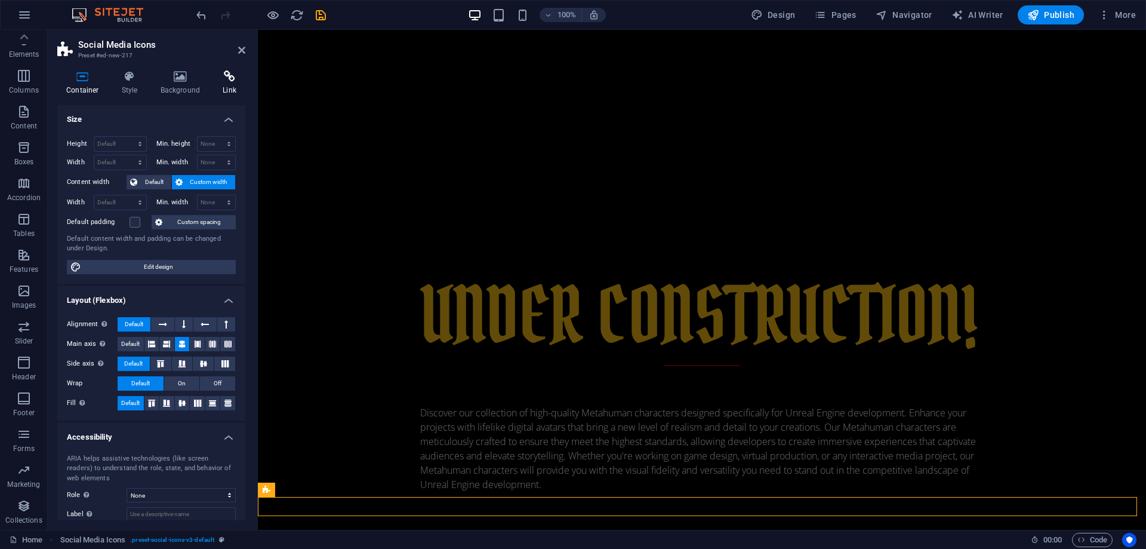
click at [230, 74] on icon at bounding box center [230, 76] width 32 height 12
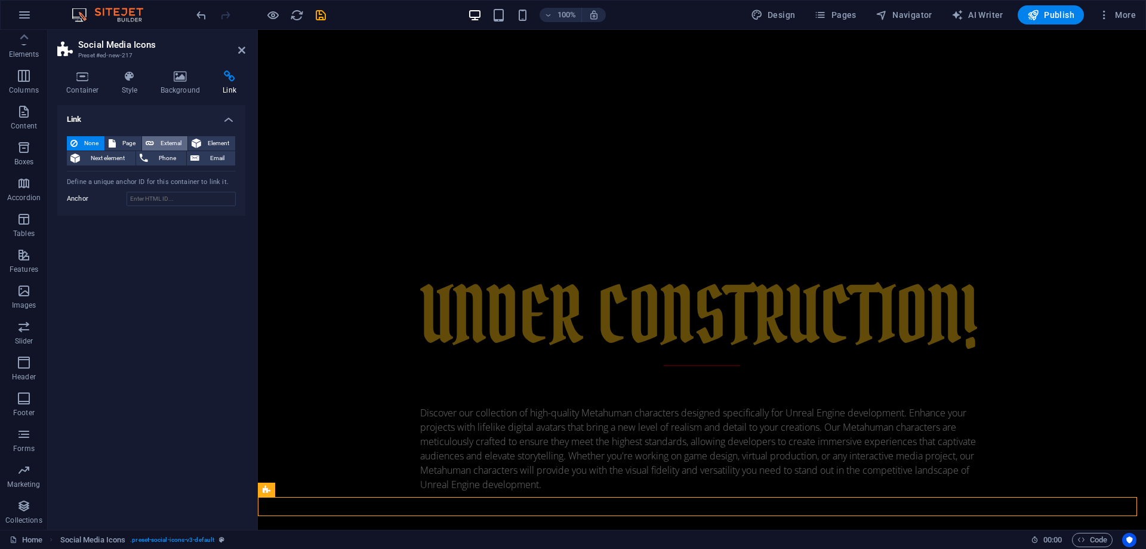
click at [162, 143] on span "External" at bounding box center [171, 143] width 26 height 14
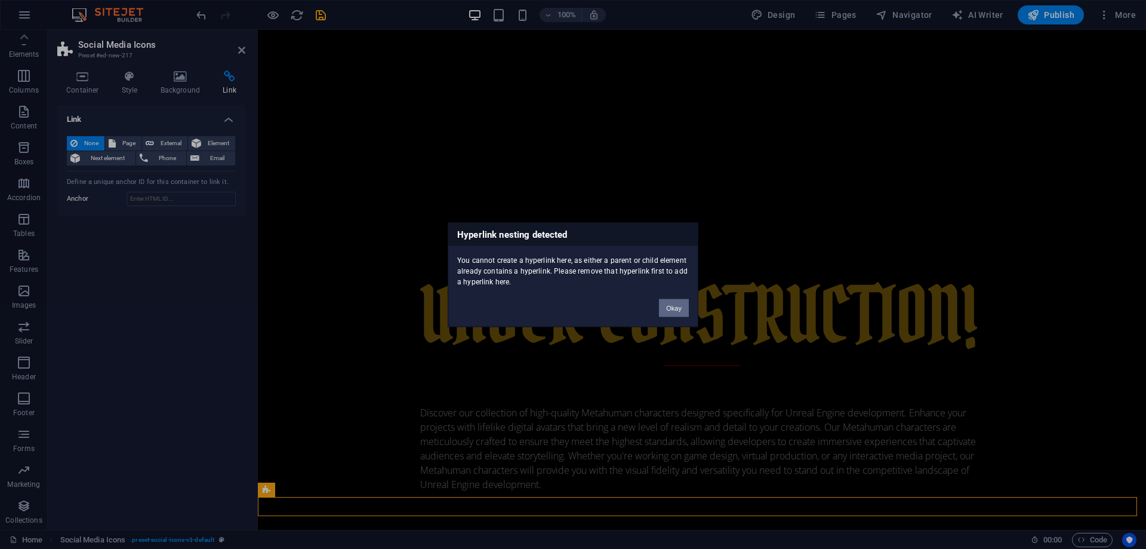
click at [669, 307] on button "Okay" at bounding box center [674, 307] width 30 height 18
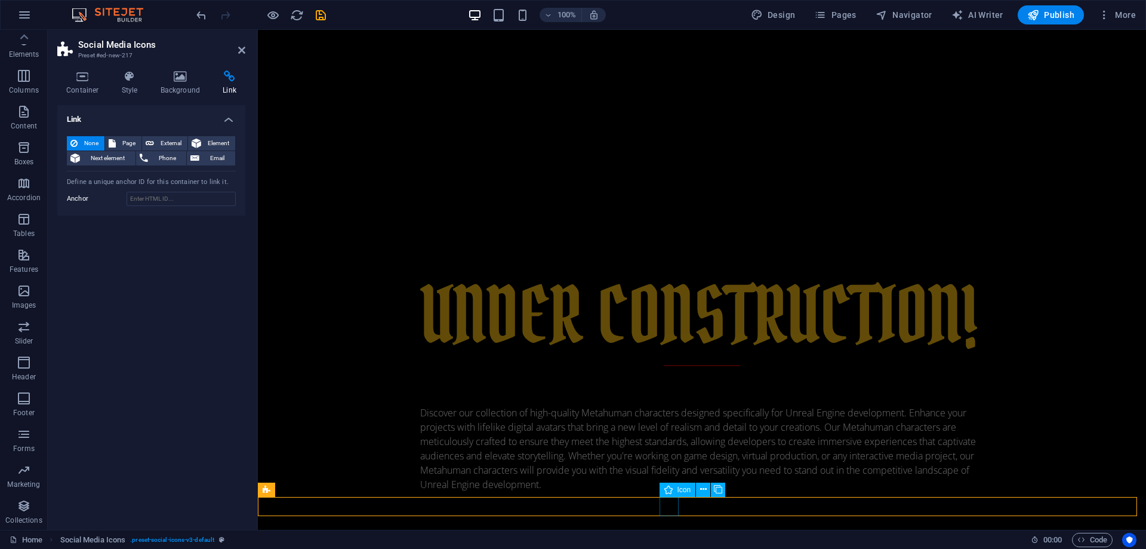
click at [731, 488] on icon at bounding box center [732, 489] width 7 height 13
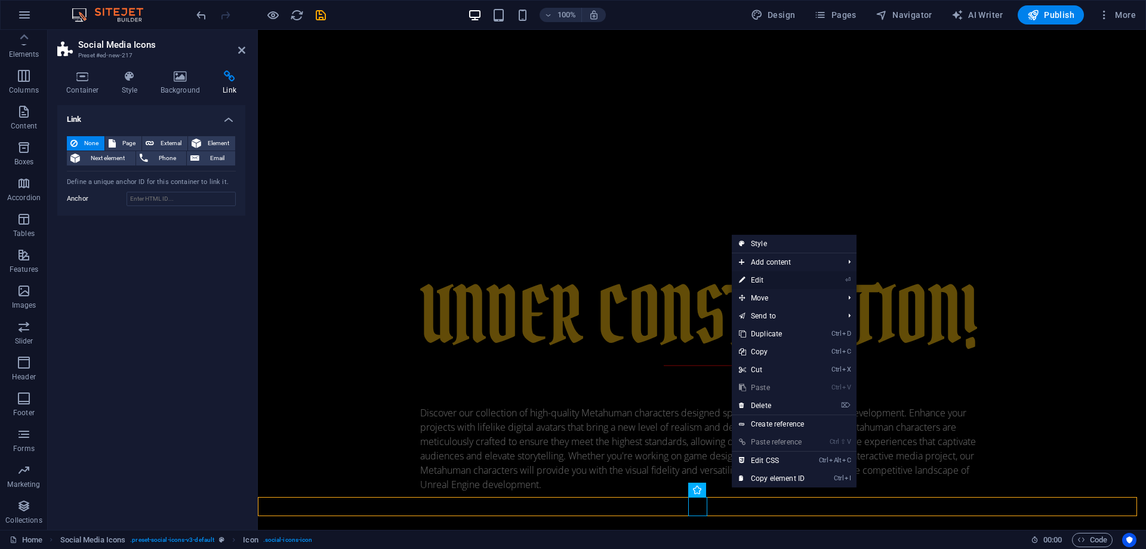
drag, startPoint x: 748, startPoint y: 277, endPoint x: 466, endPoint y: 262, distance: 282.7
click at [748, 277] on link "⏎ Edit" at bounding box center [772, 280] width 80 height 18
select select "xMidYMid"
select select "px"
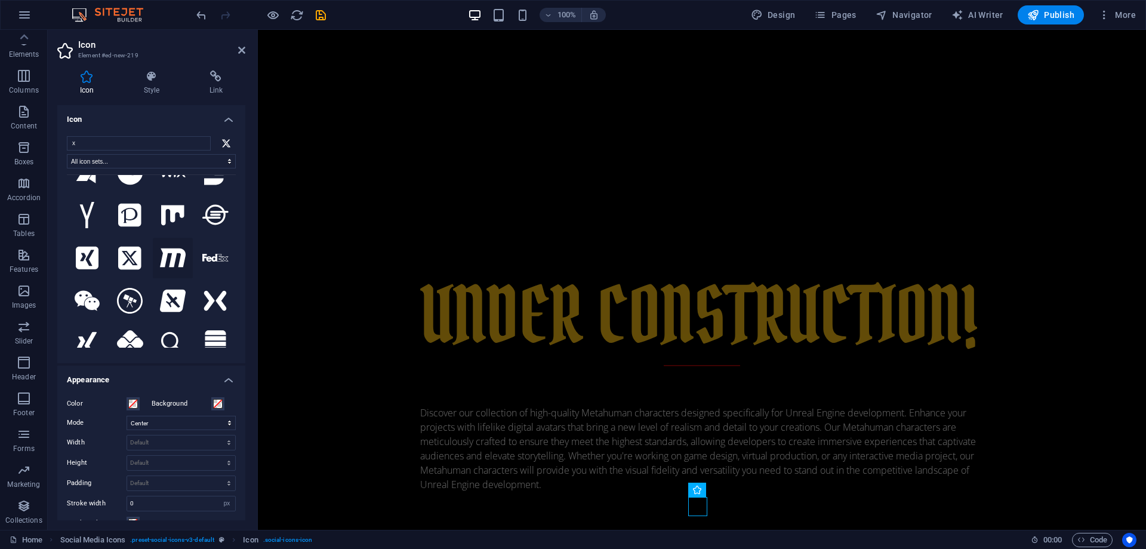
scroll to position [1114, 0]
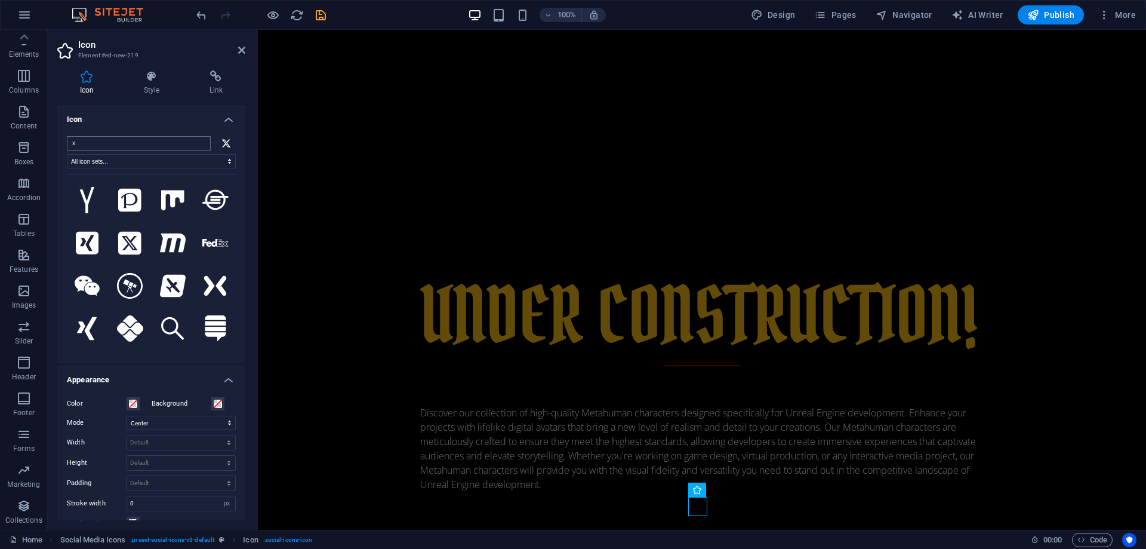
click at [88, 136] on input "x" at bounding box center [139, 143] width 144 height 14
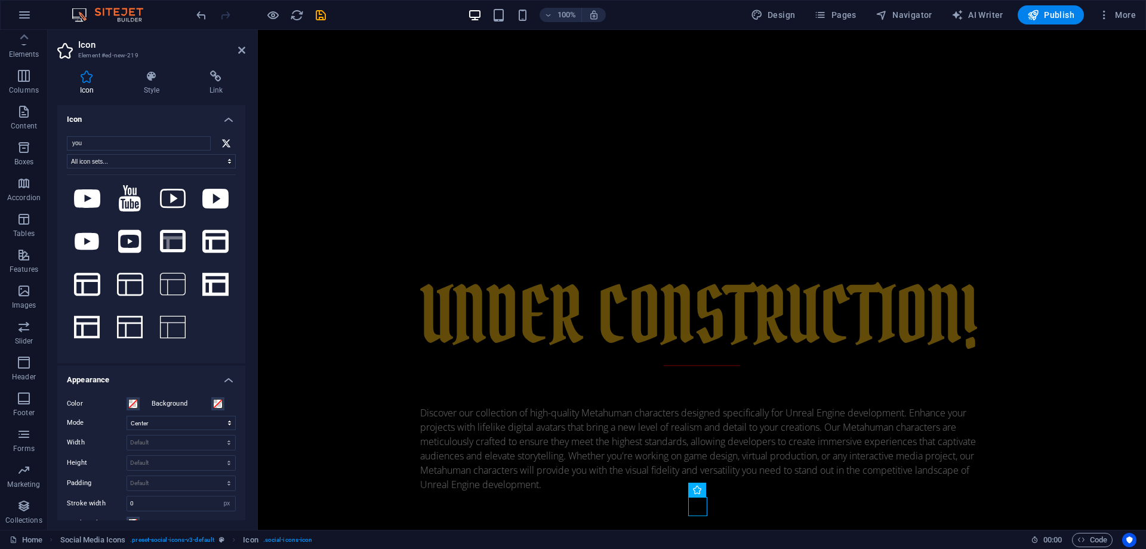
scroll to position [39, 0]
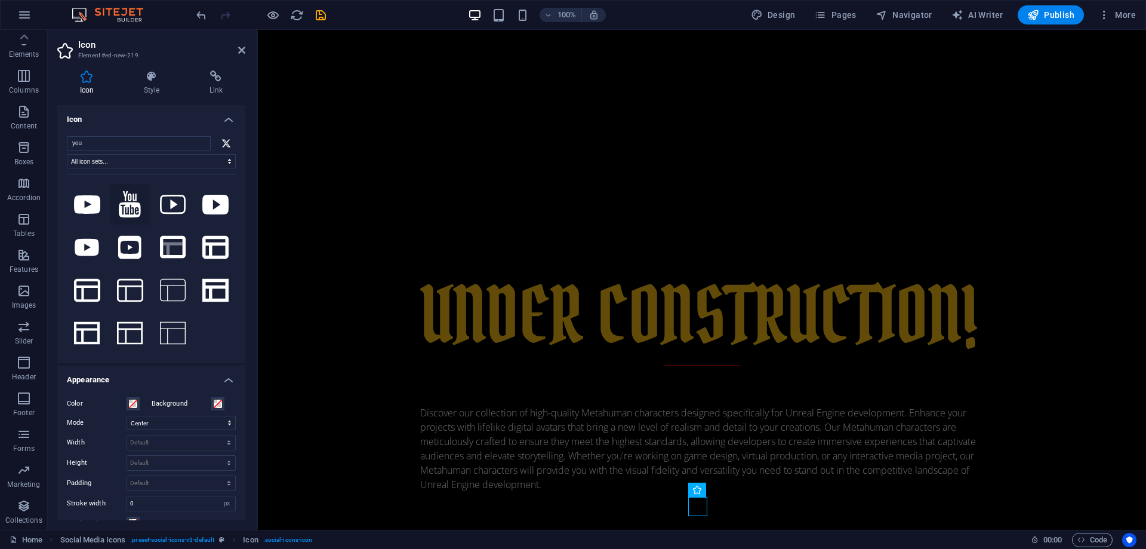
type input "you"
click at [123, 199] on icon at bounding box center [129, 204] width 21 height 26
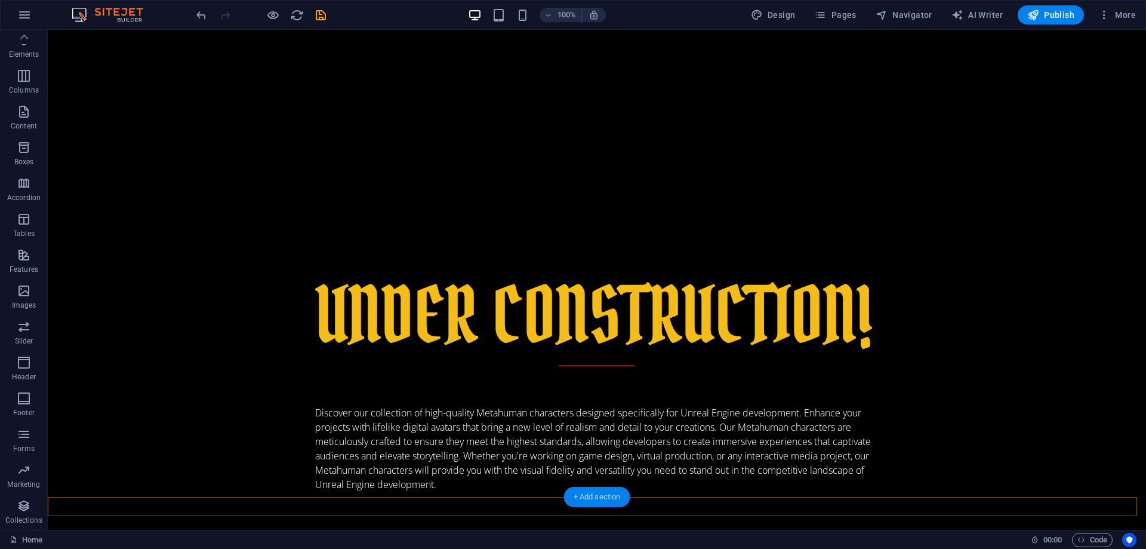
click at [608, 503] on div "+ Add section" at bounding box center [597, 496] width 66 height 20
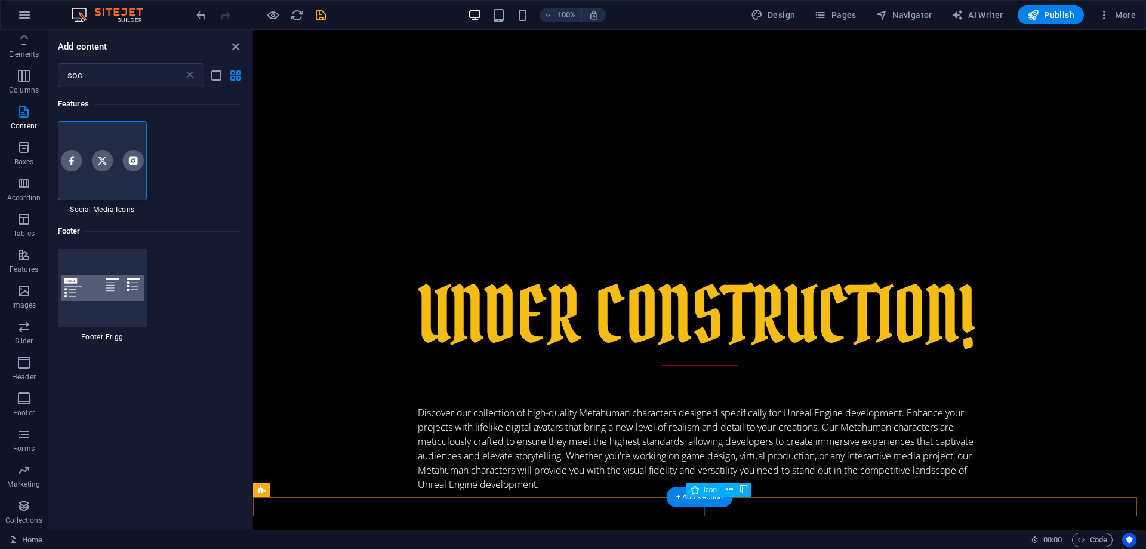
click at [725, 492] on button at bounding box center [729, 489] width 14 height 14
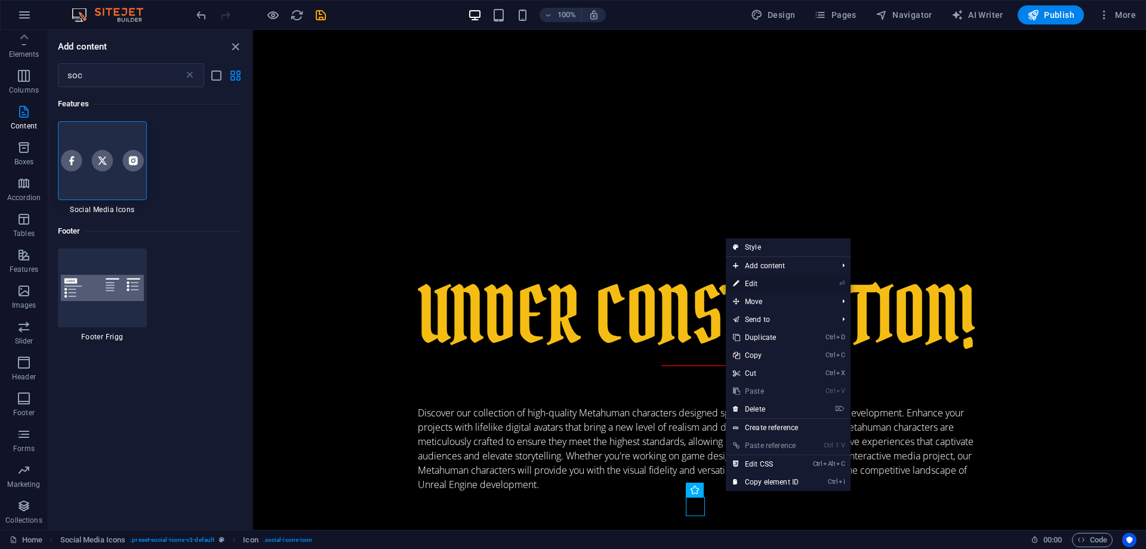
click at [755, 281] on link "⏎ Edit" at bounding box center [766, 284] width 80 height 18
select select "xMidYMid"
select select "px"
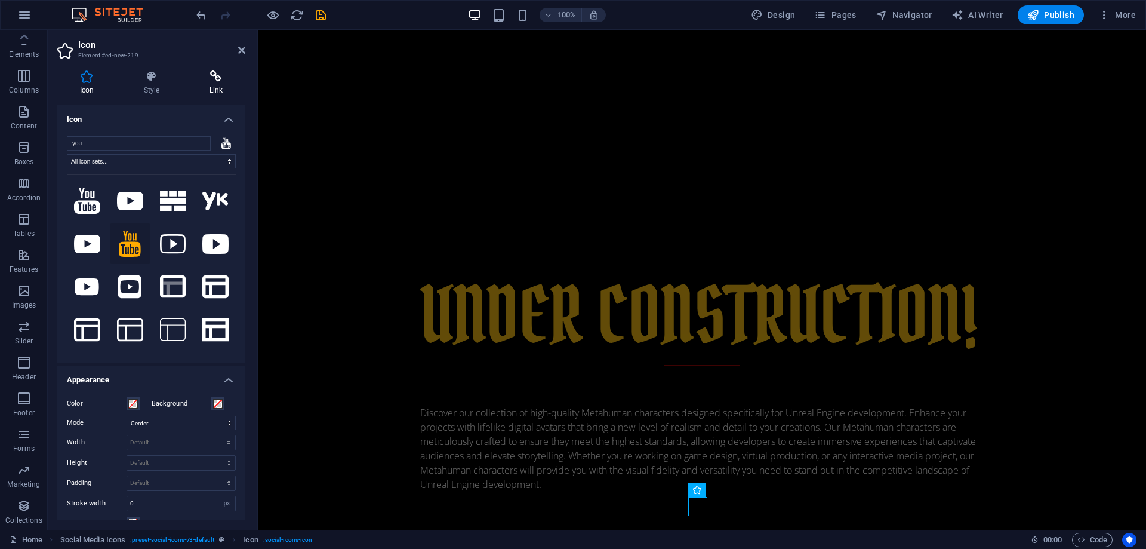
click at [215, 80] on icon at bounding box center [216, 76] width 58 height 12
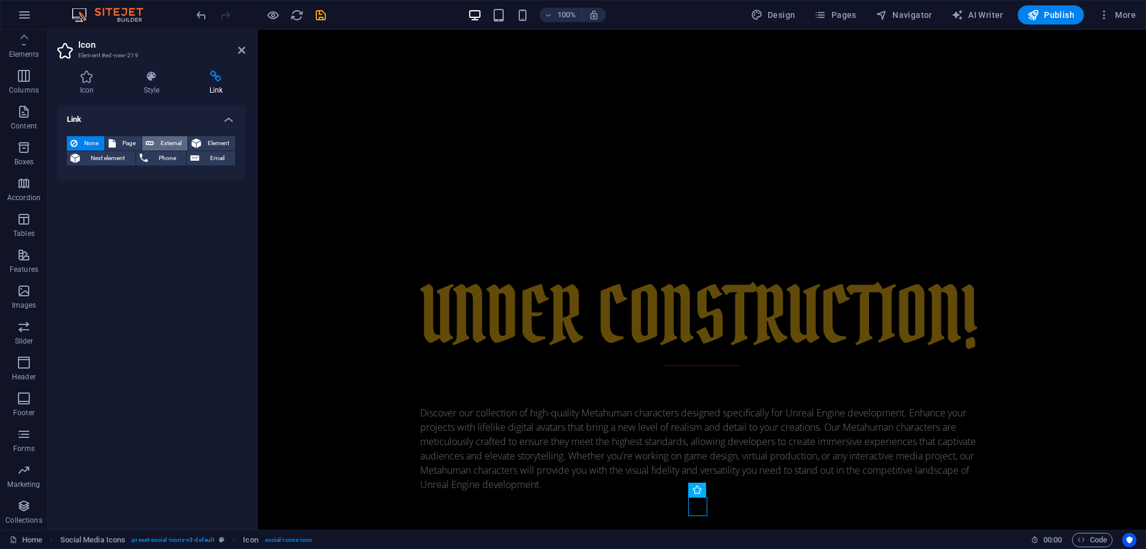
click at [152, 141] on icon at bounding box center [150, 143] width 8 height 14
select select "blank"
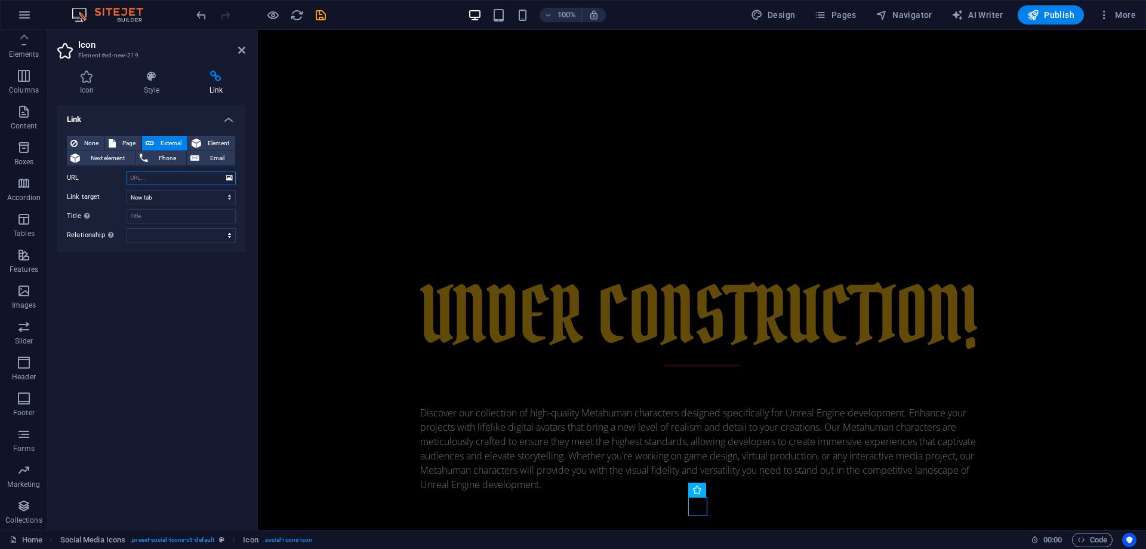
paste input "https://www.youtube.com/@BrokenArrowAssets"
type input "https://www.youtube.com/@BrokenArrowAssets"
click at [153, 342] on div "Link None Page External Element Next element Phone Email Page Home About us Ser…" at bounding box center [151, 312] width 188 height 415
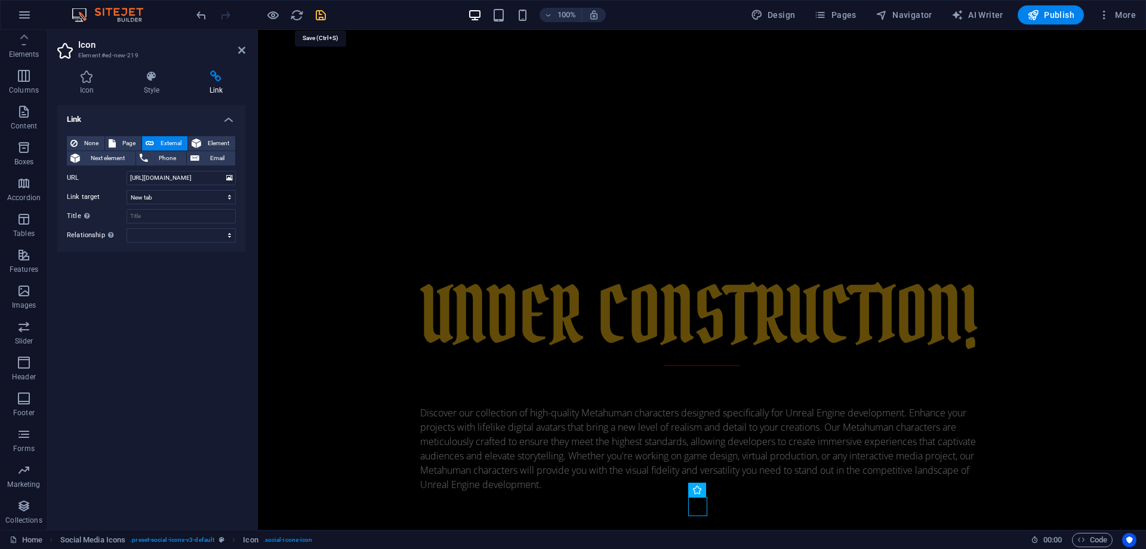
click at [316, 11] on icon "save" at bounding box center [321, 15] width 14 height 14
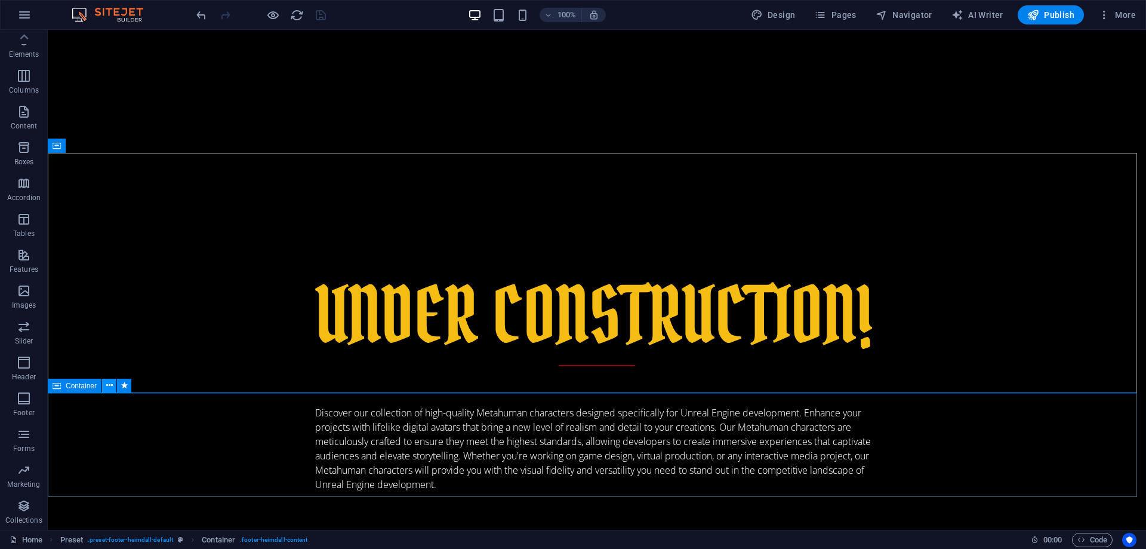
click at [109, 386] on icon at bounding box center [109, 385] width 7 height 13
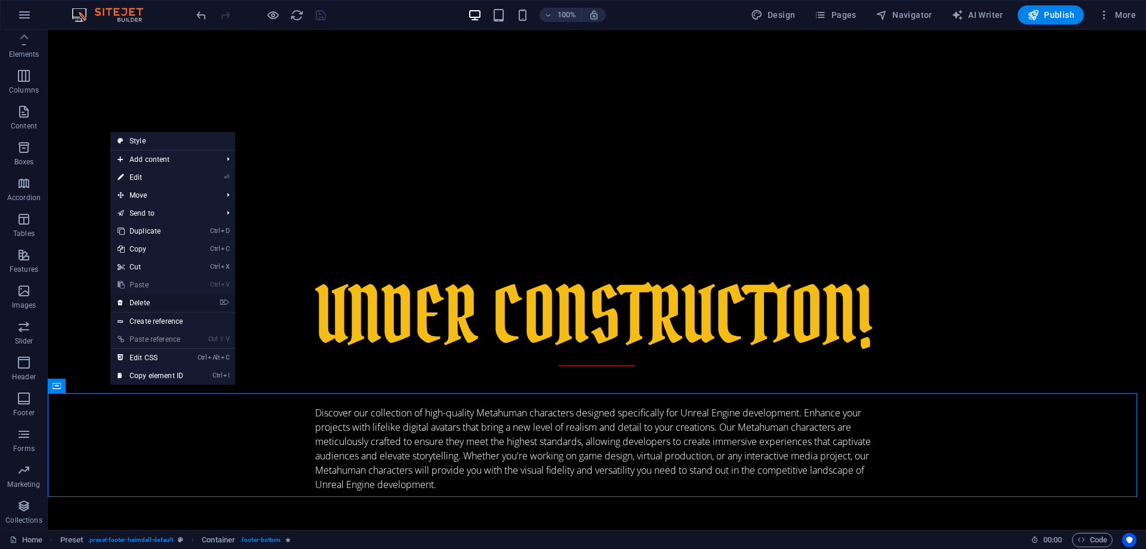
click at [141, 307] on link "⌦ Delete" at bounding box center [150, 303] width 80 height 18
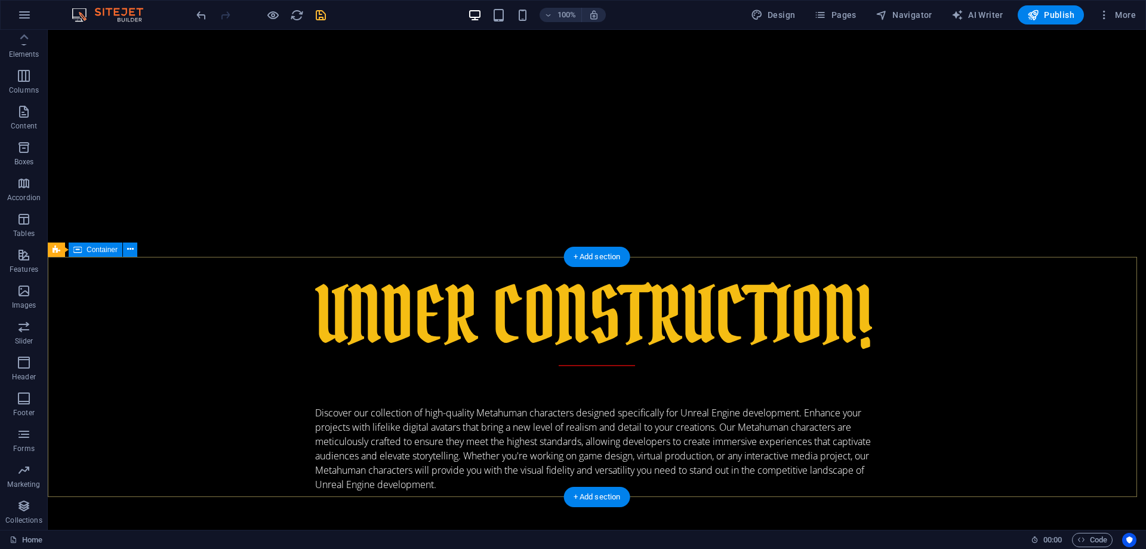
scroll to position [446, 0]
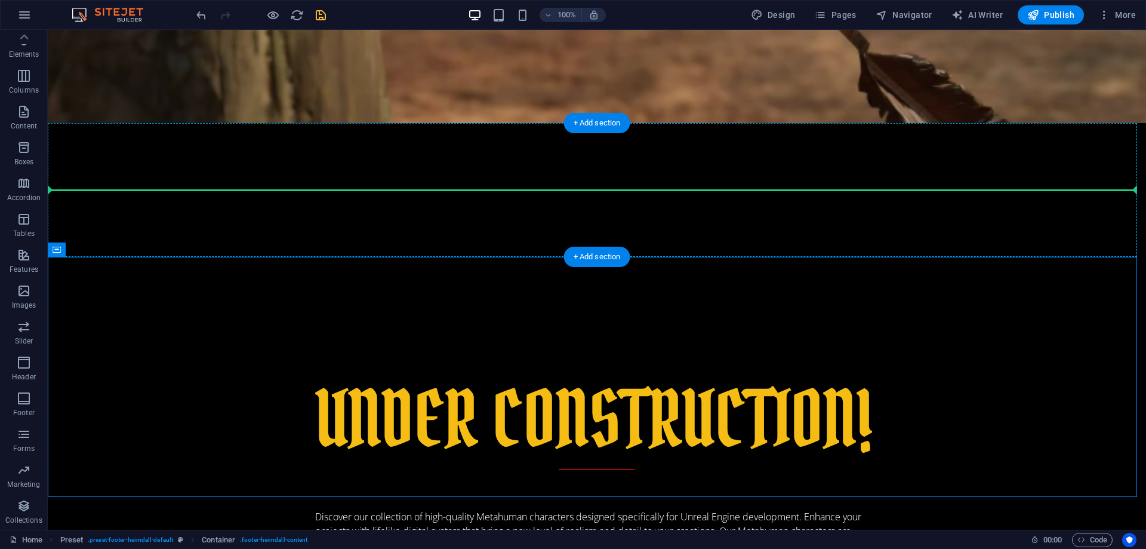
drag, startPoint x: 170, startPoint y: 275, endPoint x: 113, endPoint y: 165, distance: 123.3
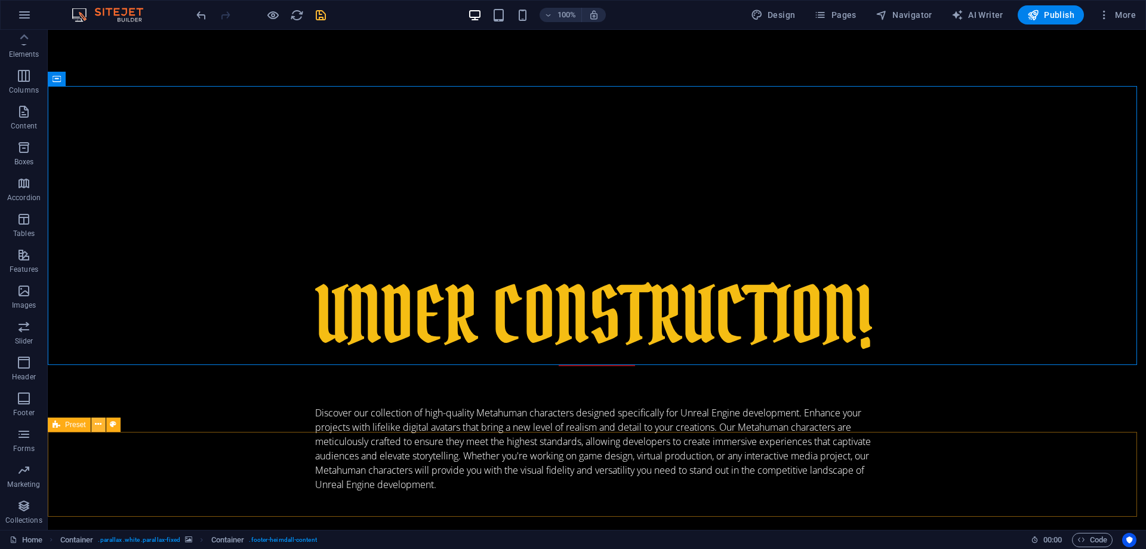
click at [98, 426] on icon at bounding box center [98, 424] width 7 height 13
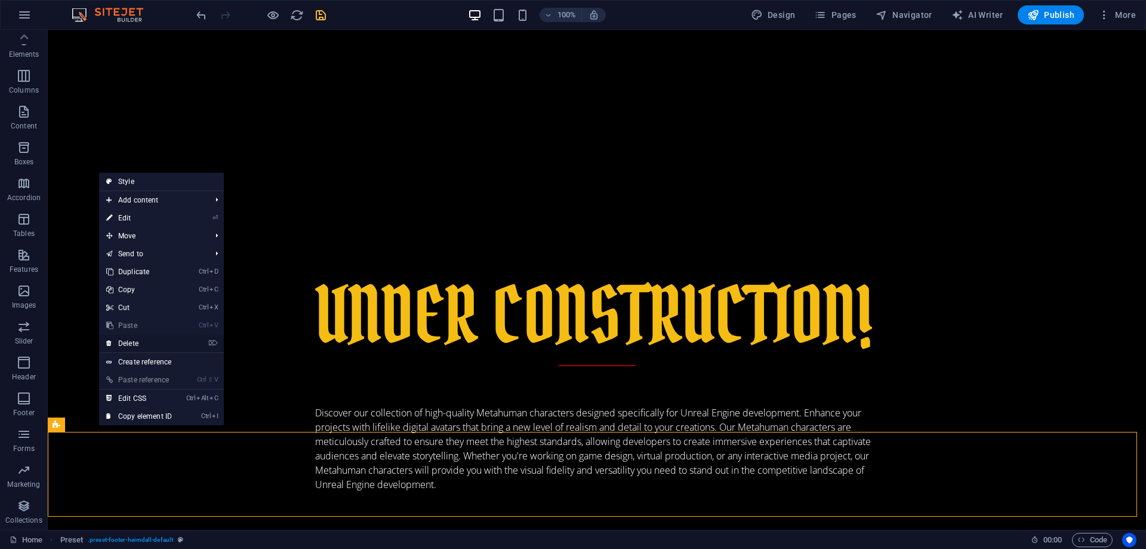
drag, startPoint x: 118, startPoint y: 341, endPoint x: 72, endPoint y: 310, distance: 56.0
click at [118, 341] on link "⌦ Delete" at bounding box center [139, 343] width 80 height 18
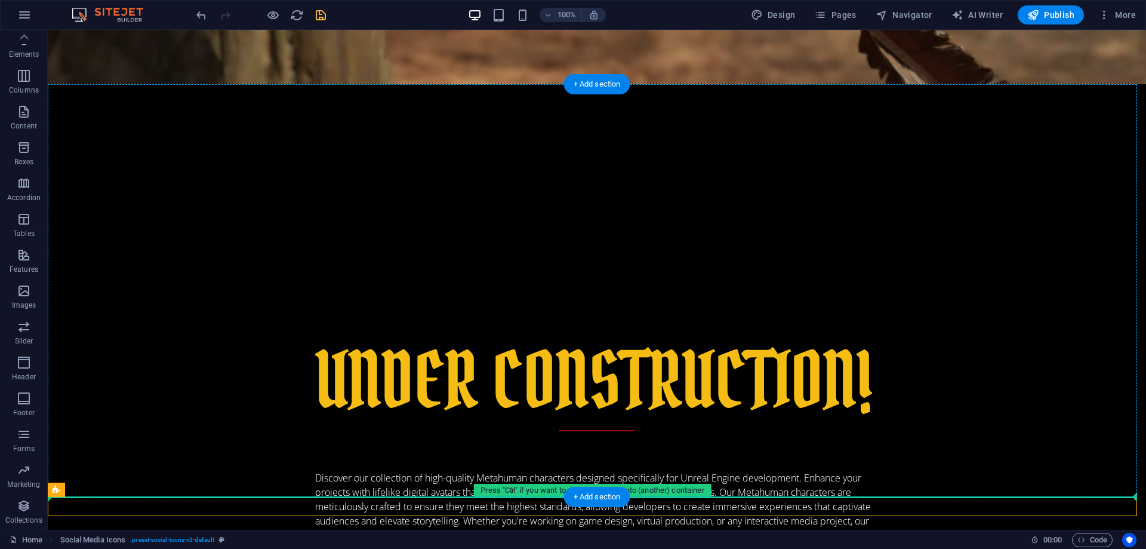
drag, startPoint x: 149, startPoint y: 522, endPoint x: 113, endPoint y: 468, distance: 65.1
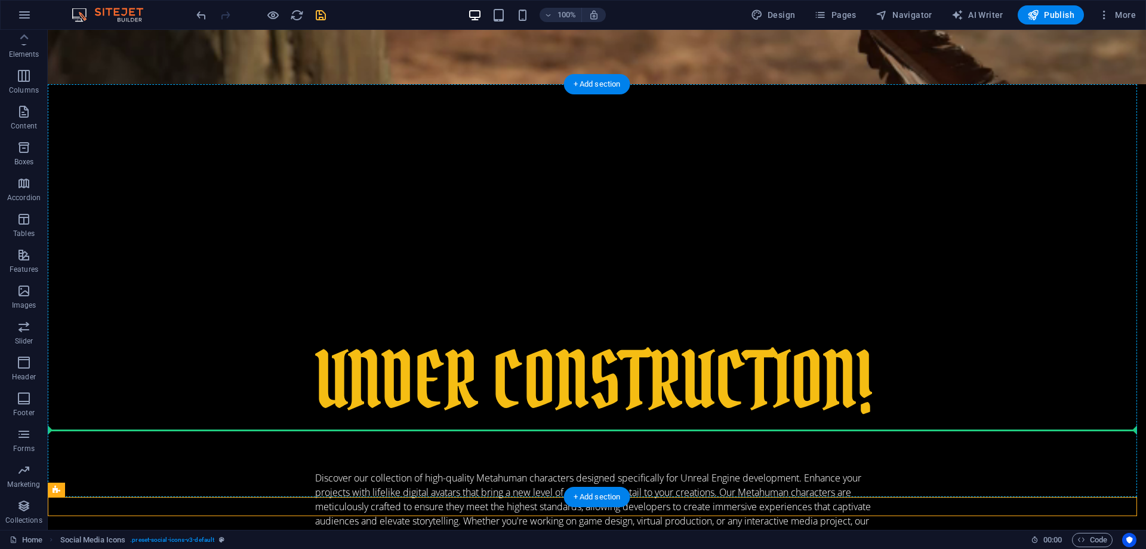
drag, startPoint x: 156, startPoint y: 521, endPoint x: 109, endPoint y: 439, distance: 94.7
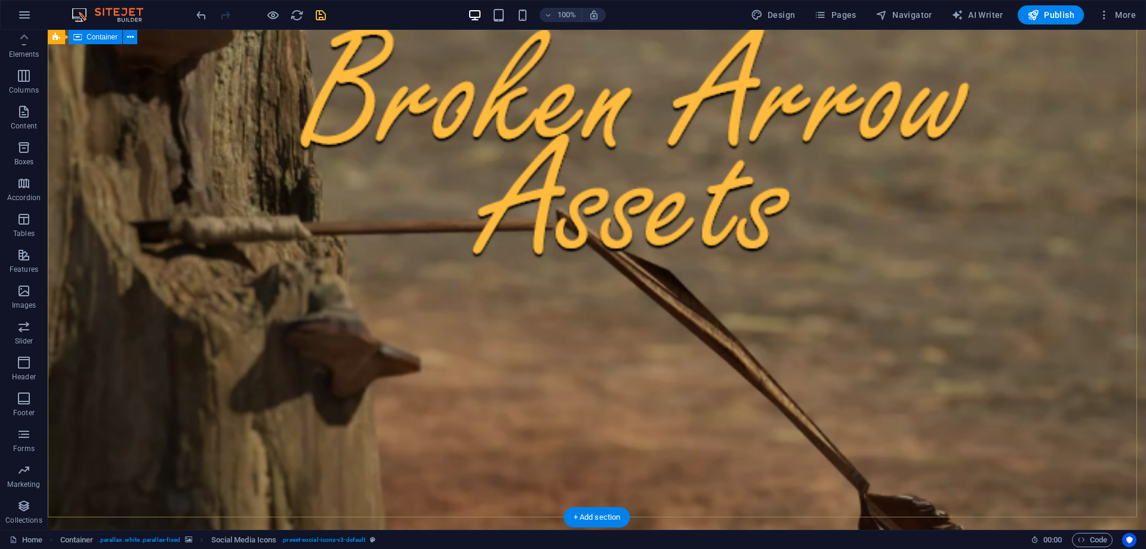
scroll to position [0, 0]
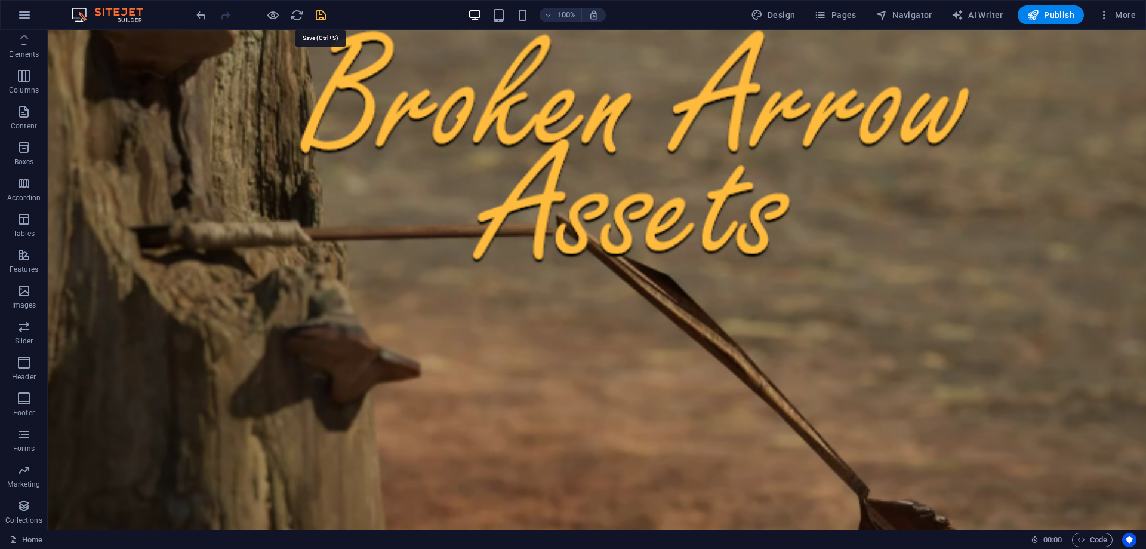
click at [322, 16] on icon "save" at bounding box center [321, 15] width 14 height 14
click at [1040, 17] on span "Publish" at bounding box center [1050, 15] width 47 height 12
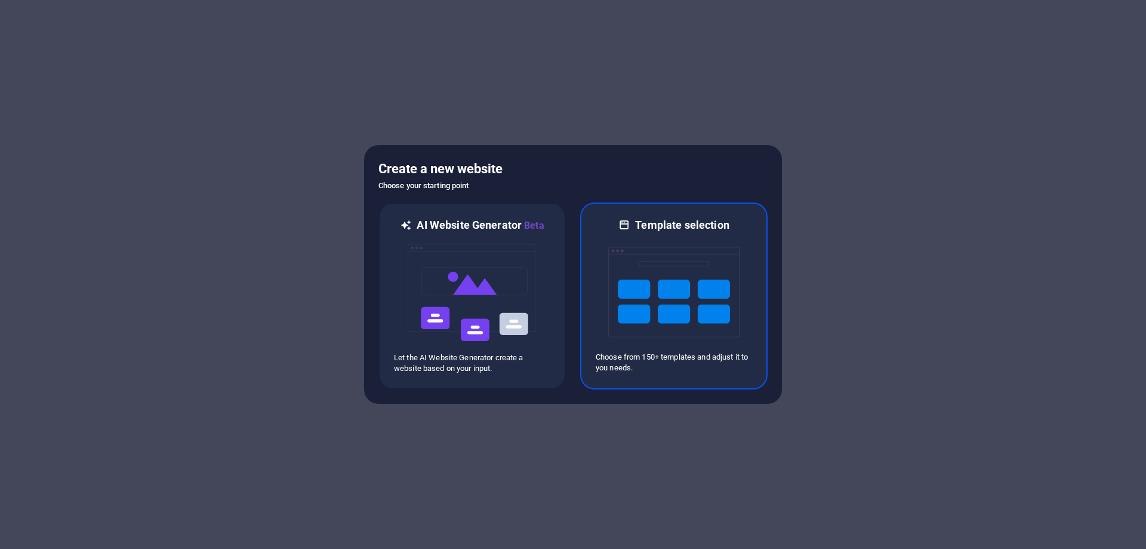
click at [654, 272] on img at bounding box center [673, 291] width 131 height 119
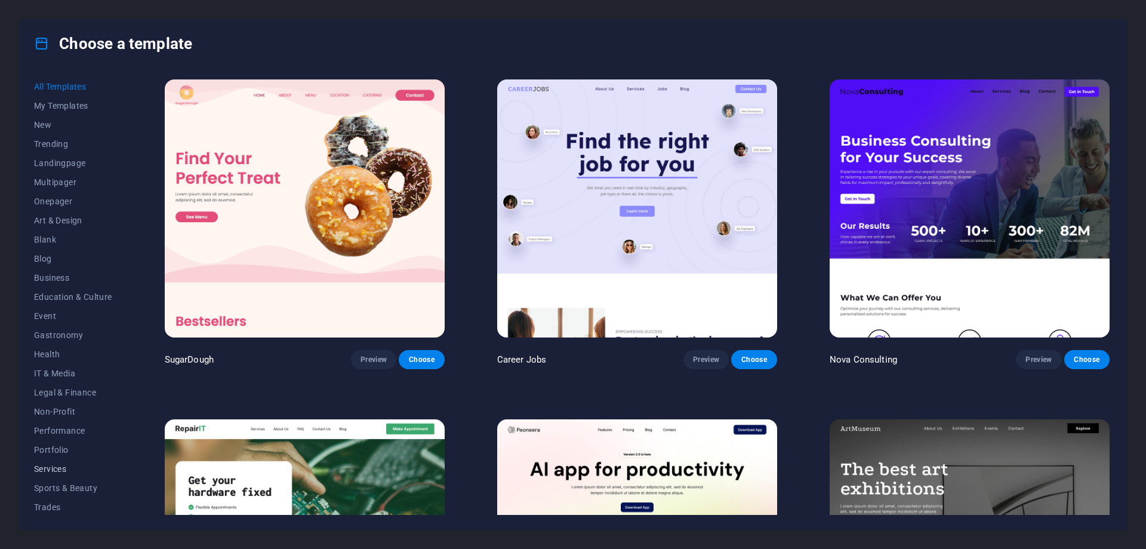
click at [41, 464] on span "Services" at bounding box center [73, 469] width 78 height 10
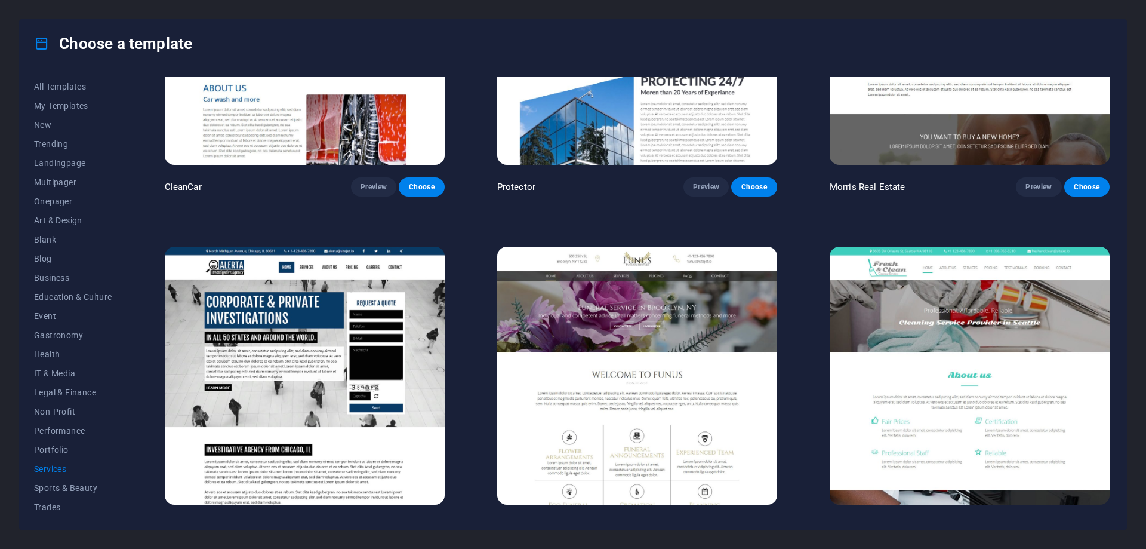
scroll to position [1671, 0]
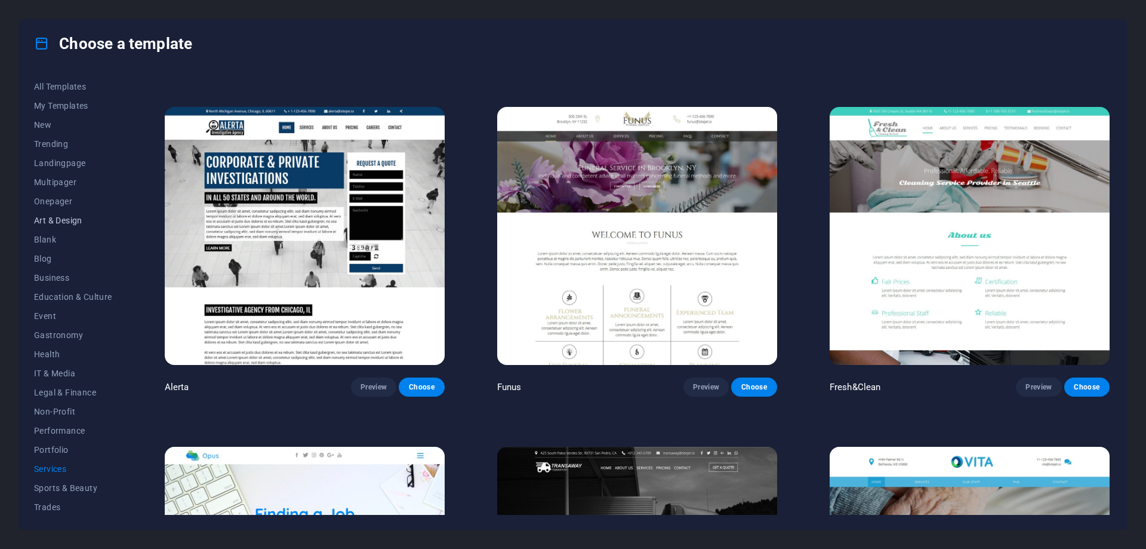
click at [37, 217] on span "Art & Design" at bounding box center [73, 220] width 78 height 10
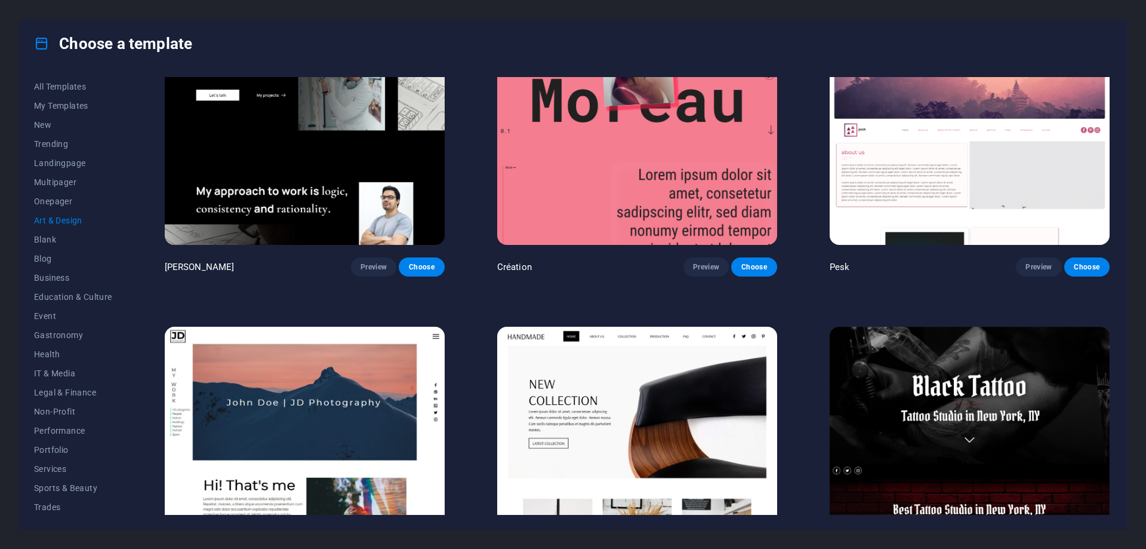
scroll to position [0, 0]
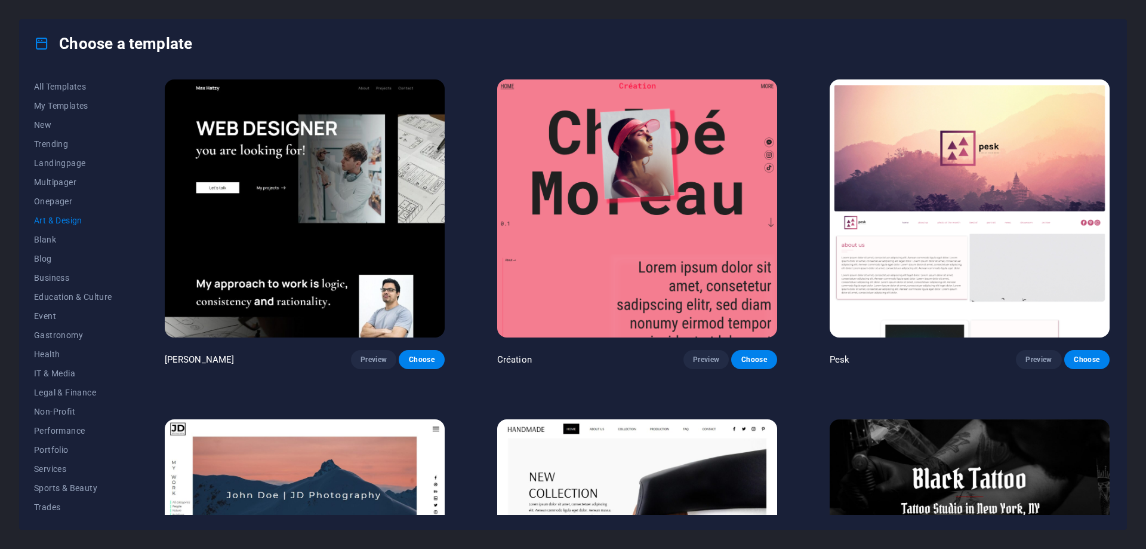
click at [220, 241] on img at bounding box center [305, 208] width 280 height 258
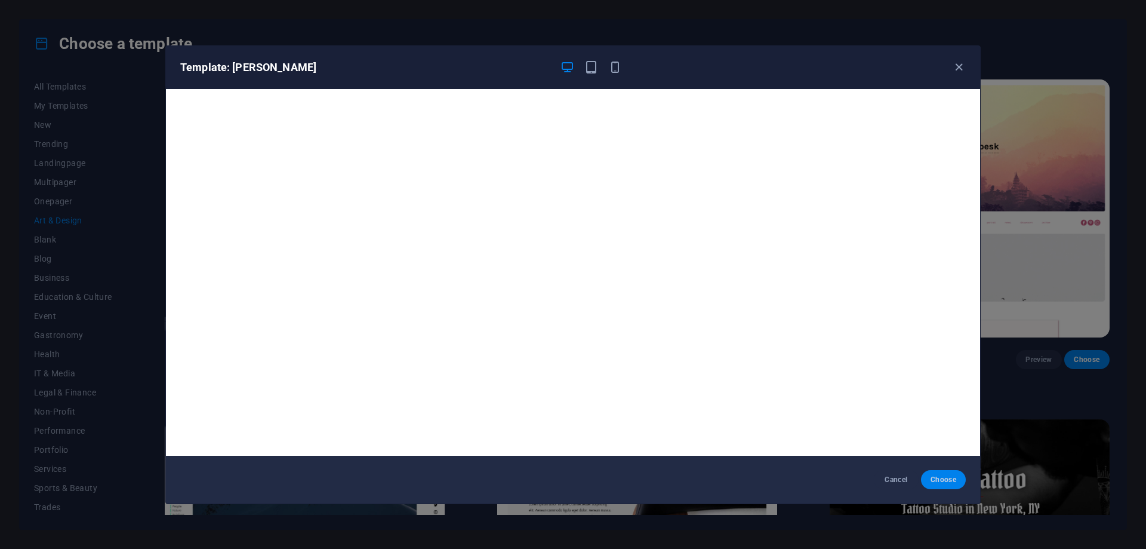
click at [944, 476] on span "Choose" at bounding box center [944, 480] width 26 height 10
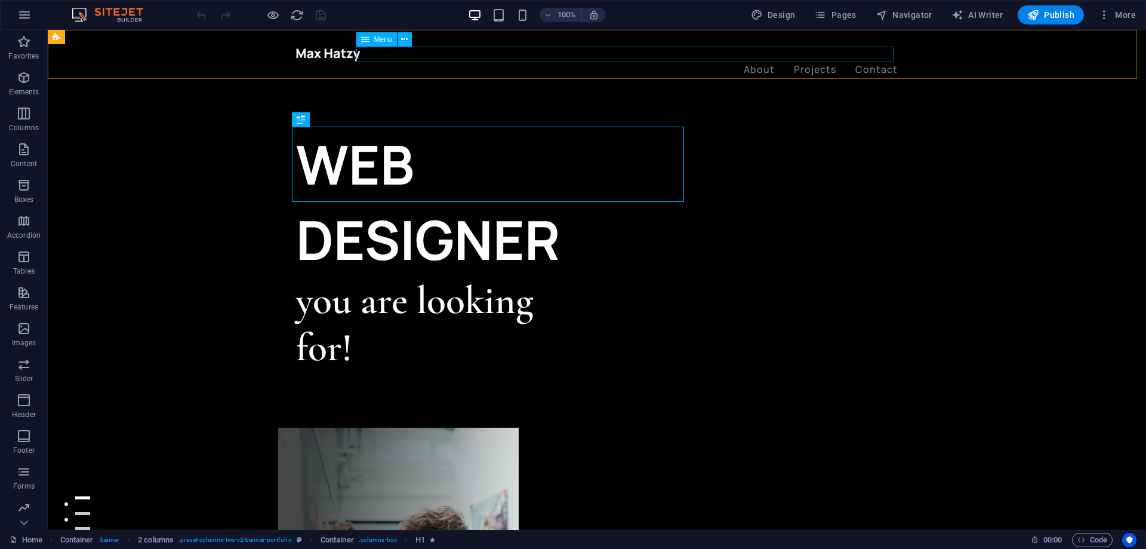
click at [357, 62] on nav "About Projects Contact" at bounding box center [597, 70] width 602 height 16
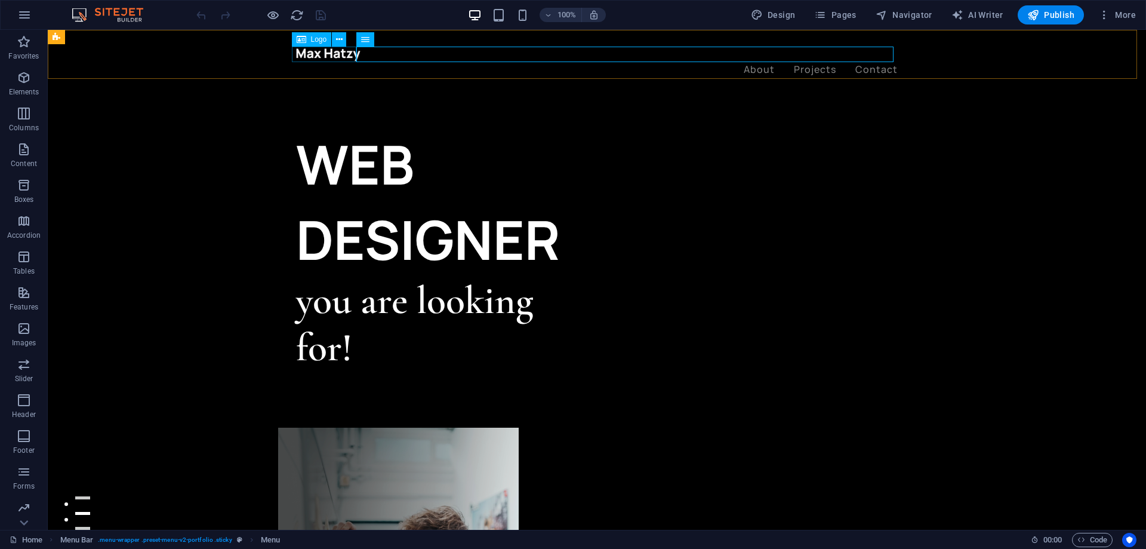
click at [343, 52] on div at bounding box center [597, 55] width 602 height 16
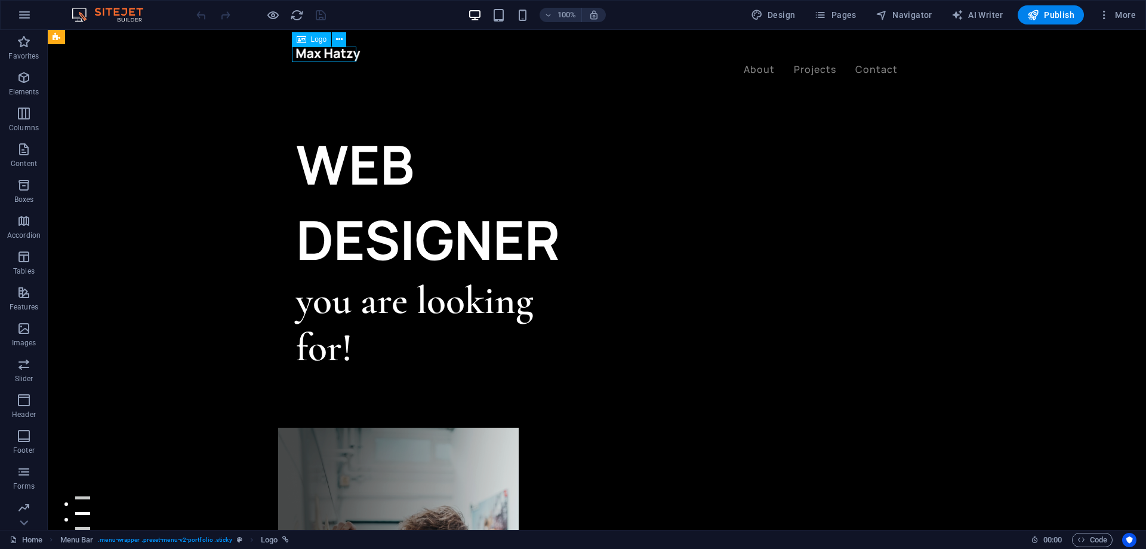
click at [352, 53] on div at bounding box center [597, 55] width 602 height 16
select select "px"
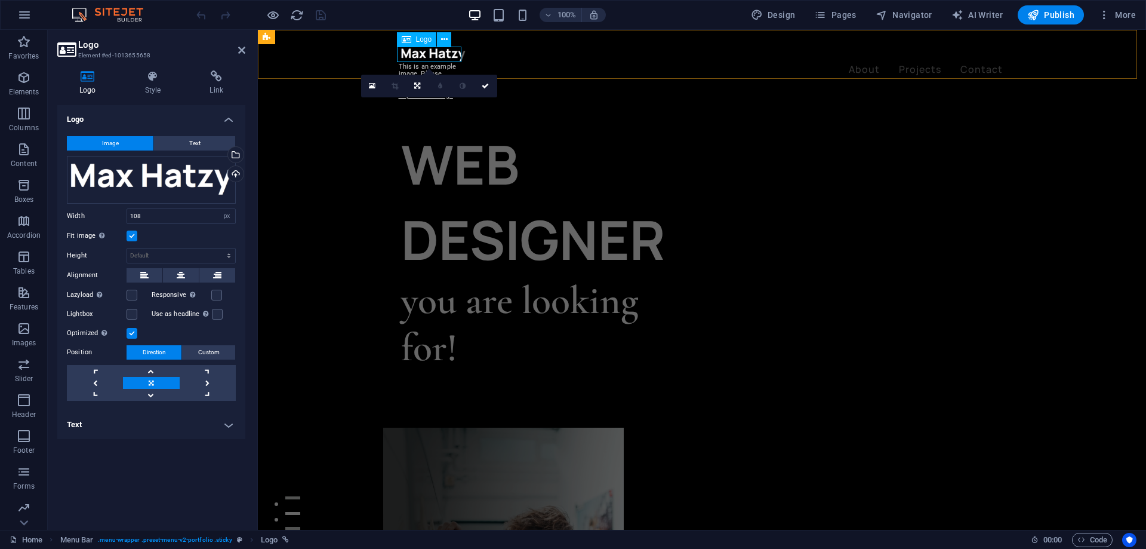
click at [430, 57] on div at bounding box center [702, 55] width 602 height 16
click at [436, 52] on div at bounding box center [702, 55] width 602 height 16
click at [371, 85] on icon at bounding box center [372, 86] width 7 height 8
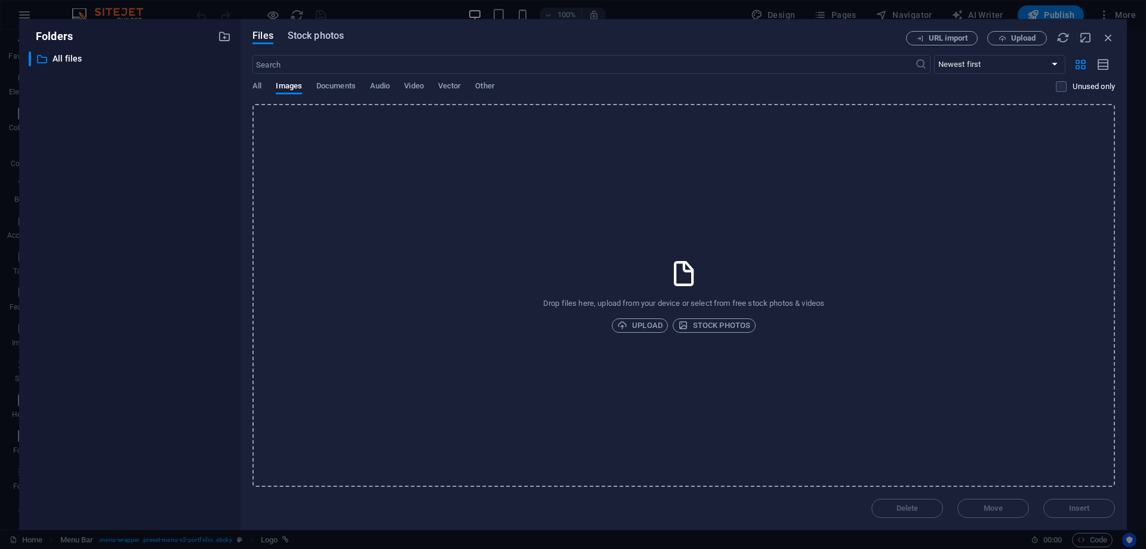
click at [309, 38] on span "Stock photos" at bounding box center [316, 36] width 56 height 14
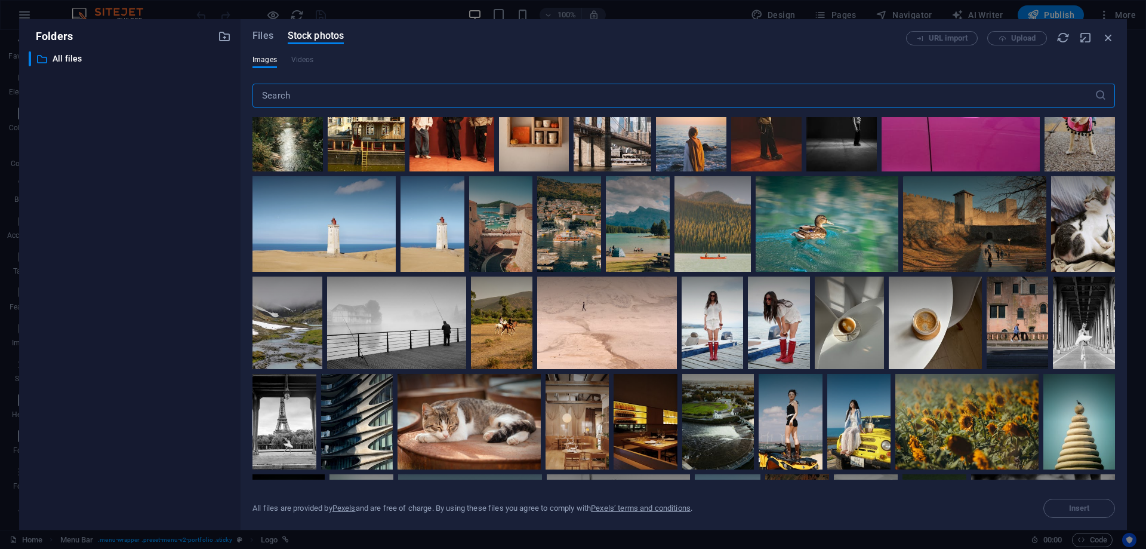
scroll to position [139, 0]
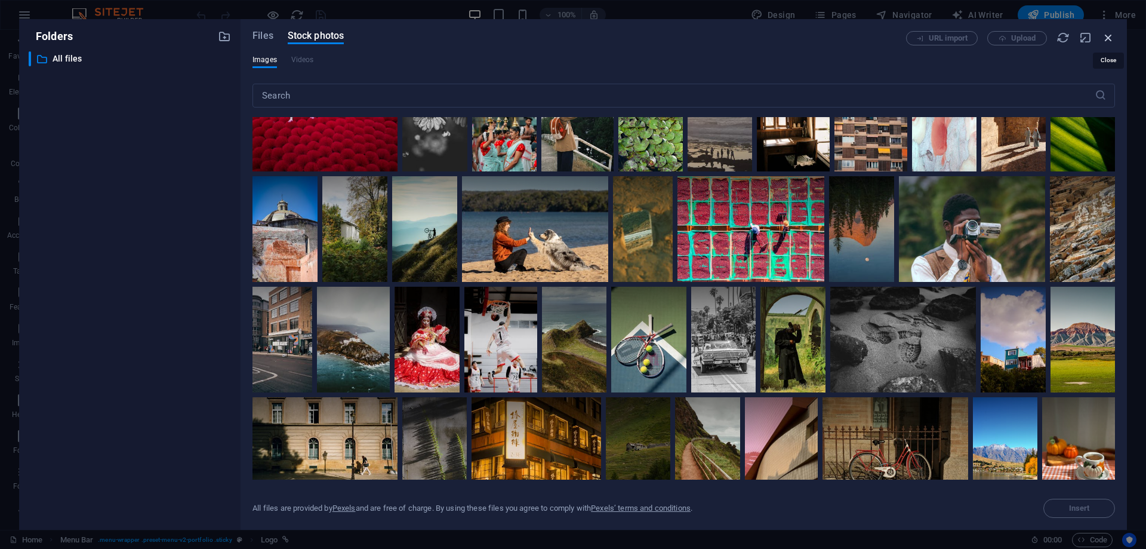
click at [1109, 37] on icon "button" at bounding box center [1108, 37] width 13 height 13
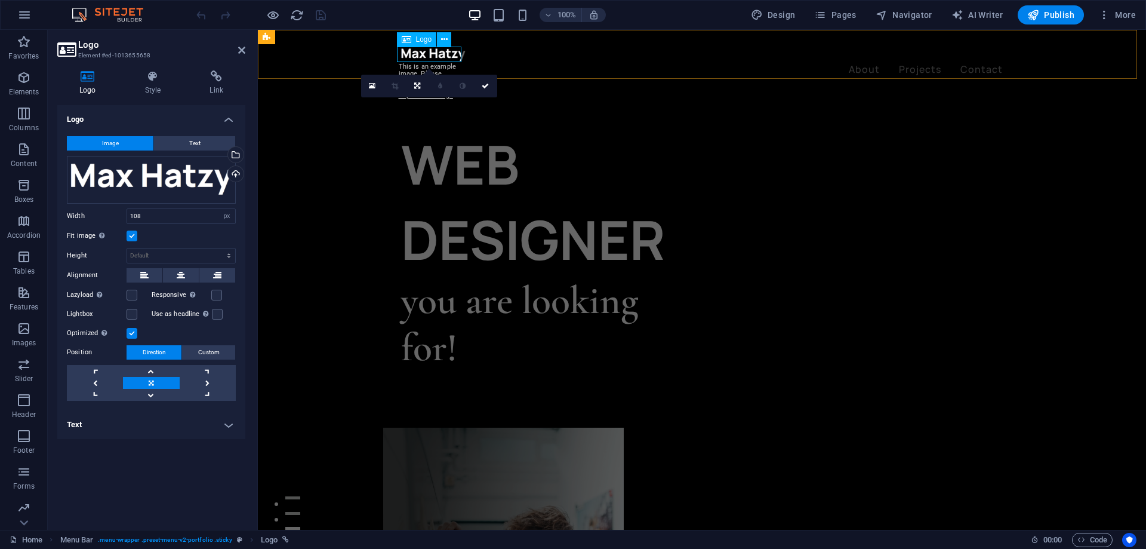
click at [420, 51] on div at bounding box center [702, 55] width 602 height 16
click at [445, 38] on icon at bounding box center [444, 39] width 7 height 13
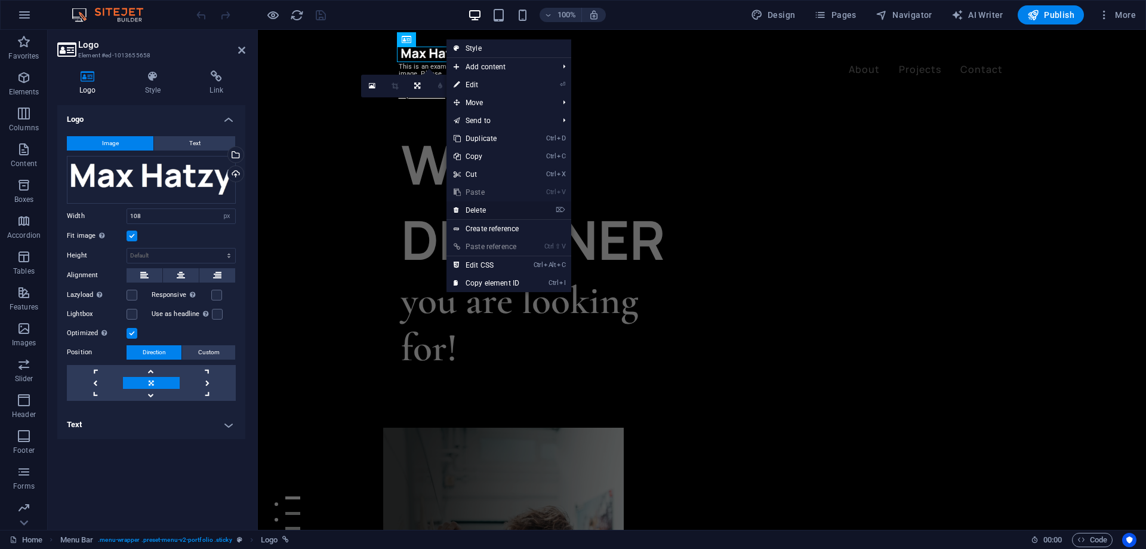
click at [491, 208] on link "⌦ Delete" at bounding box center [486, 210] width 80 height 18
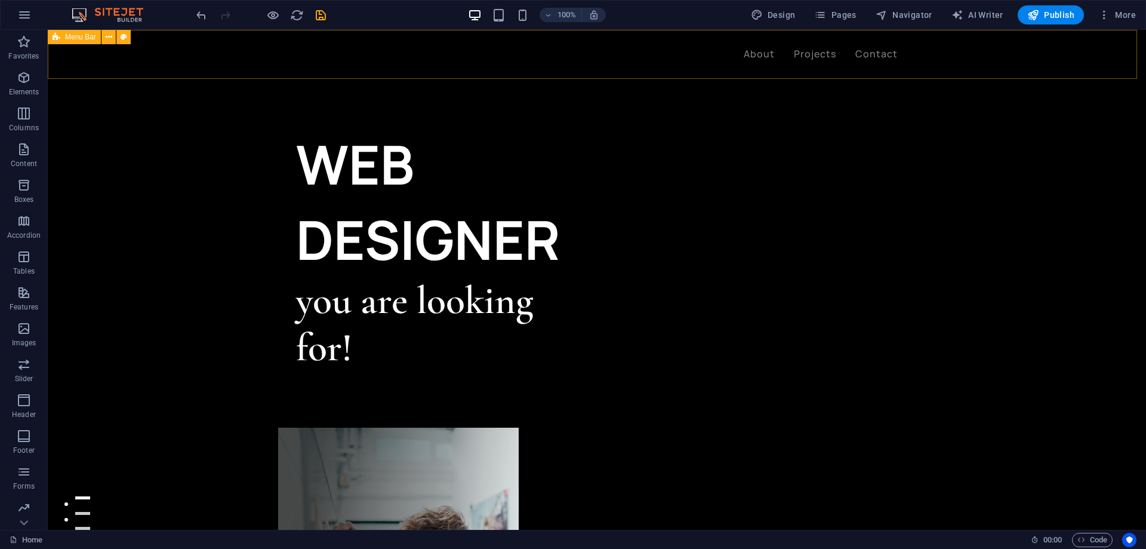
click at [379, 67] on div "About Projects Contact Menu" at bounding box center [597, 54] width 1098 height 49
click at [199, 55] on div "About Projects Contact Menu" at bounding box center [597, 54] width 1098 height 49
click at [21, 332] on icon "button" at bounding box center [24, 328] width 14 height 14
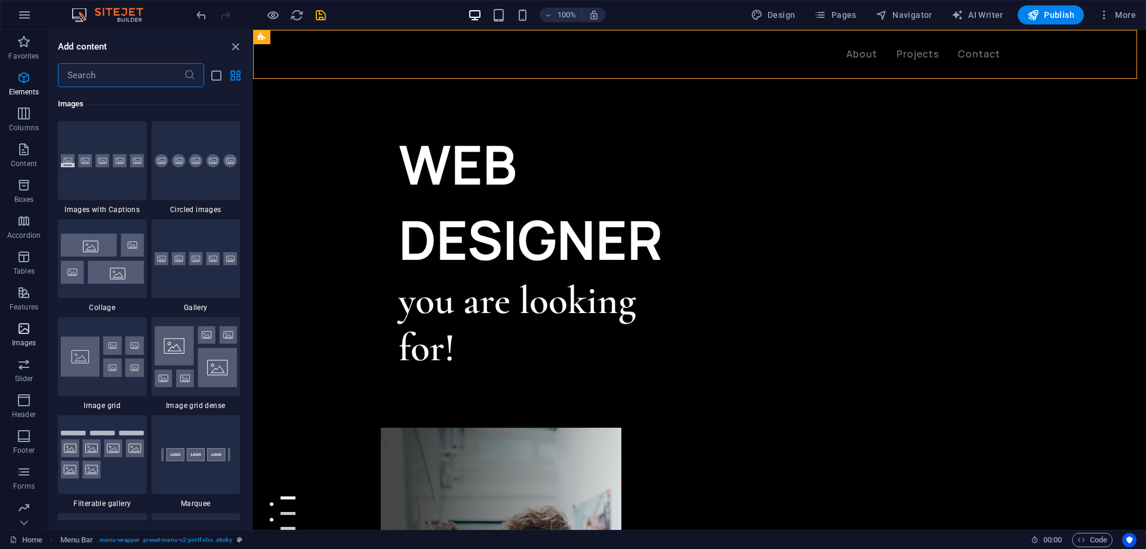
scroll to position [6053, 0]
click at [24, 71] on icon "button" at bounding box center [24, 77] width 14 height 14
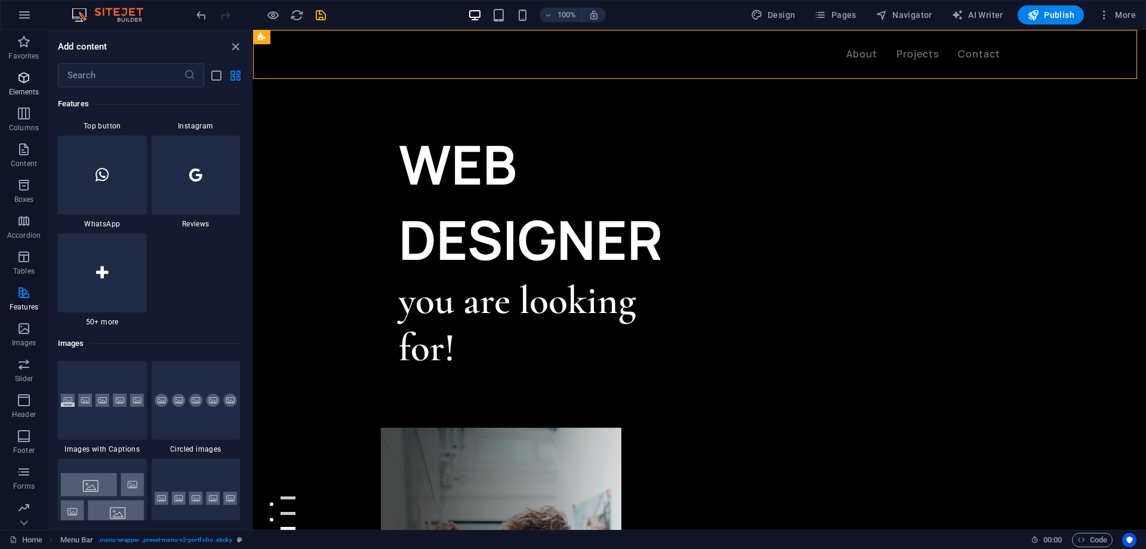
scroll to position [127, 0]
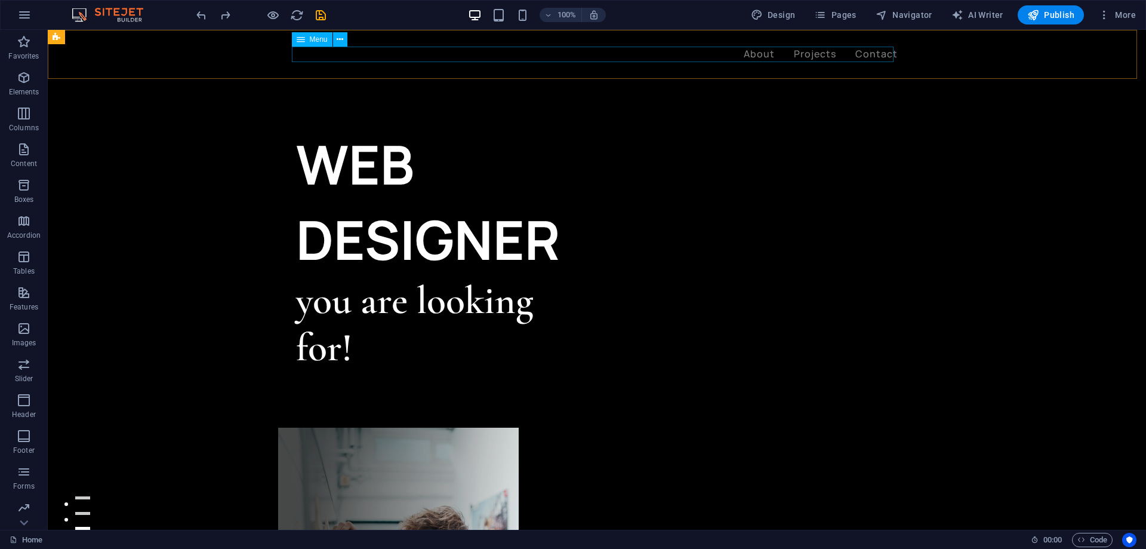
click at [424, 53] on nav "About Projects Contact" at bounding box center [597, 55] width 602 height 16
click at [301, 49] on nav "About Projects Contact" at bounding box center [597, 55] width 602 height 16
click at [255, 50] on div "About Projects Contact Menu" at bounding box center [597, 54] width 1098 height 49
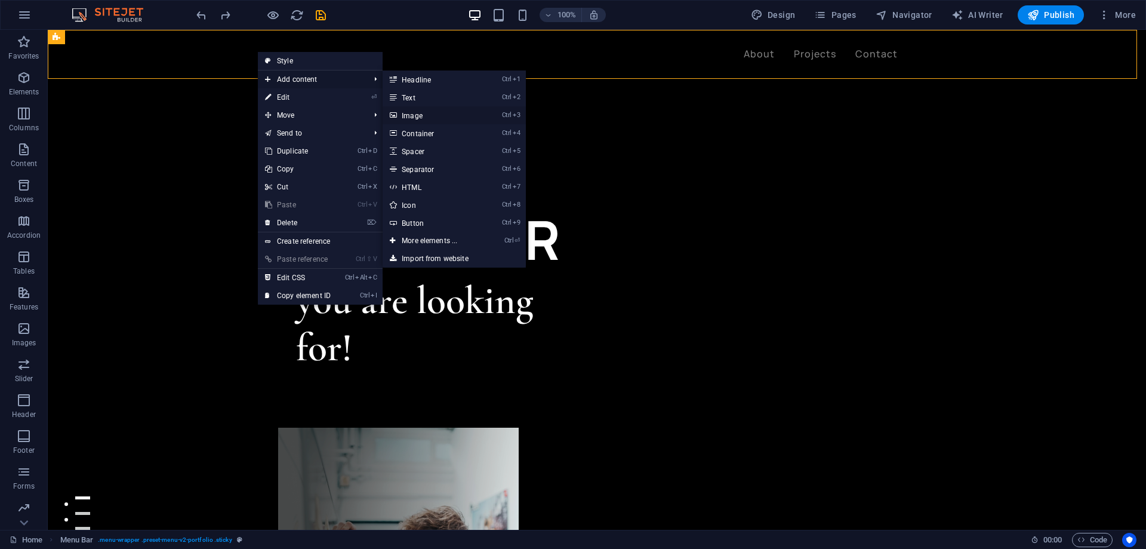
click at [400, 118] on link "Ctrl 3 Image" at bounding box center [432, 115] width 98 height 18
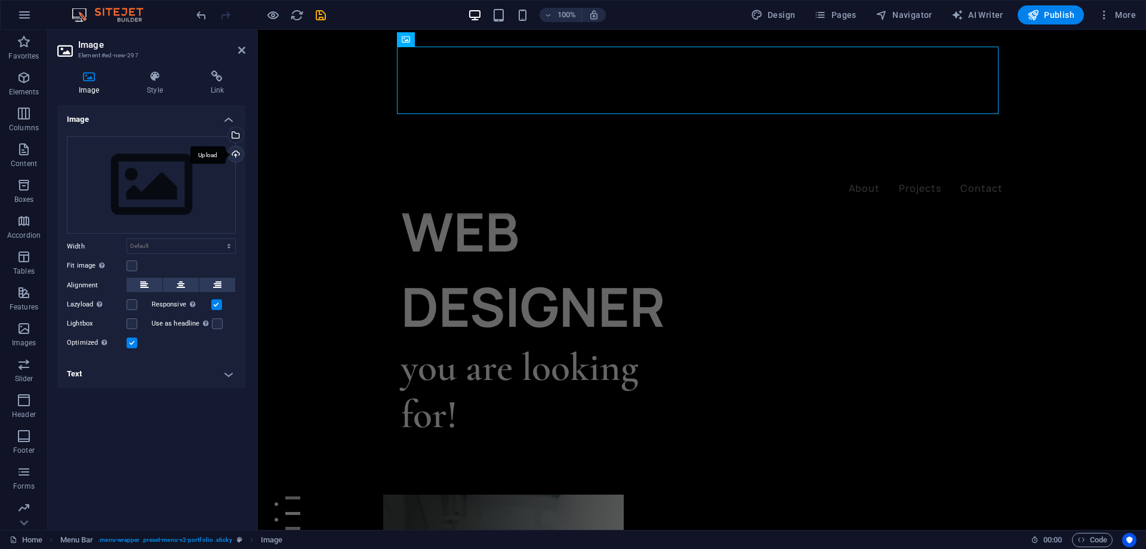
click at [237, 156] on div "Upload" at bounding box center [235, 155] width 18 height 18
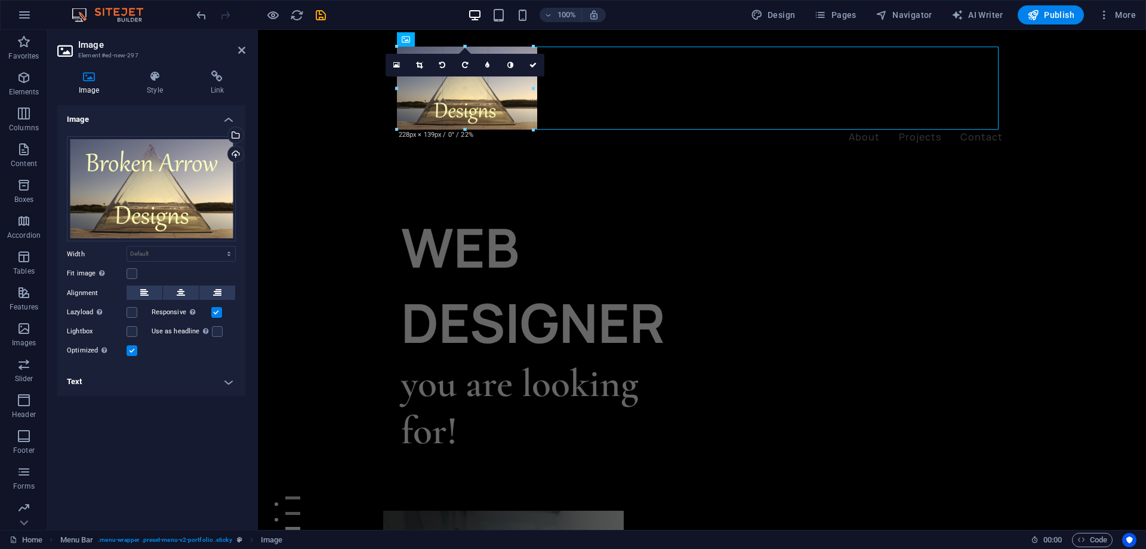
drag, startPoint x: 1001, startPoint y: 413, endPoint x: 529, endPoint y: 130, distance: 550.2
type input "228"
select select "px"
click at [367, 143] on div "About Projects Contact Menu" at bounding box center [702, 96] width 888 height 132
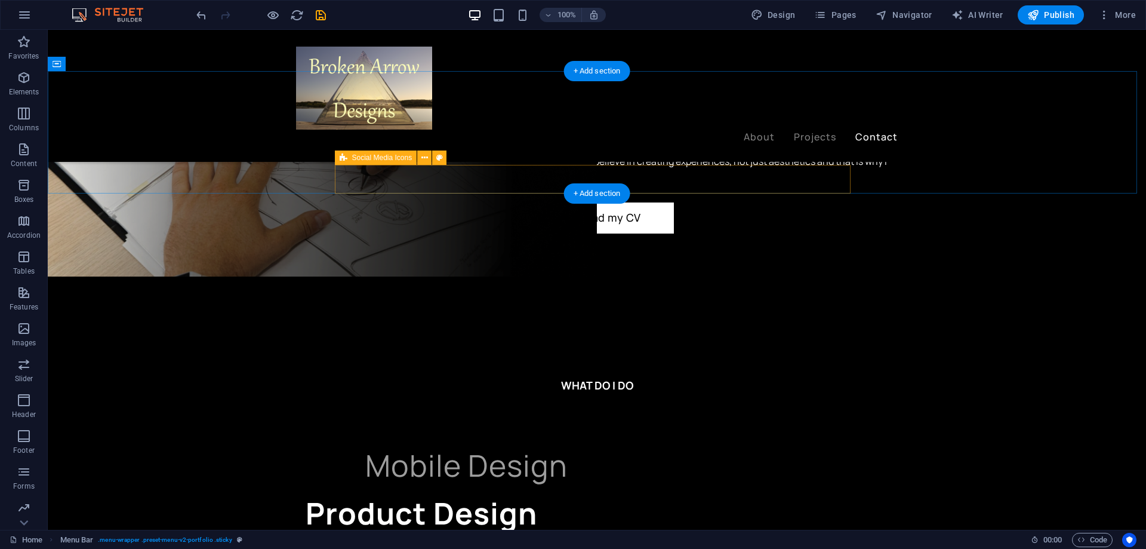
scroll to position [2986, 0]
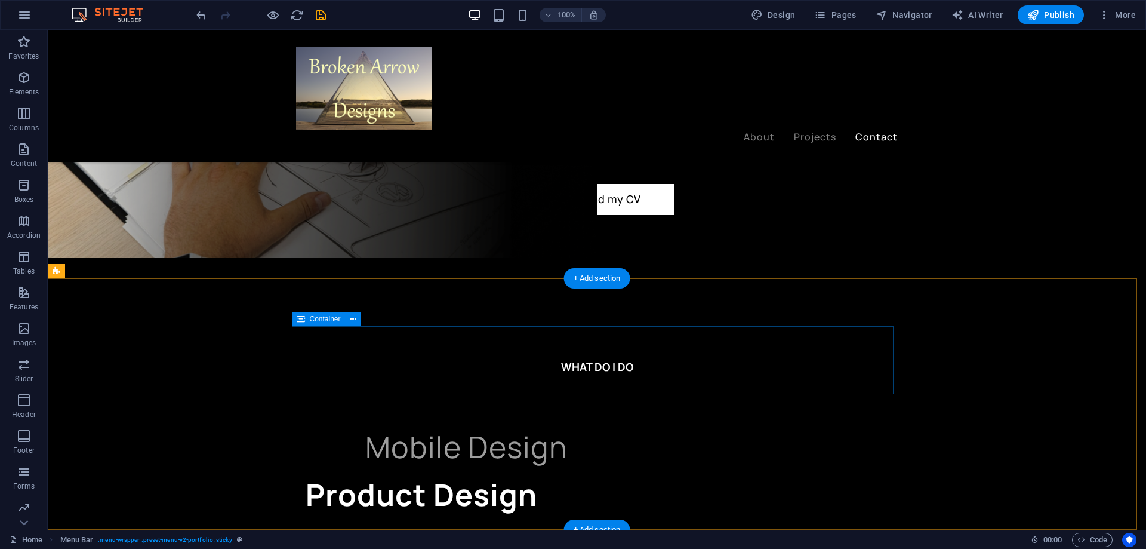
click at [386, 318] on button at bounding box center [382, 319] width 14 height 14
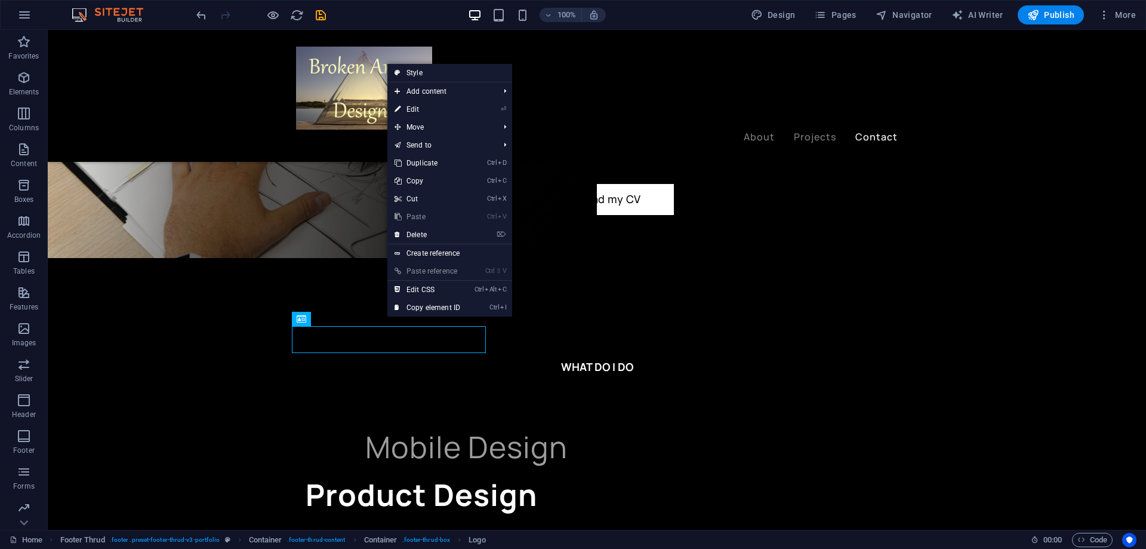
click at [415, 225] on link "Ctrl V Paste" at bounding box center [427, 217] width 80 height 18
click at [417, 232] on link "⌦ Delete" at bounding box center [427, 235] width 80 height 18
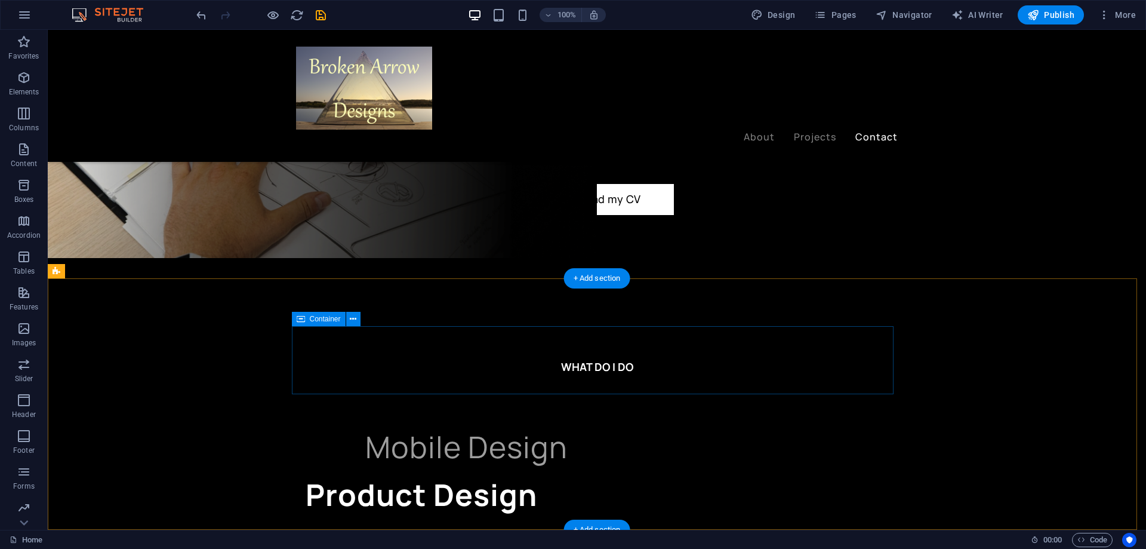
click at [353, 320] on icon at bounding box center [353, 319] width 7 height 13
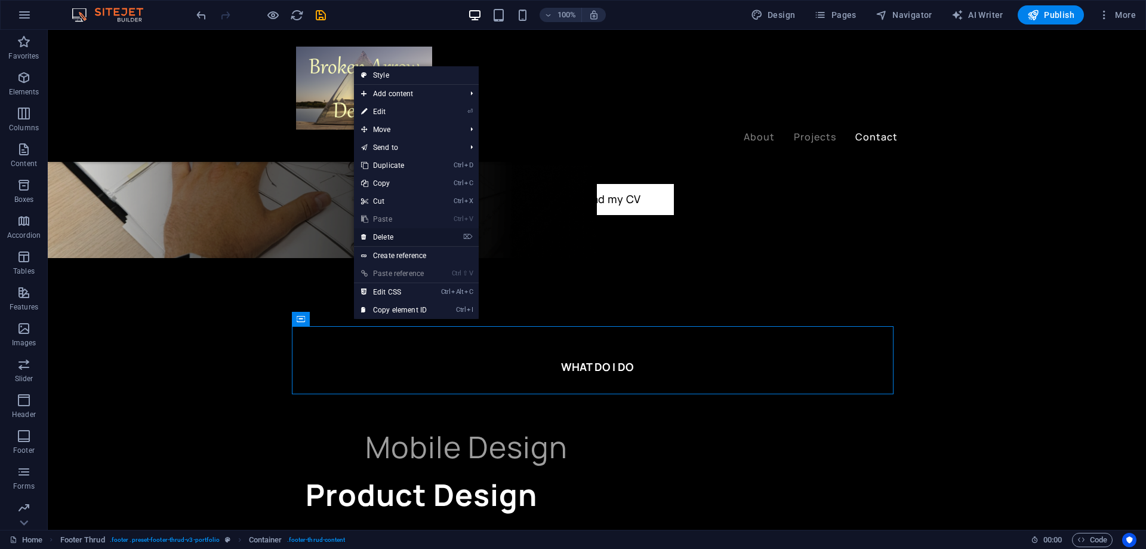
click at [382, 238] on link "⌦ Delete" at bounding box center [394, 237] width 80 height 18
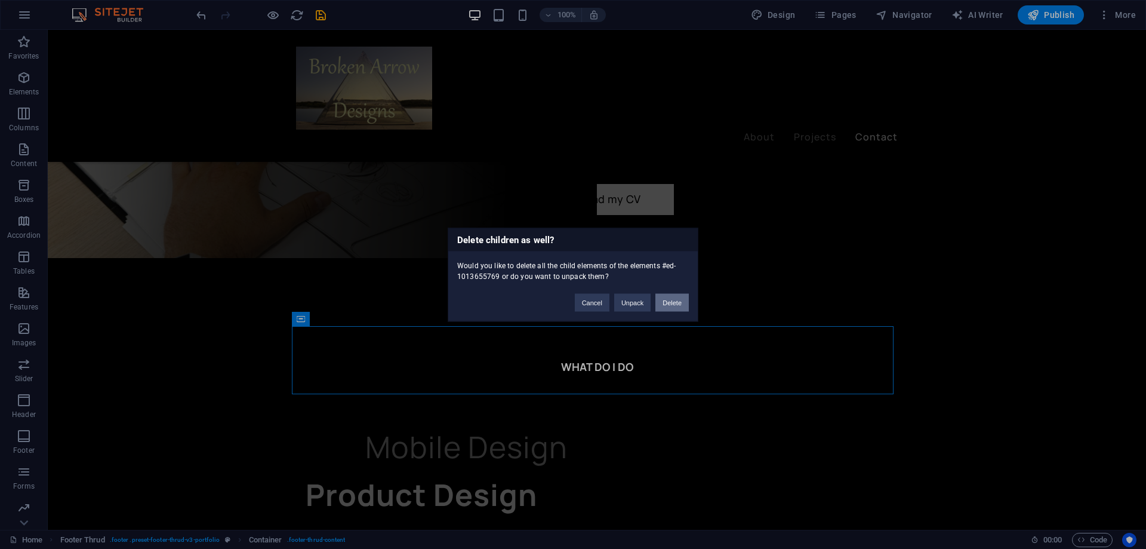
click at [657, 304] on button "Delete" at bounding box center [671, 302] width 33 height 18
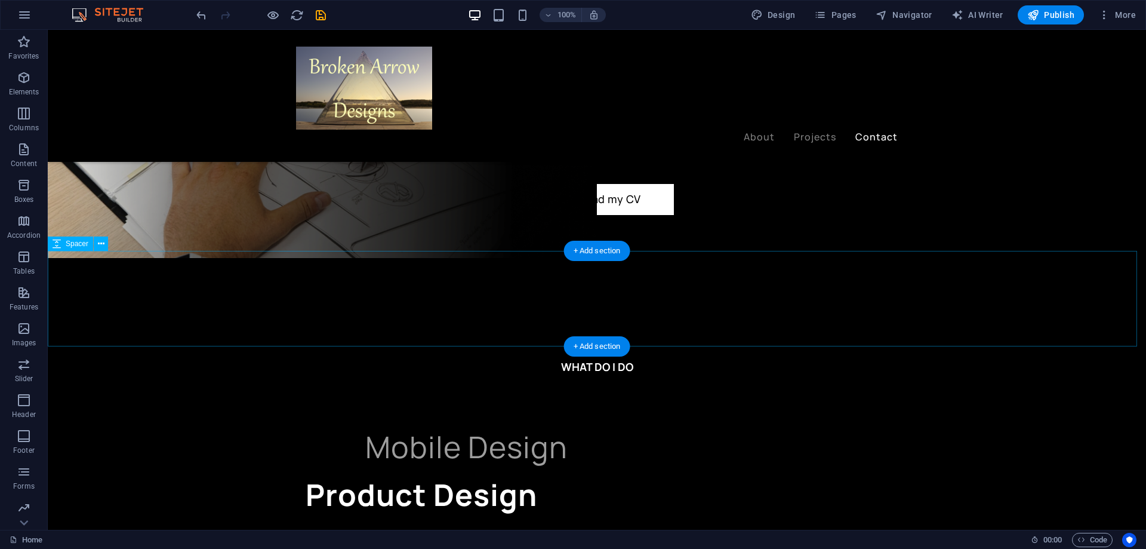
scroll to position [2918, 0]
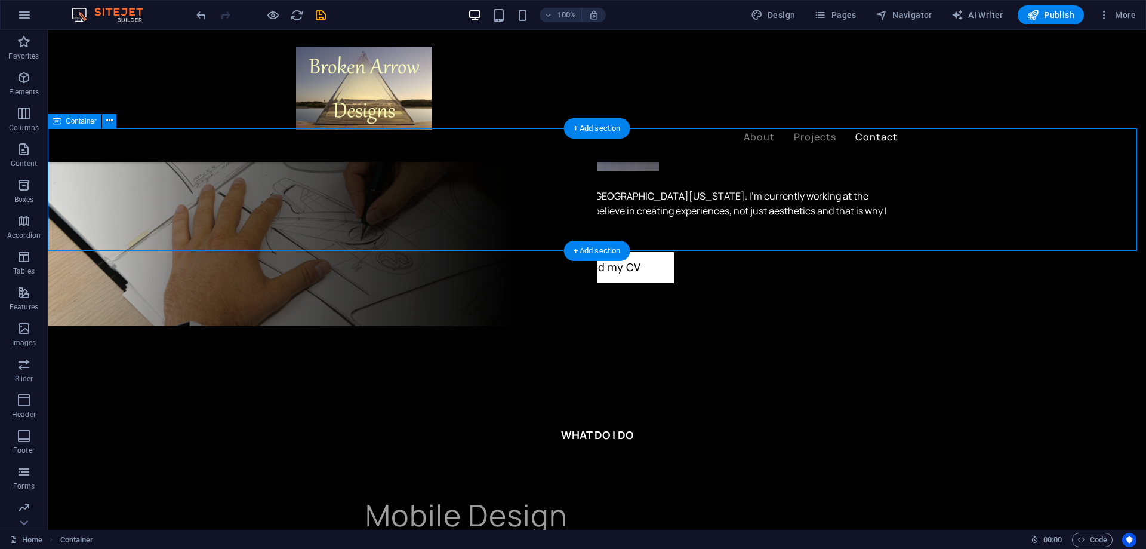
click at [112, 120] on icon at bounding box center [109, 121] width 7 height 13
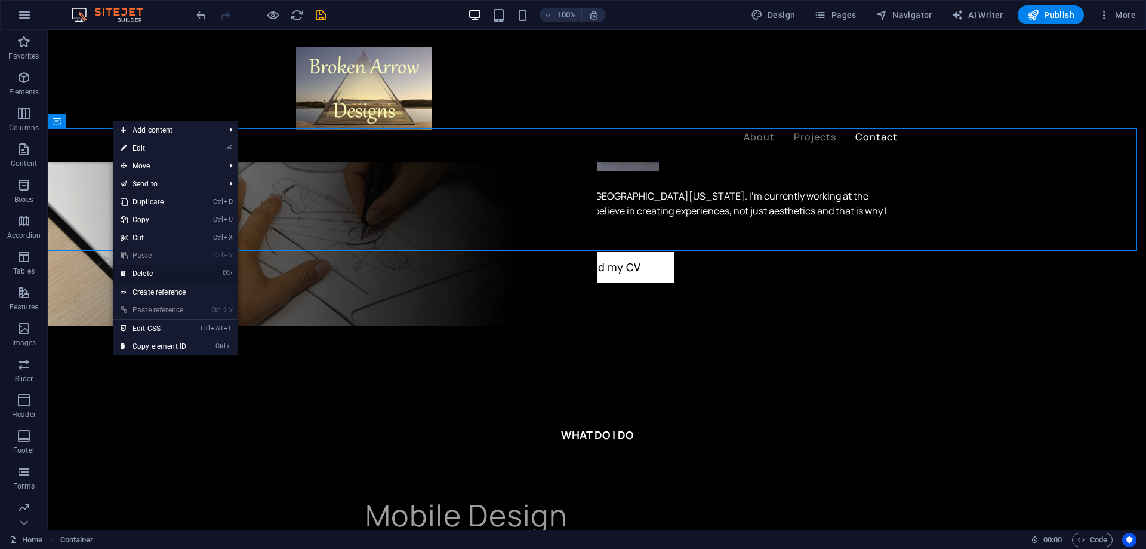
click at [139, 270] on link "⌦ Delete" at bounding box center [153, 273] width 80 height 18
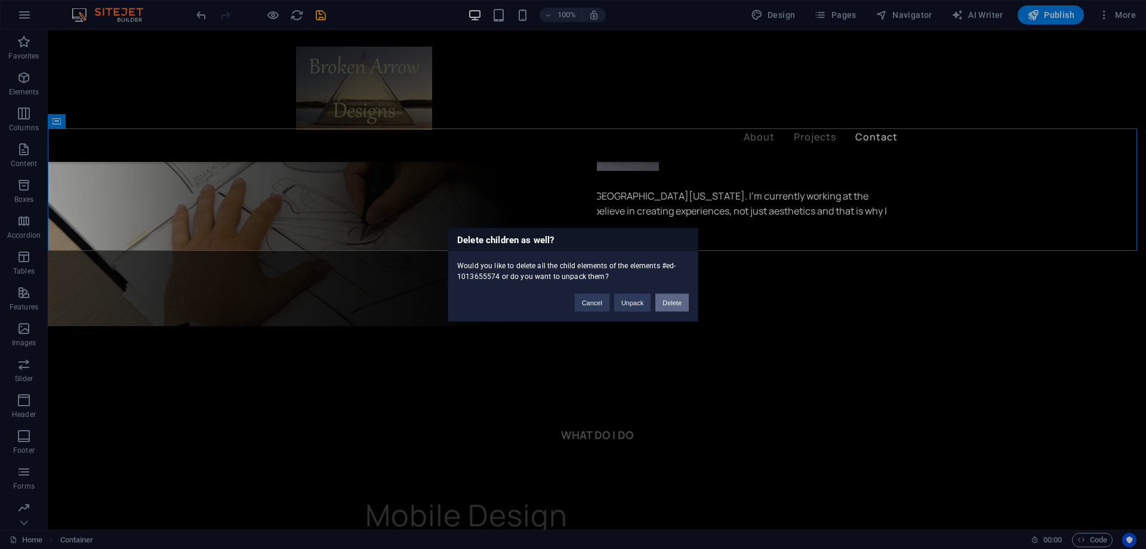
click at [667, 300] on button "Delete" at bounding box center [671, 302] width 33 height 18
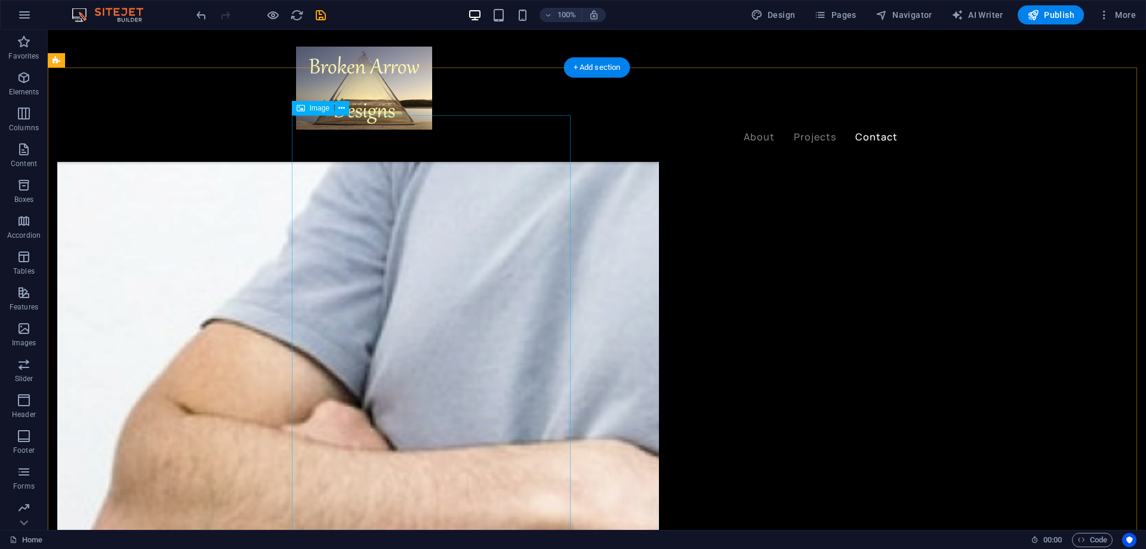
scroll to position [2239, 0]
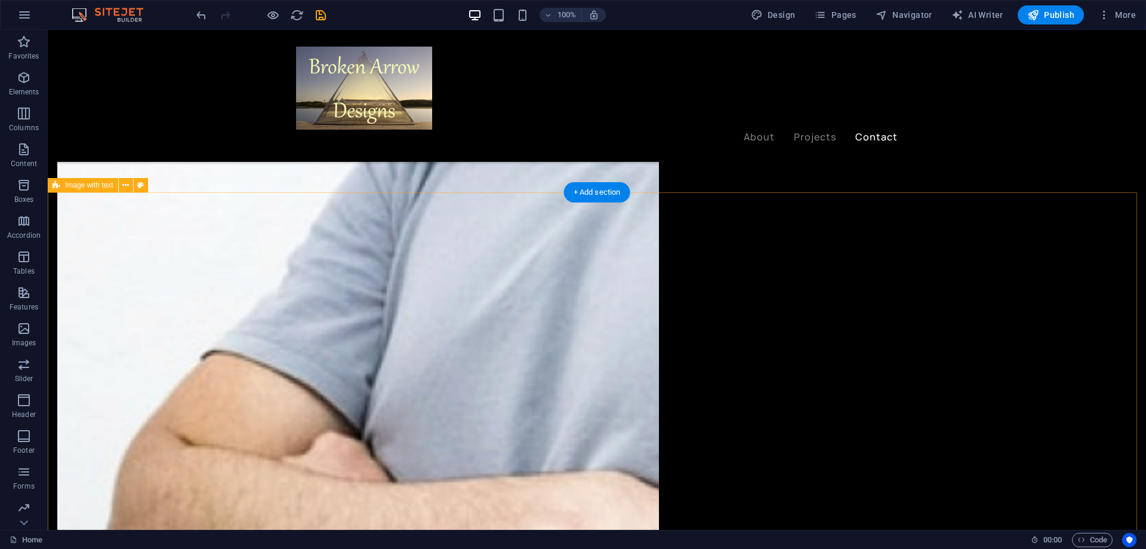
click at [124, 184] on icon at bounding box center [125, 185] width 7 height 13
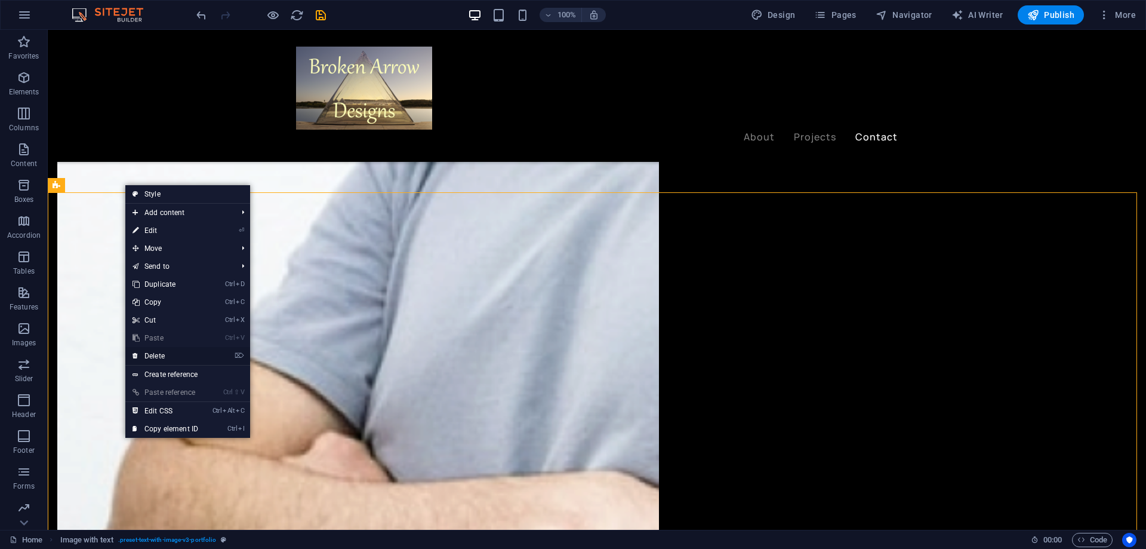
click at [153, 356] on link "⌦ Delete" at bounding box center [165, 356] width 80 height 18
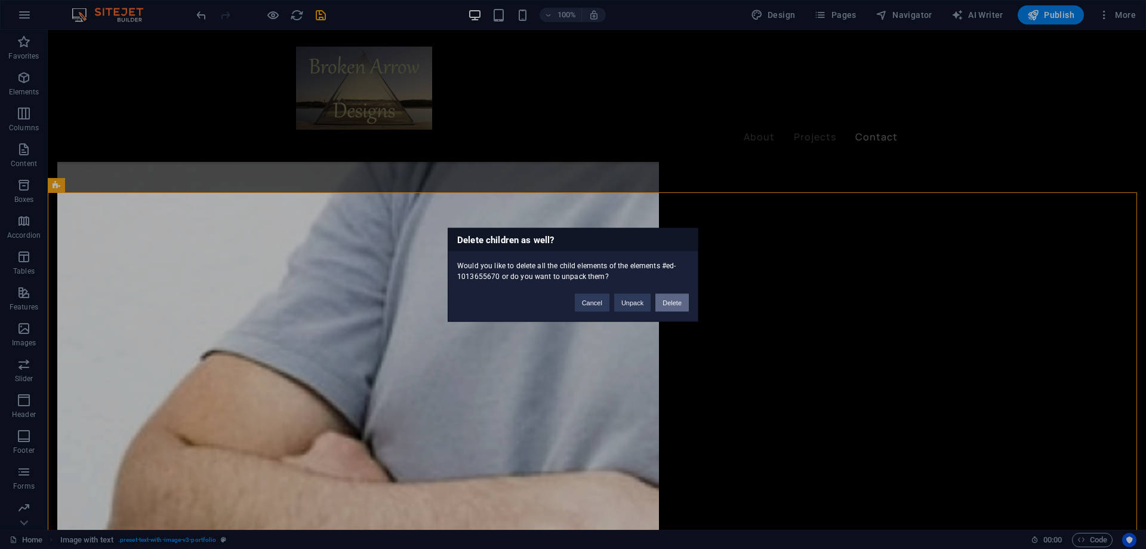
click at [662, 300] on button "Delete" at bounding box center [671, 302] width 33 height 18
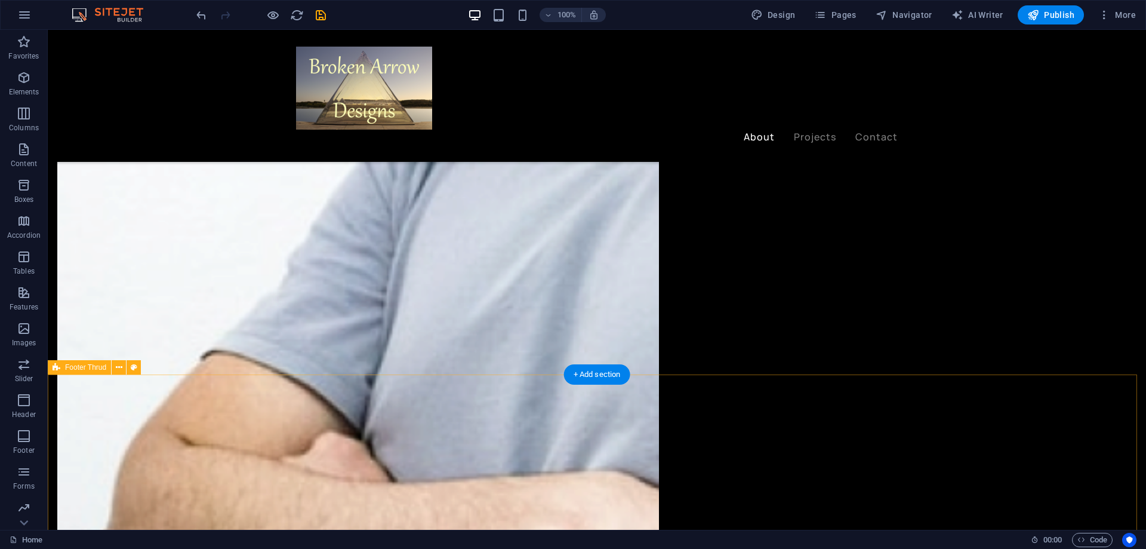
scroll to position [2276, 0]
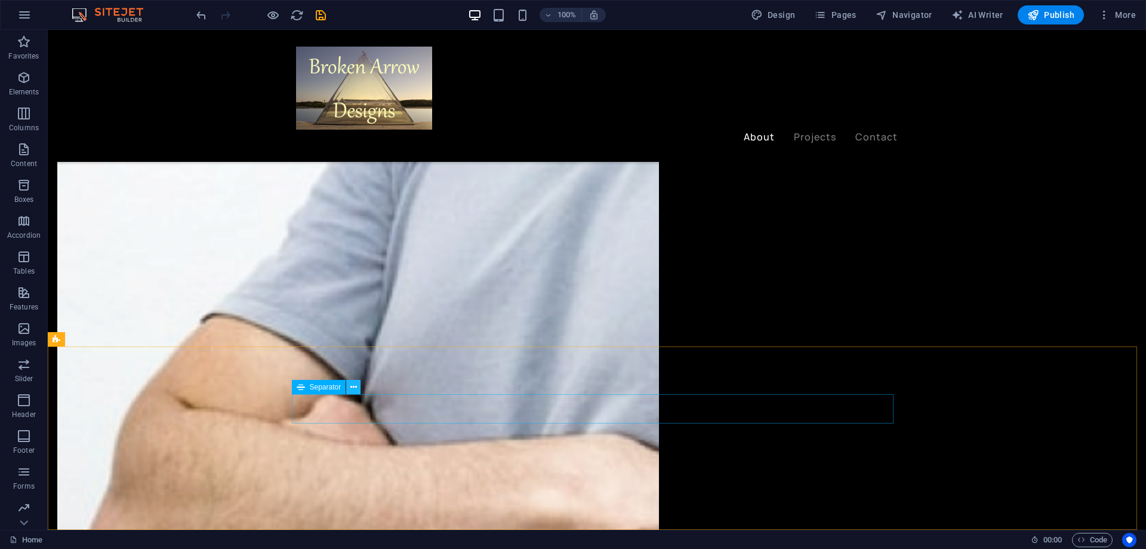
click at [355, 384] on icon at bounding box center [353, 387] width 7 height 13
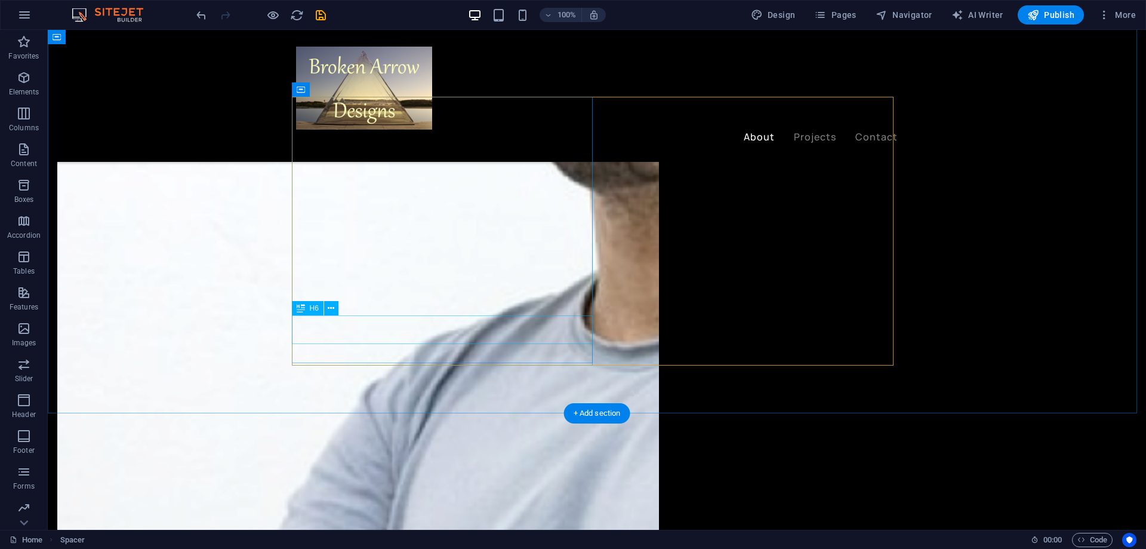
scroll to position [1858, 0]
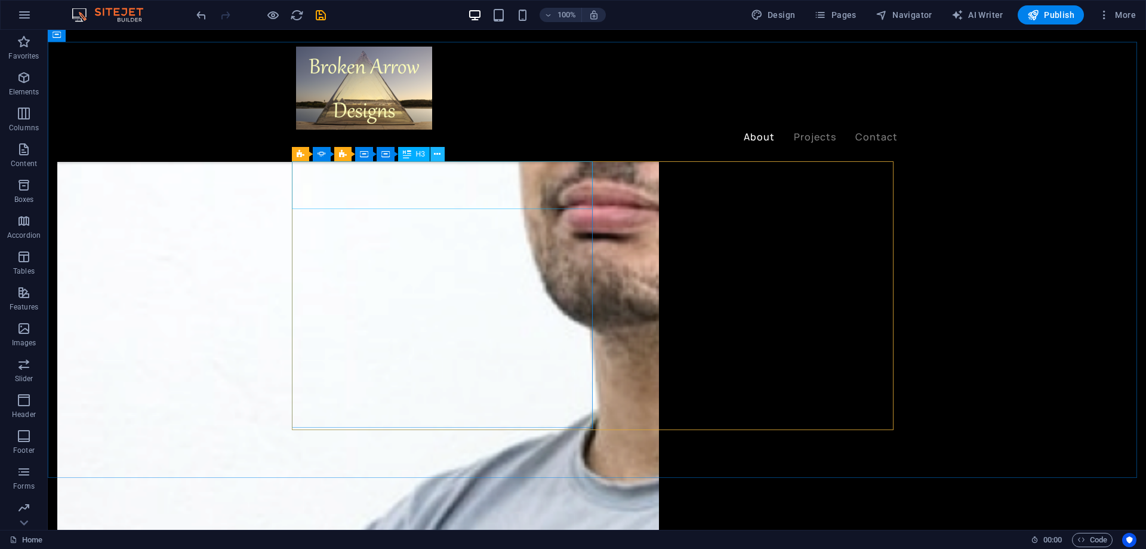
click at [436, 153] on icon at bounding box center [437, 154] width 7 height 13
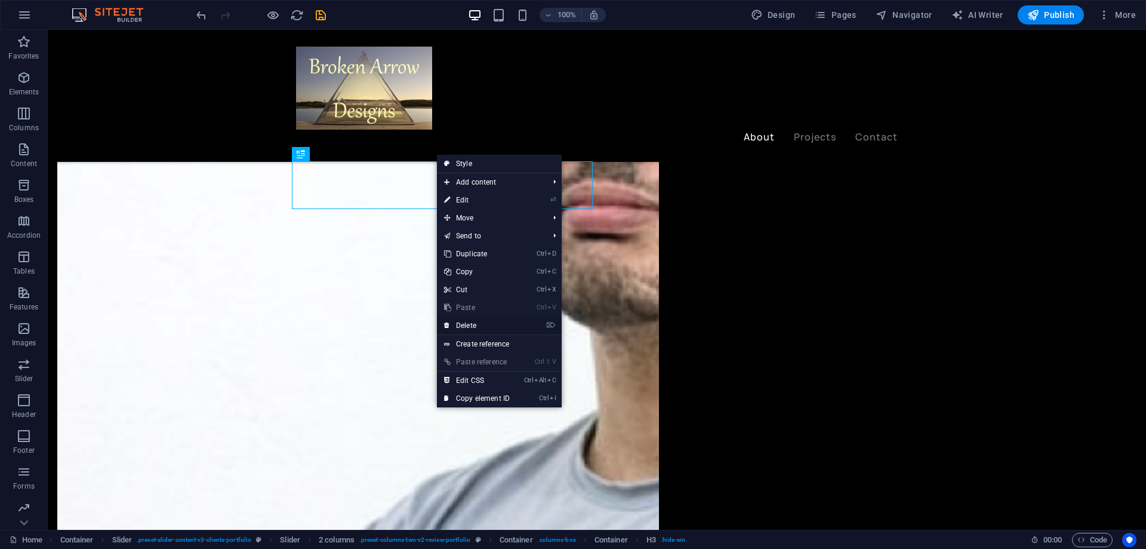
click at [466, 324] on link "⌦ Delete" at bounding box center [477, 325] width 80 height 18
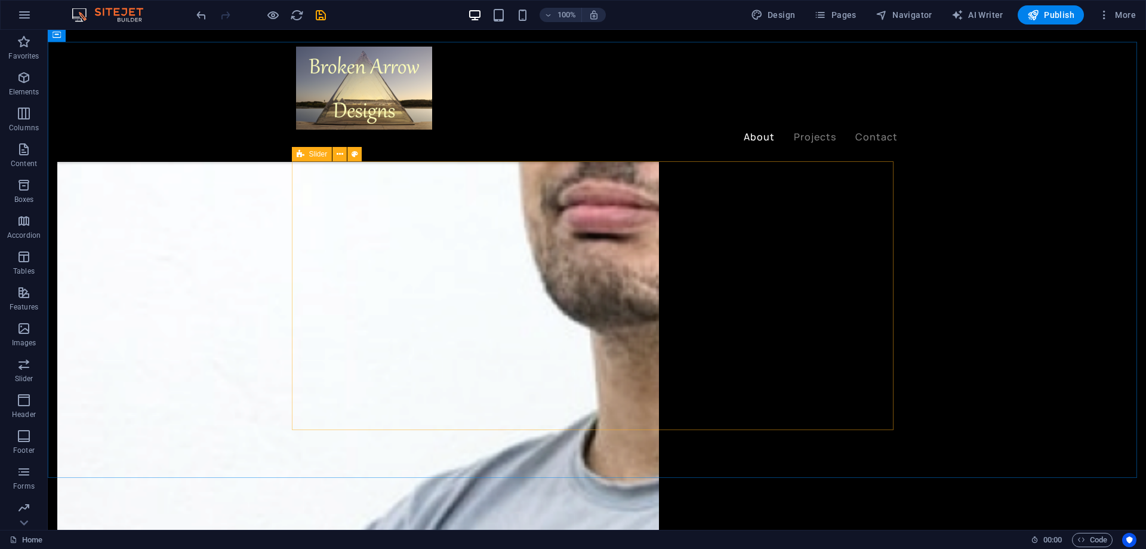
click at [300, 155] on icon at bounding box center [301, 154] width 8 height 14
click at [338, 150] on icon at bounding box center [340, 154] width 7 height 13
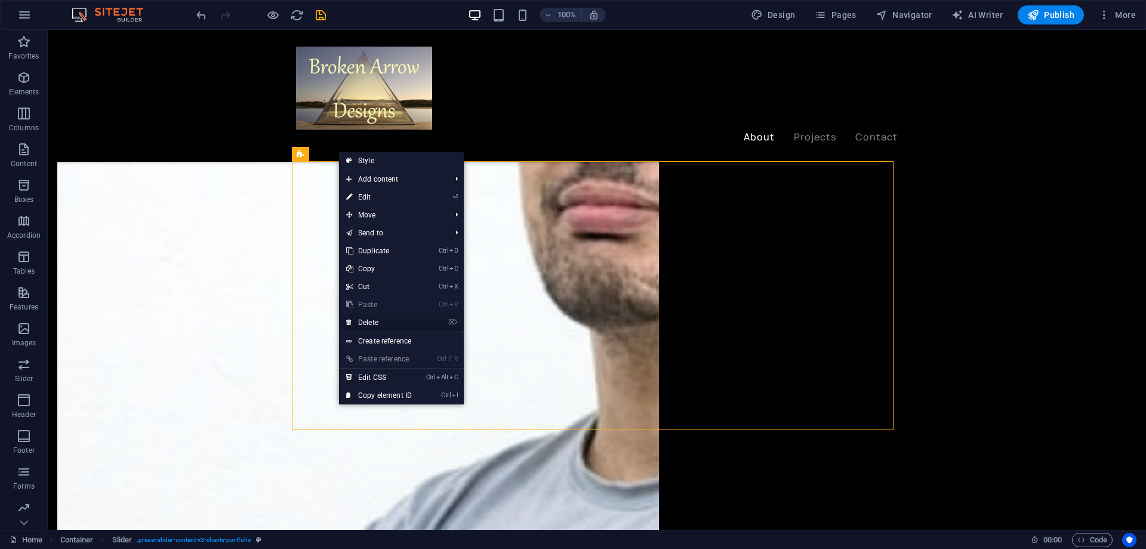
click at [371, 324] on link "⌦ Delete" at bounding box center [379, 322] width 80 height 18
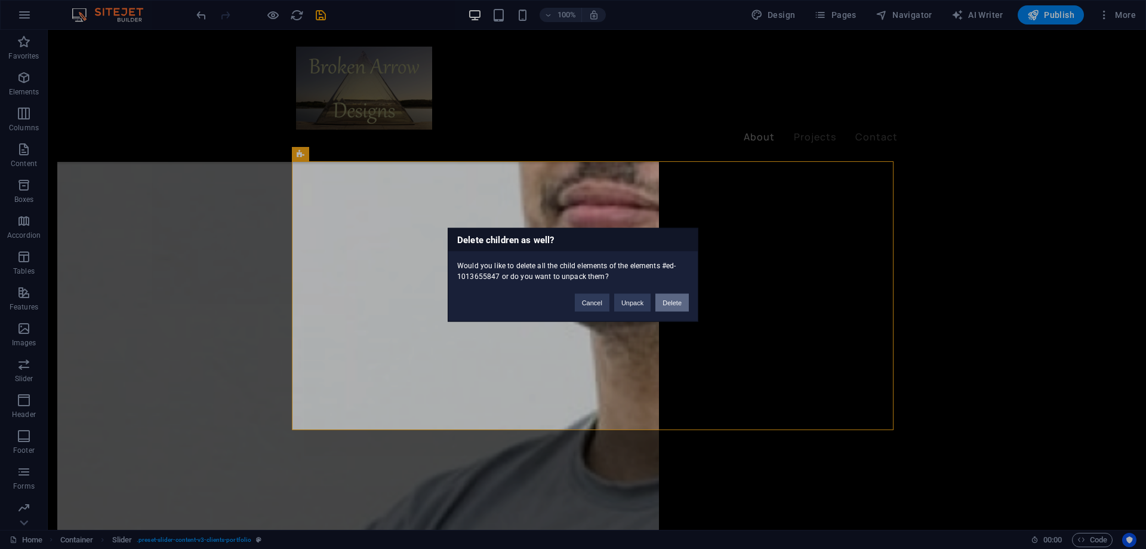
click at [670, 300] on button "Delete" at bounding box center [671, 302] width 33 height 18
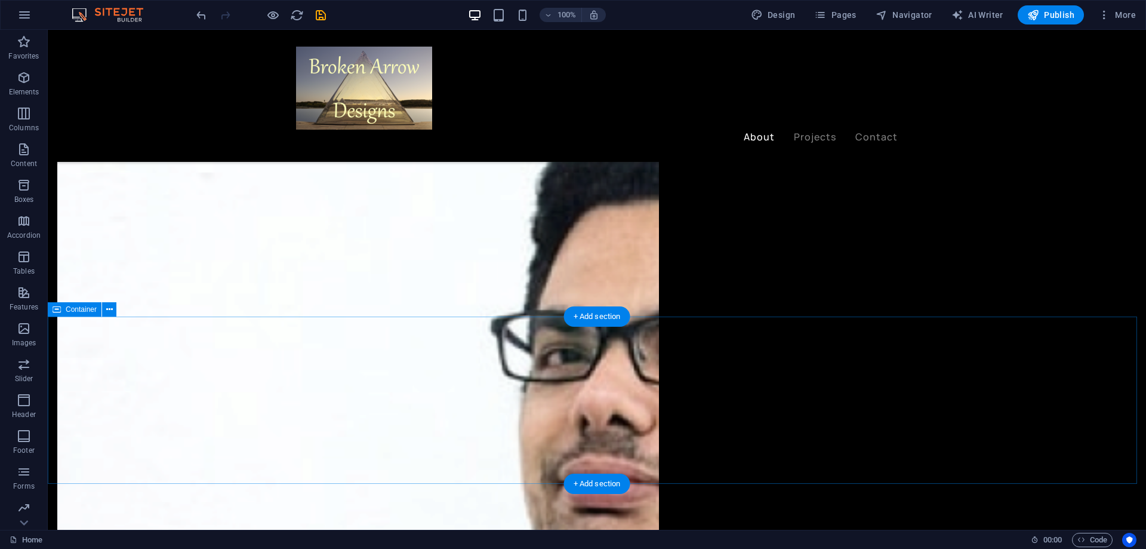
scroll to position [1579, 0]
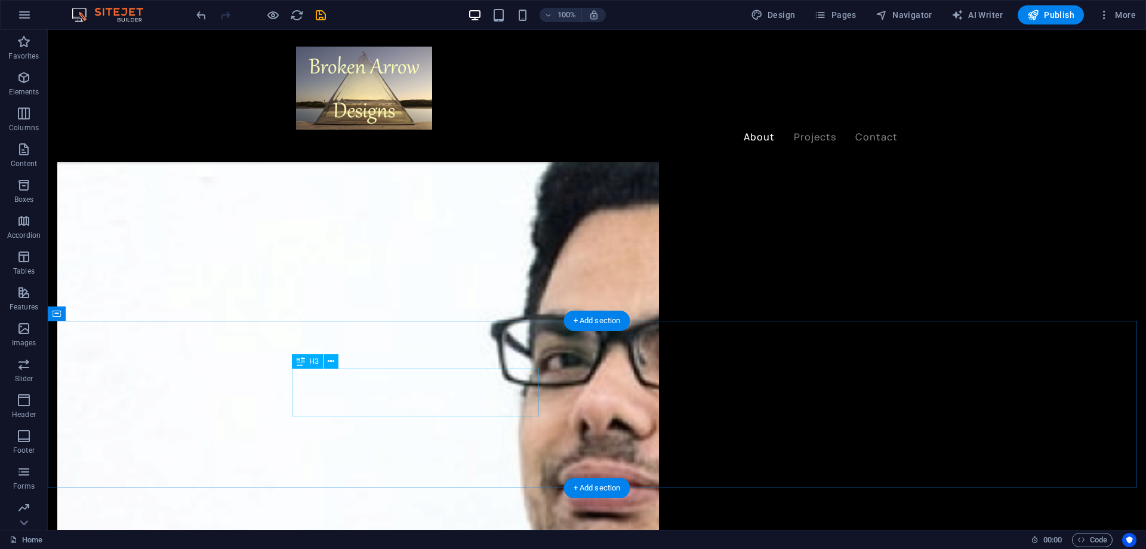
click at [335, 356] on button at bounding box center [331, 361] width 14 height 14
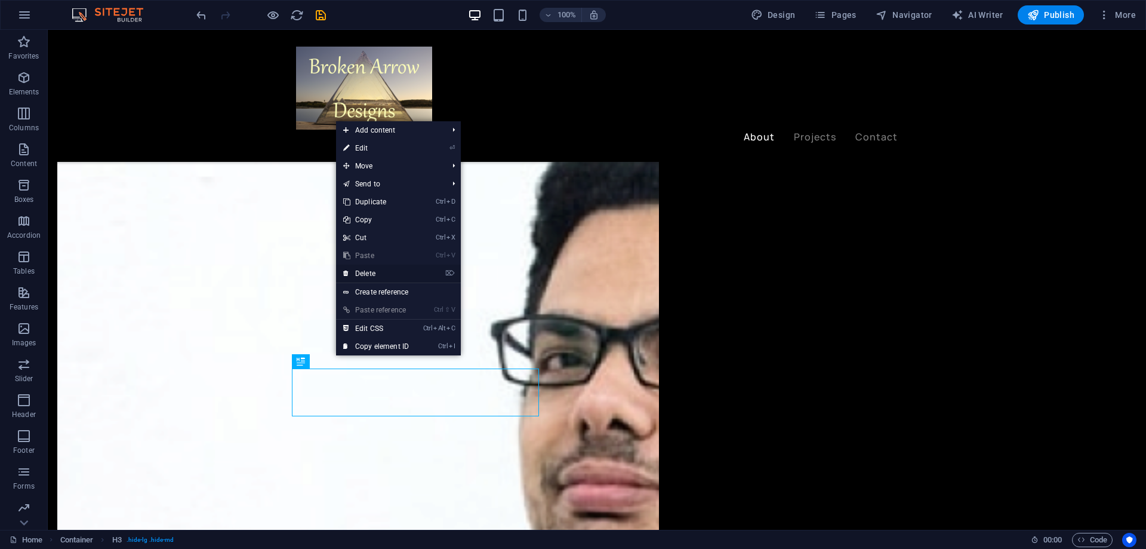
click at [364, 267] on link "⌦ Delete" at bounding box center [376, 273] width 80 height 18
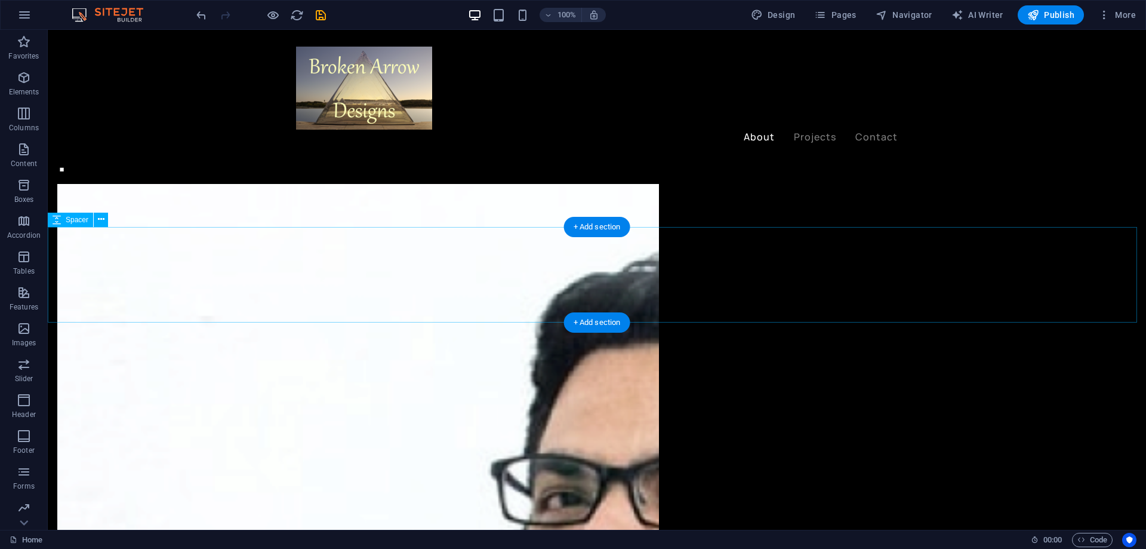
scroll to position [1301, 0]
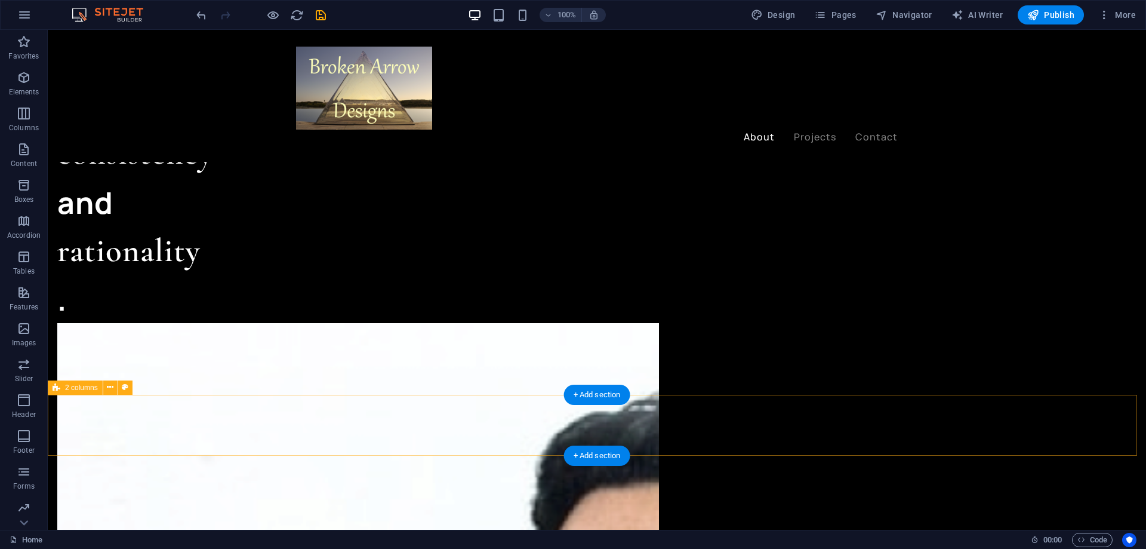
click at [111, 389] on icon at bounding box center [110, 387] width 7 height 13
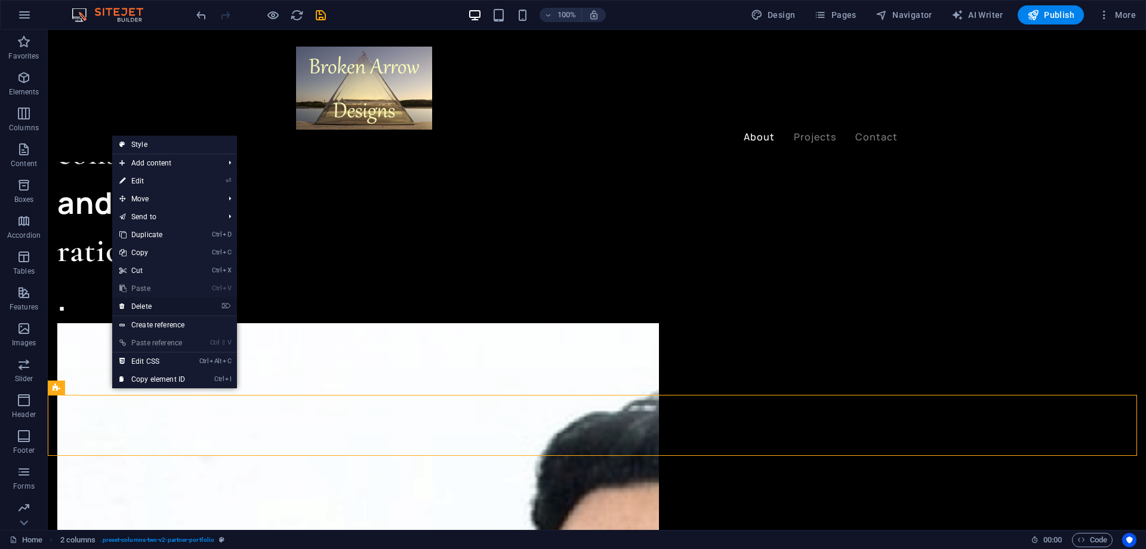
click at [133, 300] on link "⌦ Delete" at bounding box center [152, 306] width 80 height 18
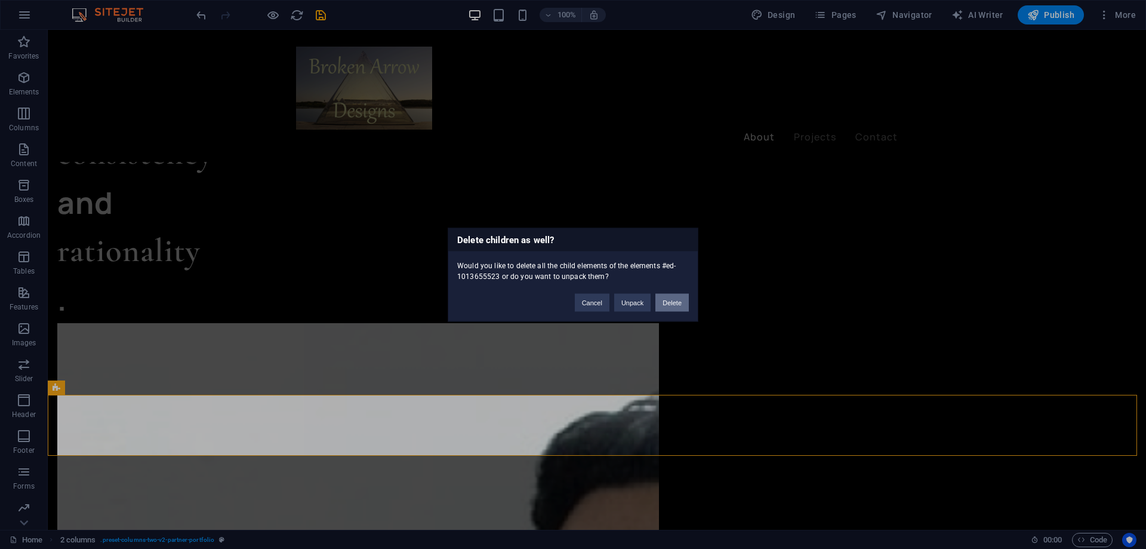
click at [664, 300] on button "Delete" at bounding box center [671, 302] width 33 height 18
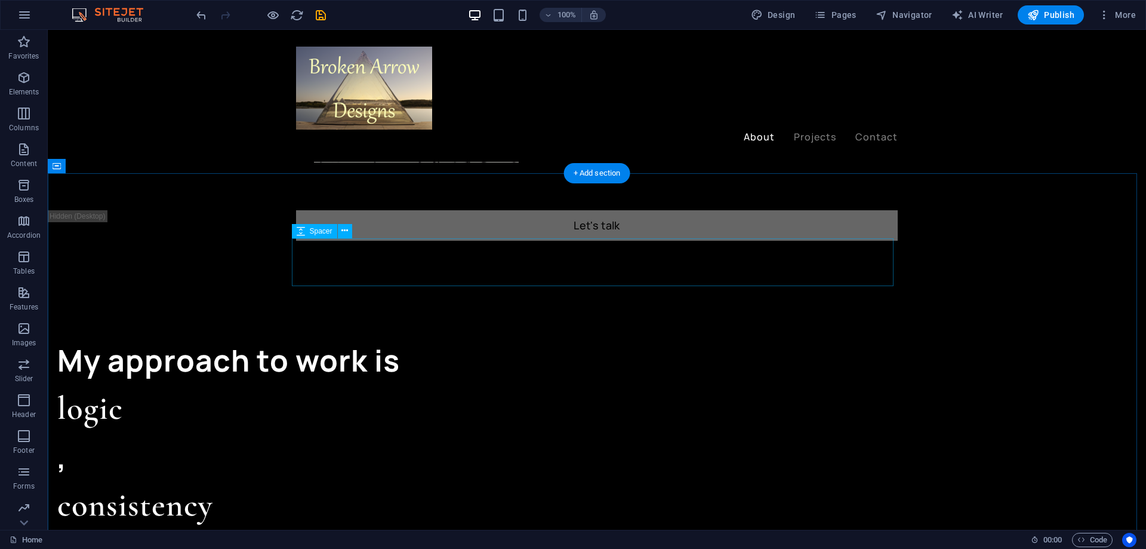
scroll to position [883, 0]
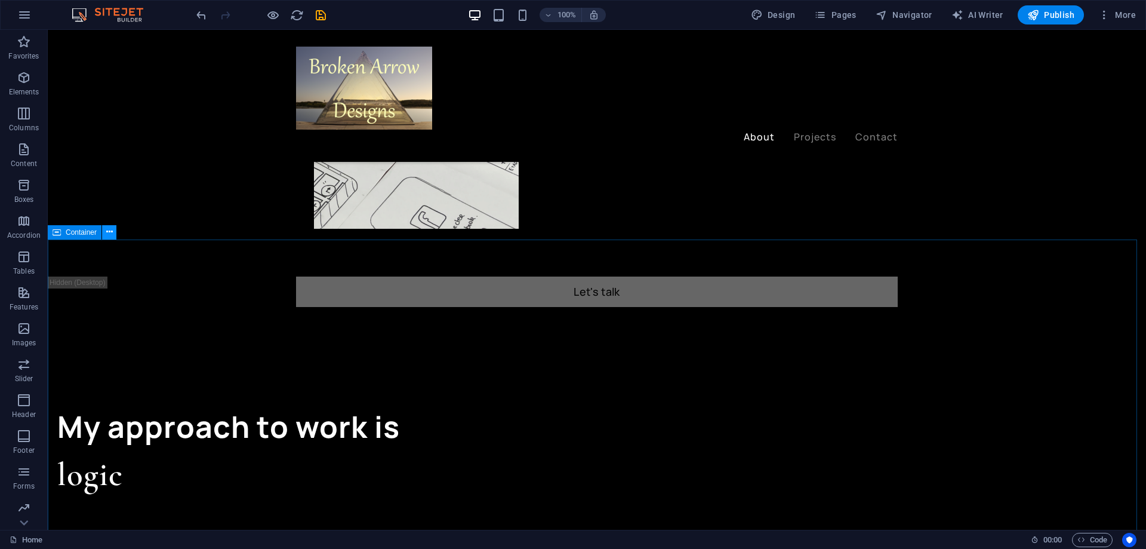
click at [106, 232] on icon at bounding box center [109, 232] width 7 height 13
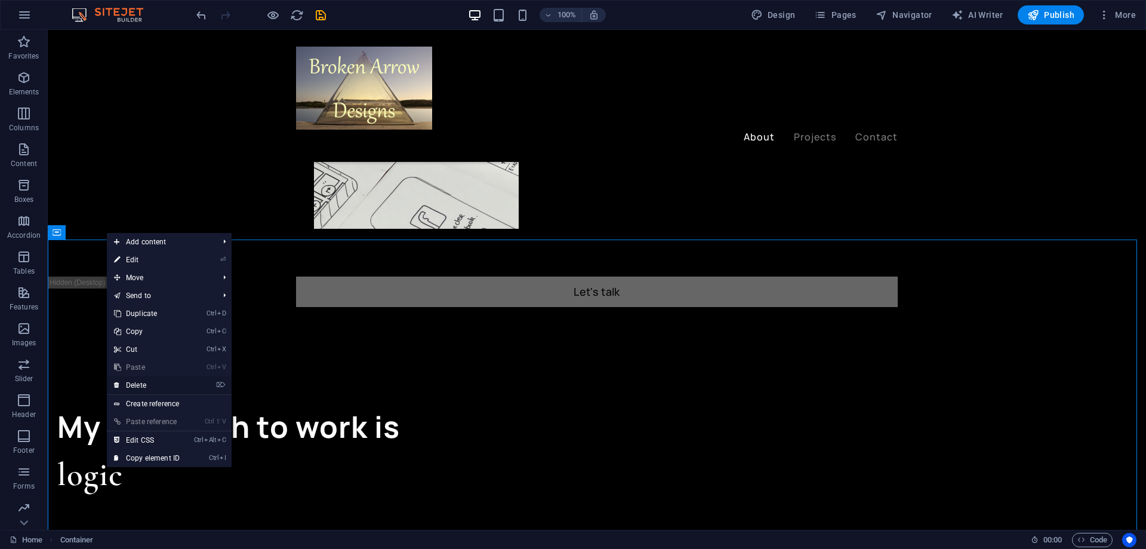
click at [126, 387] on link "⌦ Delete" at bounding box center [147, 385] width 80 height 18
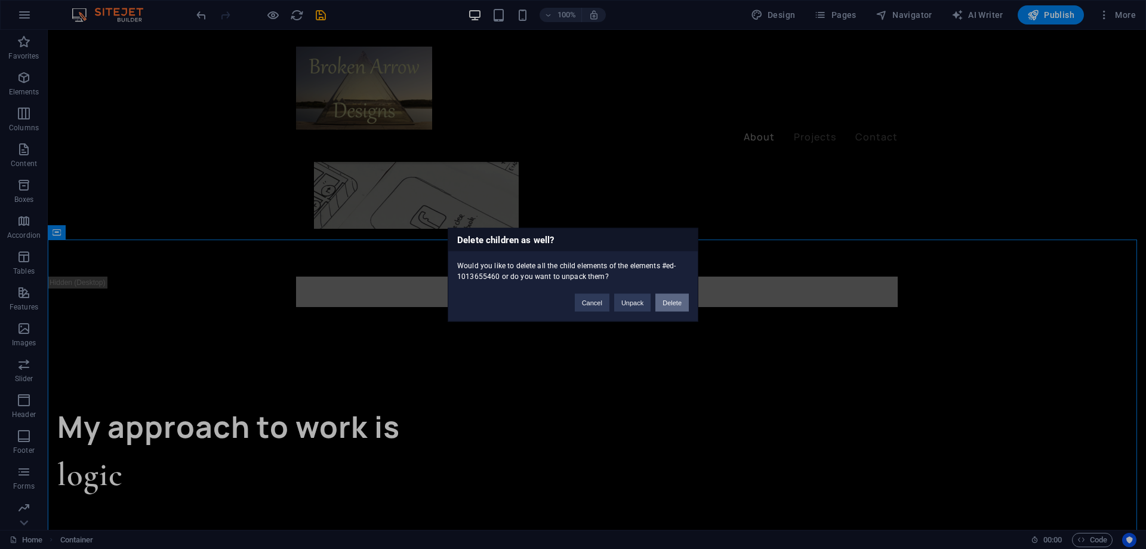
click at [668, 297] on button "Delete" at bounding box center [671, 302] width 33 height 18
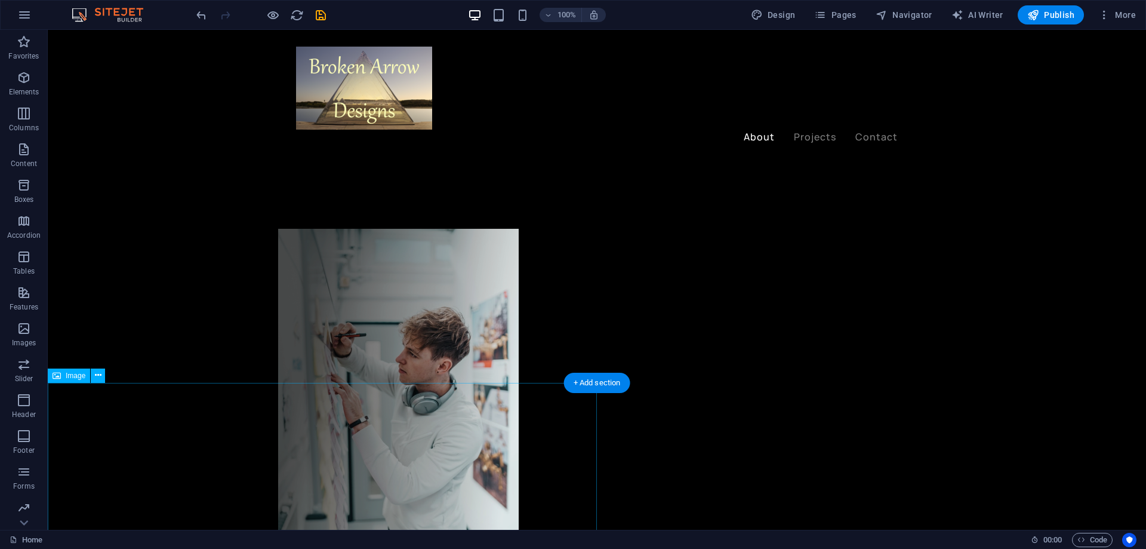
scroll to position [466, 0]
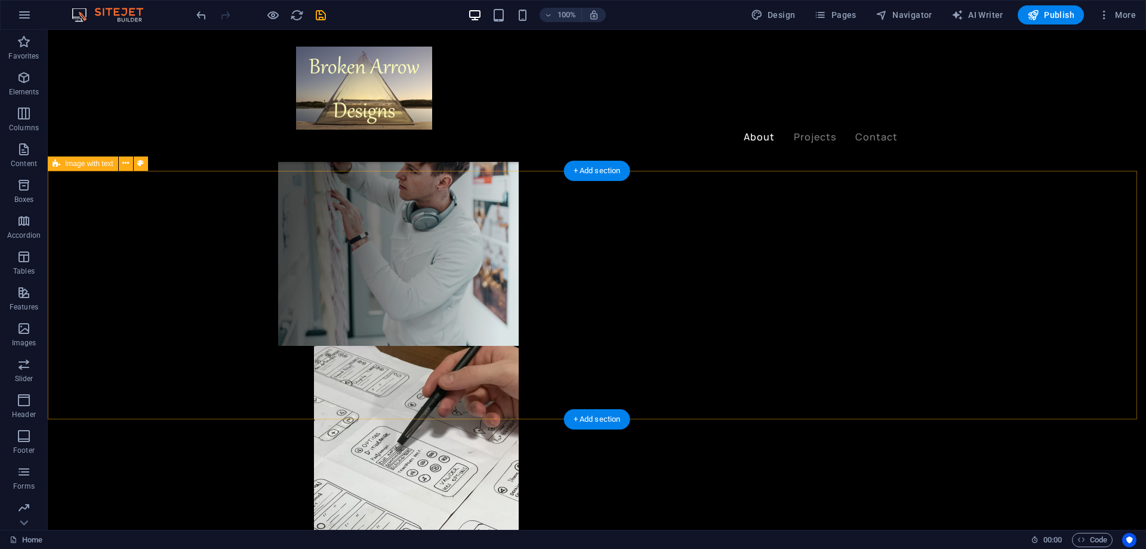
click at [121, 161] on button at bounding box center [126, 163] width 14 height 14
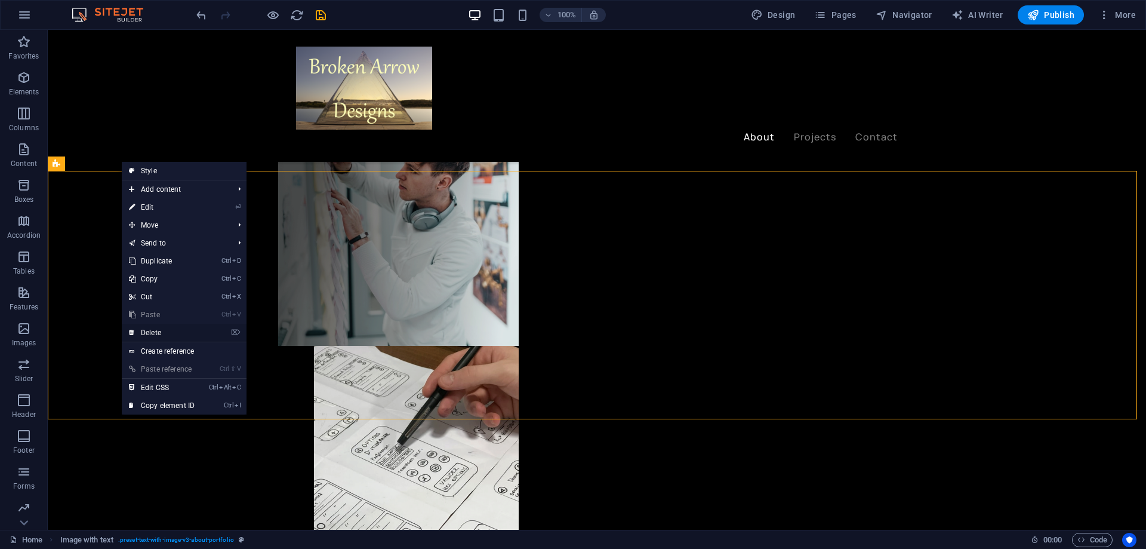
click at [156, 331] on link "⌦ Delete" at bounding box center [162, 333] width 80 height 18
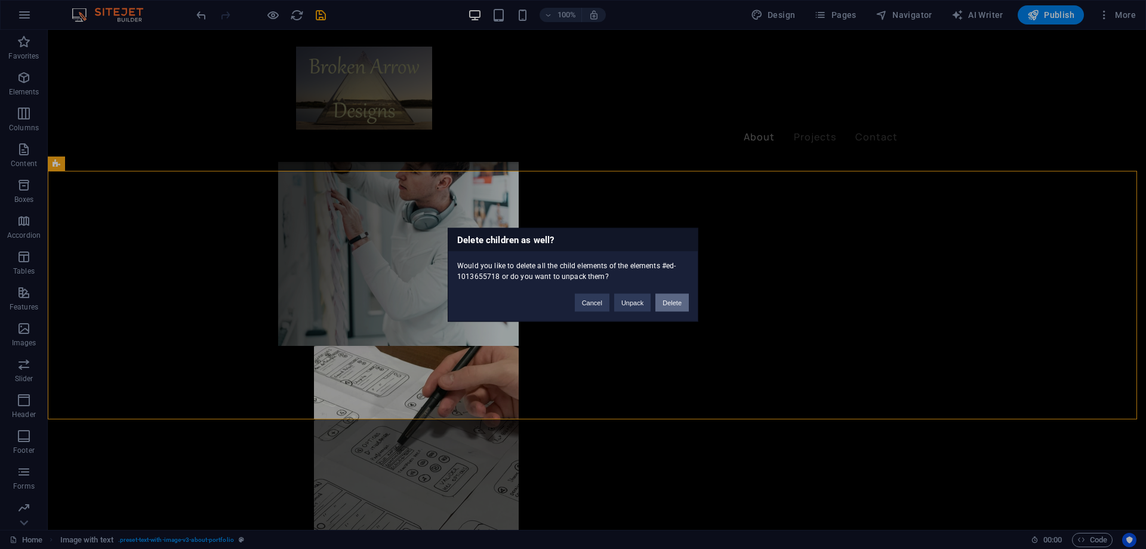
click at [672, 298] on button "Delete" at bounding box center [671, 302] width 33 height 18
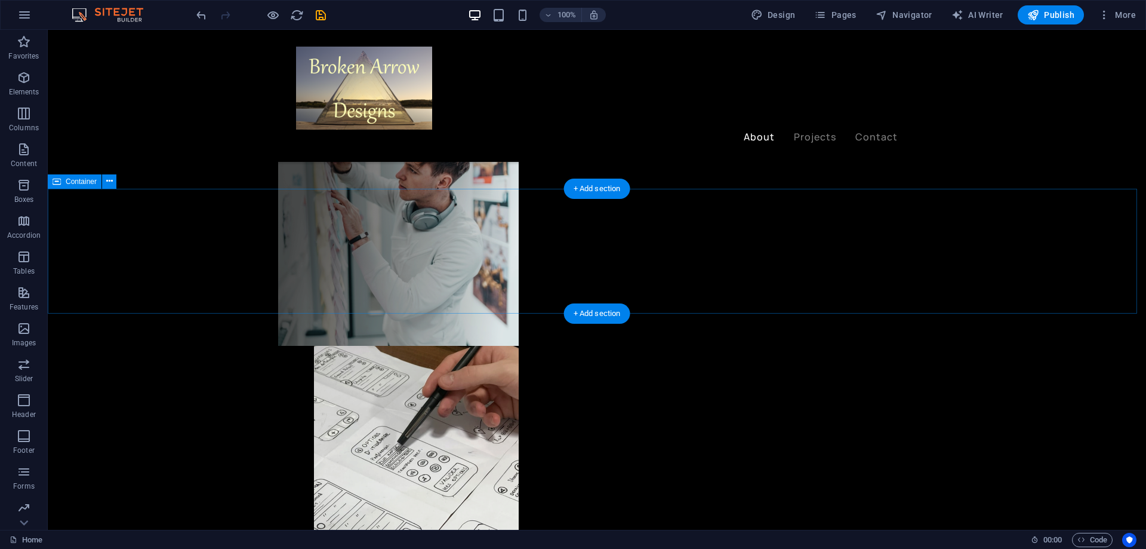
click at [108, 186] on icon at bounding box center [109, 181] width 7 height 13
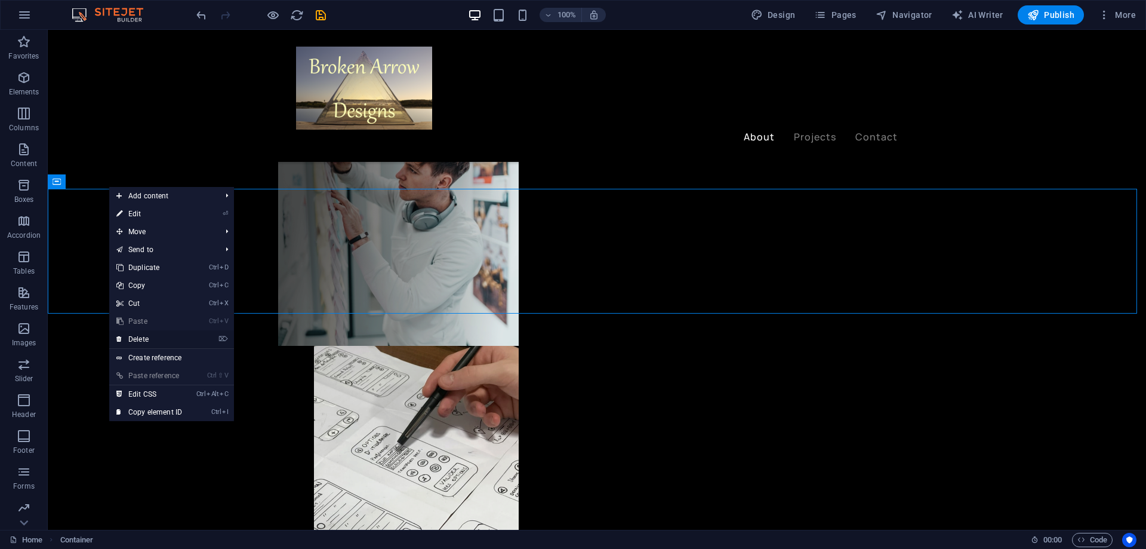
click at [136, 340] on link "⌦ Delete" at bounding box center [149, 339] width 80 height 18
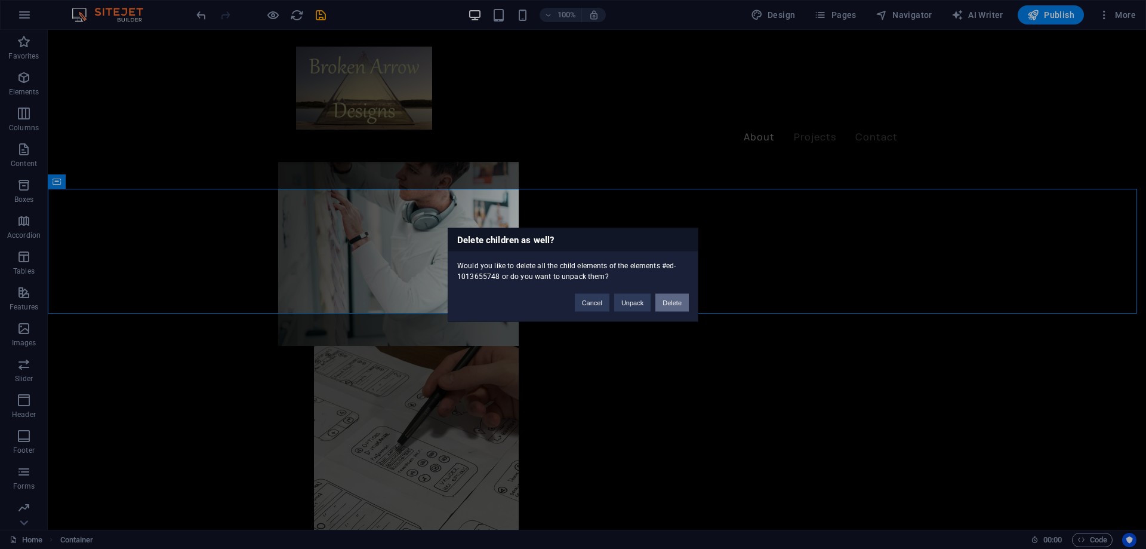
click at [672, 298] on button "Delete" at bounding box center [671, 302] width 33 height 18
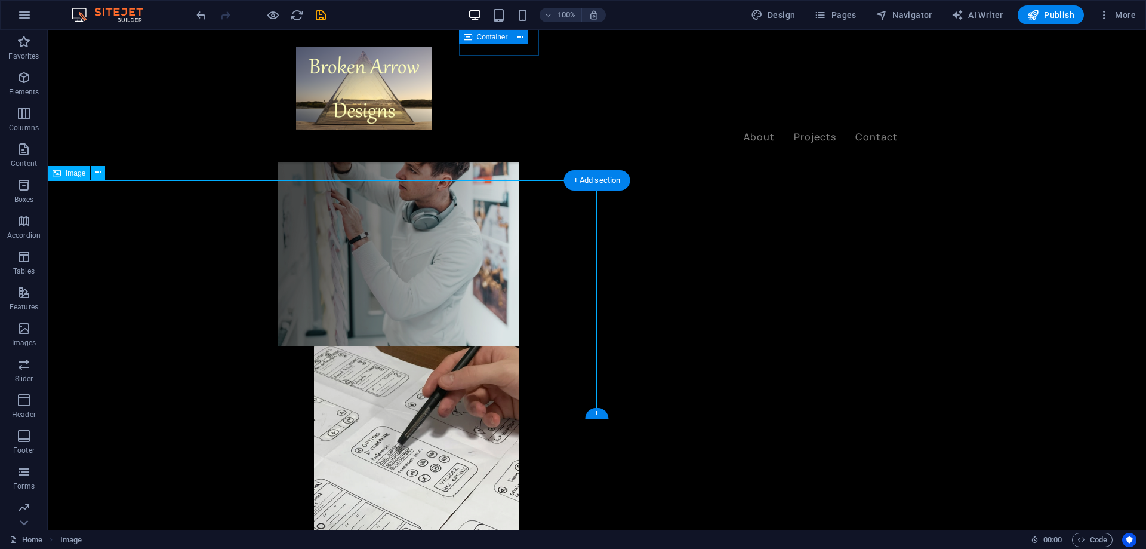
scroll to position [326, 0]
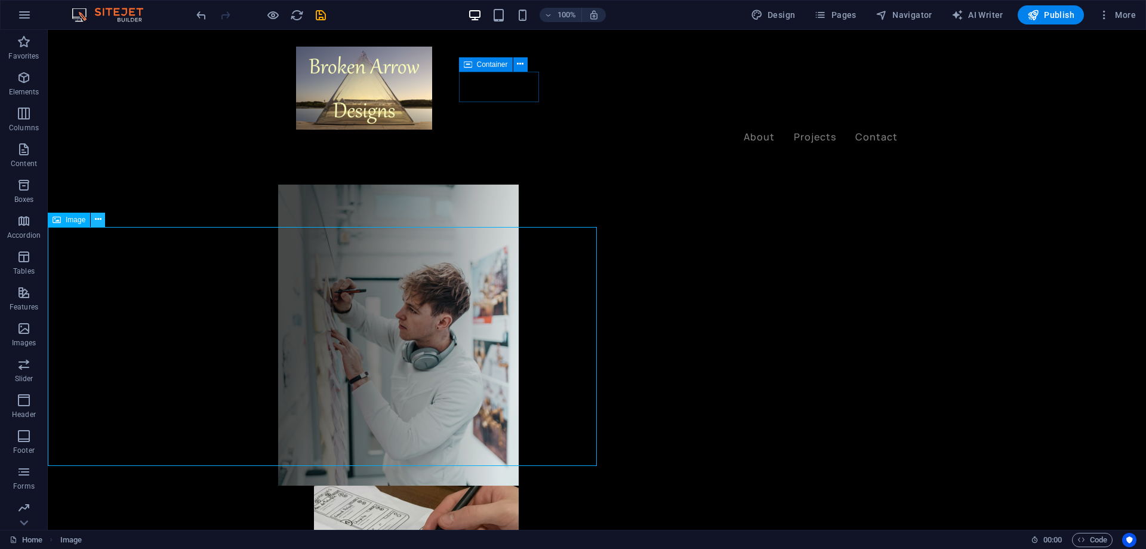
click at [101, 218] on icon at bounding box center [98, 219] width 7 height 13
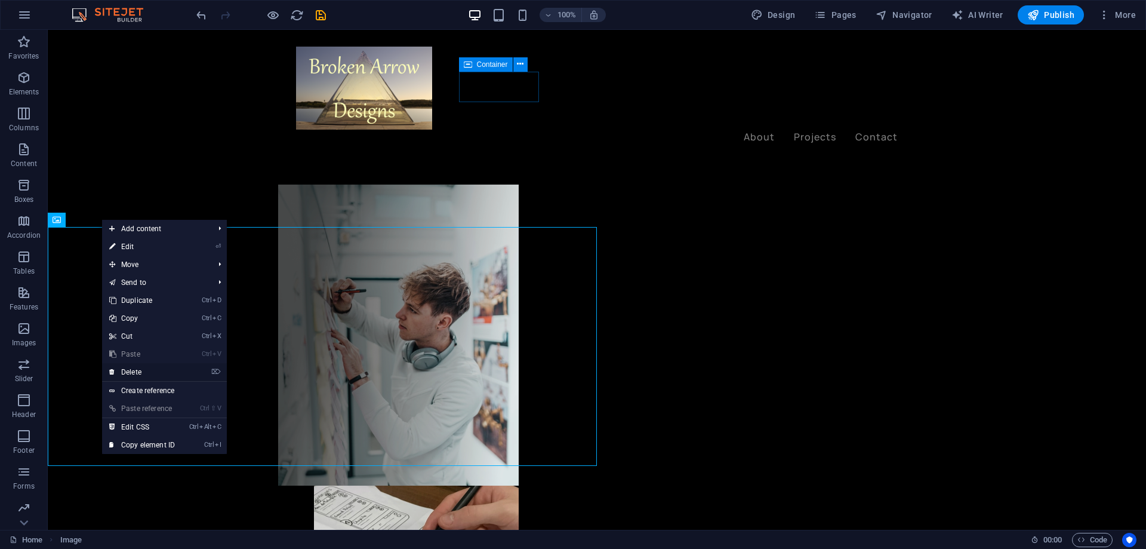
drag, startPoint x: 144, startPoint y: 370, endPoint x: 96, endPoint y: 337, distance: 58.3
click at [144, 370] on link "⌦ Delete" at bounding box center [142, 372] width 80 height 18
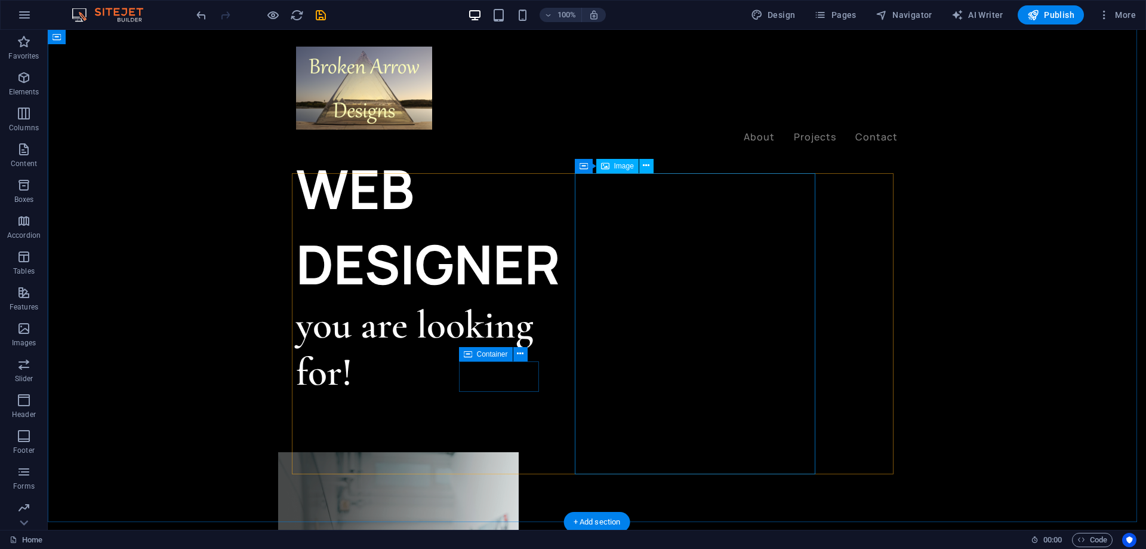
scroll to position [0, 0]
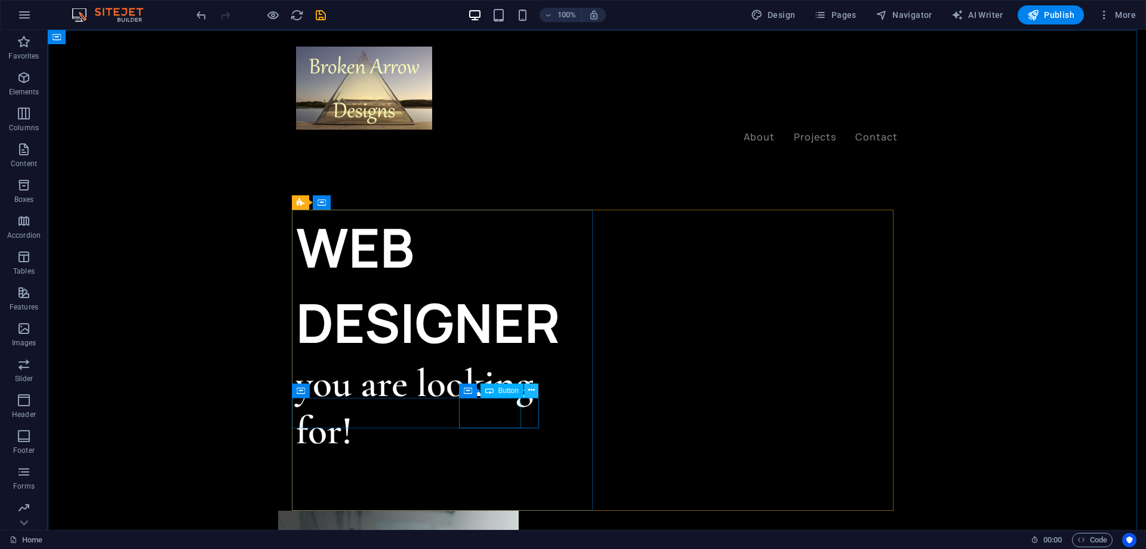
click at [531, 392] on icon at bounding box center [531, 390] width 7 height 13
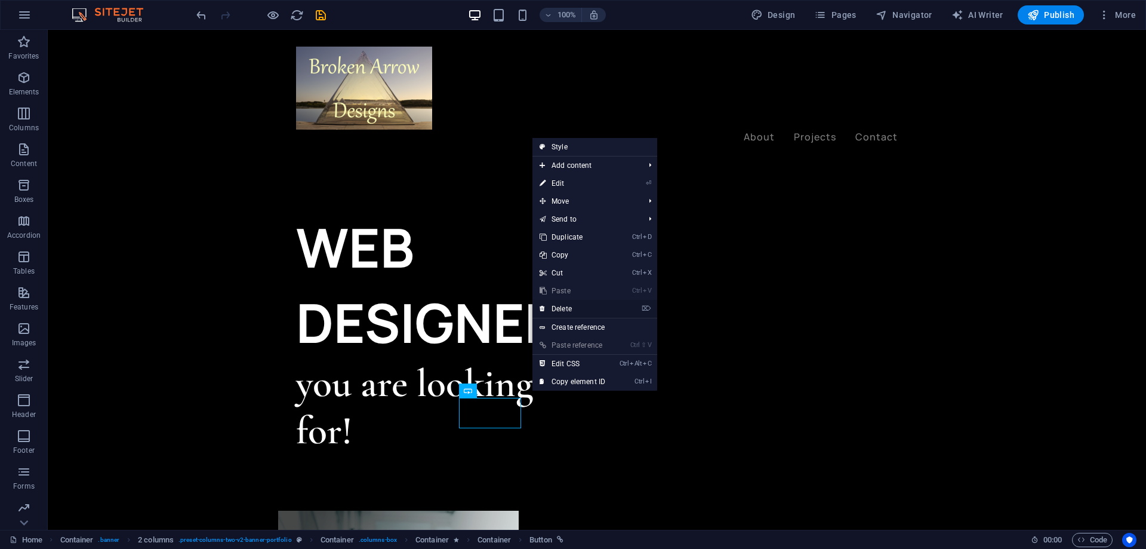
click at [558, 310] on link "⌦ Delete" at bounding box center [572, 309] width 80 height 18
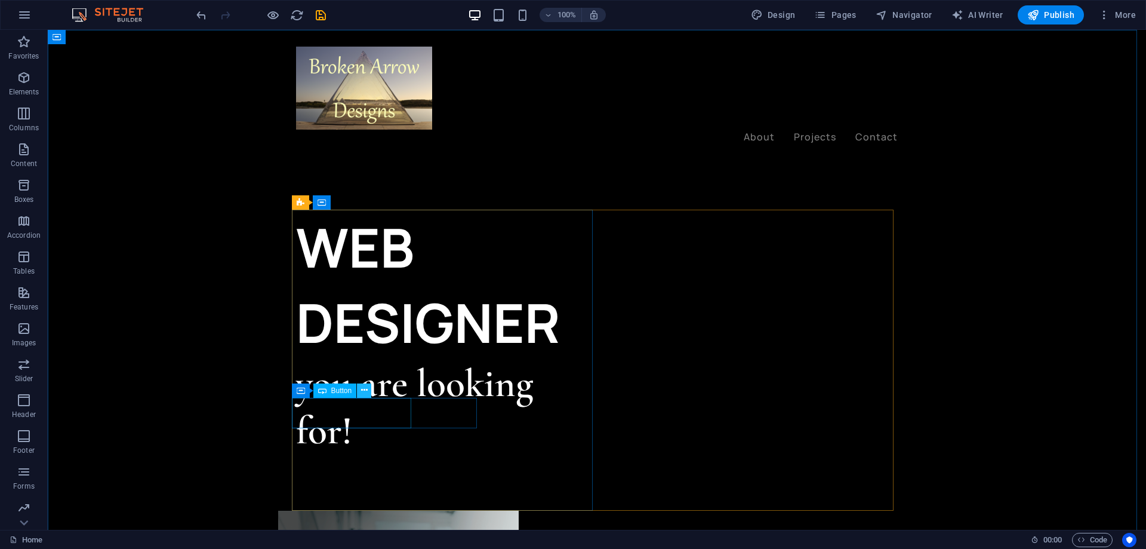
click at [364, 389] on icon at bounding box center [364, 390] width 7 height 13
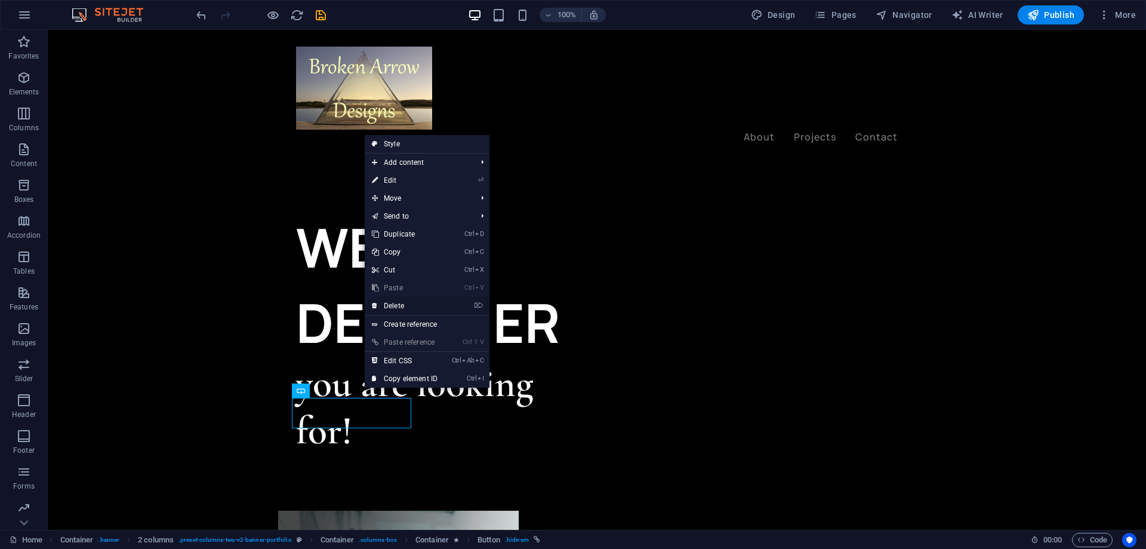
click at [390, 301] on link "⌦ Delete" at bounding box center [405, 306] width 80 height 18
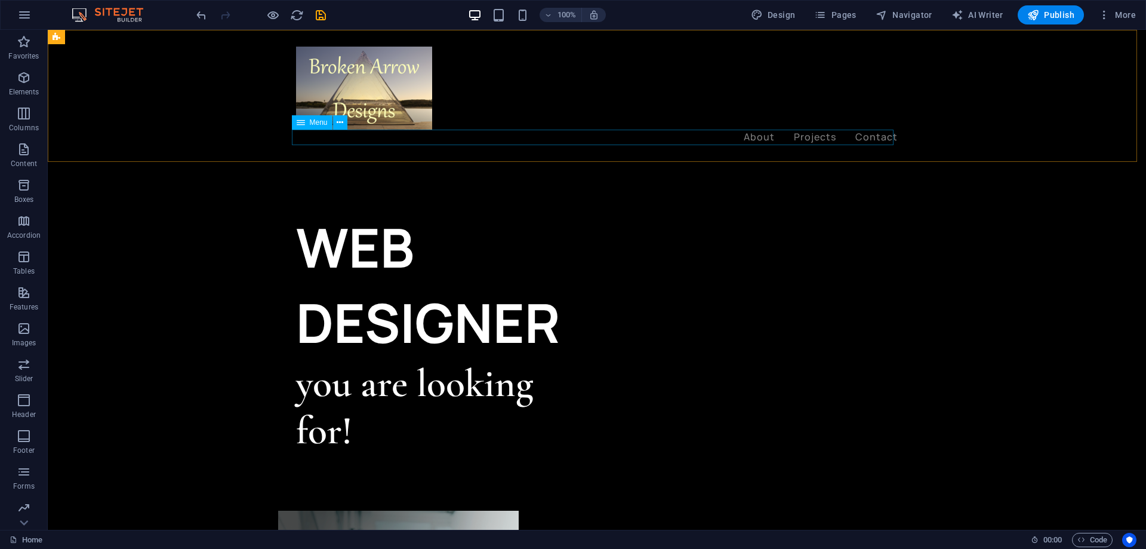
click at [766, 137] on nav "About Projects Contact" at bounding box center [597, 138] width 602 height 16
click at [339, 122] on icon at bounding box center [340, 122] width 7 height 13
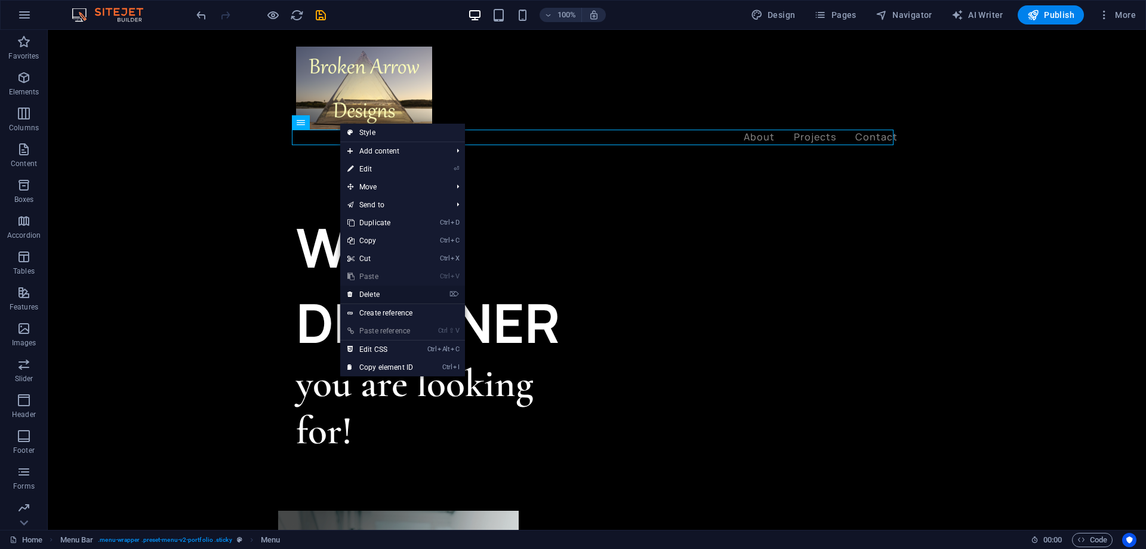
drag, startPoint x: 361, startPoint y: 290, endPoint x: 319, endPoint y: 254, distance: 54.6
click at [361, 290] on link "⌦ Delete" at bounding box center [380, 294] width 80 height 18
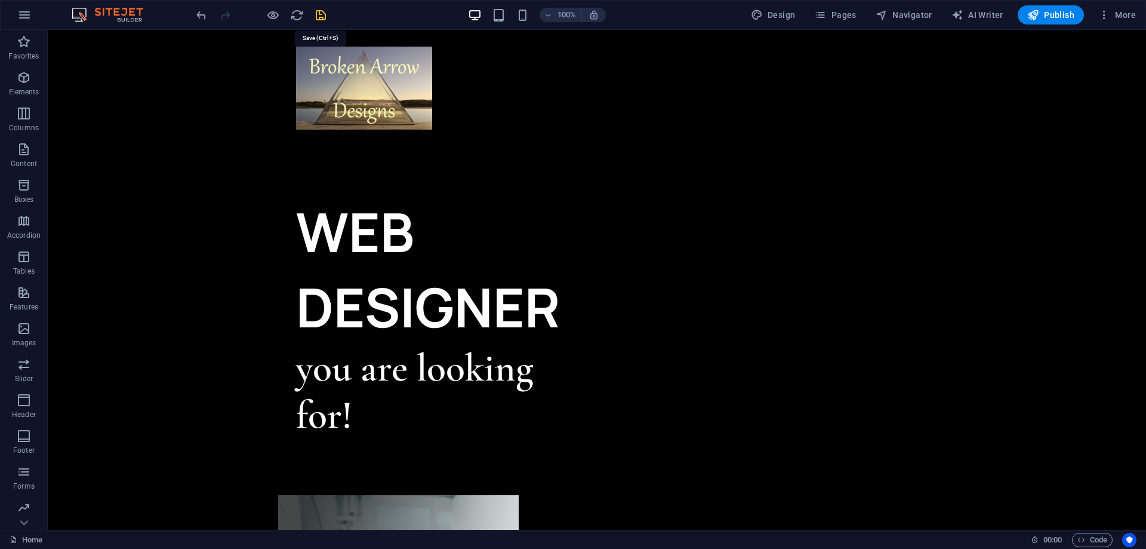
click at [319, 16] on icon "save" at bounding box center [321, 15] width 14 height 14
click at [1052, 10] on span "Publish" at bounding box center [1050, 15] width 47 height 12
